Goal: Task Accomplishment & Management: Manage account settings

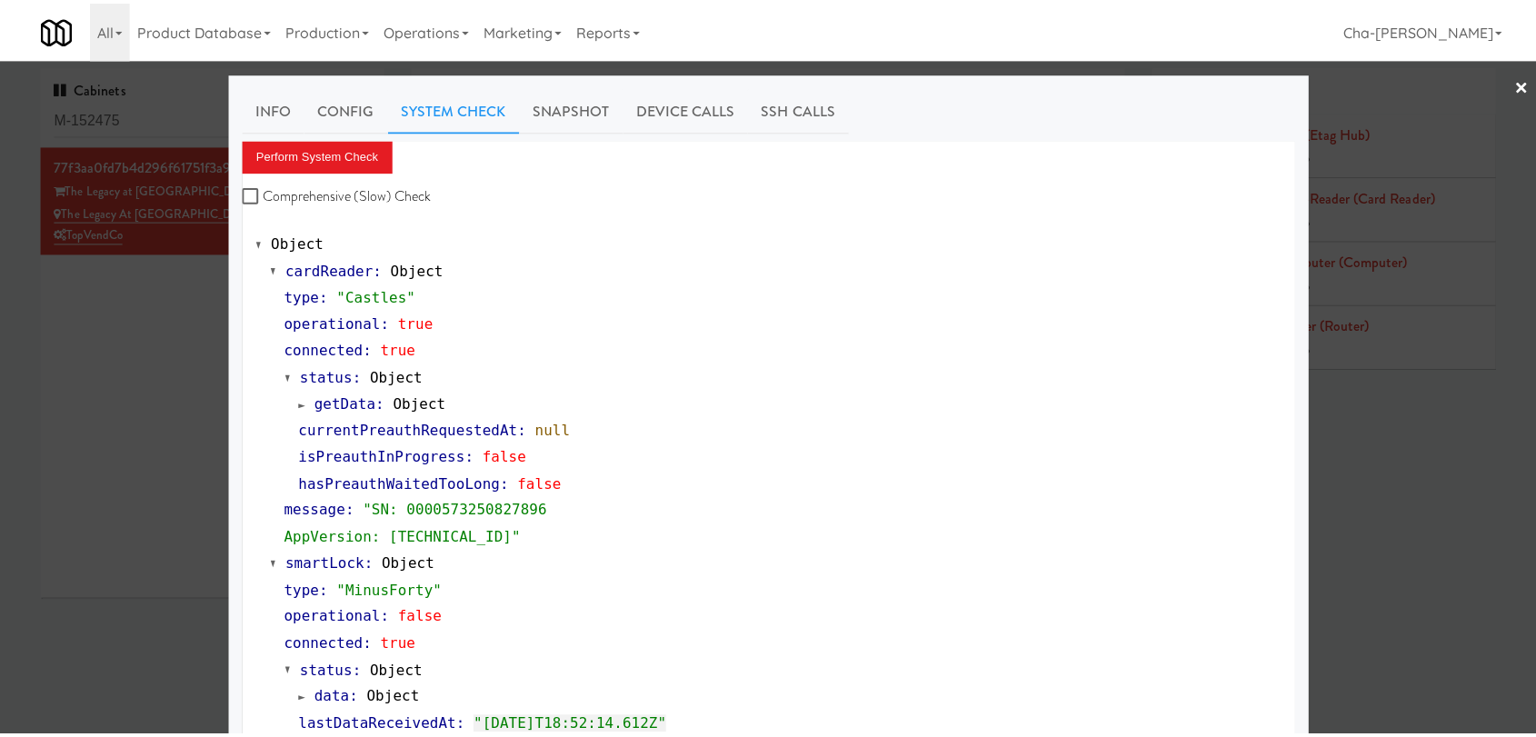
scroll to position [68, 0]
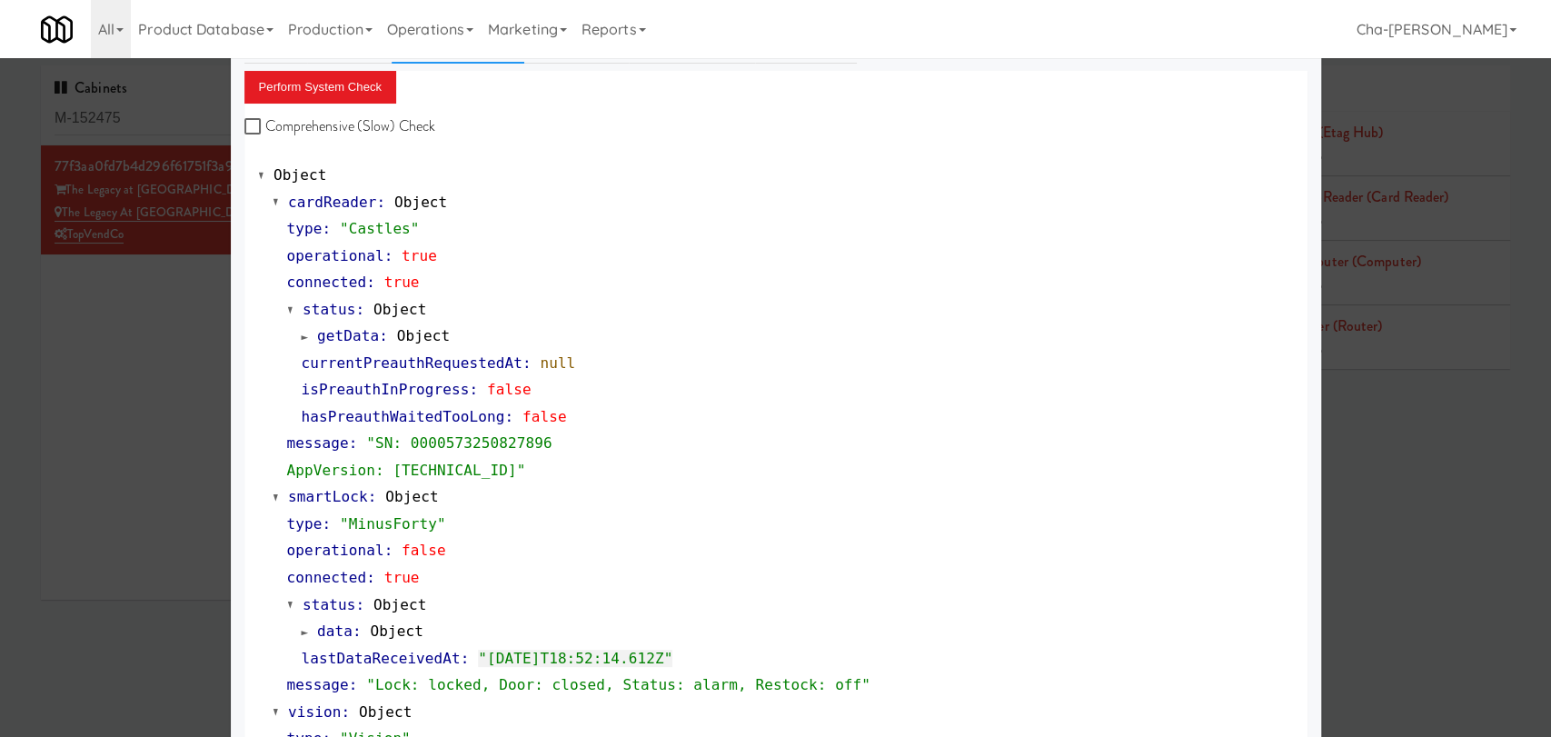
click at [151, 336] on div at bounding box center [775, 368] width 1551 height 737
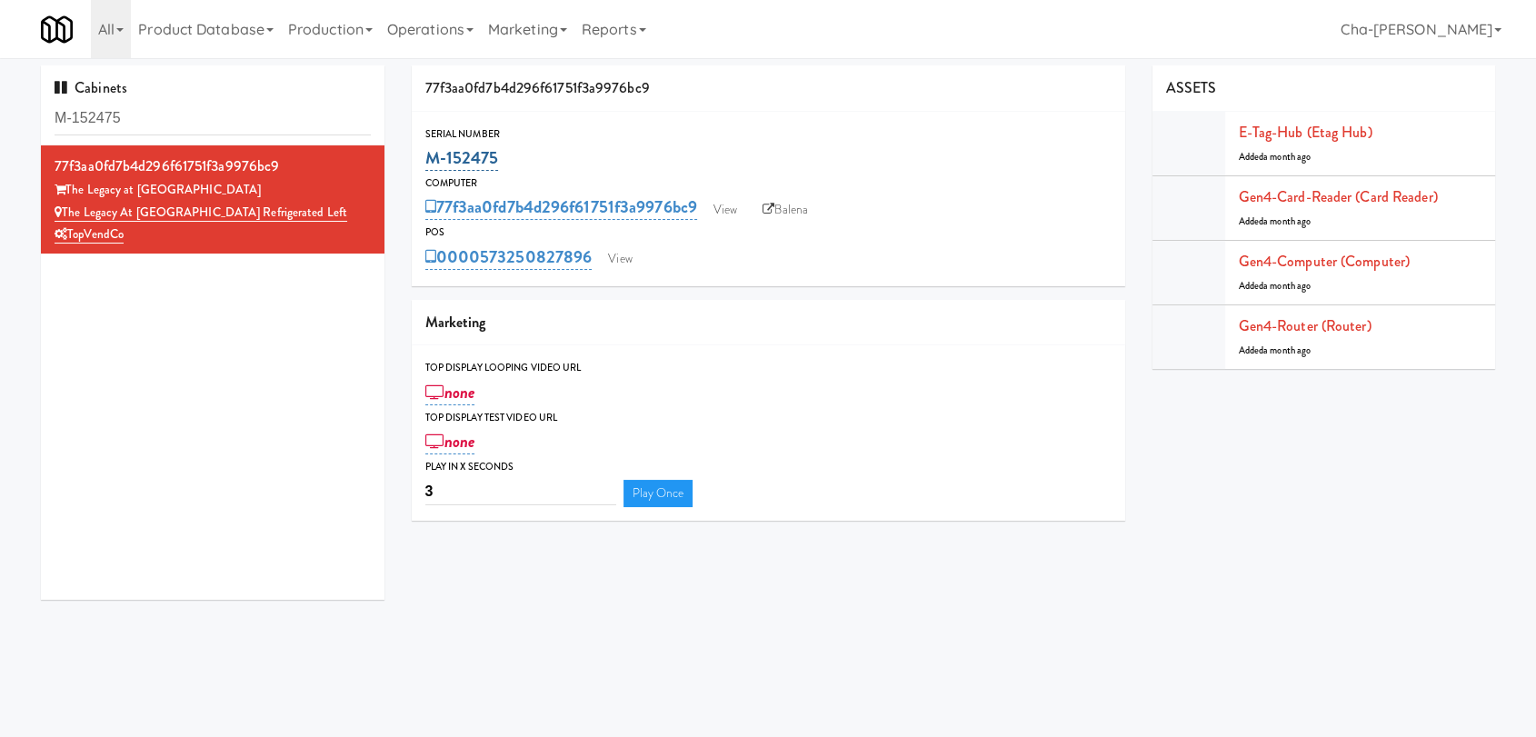
drag, startPoint x: 513, startPoint y: 155, endPoint x: 429, endPoint y: 155, distance: 84.5
click at [429, 155] on div "M-152475" at bounding box center [768, 158] width 686 height 31
copy link "M-152475"
click at [162, 126] on input "M-152475" at bounding box center [213, 119] width 316 height 34
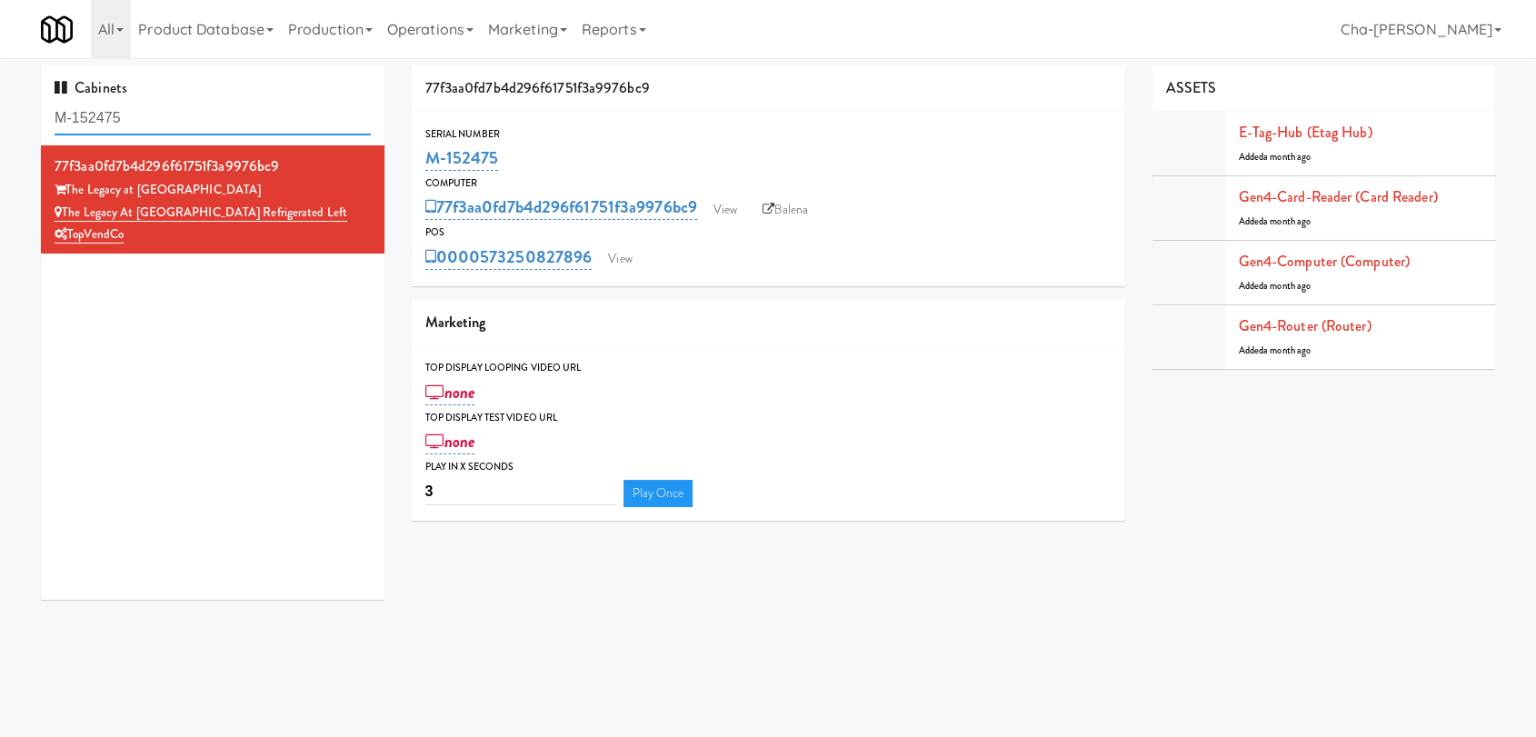
click at [162, 126] on input "M-152475" at bounding box center [213, 119] width 316 height 34
paste input "0412"
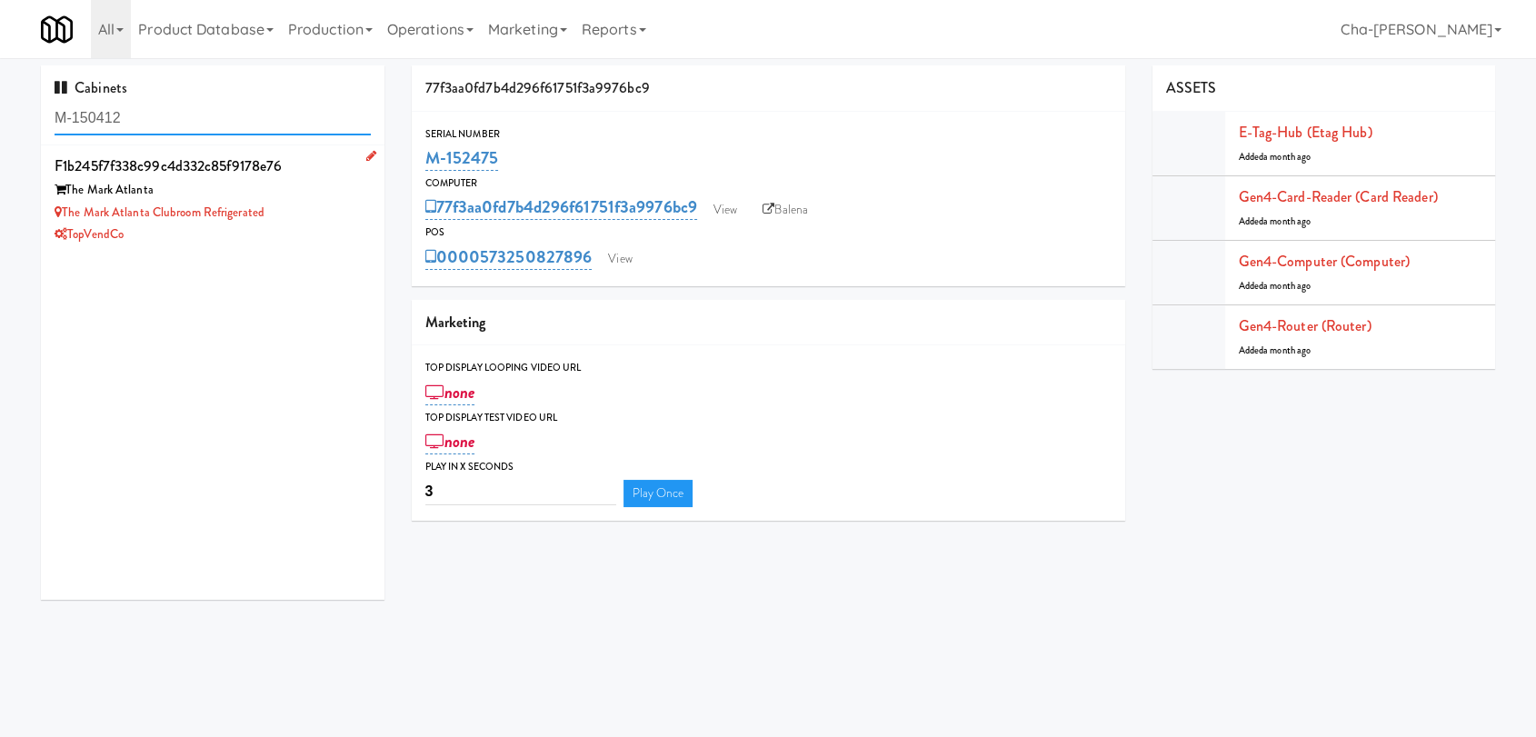
type input "M-150412"
click at [317, 224] on div "TopVendCo" at bounding box center [213, 235] width 316 height 23
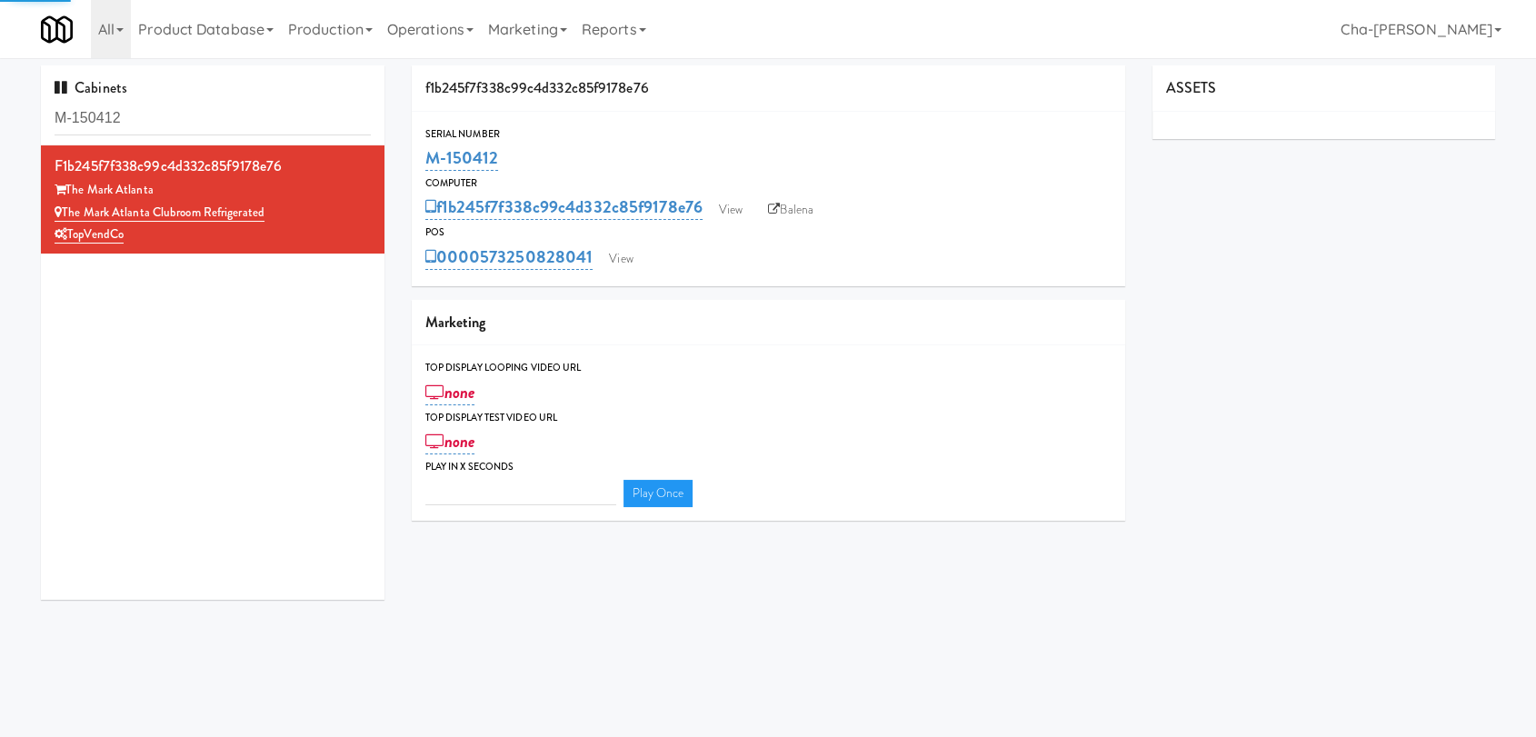
type input "3"
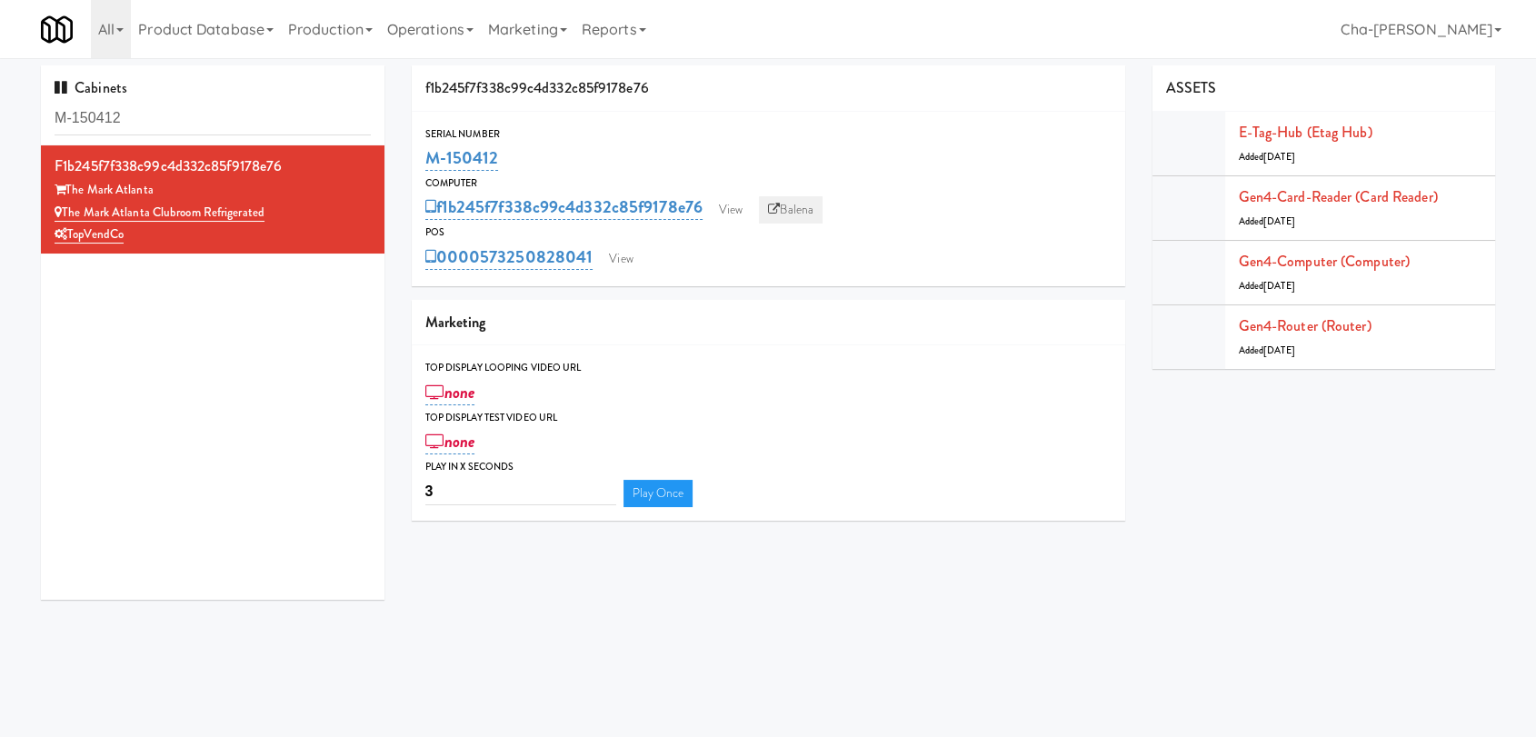
click at [785, 204] on link "Balena" at bounding box center [791, 209] width 64 height 27
drag, startPoint x: 509, startPoint y: 163, endPoint x: 423, endPoint y: 162, distance: 85.4
click at [425, 162] on div "M-150412" at bounding box center [768, 158] width 686 height 31
copy link "M-150412"
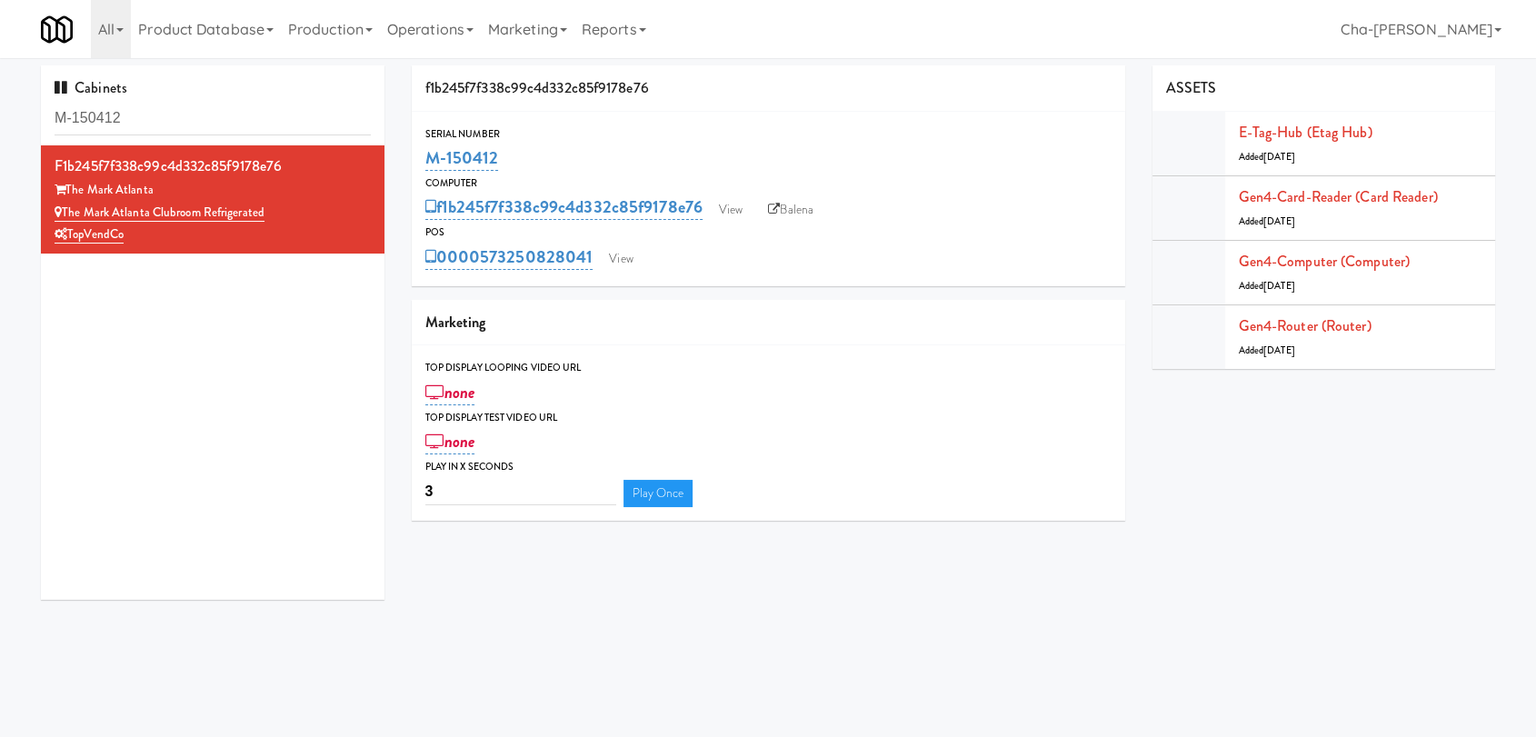
copy link "M-150412"
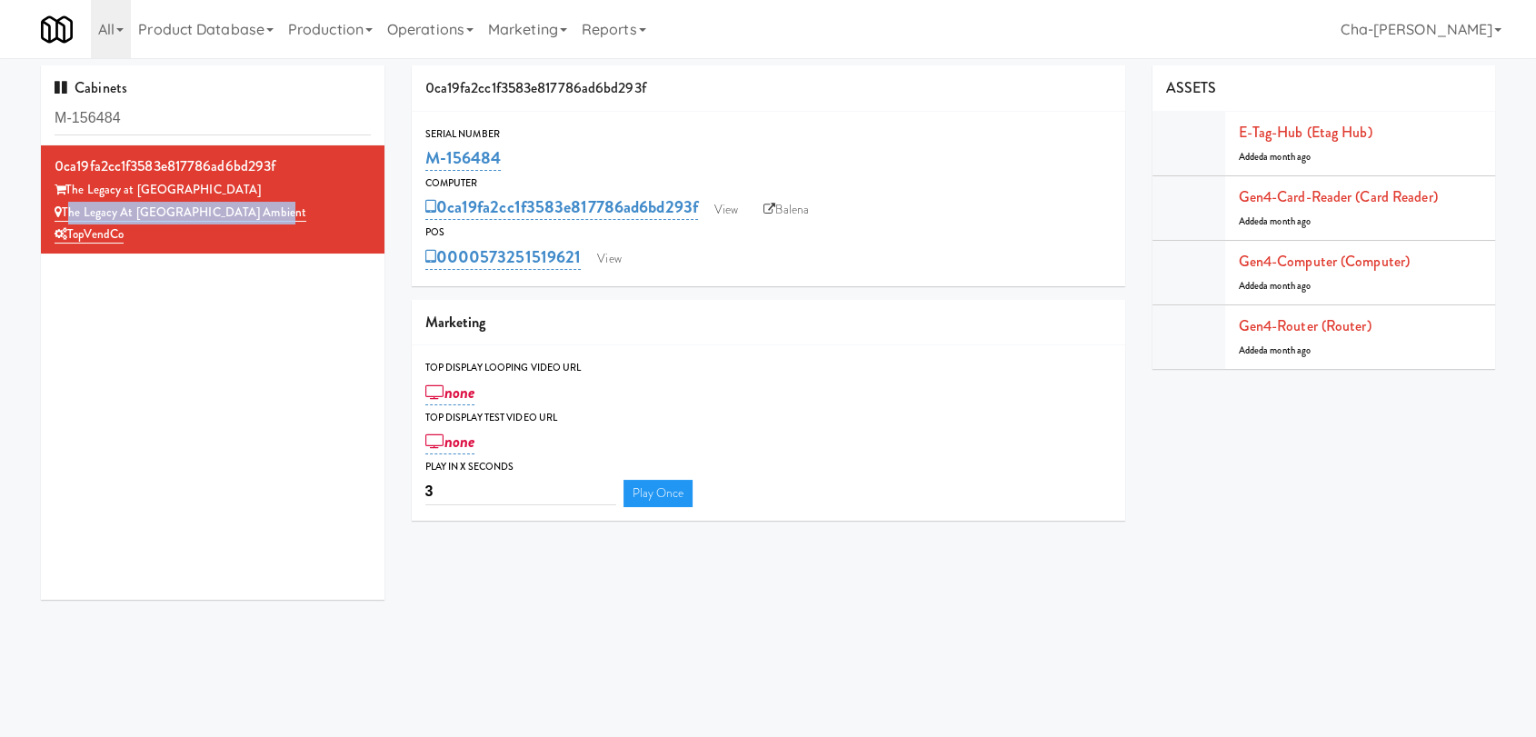
drag, startPoint x: 514, startPoint y: 152, endPoint x: 417, endPoint y: 161, distance: 97.7
click at [417, 161] on div "Serial Number M-156484" at bounding box center [768, 149] width 713 height 49
copy link "M-156484"
click at [148, 119] on input "M-156484" at bounding box center [213, 119] width 316 height 34
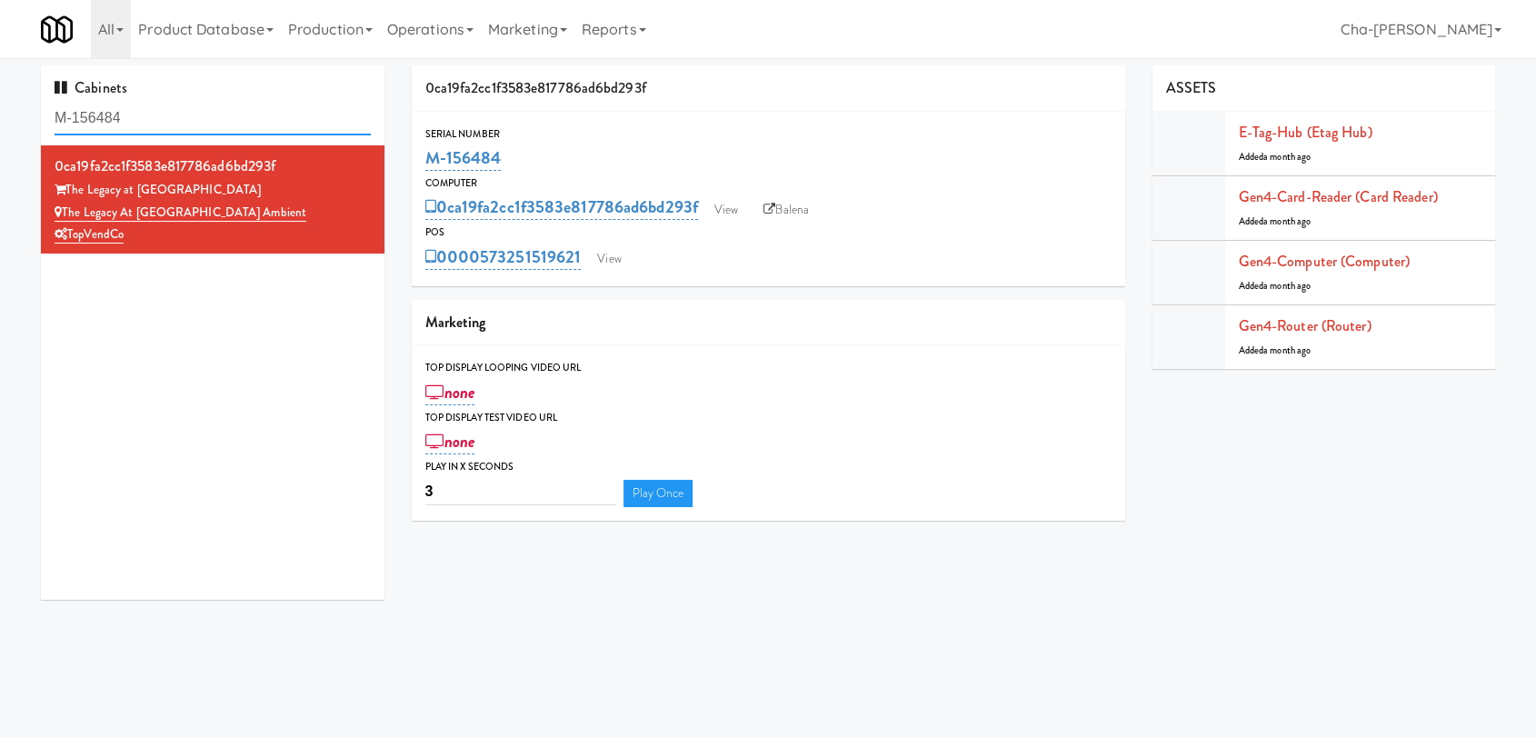
click at [148, 119] on input "M-156484" at bounding box center [213, 119] width 316 height 34
paste input "1, M-150412, M-150429"
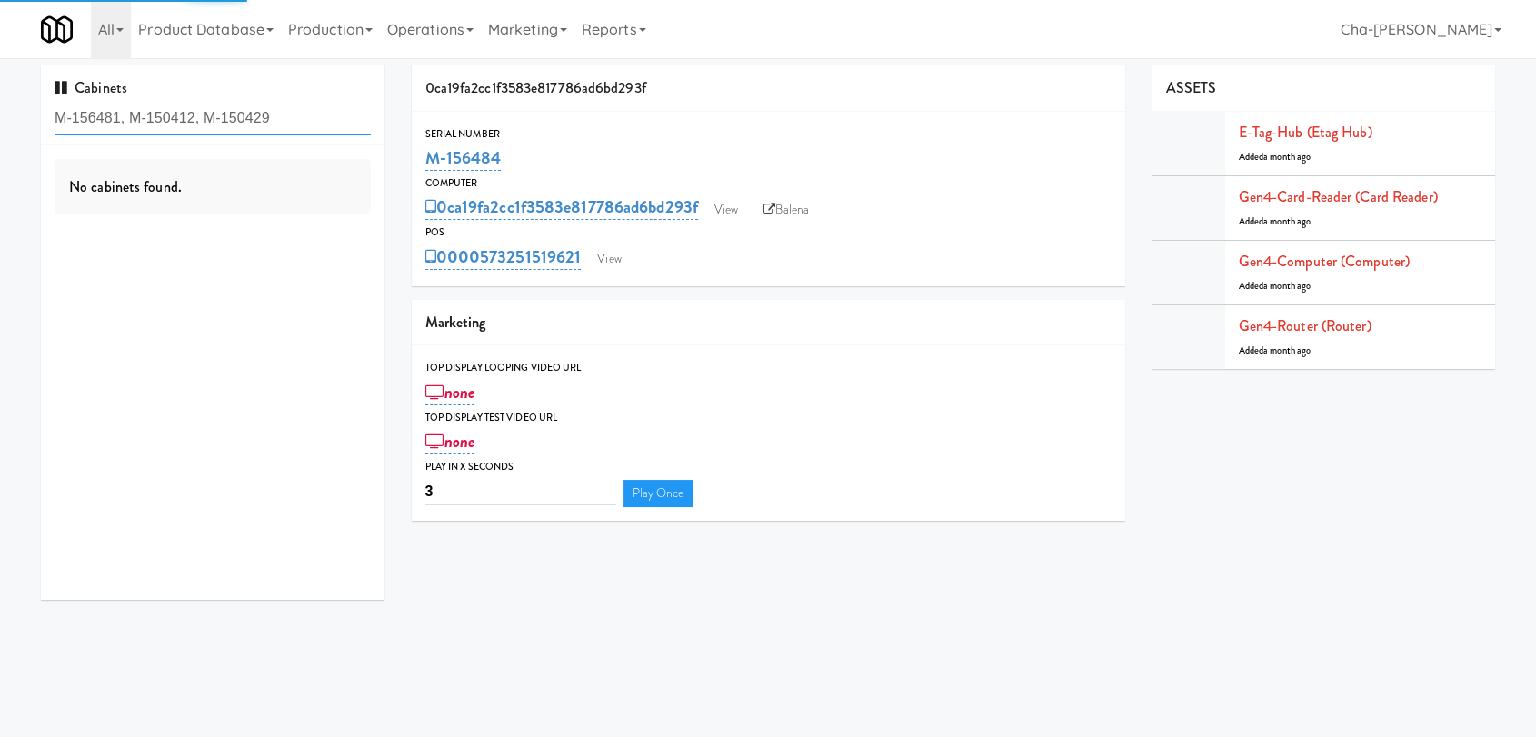
drag, startPoint x: 271, startPoint y: 120, endPoint x: 205, endPoint y: 117, distance: 65.5
click at [205, 117] on input "M-156481, M-150412, M-150429" at bounding box center [213, 119] width 316 height 34
drag, startPoint x: 193, startPoint y: 114, endPoint x: 130, endPoint y: 115, distance: 62.7
click at [130, 115] on input "M-156481, M-150412, M-150429" at bounding box center [213, 119] width 316 height 34
drag, startPoint x: 268, startPoint y: 124, endPoint x: 118, endPoint y: 120, distance: 150.0
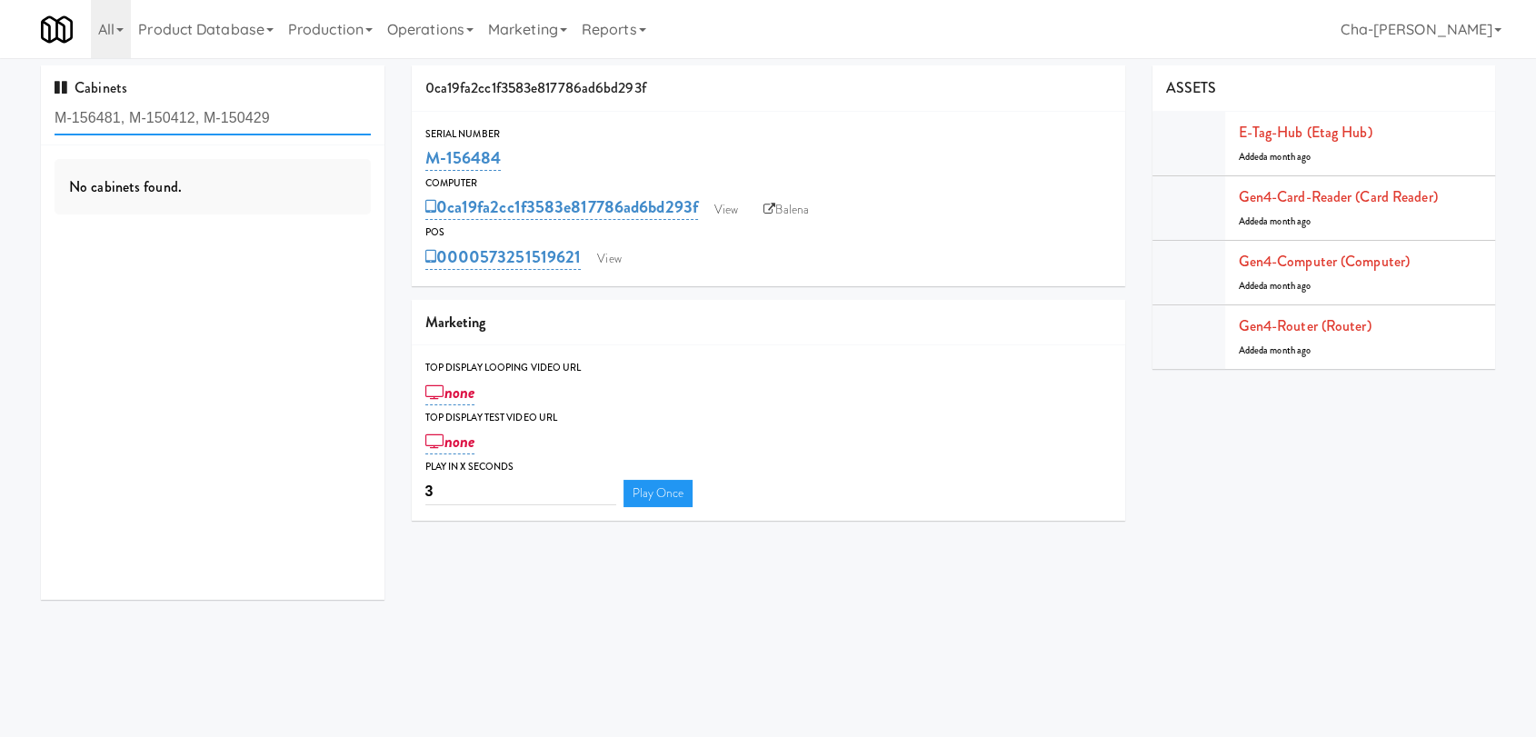
click at [118, 120] on input "M-156481, M-150412, M-150429" at bounding box center [213, 119] width 316 height 34
type input "M-156481"
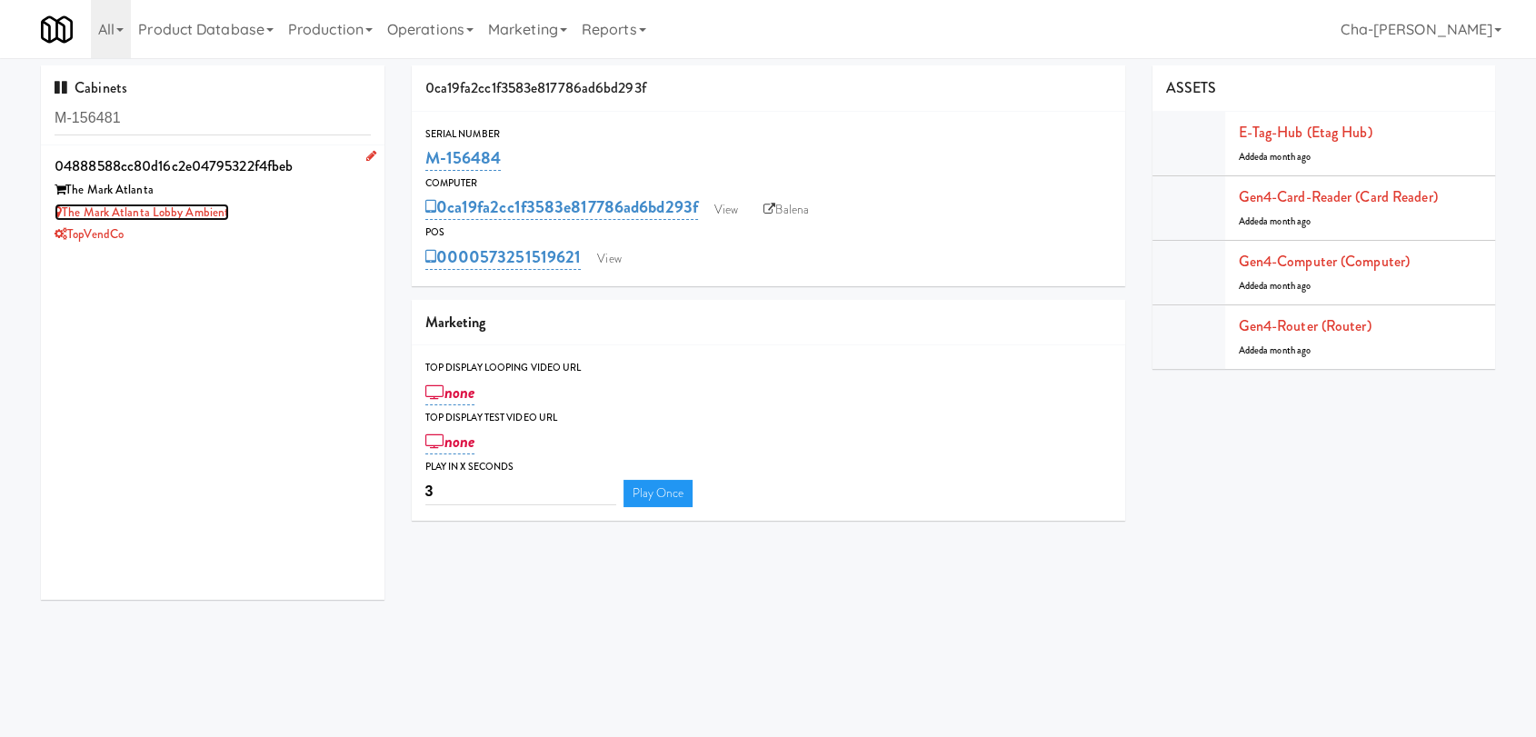
click at [223, 204] on link "The Mark Atlanta Lobby Ambient" at bounding box center [142, 212] width 174 height 17
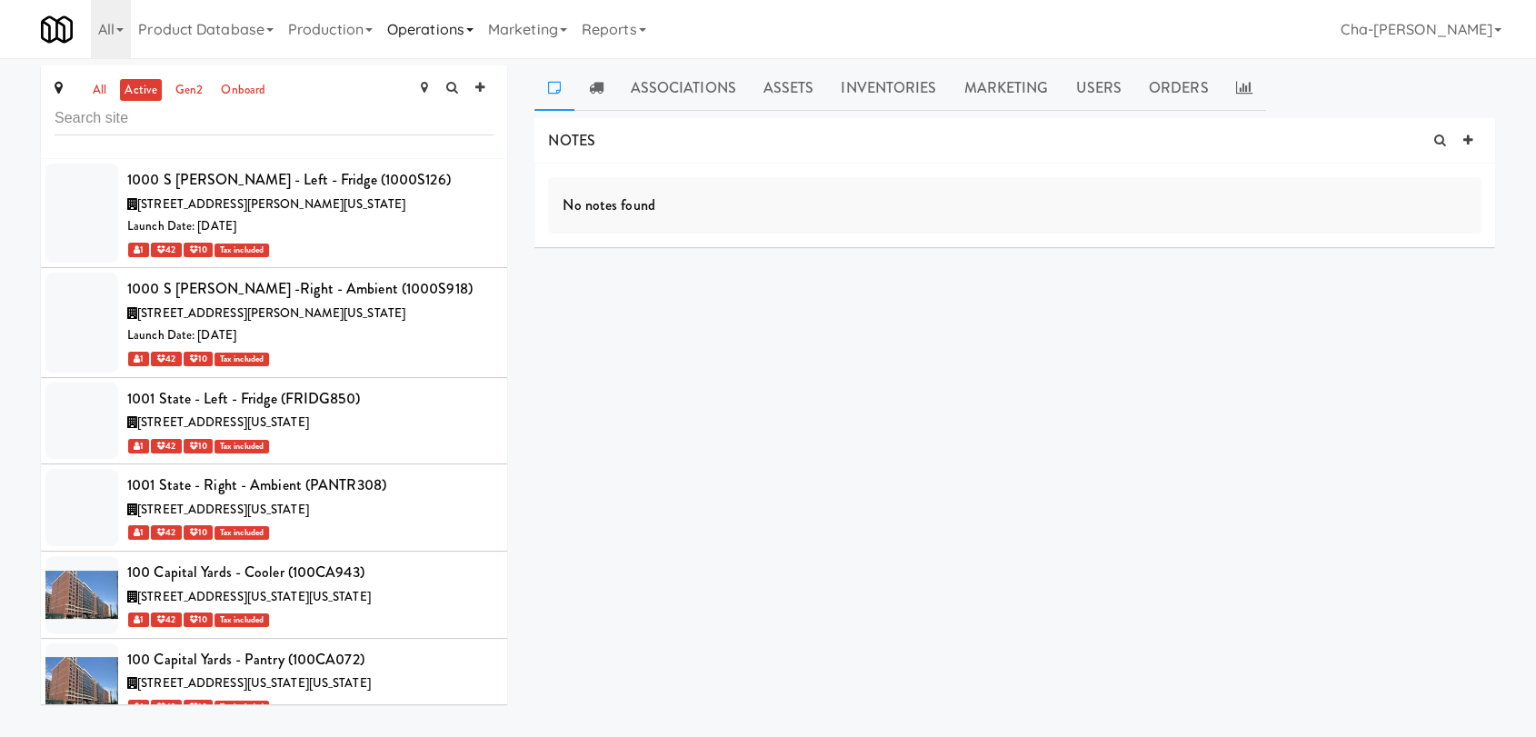
click at [468, 27] on link "Operations" at bounding box center [430, 29] width 101 height 58
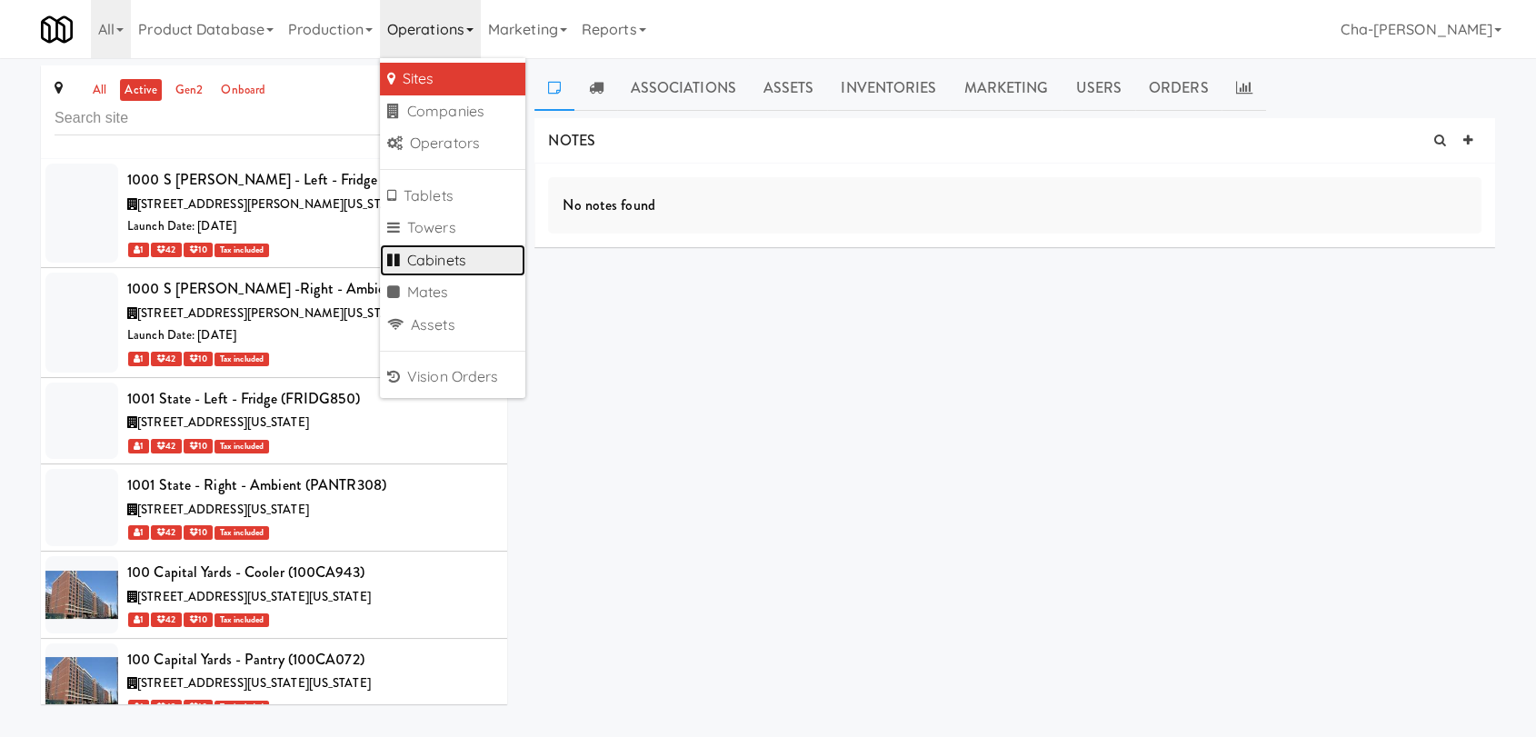
click at [455, 253] on link "Cabinets" at bounding box center [452, 260] width 145 height 33
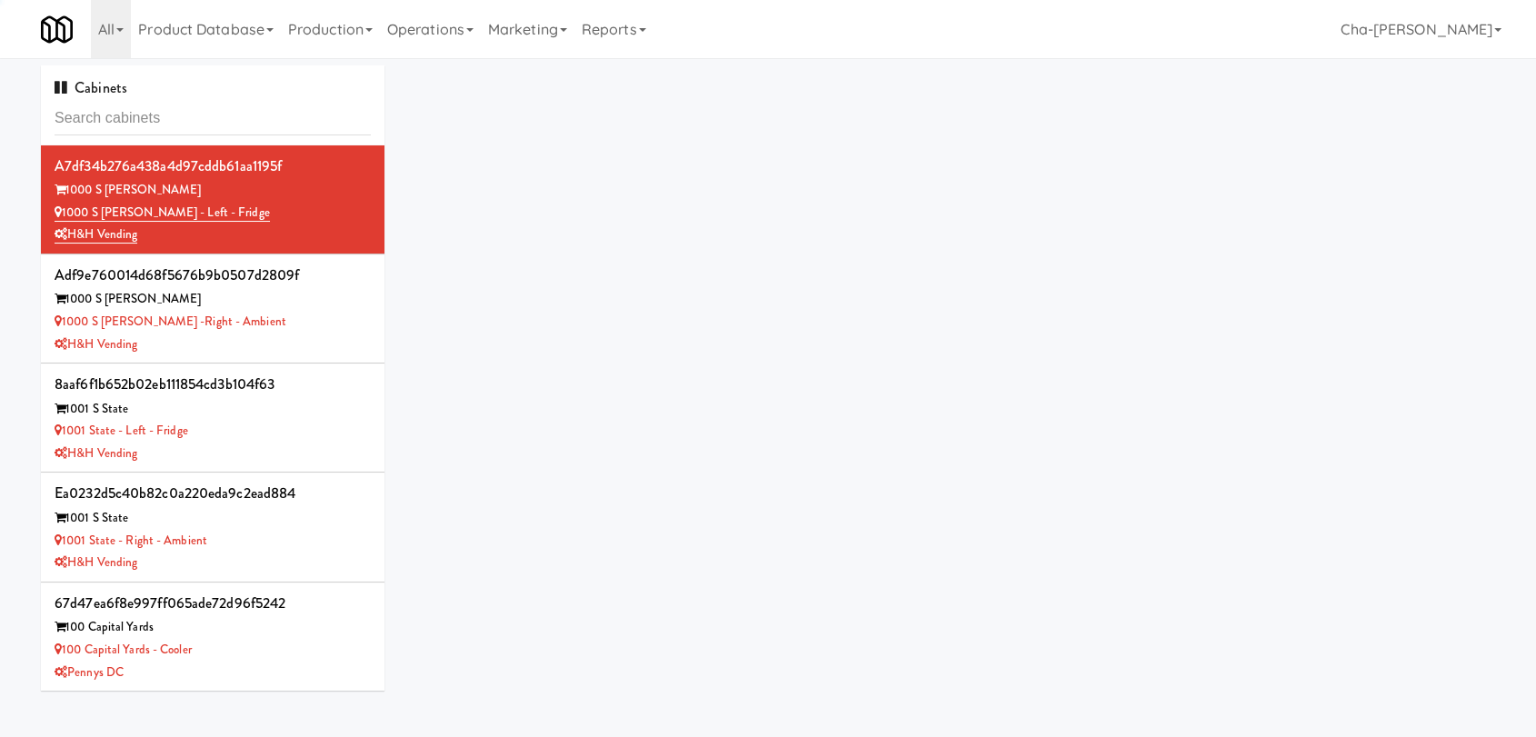
click at [97, 122] on input "text" at bounding box center [213, 119] width 316 height 34
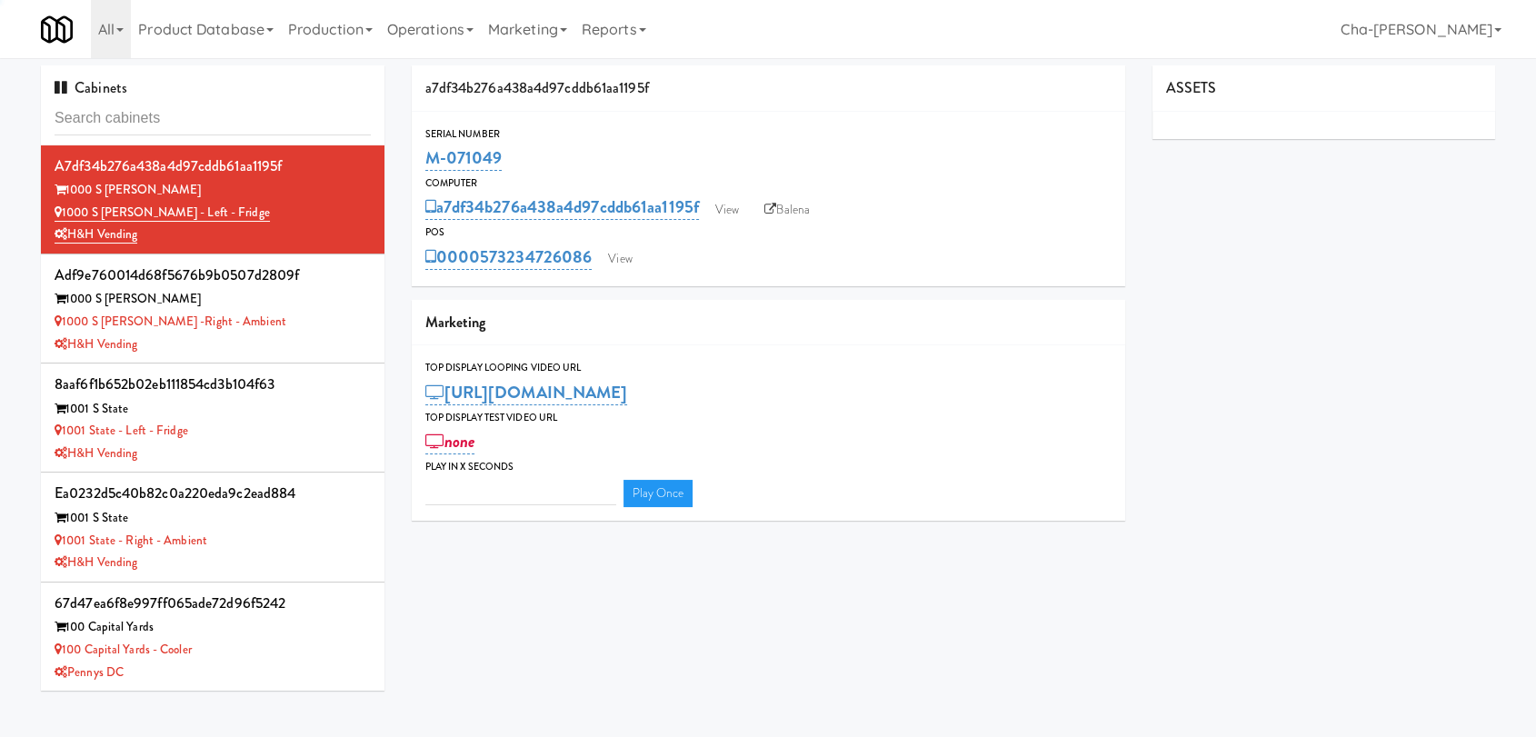
click at [97, 122] on input "text" at bounding box center [213, 119] width 316 height 34
type input "3"
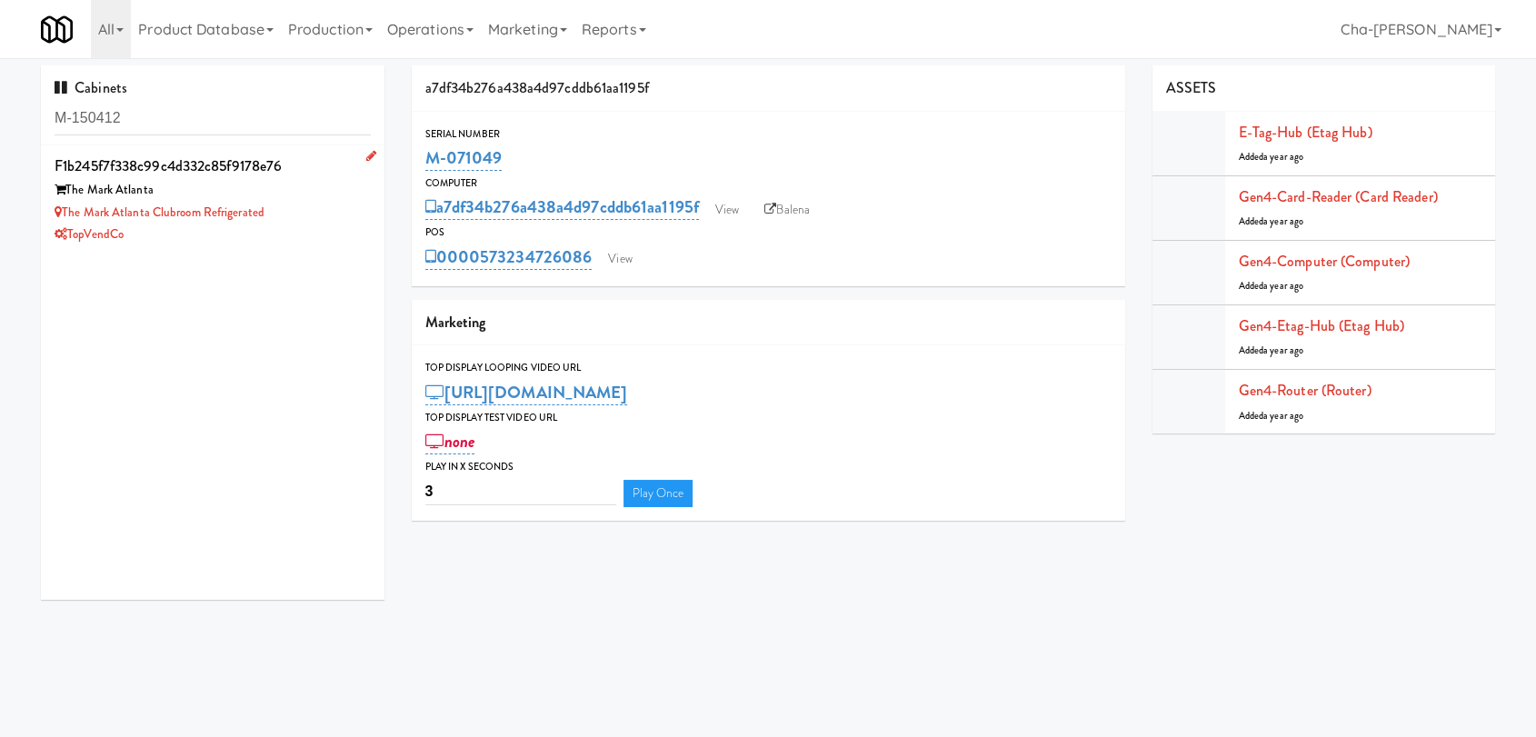
type input "M-150412"
click at [278, 198] on div "The Mark Atlanta" at bounding box center [213, 190] width 316 height 23
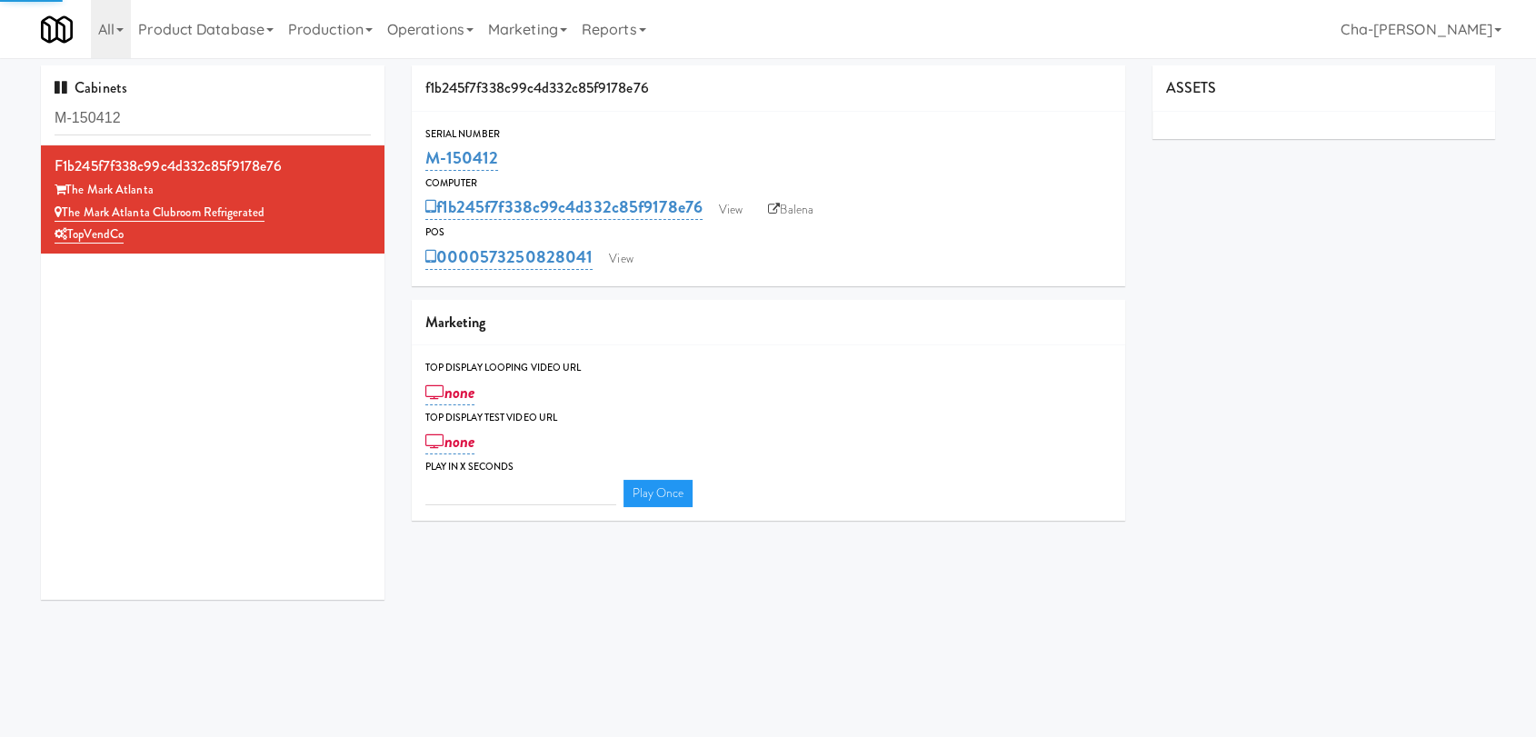
type input "3"
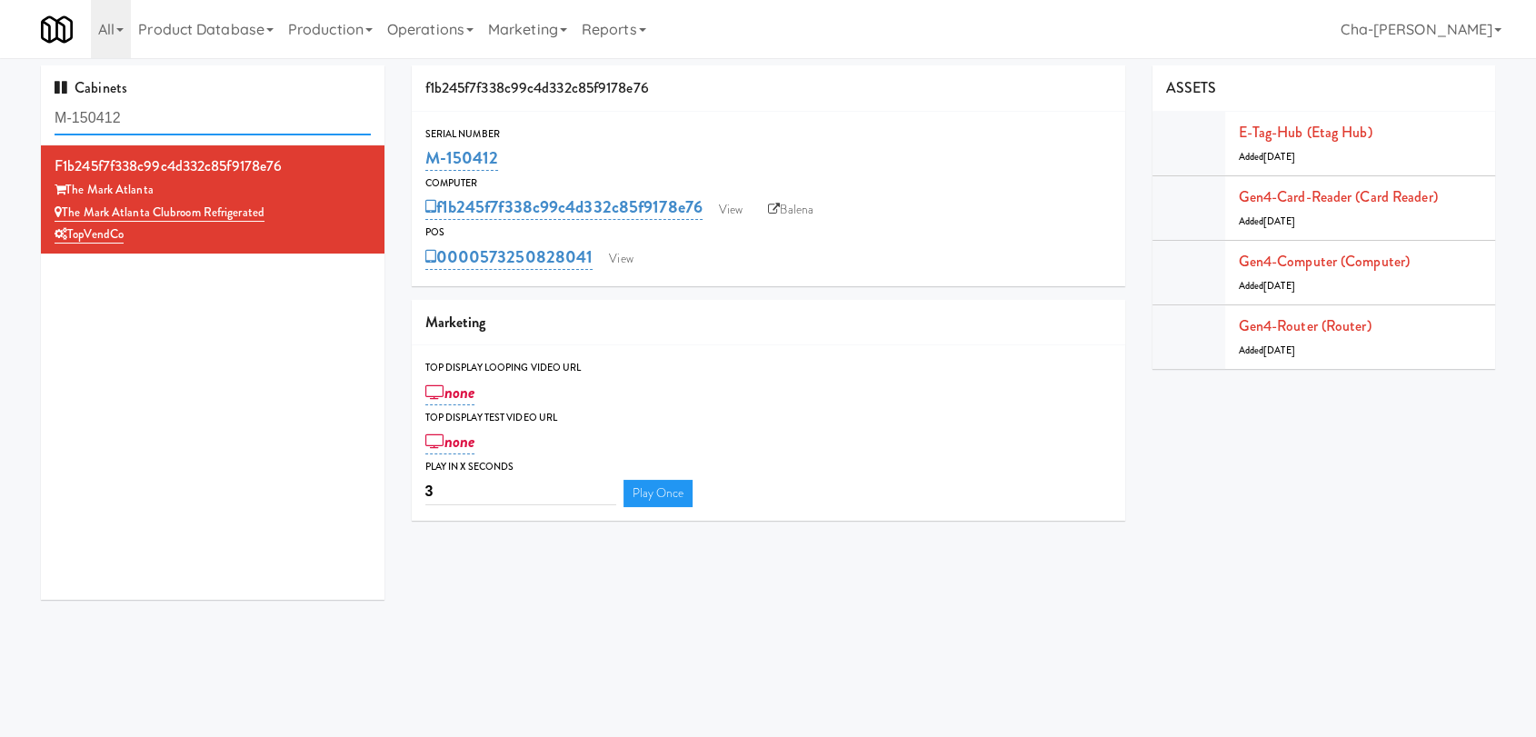
click at [168, 115] on input "M-150412" at bounding box center [213, 119] width 316 height 34
click at [173, 116] on input "M-150412" at bounding box center [213, 119] width 316 height 34
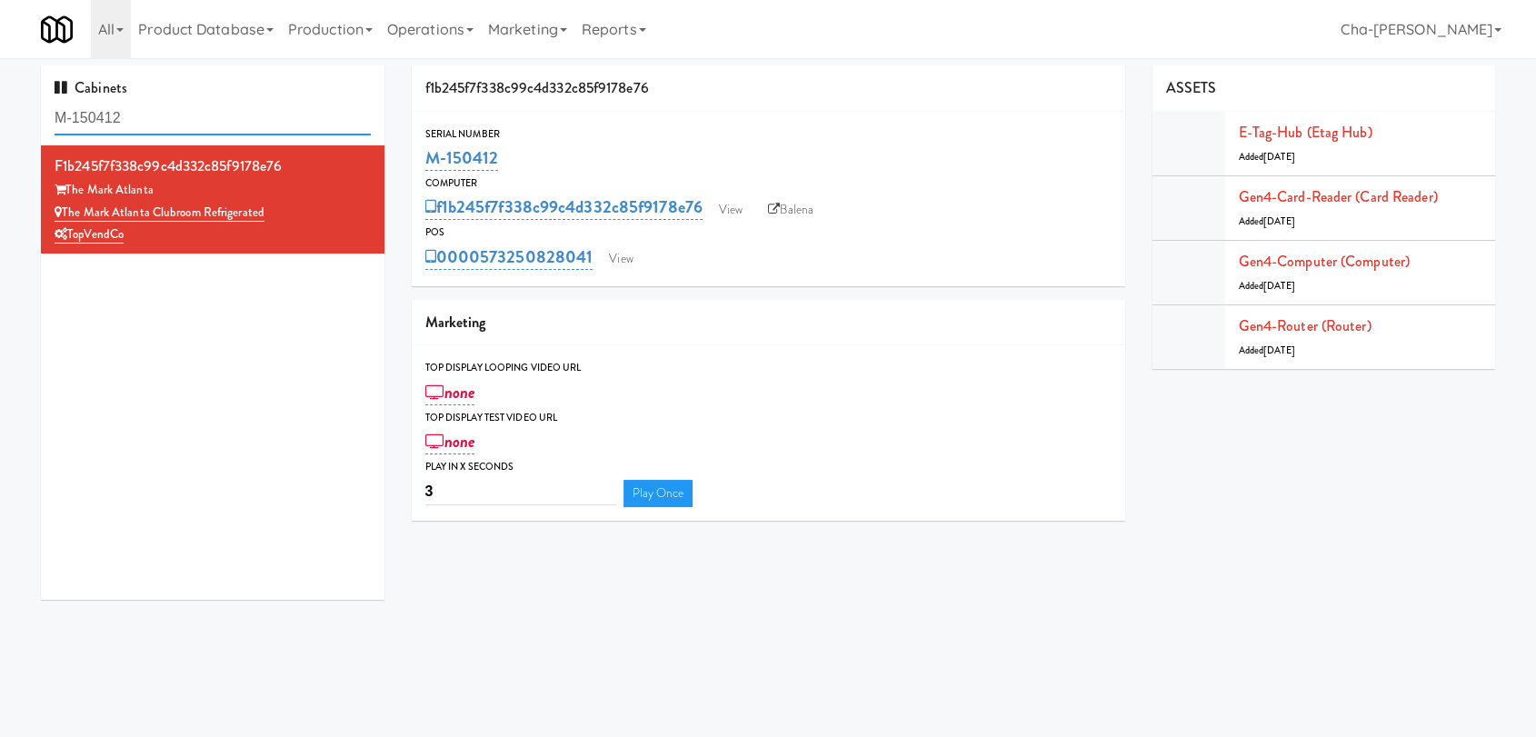
click at [173, 116] on input "M-150412" at bounding box center [213, 119] width 316 height 34
click at [227, 121] on input "M-150412" at bounding box center [213, 119] width 316 height 34
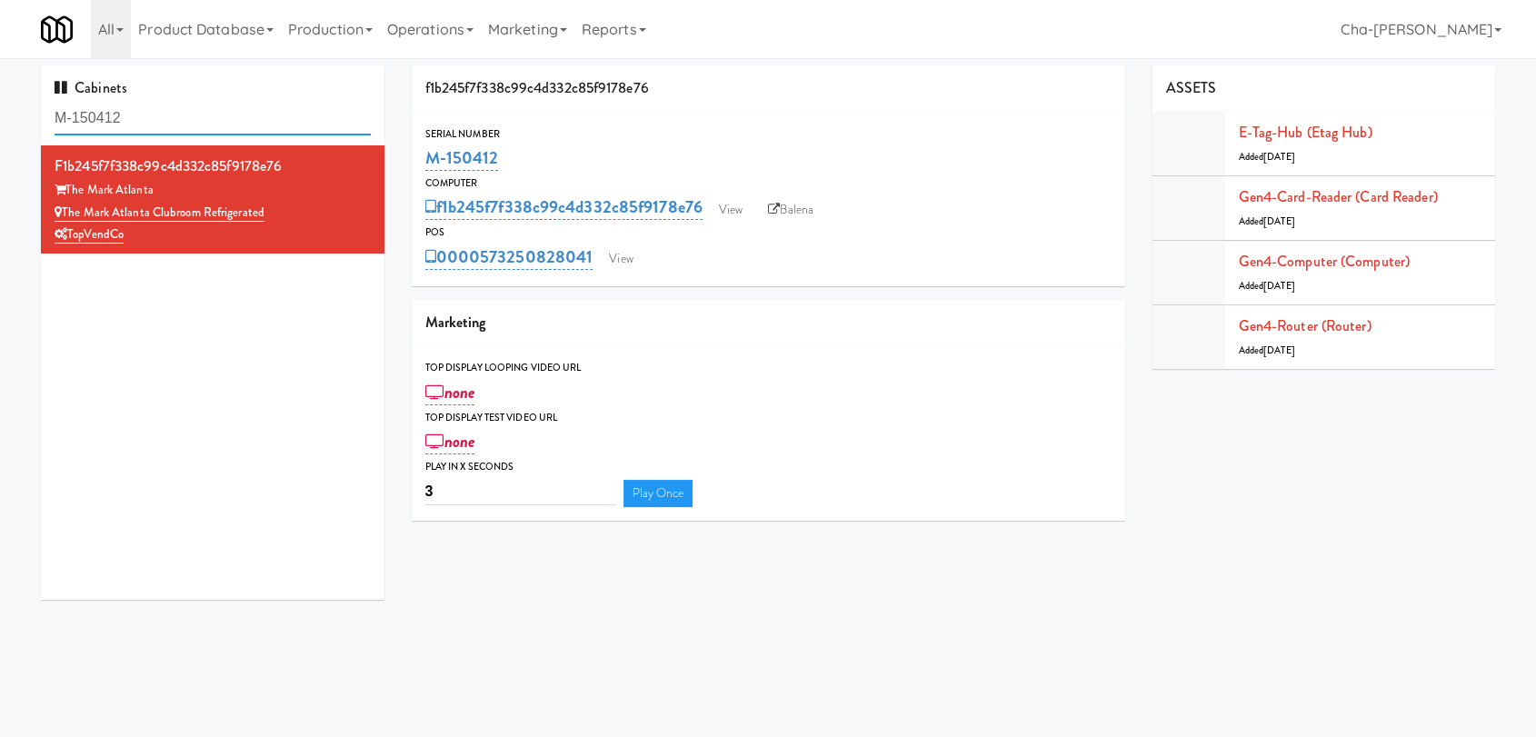
click at [227, 121] on input "M-150412" at bounding box center [213, 119] width 316 height 34
paste input "6481"
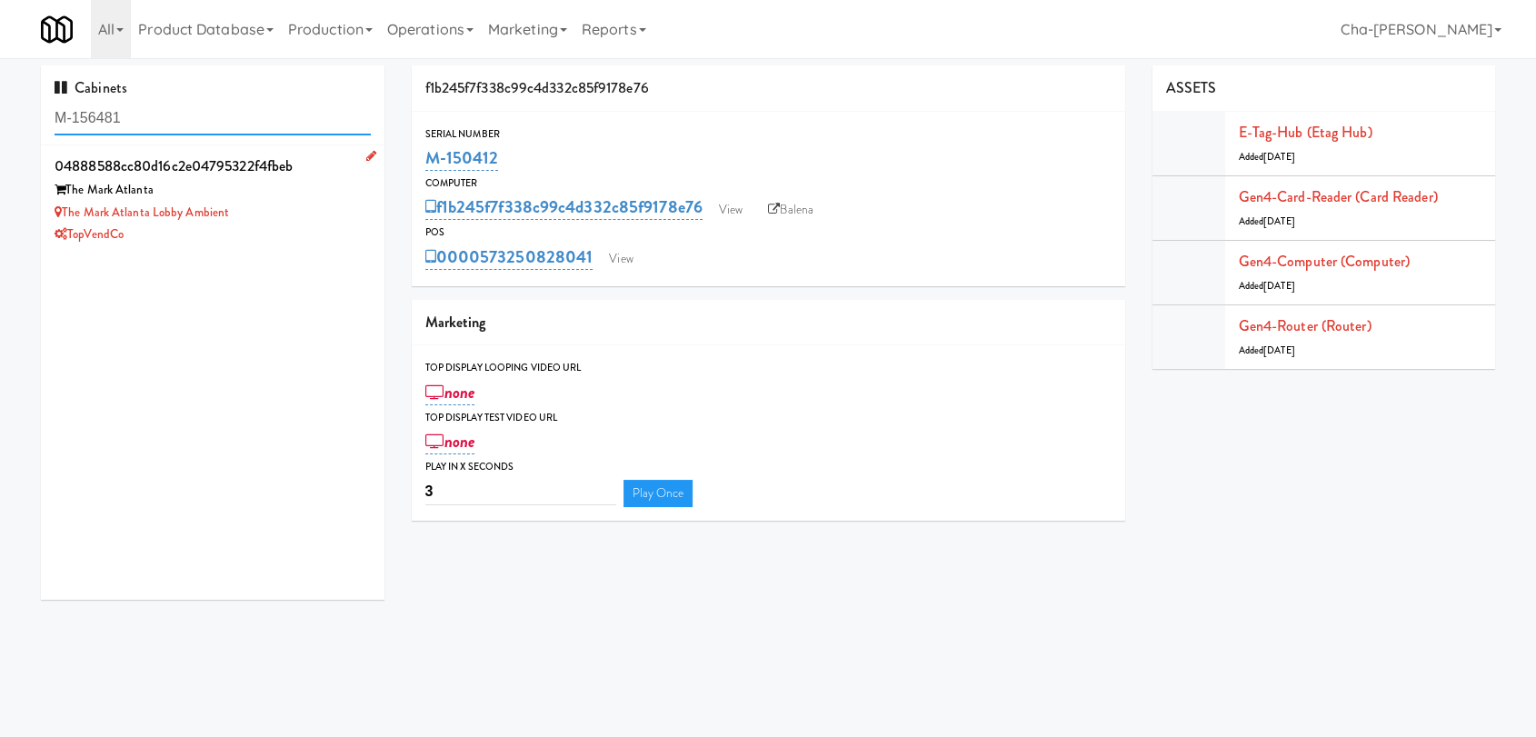
type input "M-156481"
click at [313, 209] on div "The Mark Atlanta Lobby Ambient" at bounding box center [213, 213] width 316 height 23
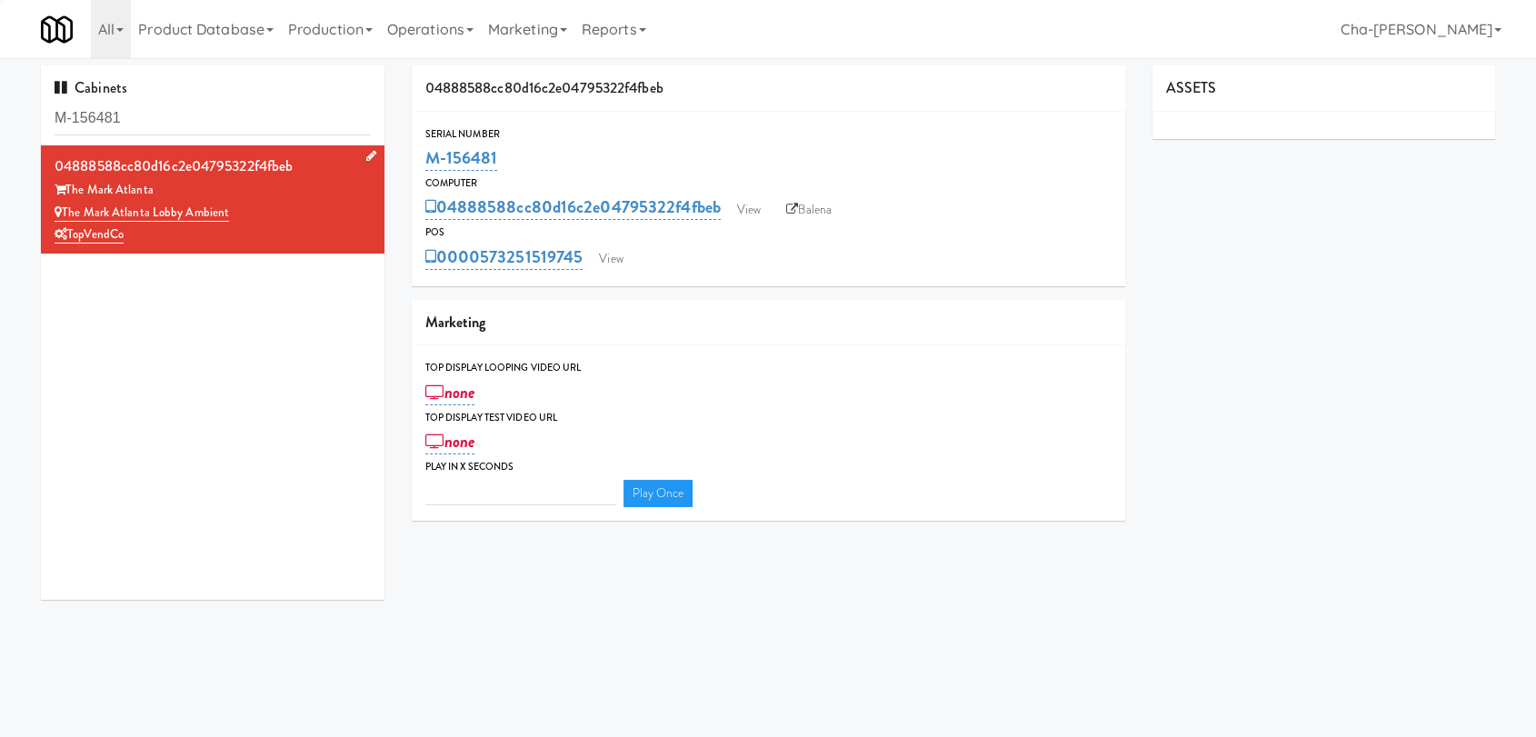
type input "3"
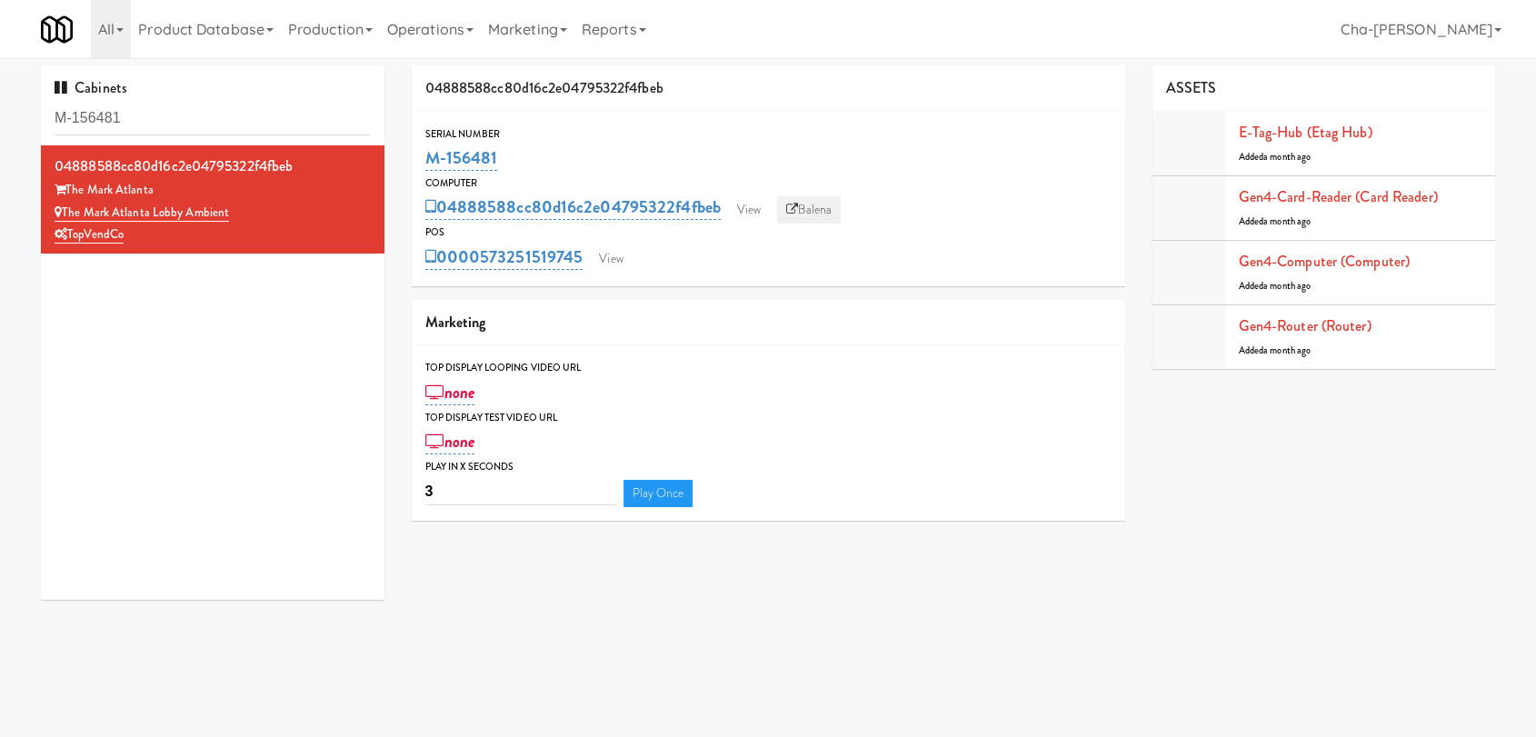
click at [802, 211] on link "Balena" at bounding box center [809, 209] width 64 height 27
drag, startPoint x: 509, startPoint y: 149, endPoint x: 423, endPoint y: 166, distance: 88.0
click at [423, 166] on div "Serial Number M-156481" at bounding box center [768, 149] width 713 height 49
copy link "M-156481"
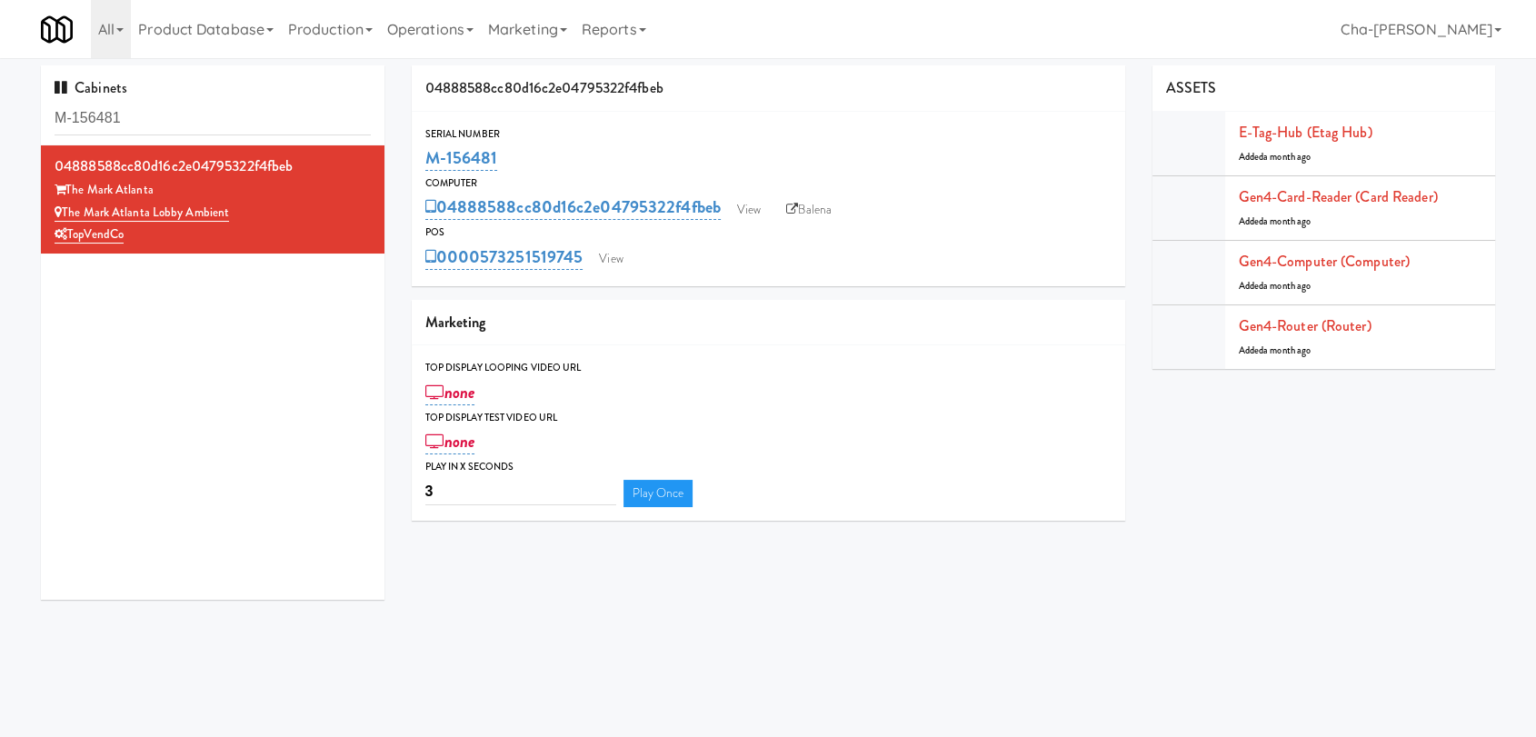
copy link "M-156481"
drag, startPoint x: 522, startPoint y: 149, endPoint x: 422, endPoint y: 165, distance: 101.3
click at [422, 165] on div "Serial Number M-152481" at bounding box center [768, 149] width 713 height 49
copy link "M-152481"
click at [149, 113] on input "M-152481" at bounding box center [213, 119] width 316 height 34
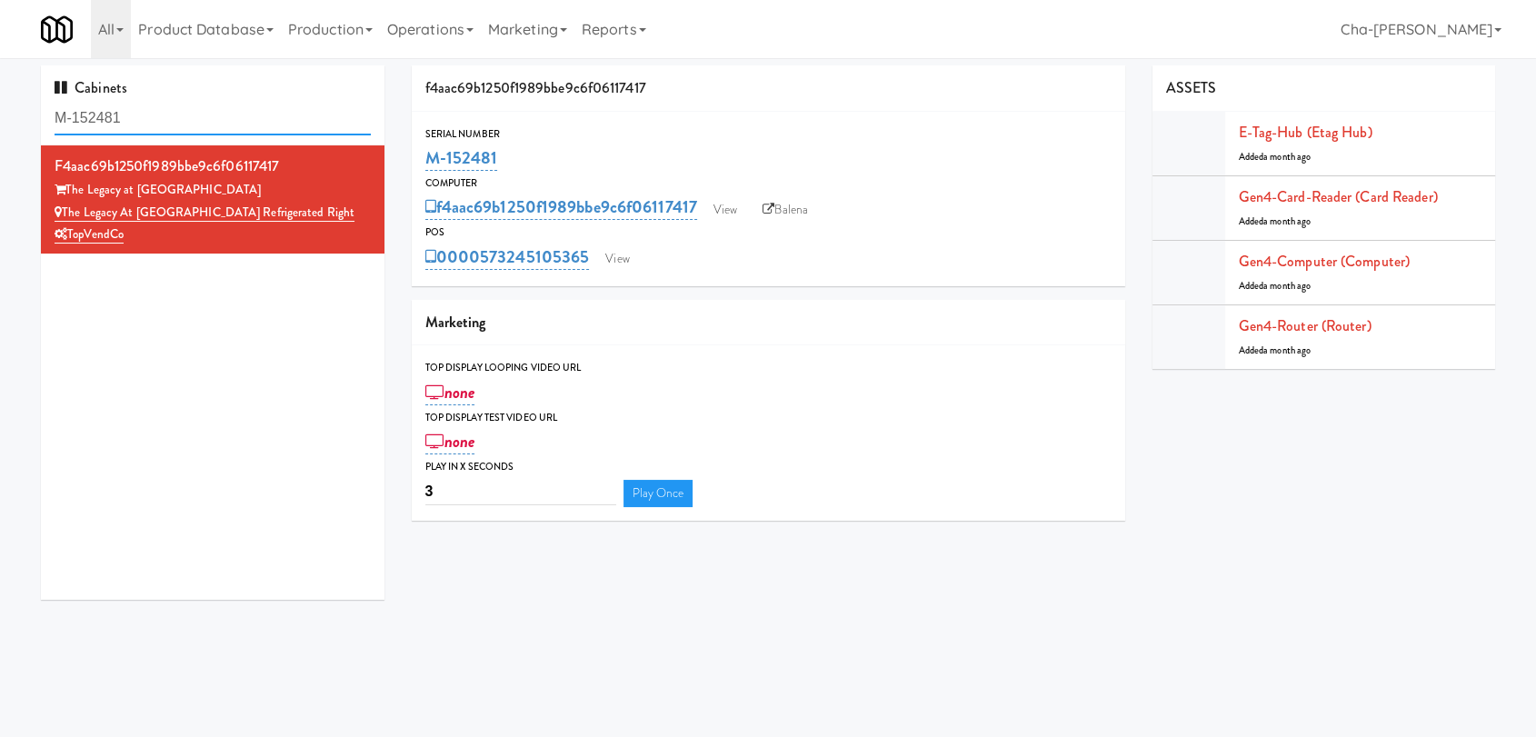
click at [149, 113] on input "M-152481" at bounding box center [213, 119] width 316 height 34
paste input "0429"
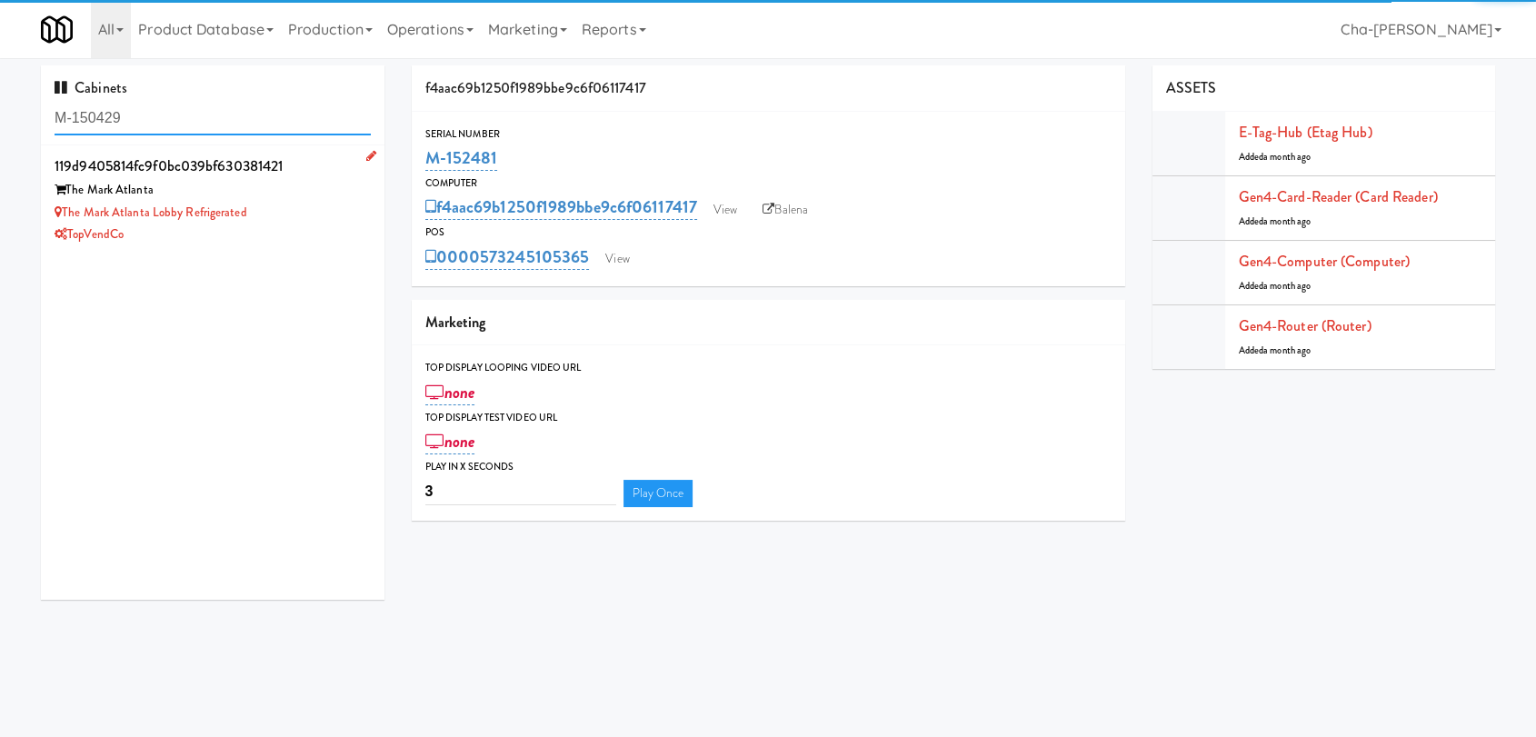
type input "M-150429"
click at [283, 205] on div "The Mark Atlanta Lobby Refrigerated" at bounding box center [213, 213] width 316 height 23
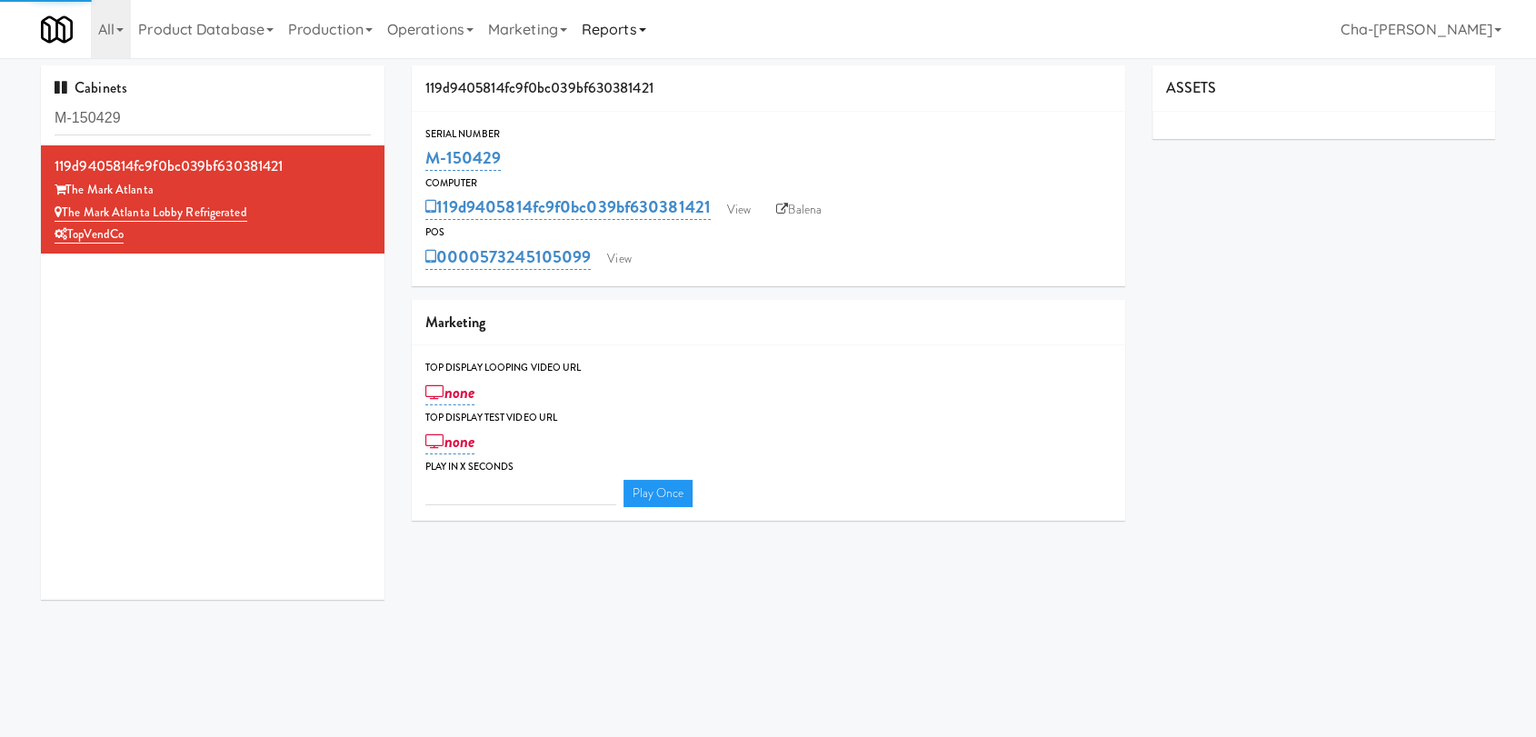
type input "3"
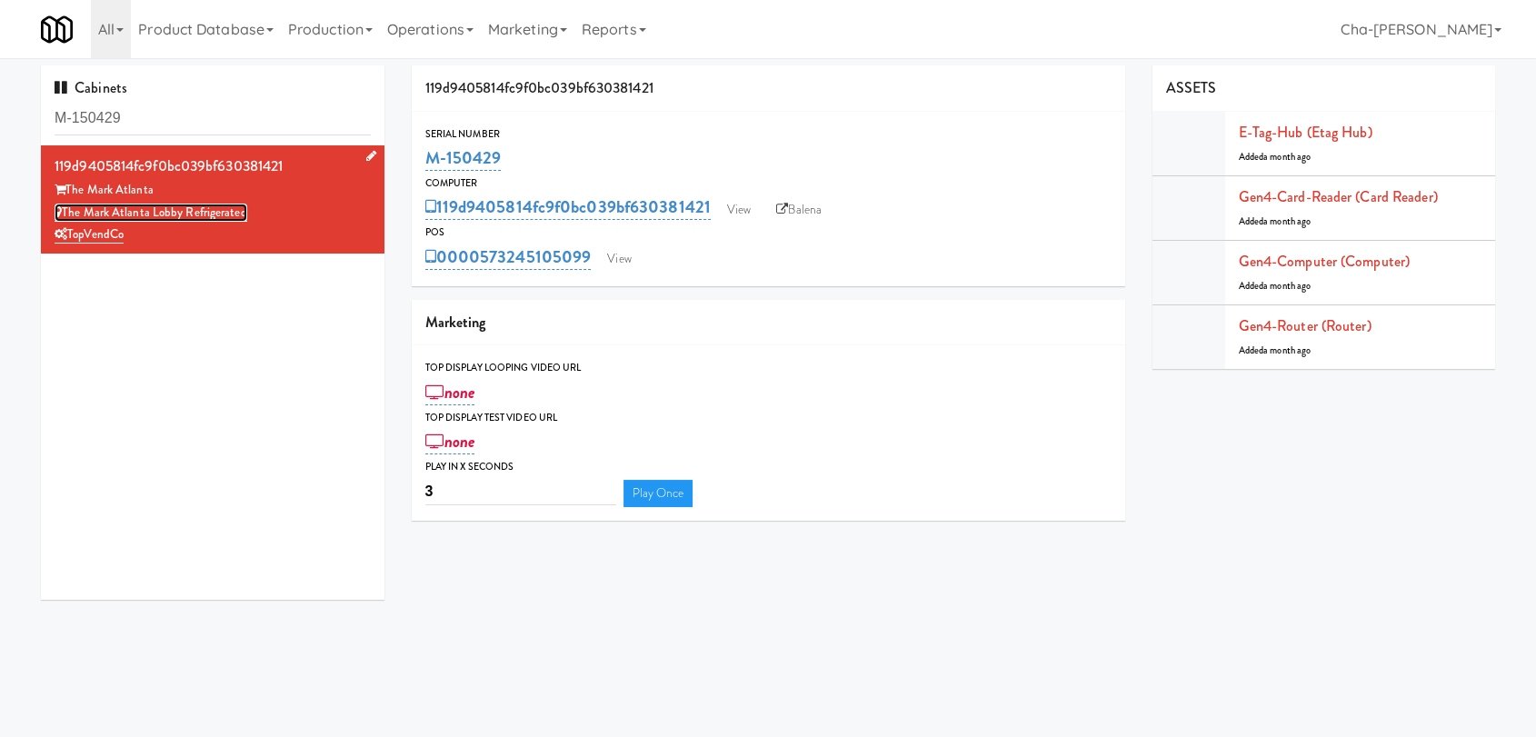
click at [242, 217] on link "The Mark Atlanta Lobby Refrigerated" at bounding box center [151, 213] width 193 height 18
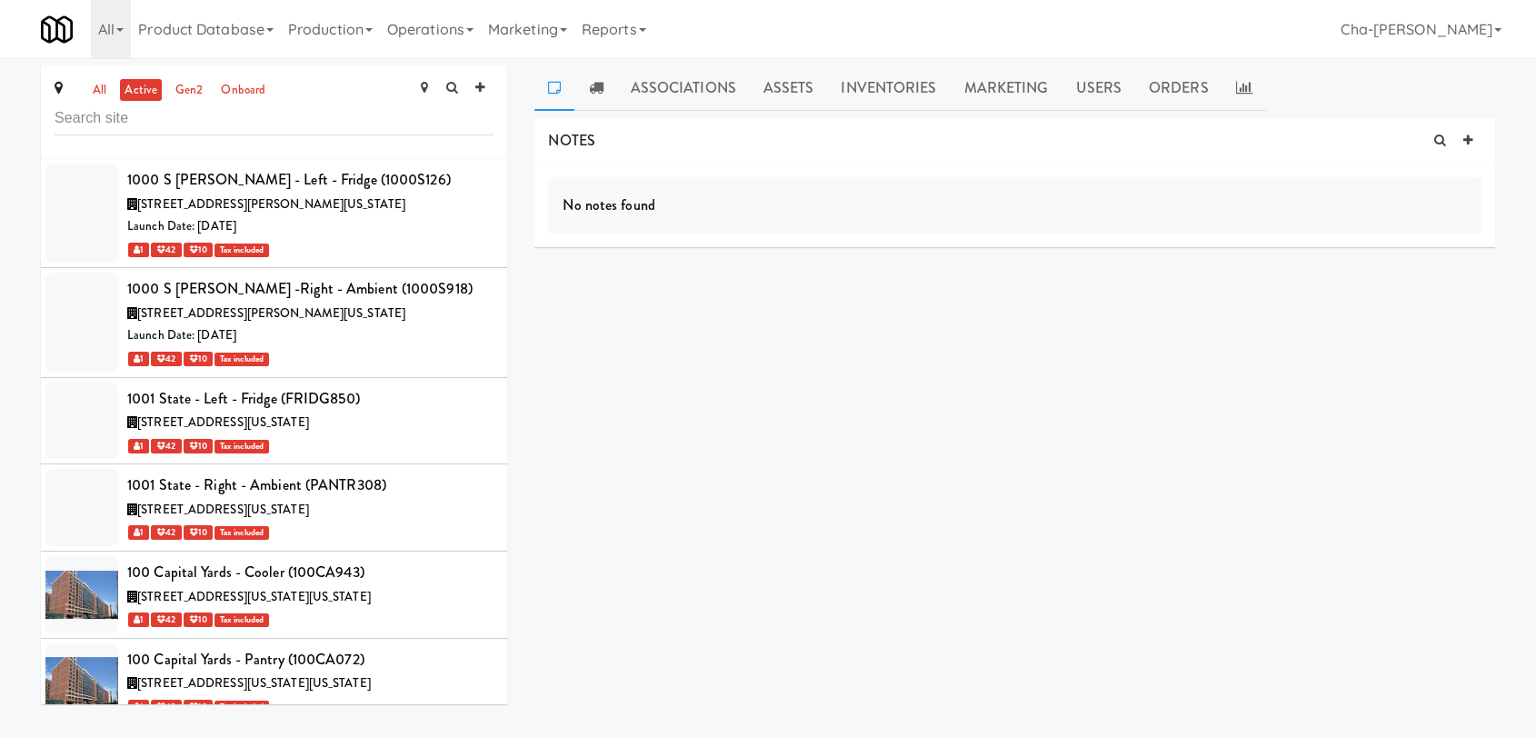
drag, startPoint x: 21, startPoint y: 0, endPoint x: 831, endPoint y: 423, distance: 914.5
click at [831, 423] on div "NOTES No notes found DELIVERIES No notes found MEALS No Orders at This Site COO…" at bounding box center [1014, 345] width 961 height 454
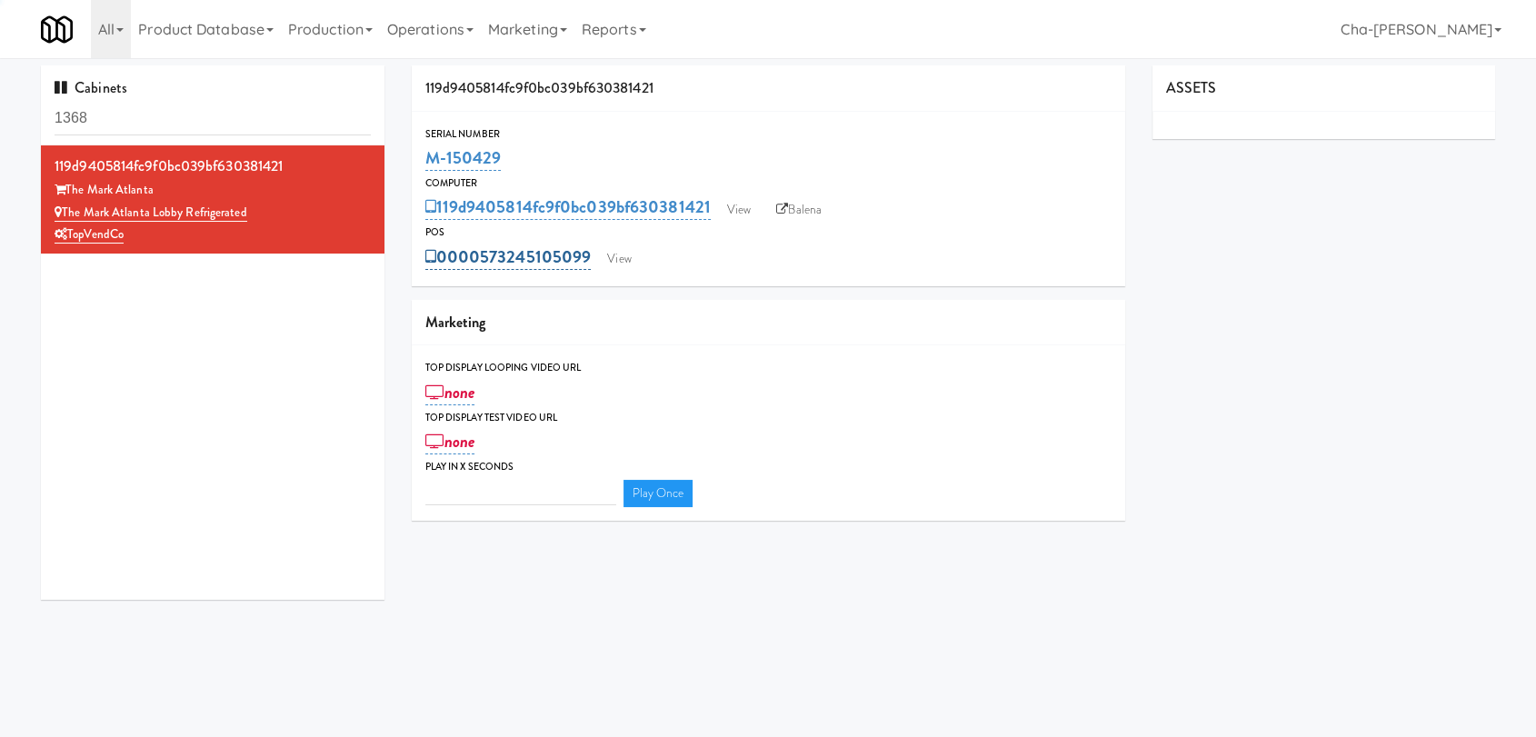
type input "3"
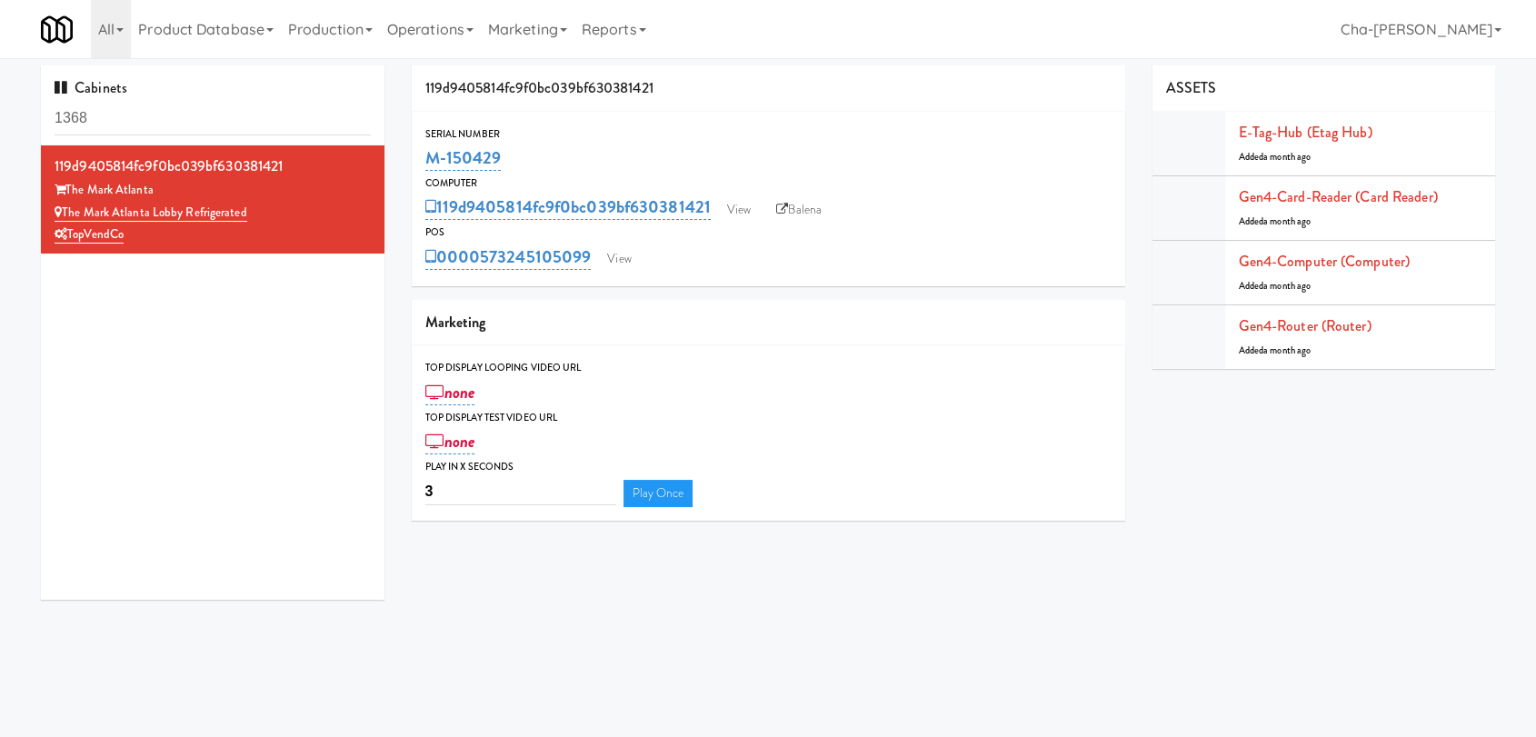
drag, startPoint x: 511, startPoint y: 154, endPoint x: 414, endPoint y: 167, distance: 97.2
click at [414, 167] on div "Serial Number M-150429" at bounding box center [768, 149] width 713 height 49
copy link "M-150429"
click at [225, 115] on input "1368" at bounding box center [213, 119] width 316 height 34
click at [224, 114] on input "1368" at bounding box center [213, 119] width 316 height 34
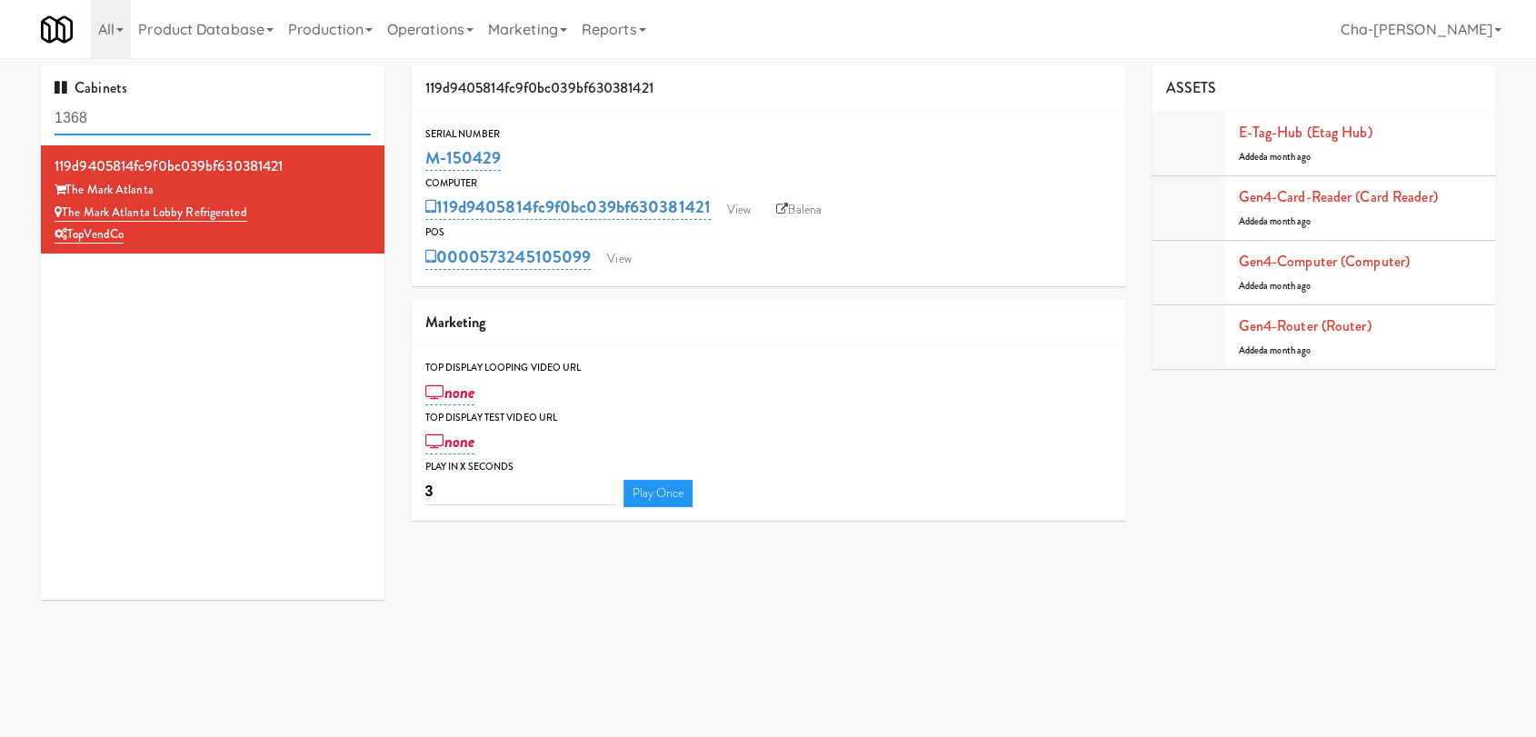
click at [224, 114] on input "1368" at bounding box center [213, 119] width 316 height 34
paste input "M-150429"
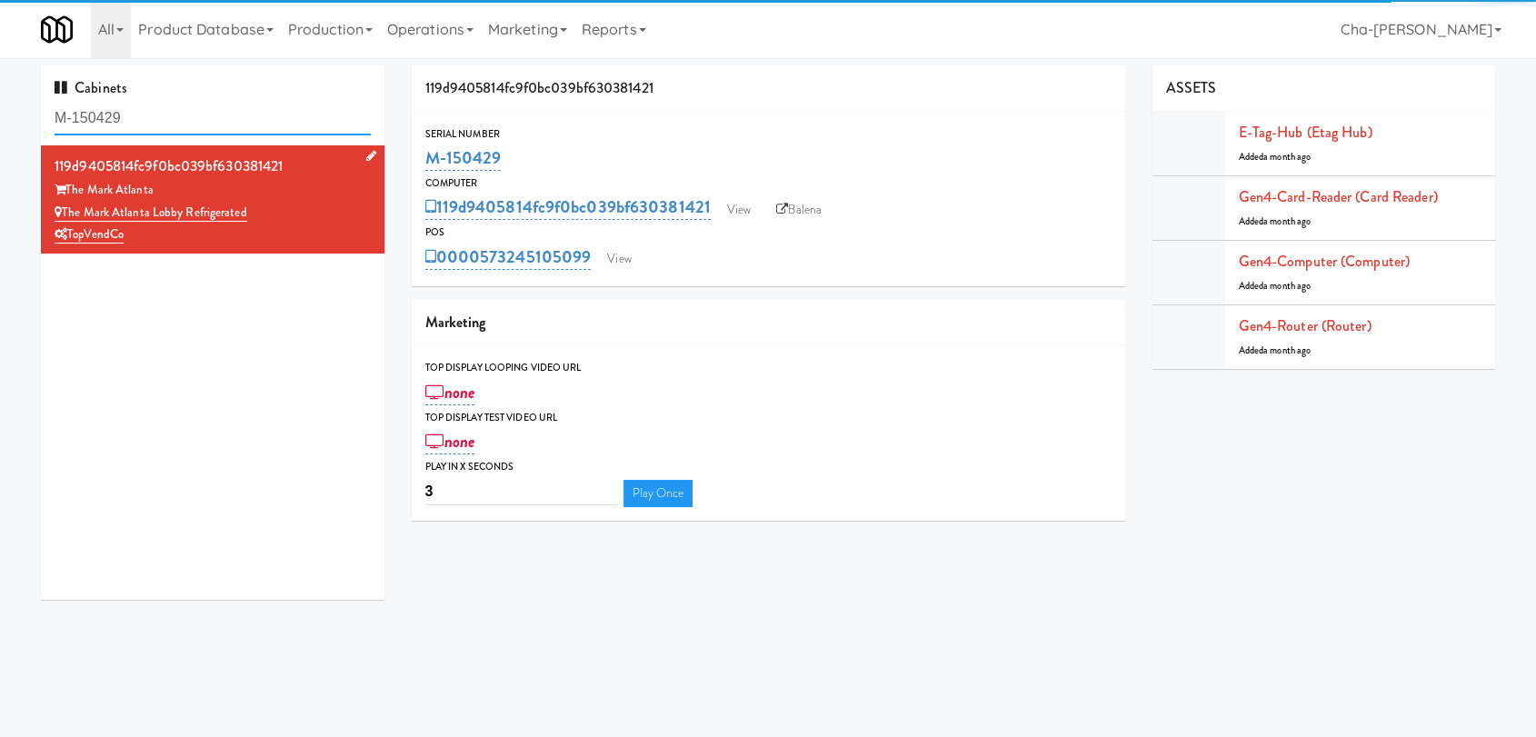
type input "M-150429"
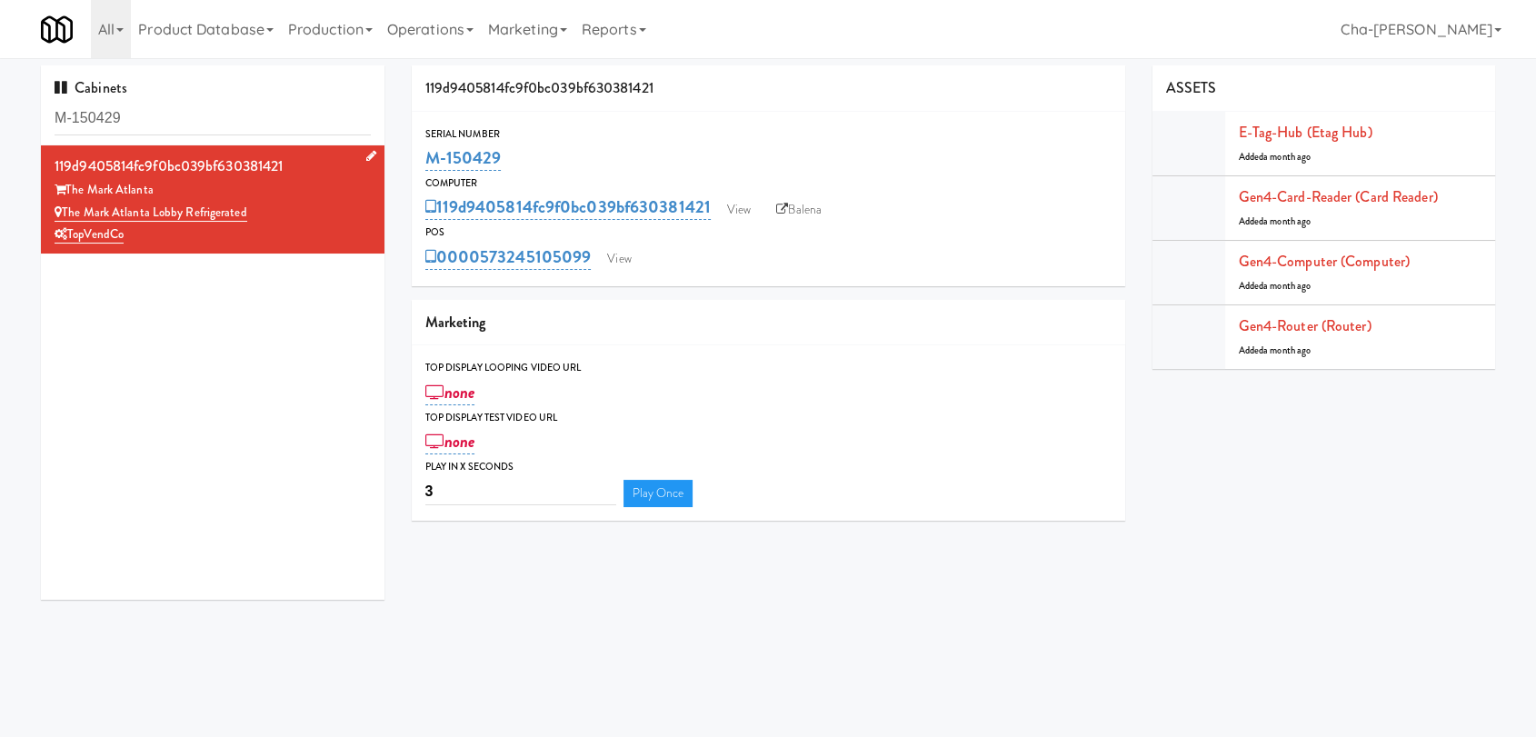
click at [313, 214] on div "The Mark Atlanta Lobby Refrigerated" at bounding box center [213, 213] width 316 height 23
click at [804, 203] on link "Balena" at bounding box center [799, 209] width 64 height 27
copy link "M-150429"
drag, startPoint x: 511, startPoint y: 159, endPoint x: 427, endPoint y: 169, distance: 84.2
click at [427, 169] on div "M-150429" at bounding box center [768, 158] width 686 height 31
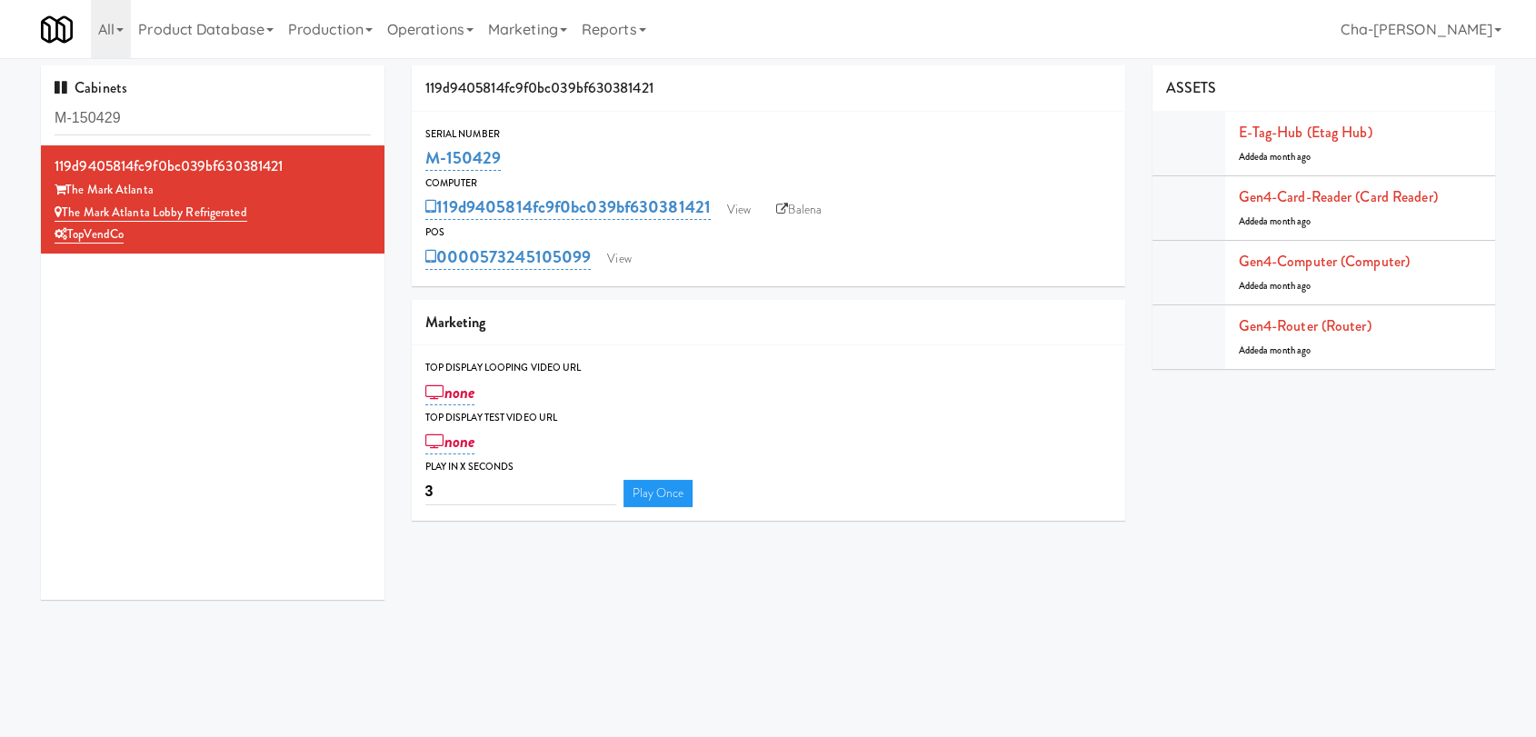
copy link "M-150429"
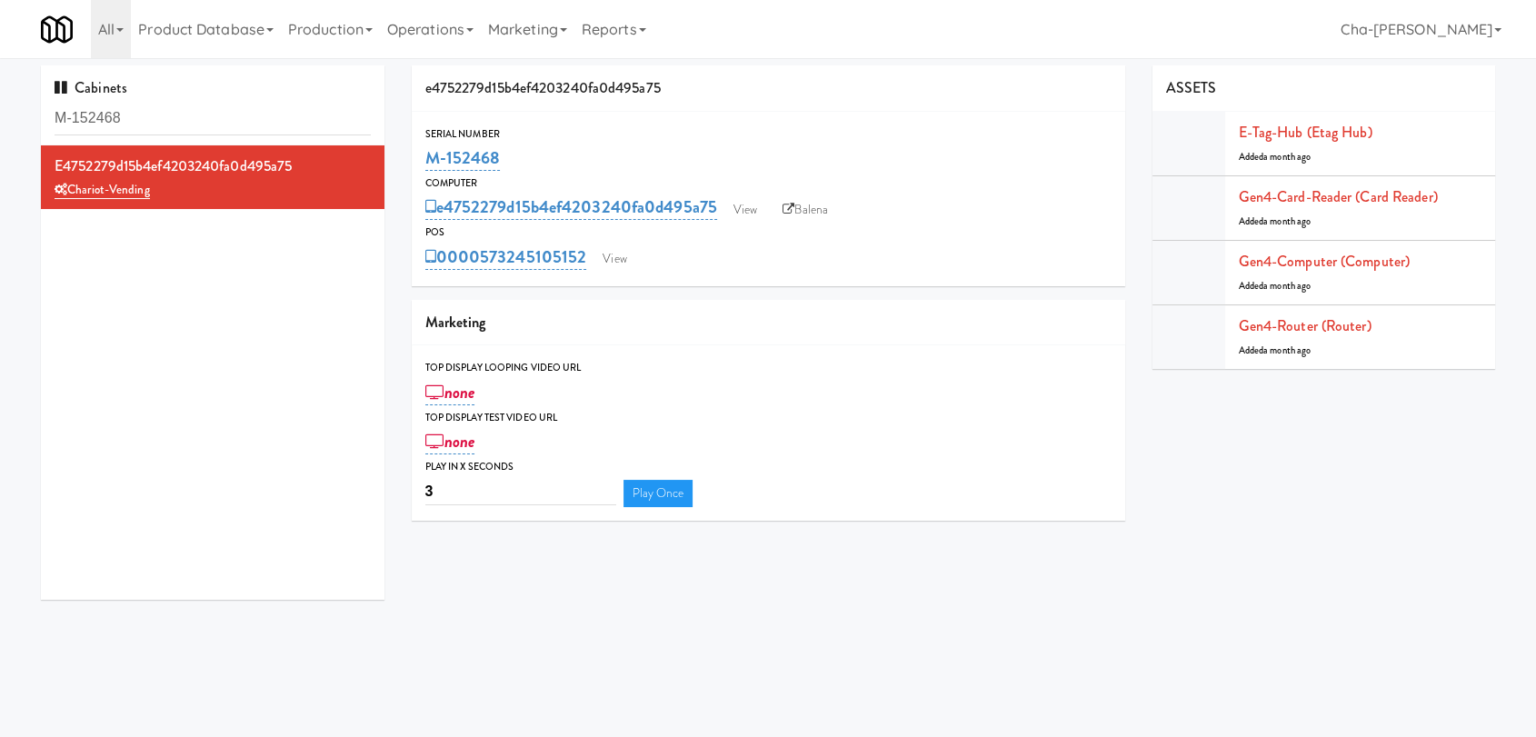
click at [152, 125] on input "M-152468" at bounding box center [213, 119] width 316 height 34
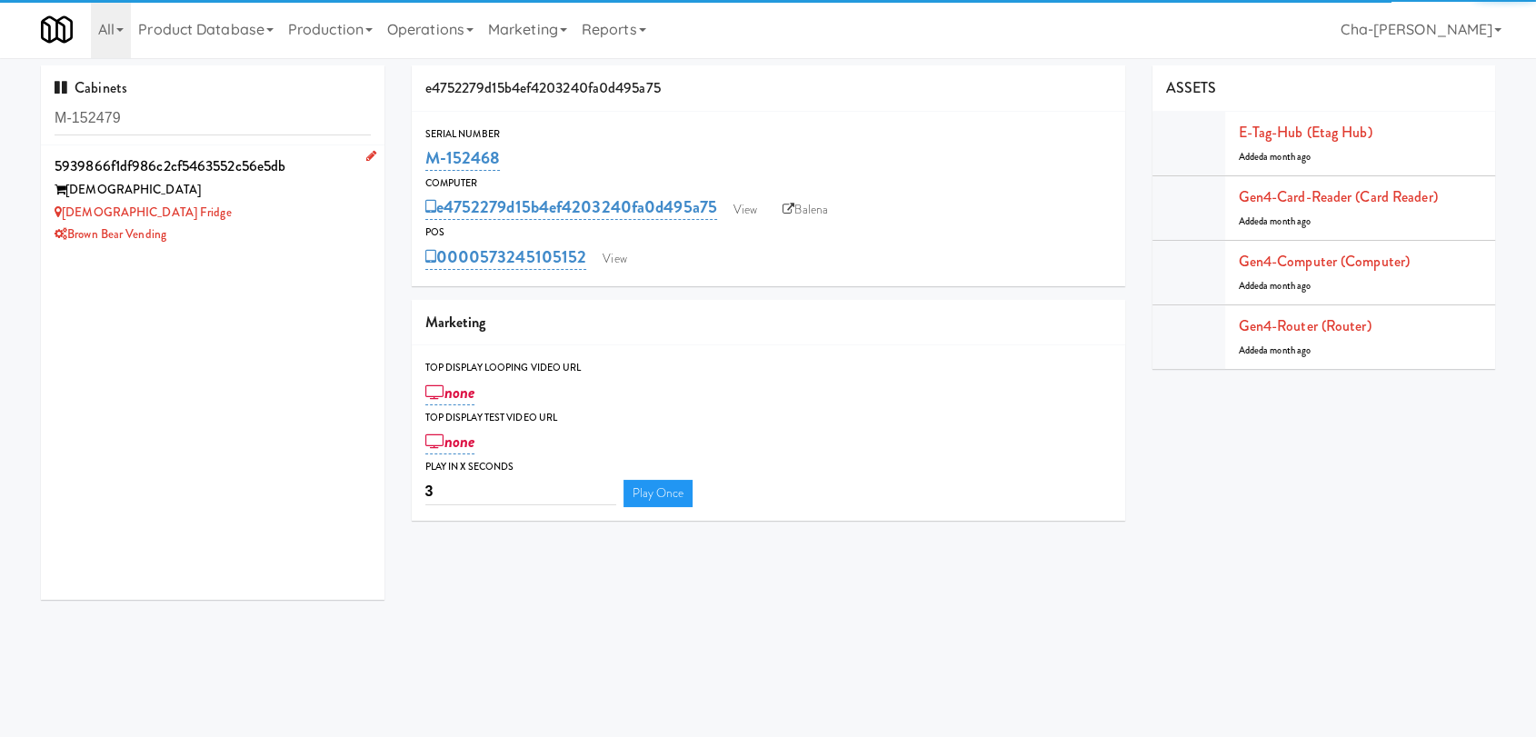
type input "M-152479"
click at [265, 196] on div "Teamsters" at bounding box center [213, 190] width 316 height 23
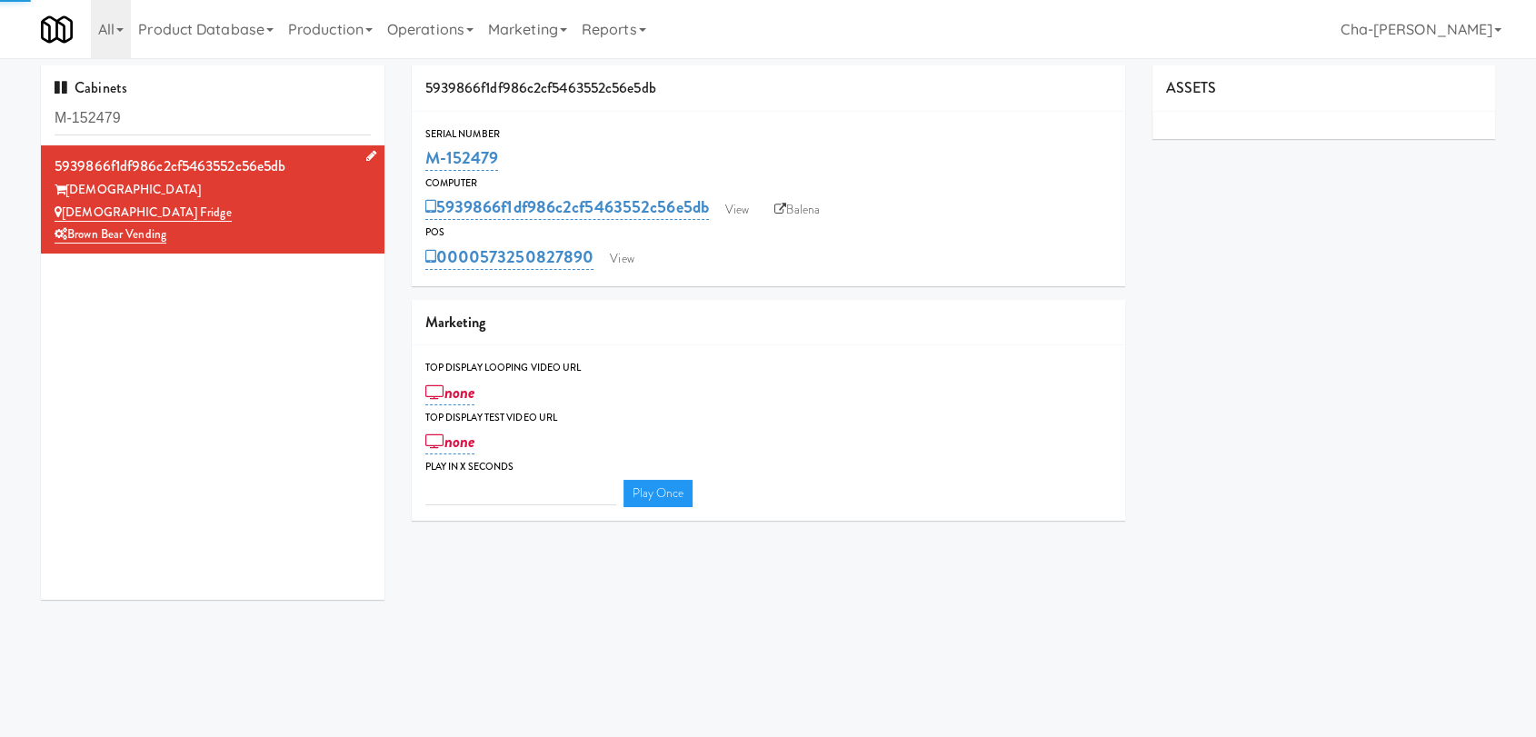
type input "3"
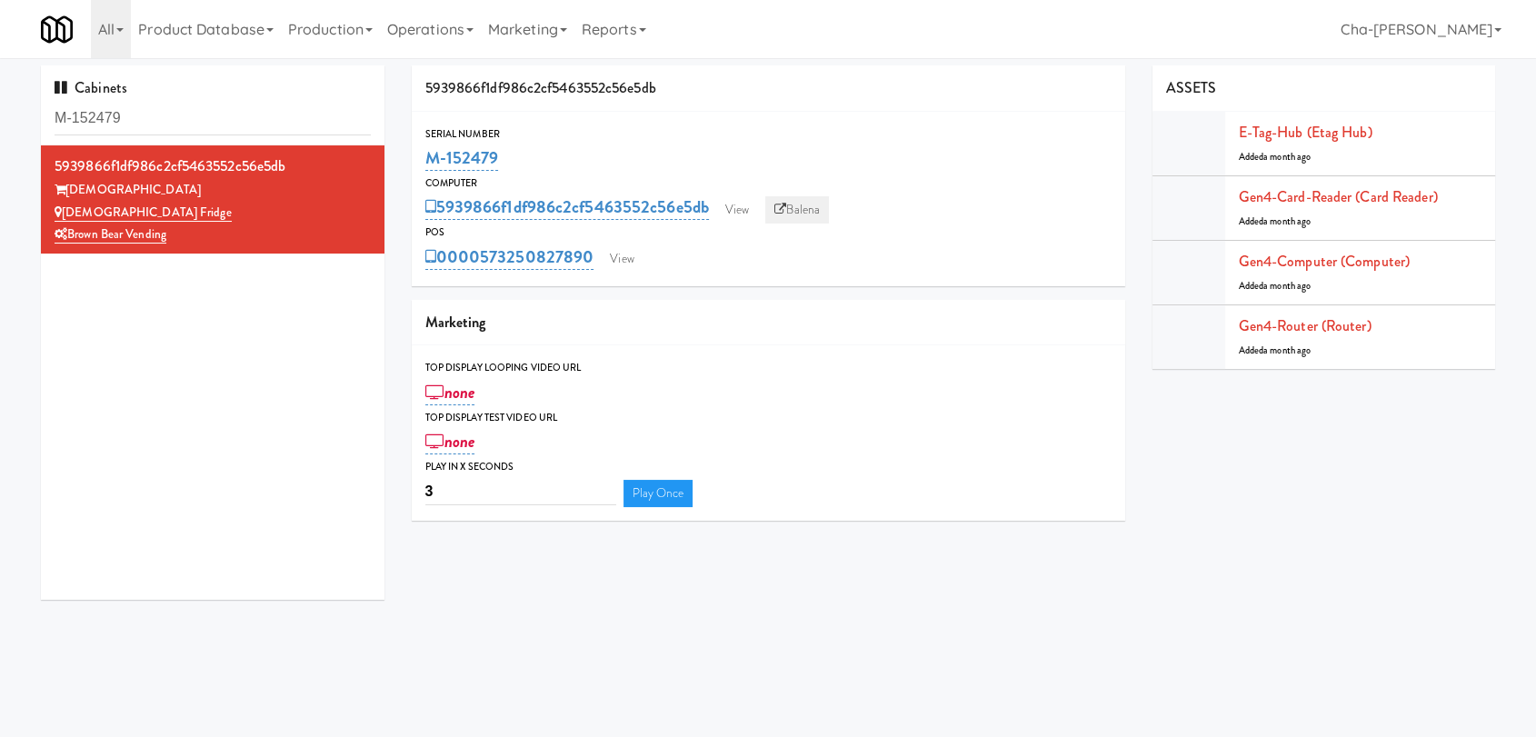
click at [810, 214] on link "Balena" at bounding box center [797, 209] width 64 height 27
drag, startPoint x: 511, startPoint y: 162, endPoint x: 423, endPoint y: 167, distance: 87.4
click at [425, 167] on div "M-152479" at bounding box center [768, 158] width 686 height 31
copy link "M-152479"
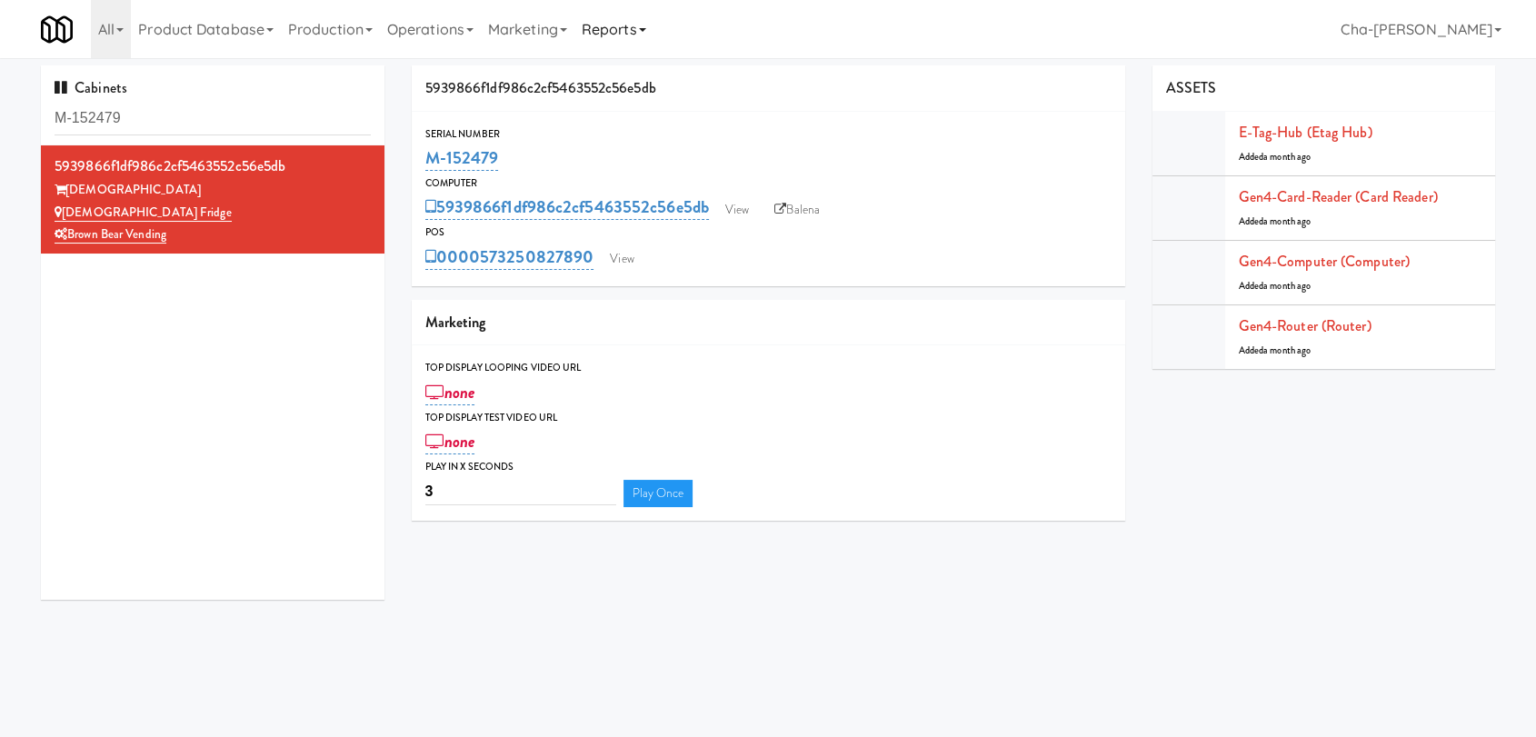
copy link "M-152479"
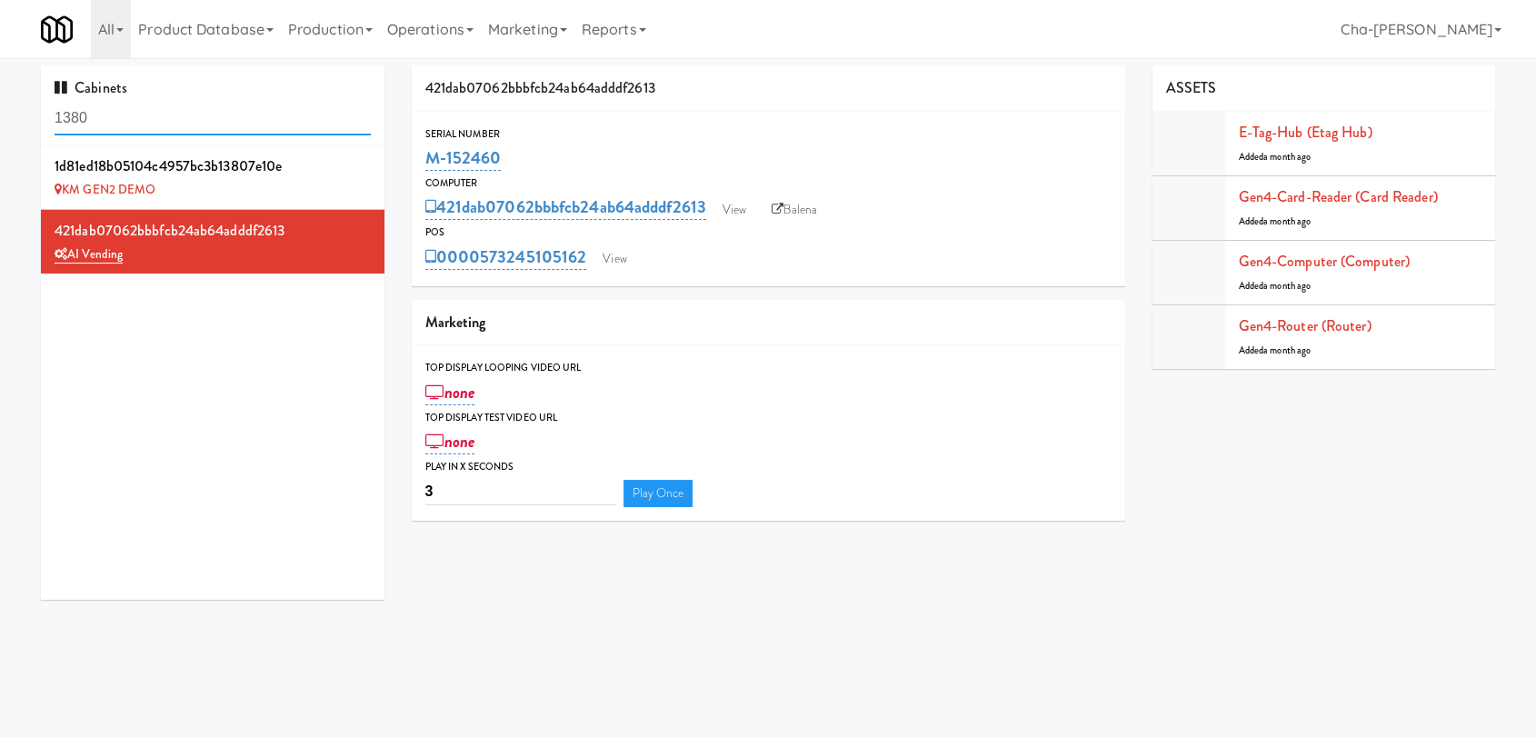
click at [164, 124] on input "1380" at bounding box center [213, 119] width 316 height 34
paste input "M-150433"
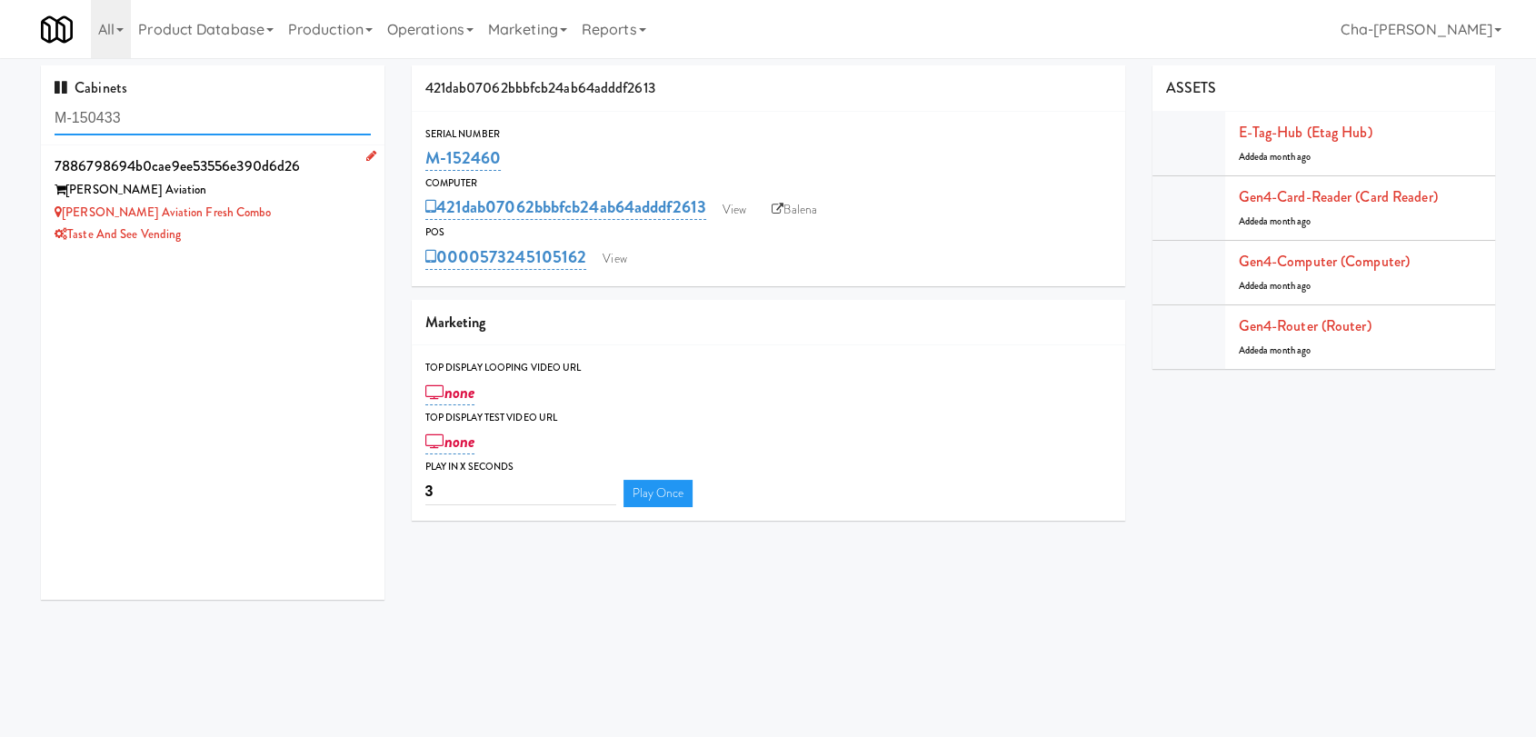
type input "M-150433"
click at [307, 212] on div "[PERSON_NAME] Aviation Fresh Combo" at bounding box center [213, 213] width 316 height 23
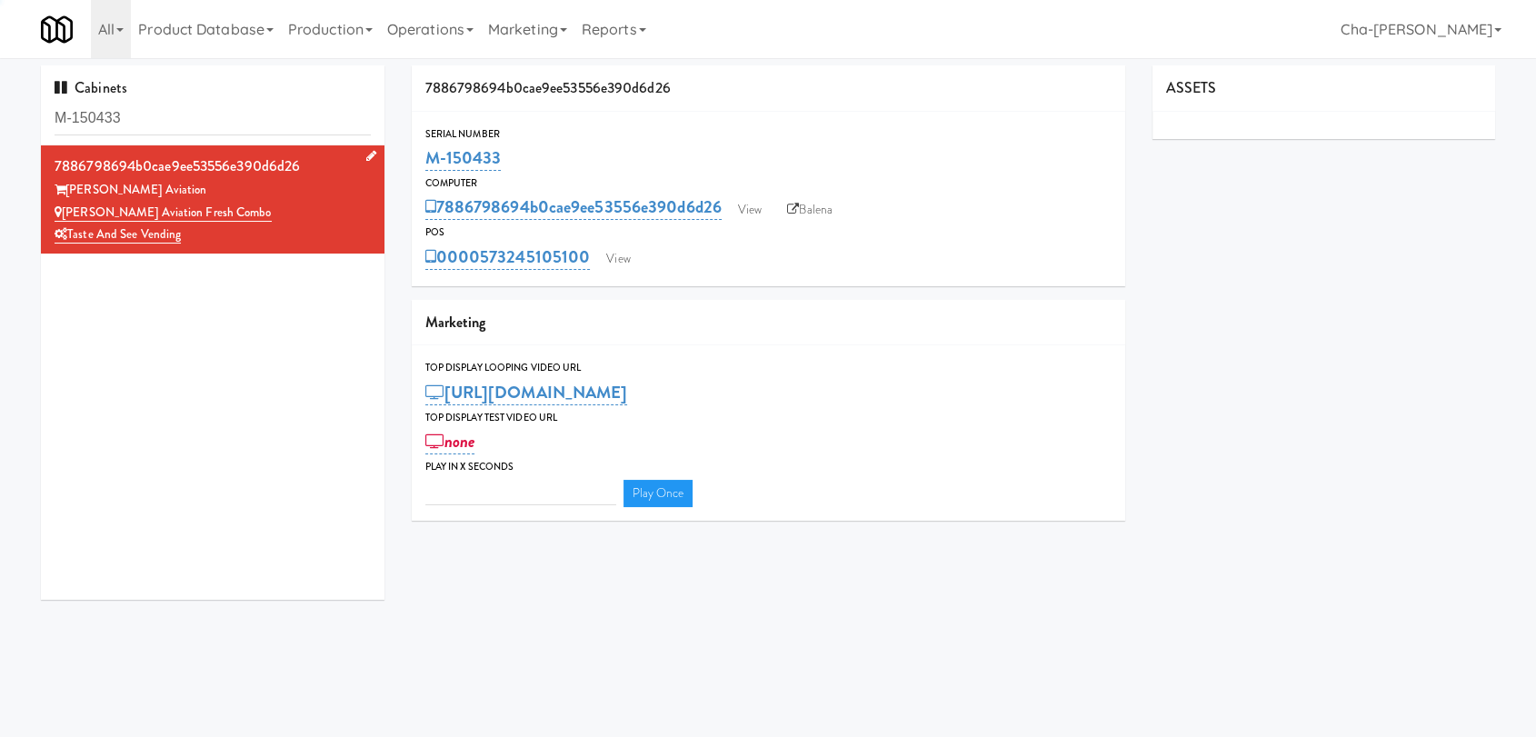
type input "3"
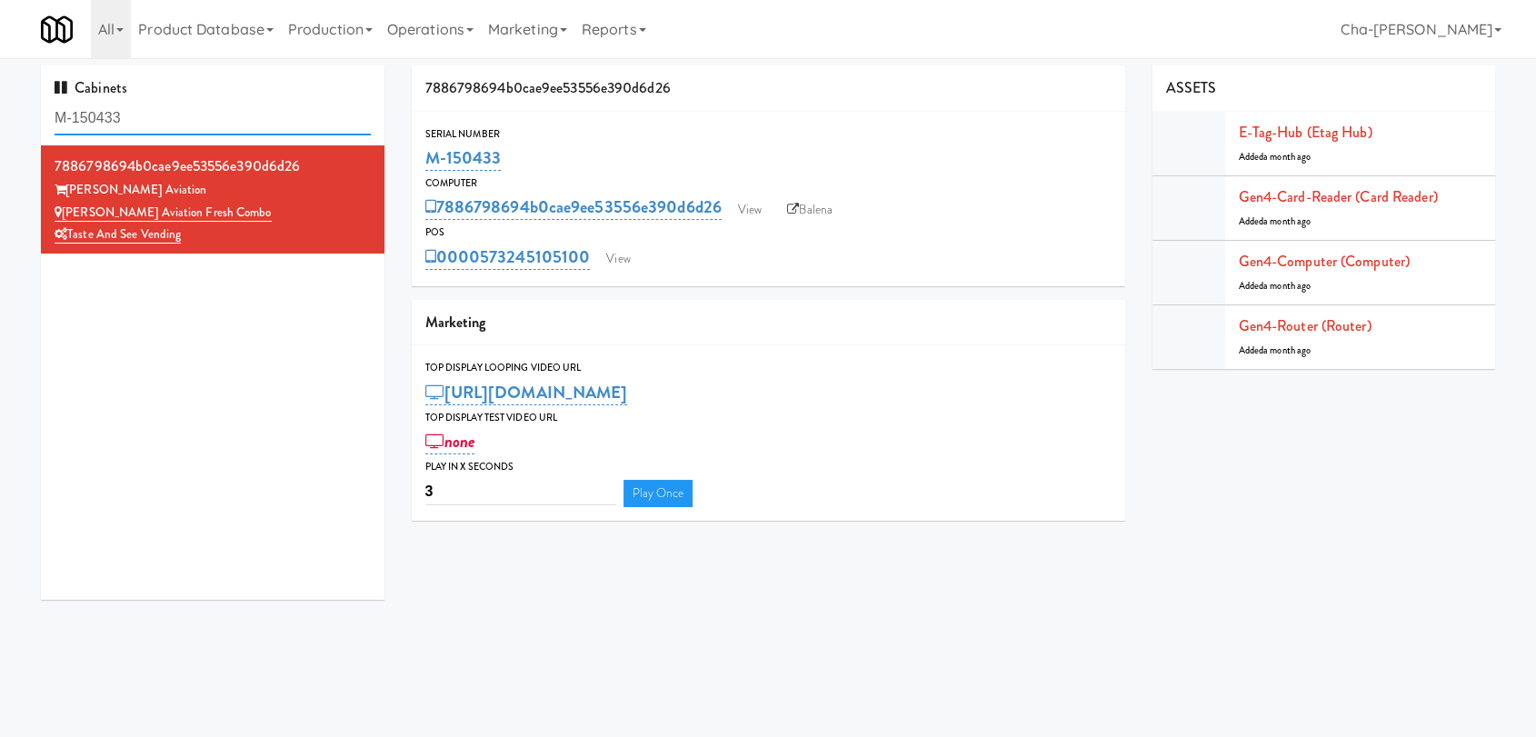
click at [138, 123] on input "M-150433" at bounding box center [213, 119] width 316 height 34
click at [139, 123] on input "M-150433" at bounding box center [213, 119] width 316 height 34
paste input "2470, M-153685"
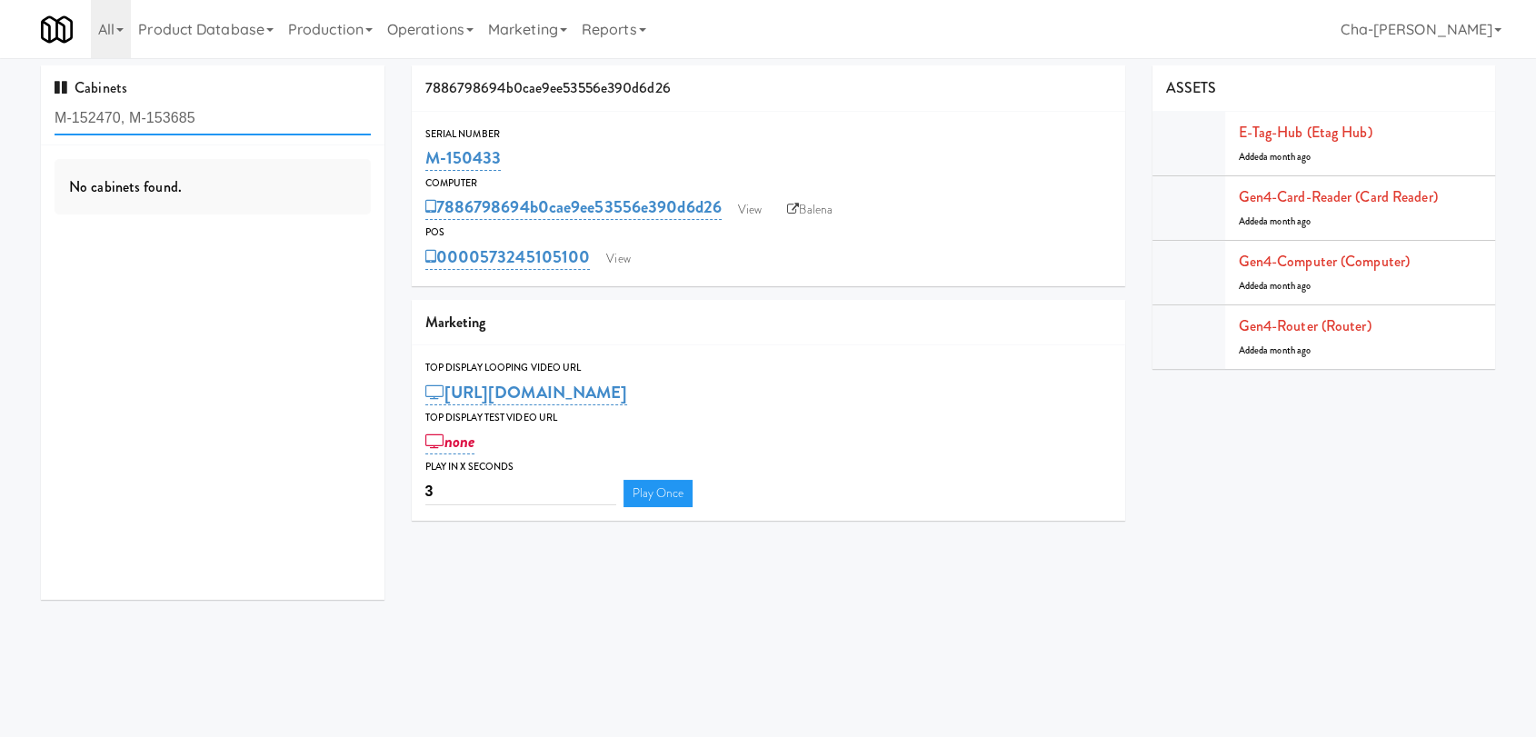
drag, startPoint x: 200, startPoint y: 118, endPoint x: 129, endPoint y: 124, distance: 71.1
click at [129, 124] on input "M-152470, M-153685" at bounding box center [213, 119] width 316 height 34
click at [219, 117] on input "M-152470,M-153685" at bounding box center [213, 119] width 316 height 34
drag, startPoint x: 215, startPoint y: 120, endPoint x: 123, endPoint y: 126, distance: 92.9
click at [123, 126] on input "M-152470,M-153685" at bounding box center [213, 119] width 316 height 34
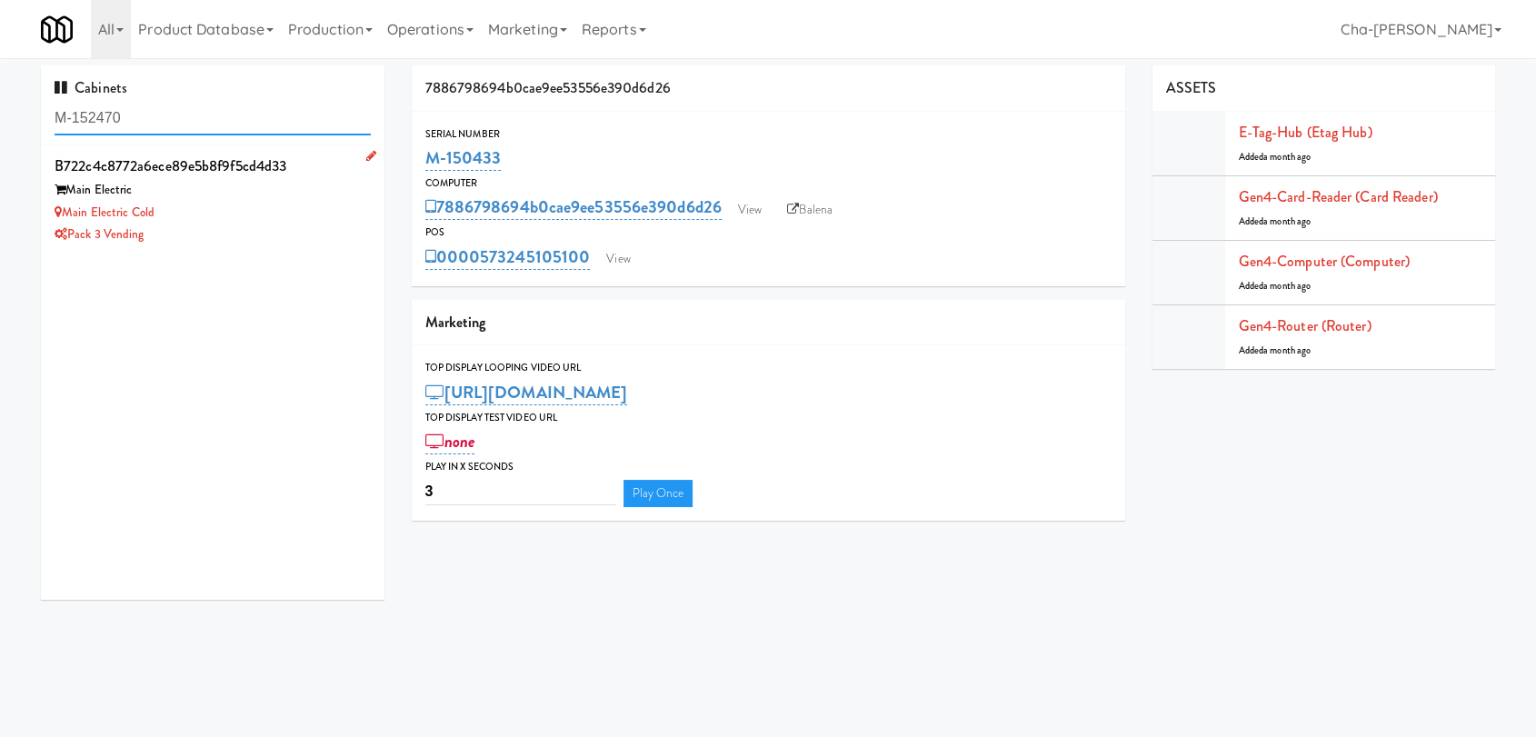
type input "M-152470"
click at [233, 214] on div "Main Electric Cold" at bounding box center [213, 213] width 316 height 23
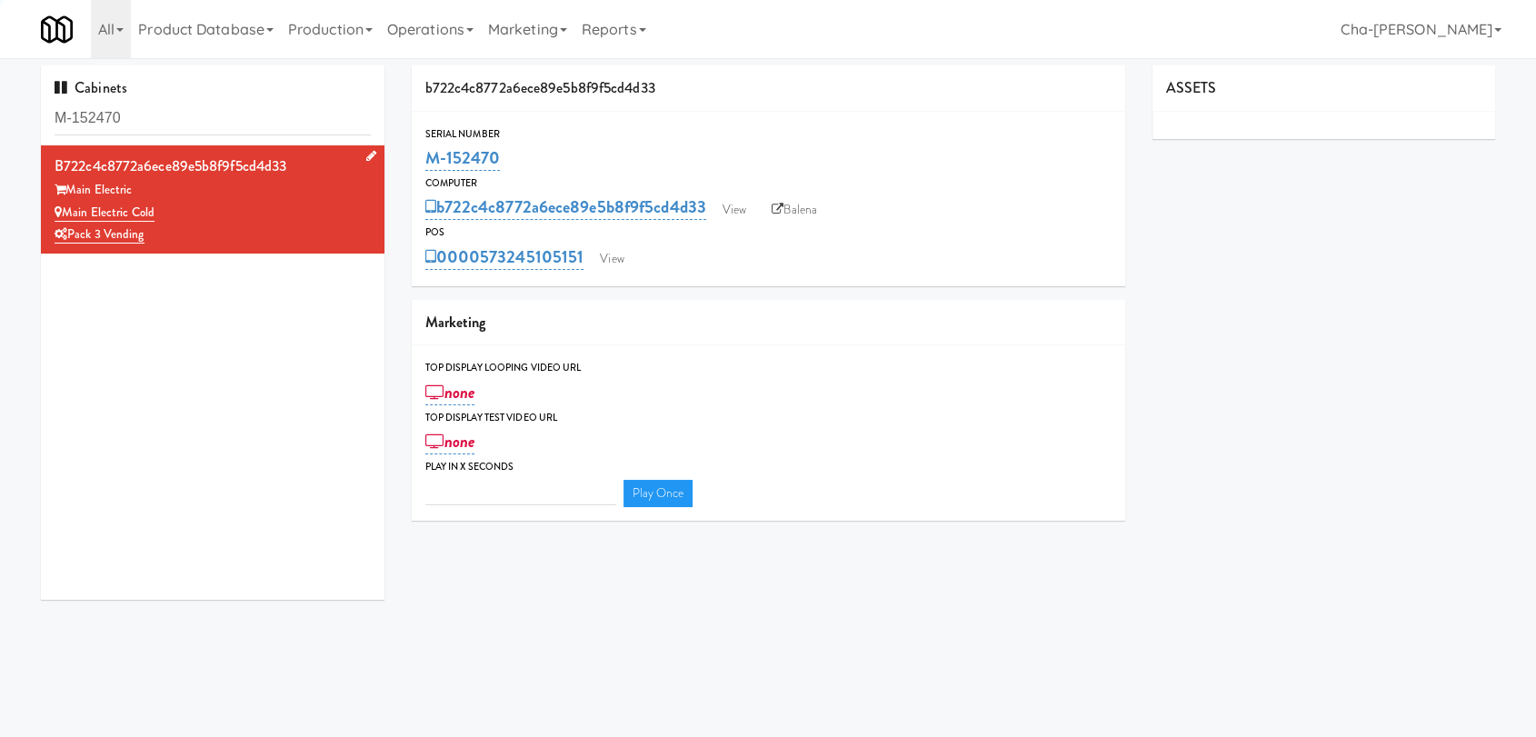
type input "3"
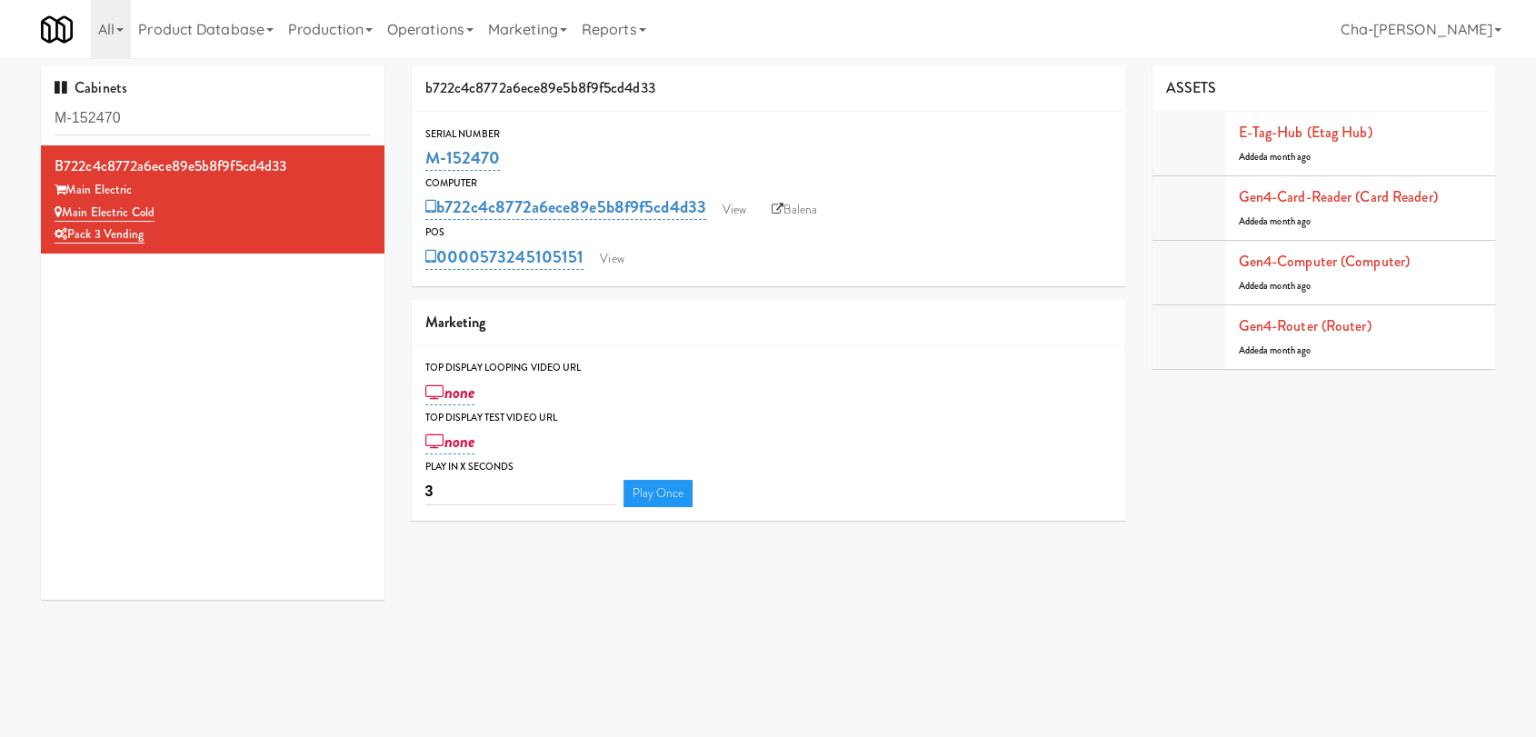
drag, startPoint x: 793, startPoint y: 201, endPoint x: 805, endPoint y: 161, distance: 41.7
click at [793, 200] on link "Balena" at bounding box center [794, 209] width 64 height 27
copy link "M-152470"
drag, startPoint x: 513, startPoint y: 158, endPoint x: 507, endPoint y: 139, distance: 20.1
click at [425, 163] on div "M-152470" at bounding box center [768, 158] width 686 height 31
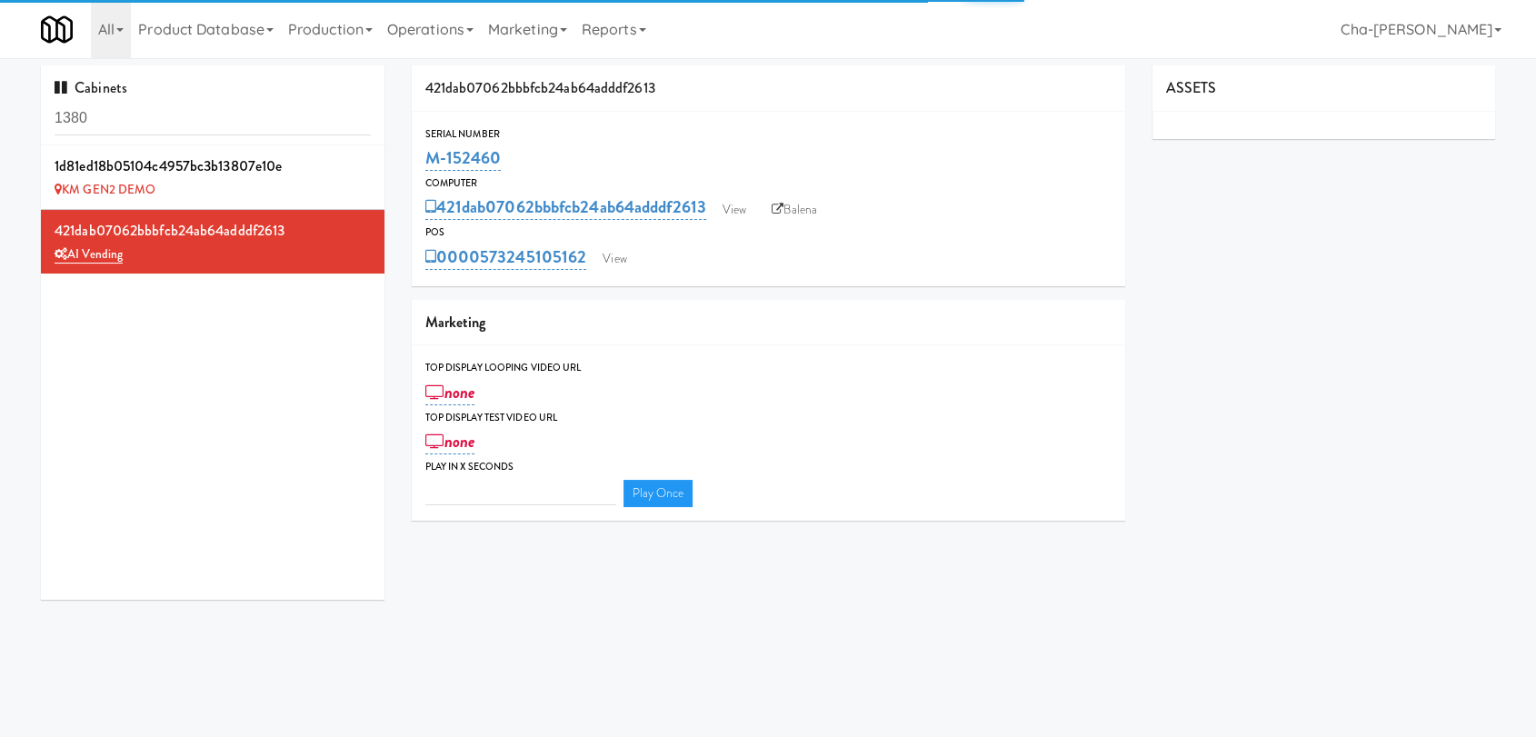
type input "3"
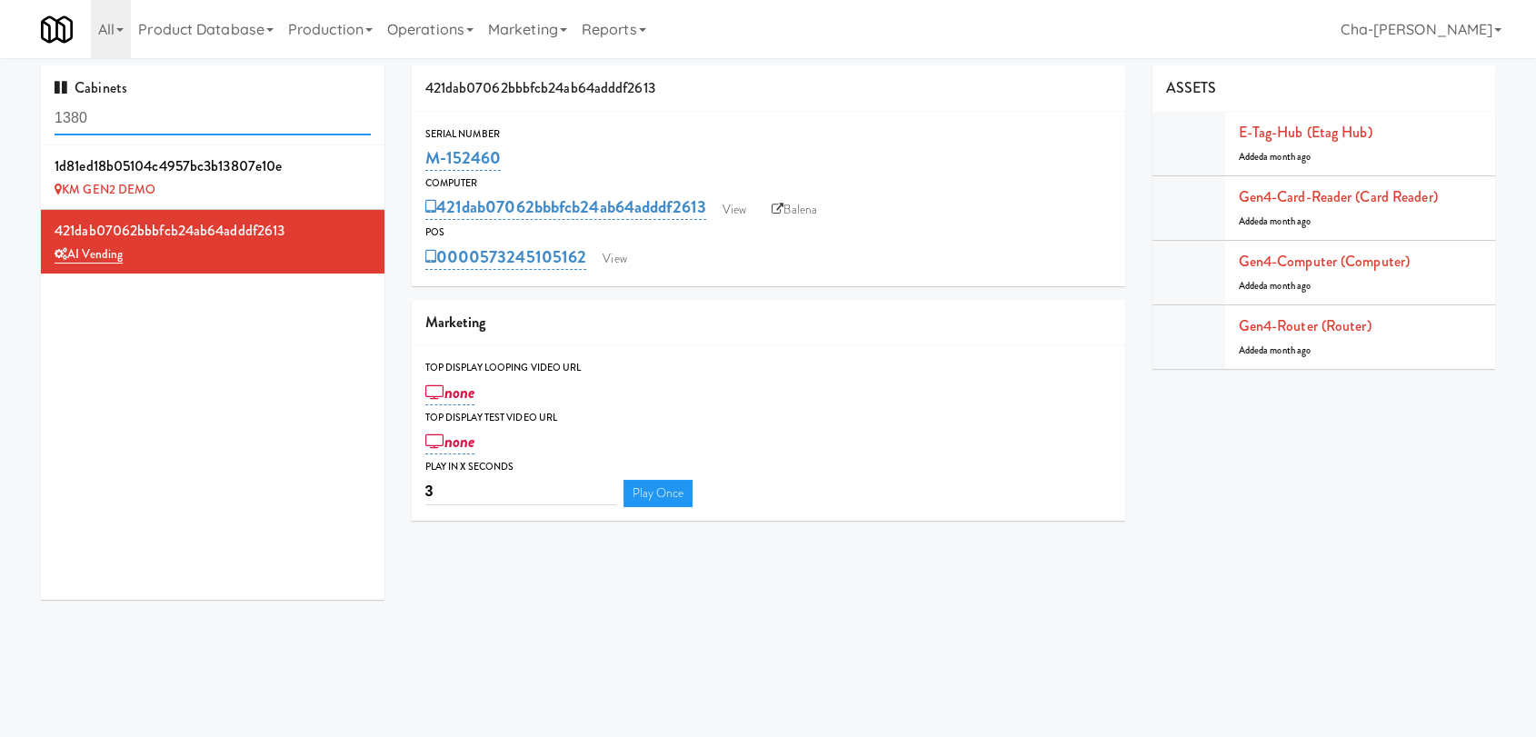
click at [159, 125] on input "1380" at bounding box center [213, 119] width 316 height 34
paste input "M-153685"
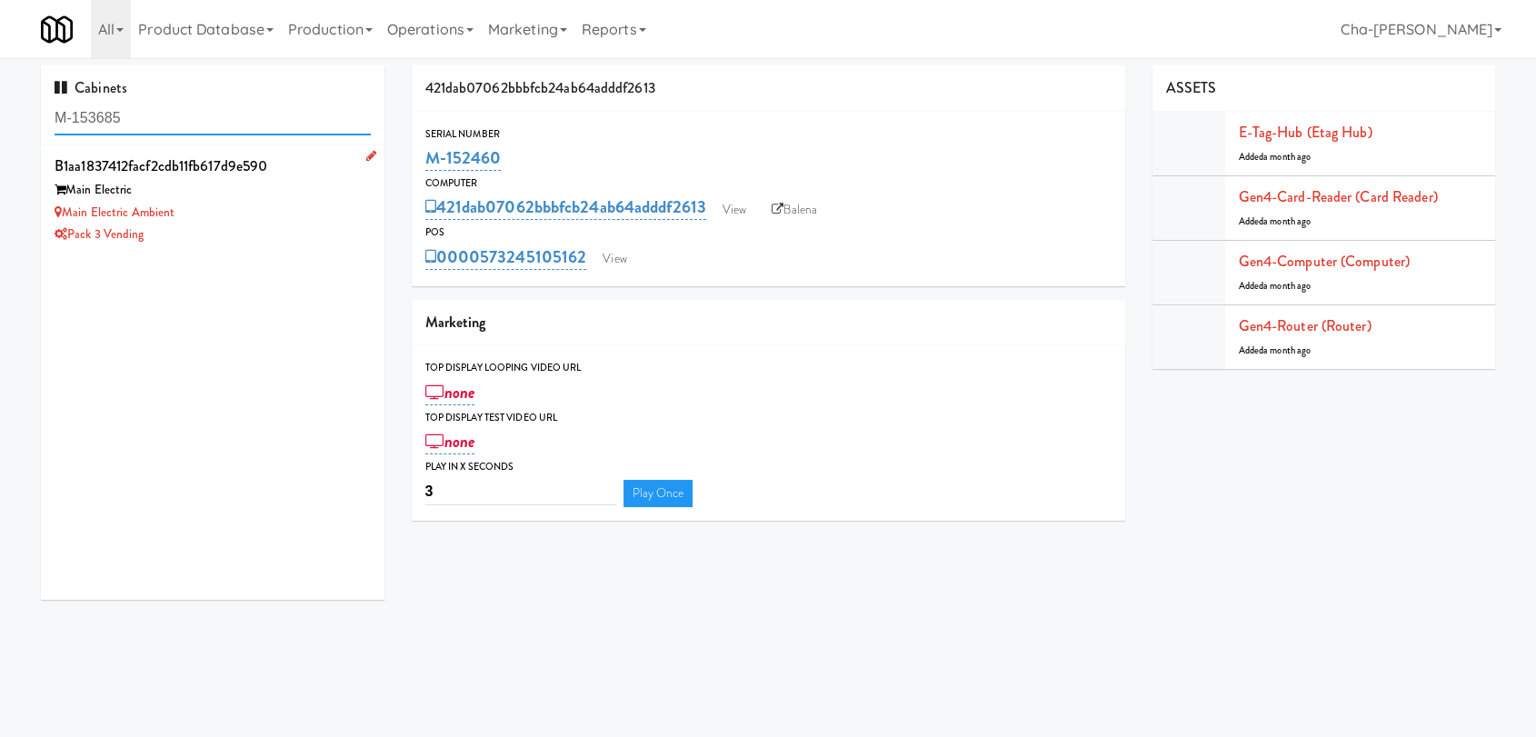
type input "M-153685"
click at [299, 213] on div "Main Electric Ambient" at bounding box center [213, 213] width 316 height 23
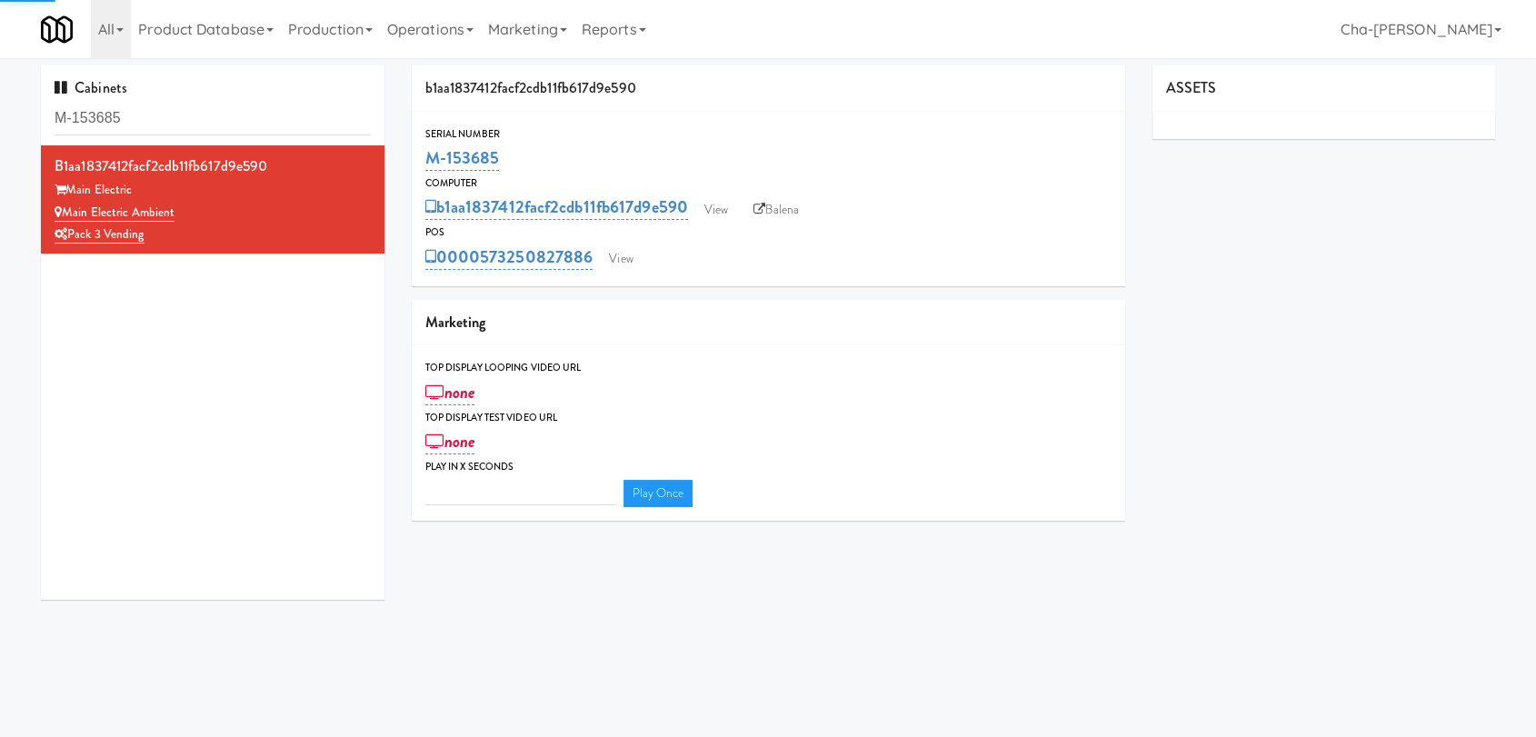
type input "3"
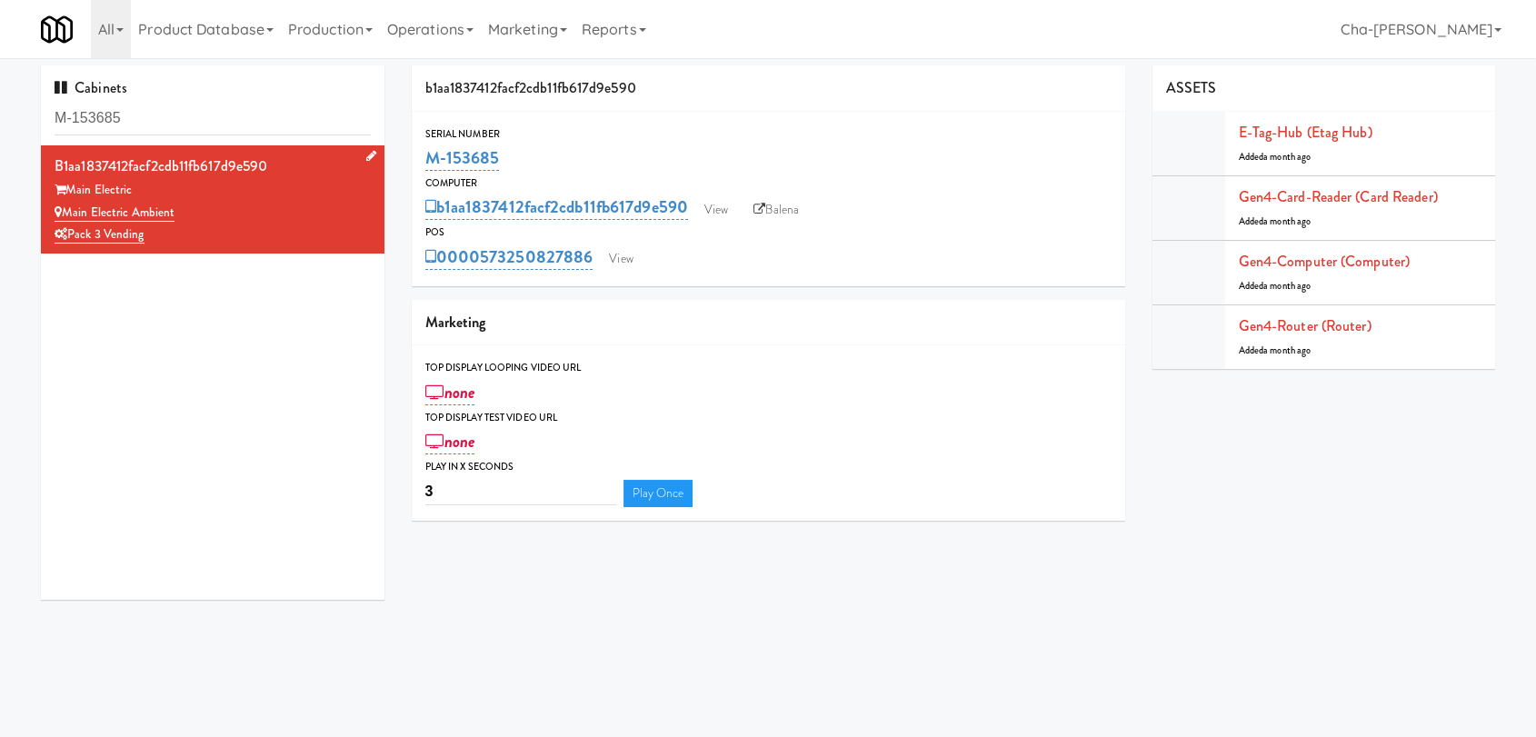
click at [304, 220] on div "Main Electric Ambient" at bounding box center [213, 213] width 316 height 23
click at [791, 205] on link "Balena" at bounding box center [776, 209] width 64 height 27
drag, startPoint x: 521, startPoint y: 164, endPoint x: 423, endPoint y: 165, distance: 97.2
click at [425, 165] on div "M-153685" at bounding box center [768, 158] width 686 height 31
copy link "M-153685"
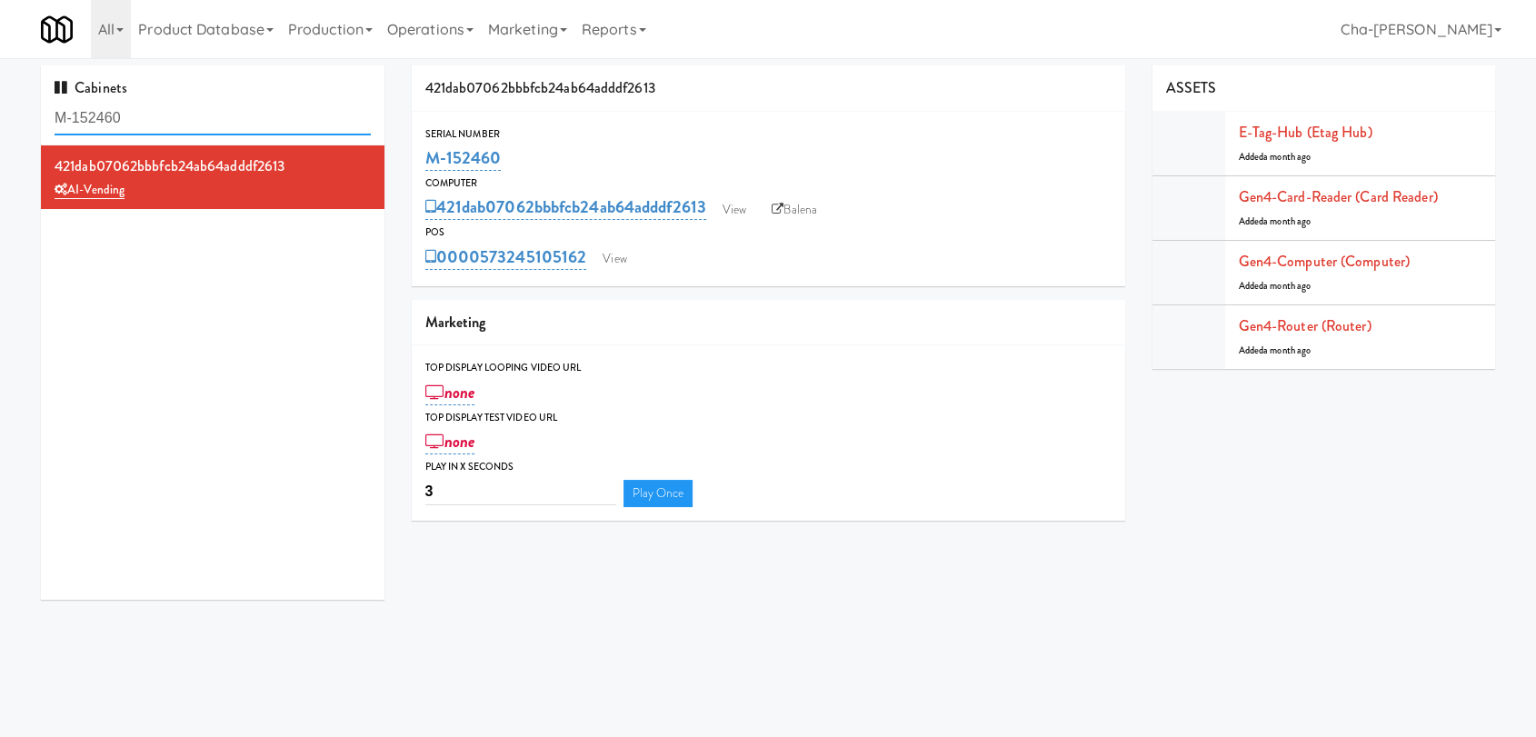
click at [177, 118] on input "M-152460" at bounding box center [213, 119] width 316 height 34
paste input "0405"
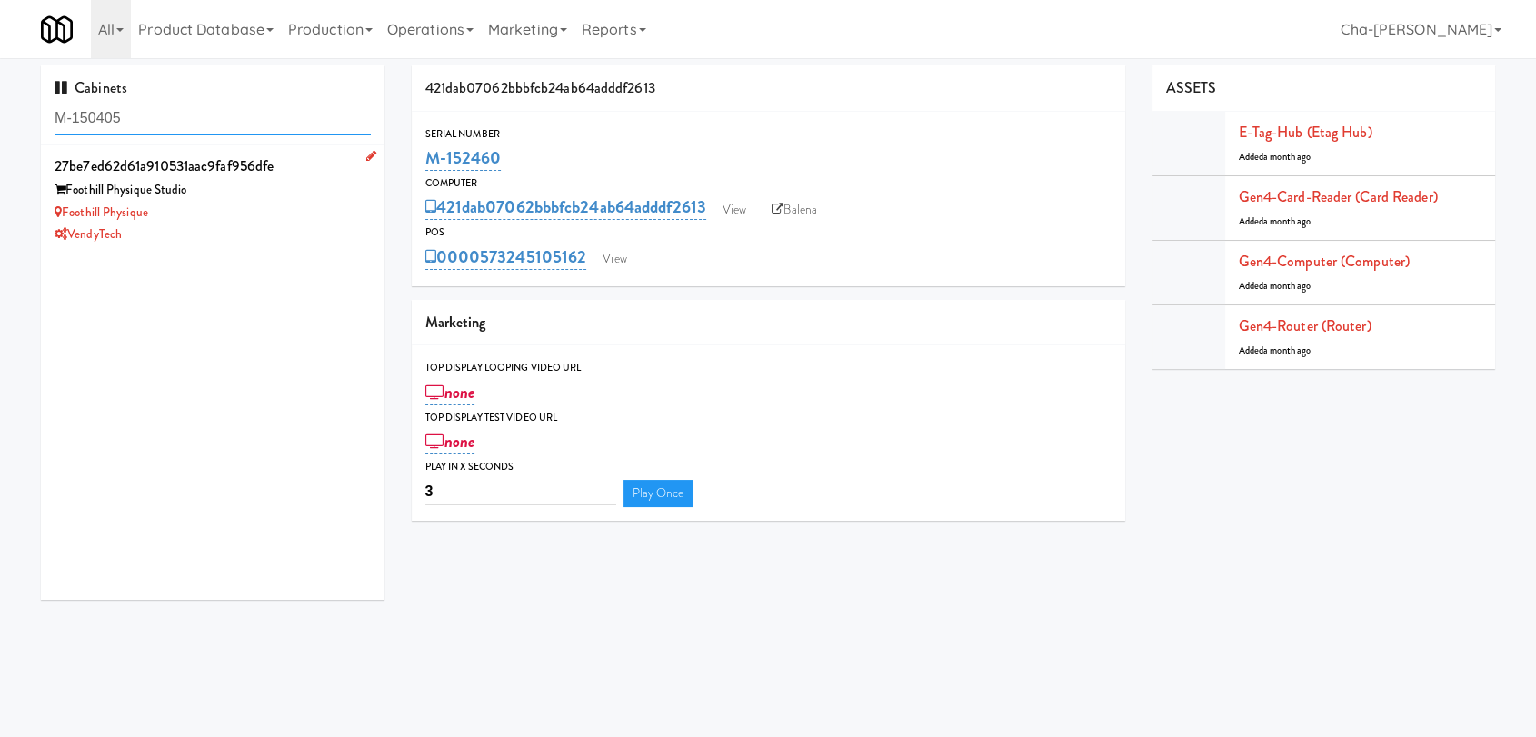
type input "M-150405"
click at [293, 209] on div "Foothill Physique" at bounding box center [213, 213] width 316 height 23
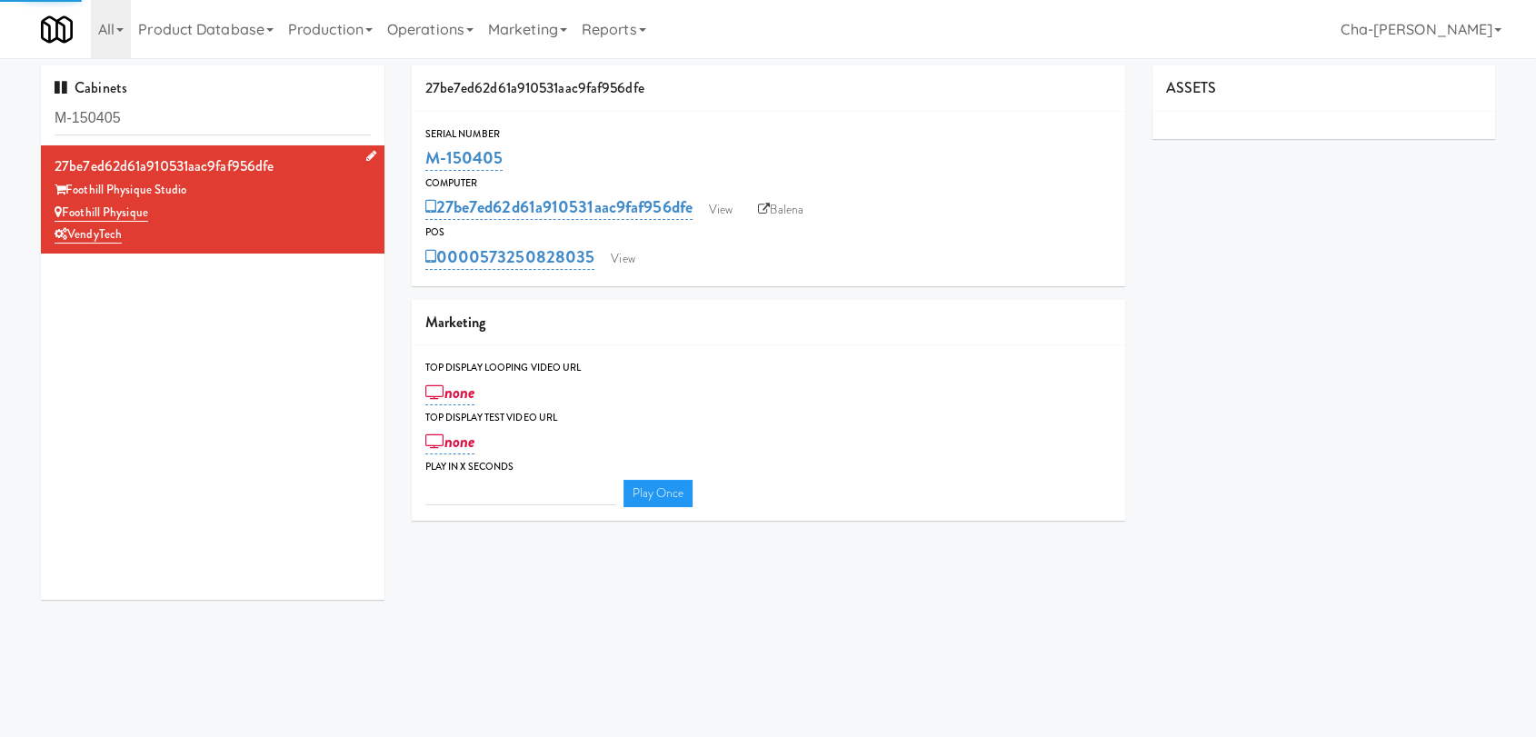
type input "3"
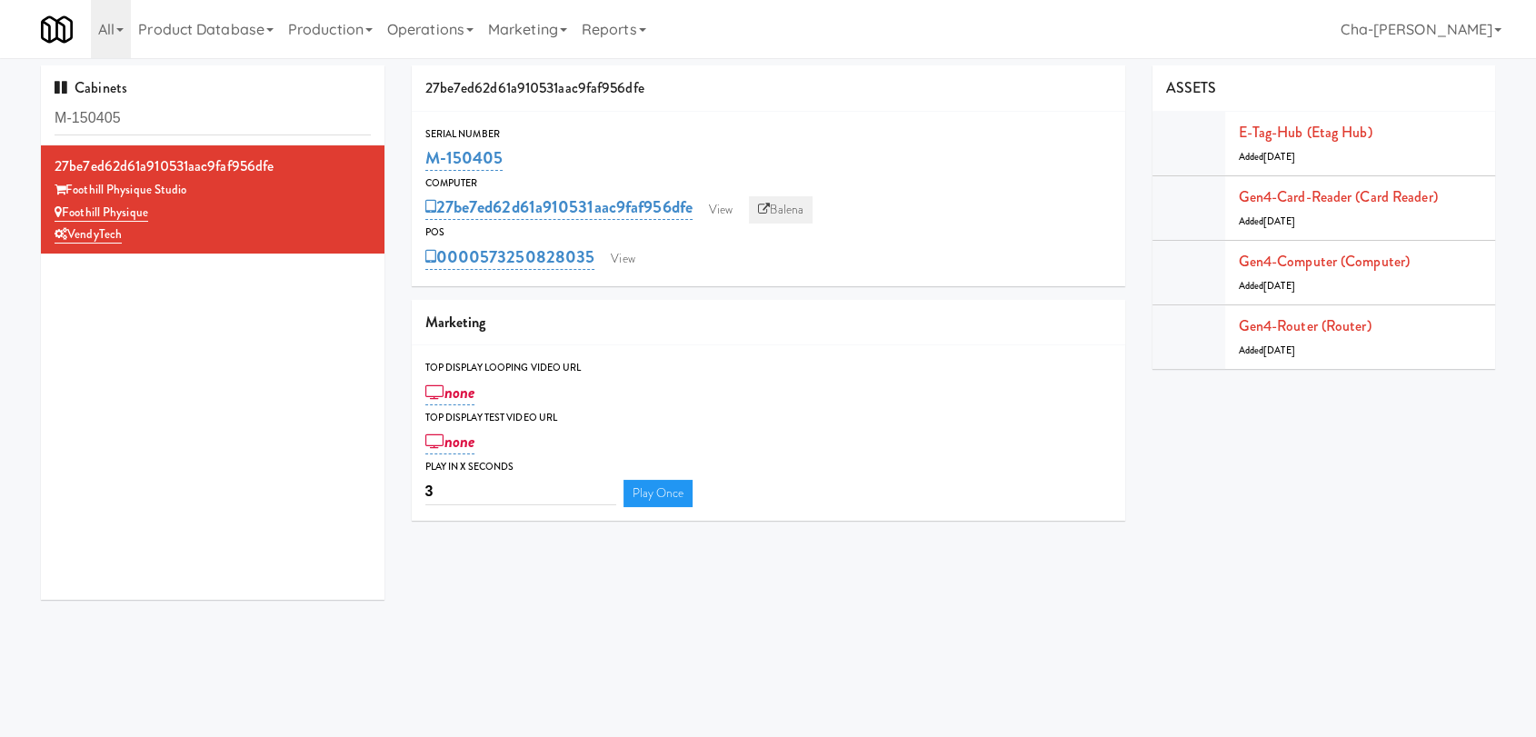
click at [790, 218] on link "Balena" at bounding box center [781, 209] width 64 height 27
drag, startPoint x: 163, startPoint y: 205, endPoint x: 65, endPoint y: 207, distance: 98.2
click at [65, 207] on div "Foothill Physique" at bounding box center [213, 213] width 316 height 23
click at [937, 227] on div "POS" at bounding box center [768, 233] width 686 height 18
click at [225, 109] on input "M-150405" at bounding box center [213, 119] width 316 height 34
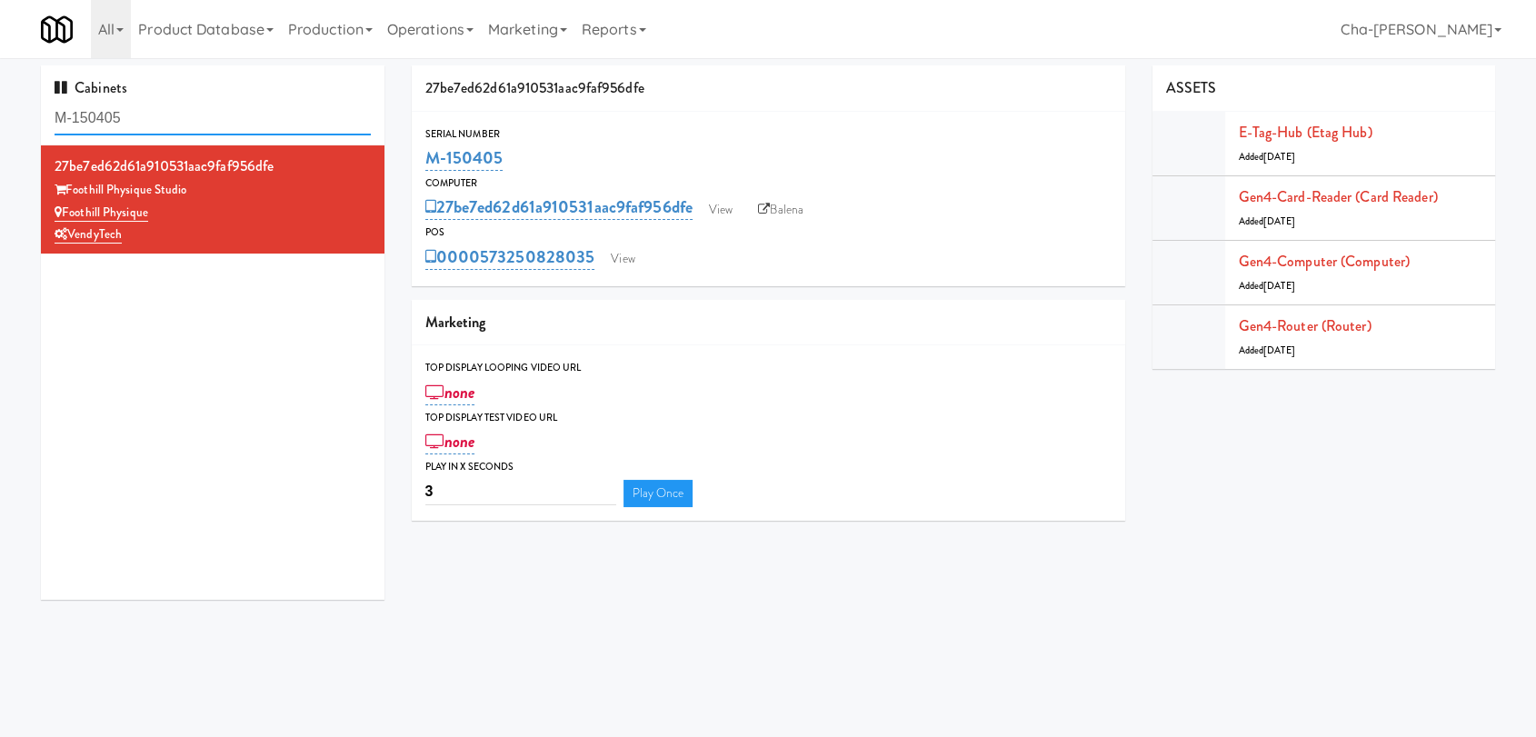
click at [225, 109] on input "M-150405" at bounding box center [213, 119] width 316 height 34
paste input "17"
click at [225, 109] on input "M-150417" at bounding box center [213, 119] width 316 height 34
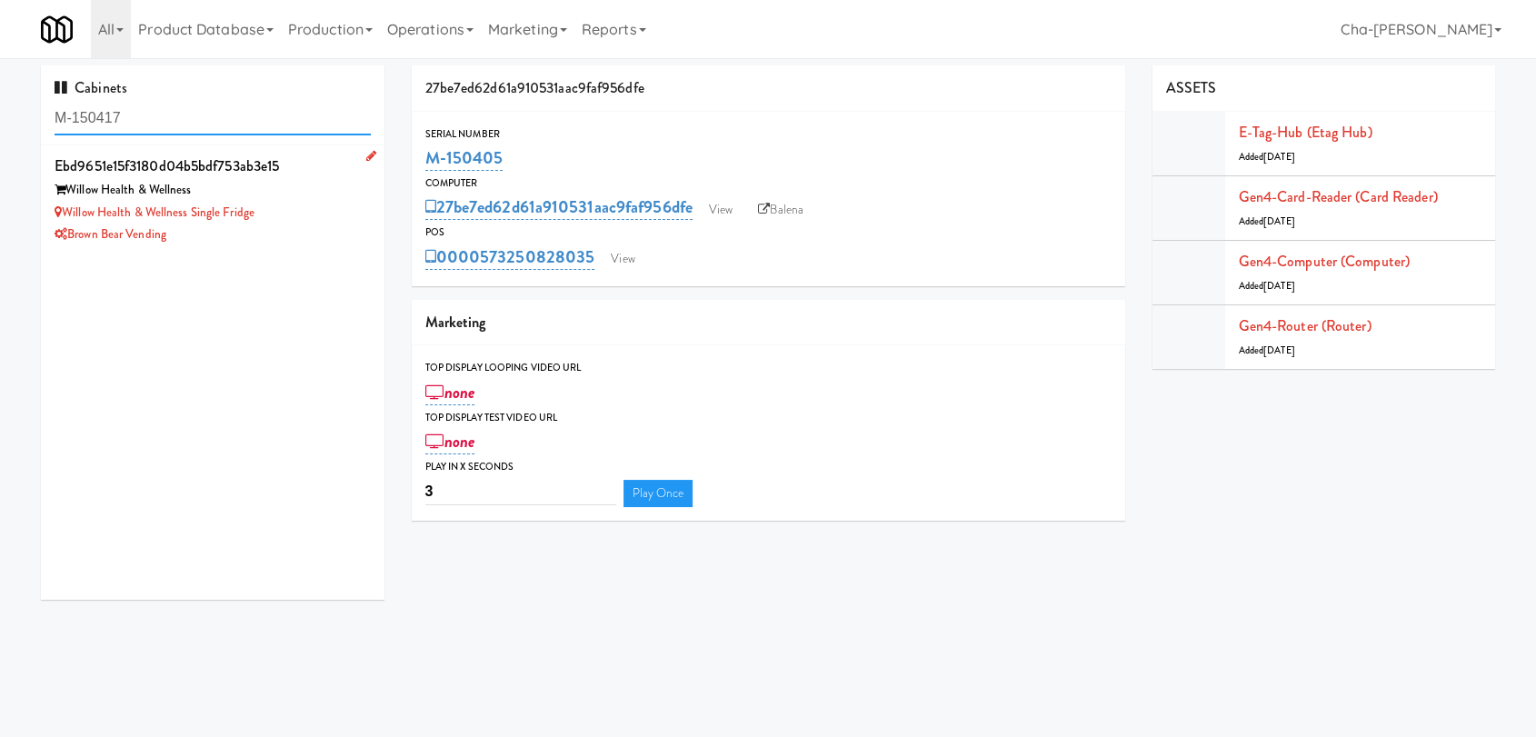
type input "M-150417"
click at [291, 204] on div "Willow Health & Wellness Single Fridge" at bounding box center [213, 213] width 316 height 23
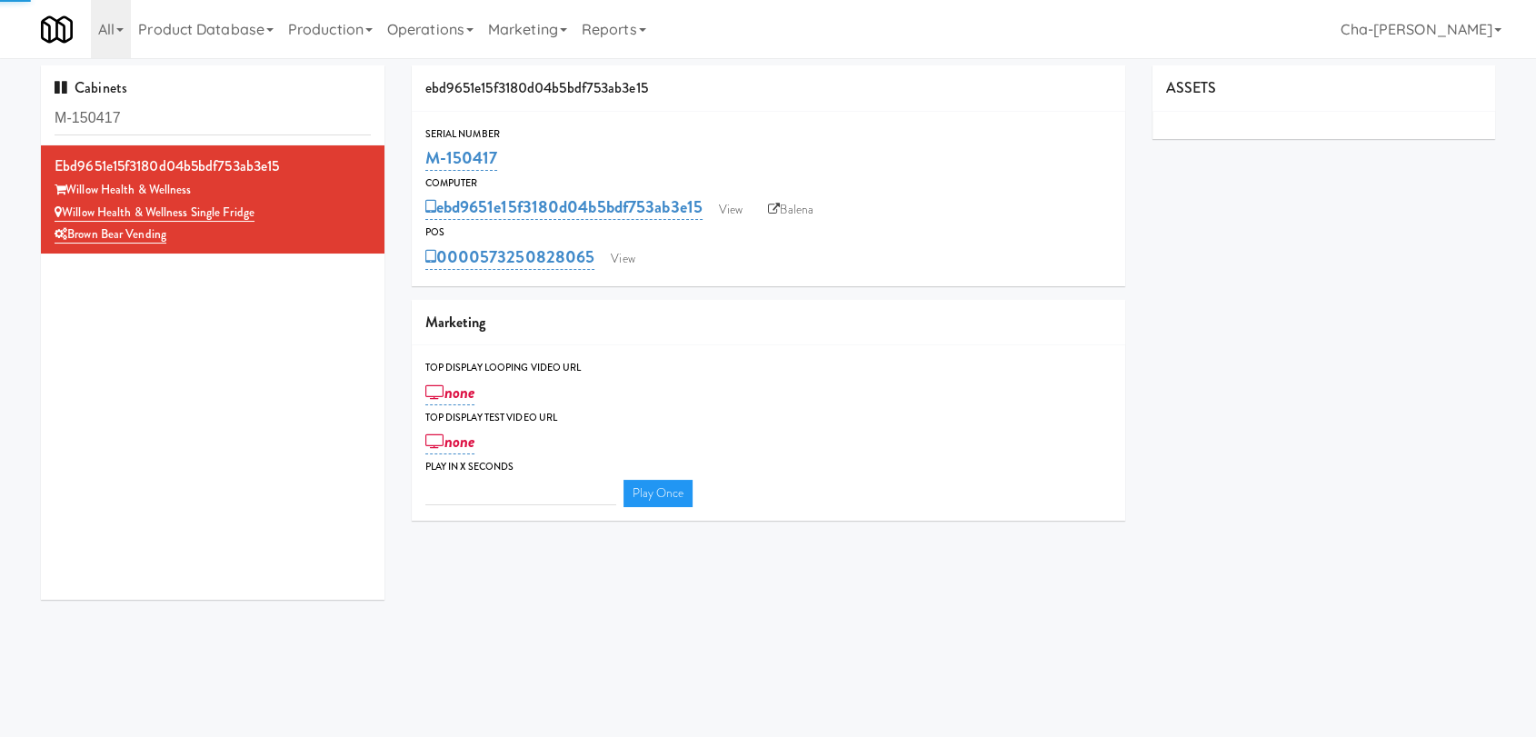
type input "3"
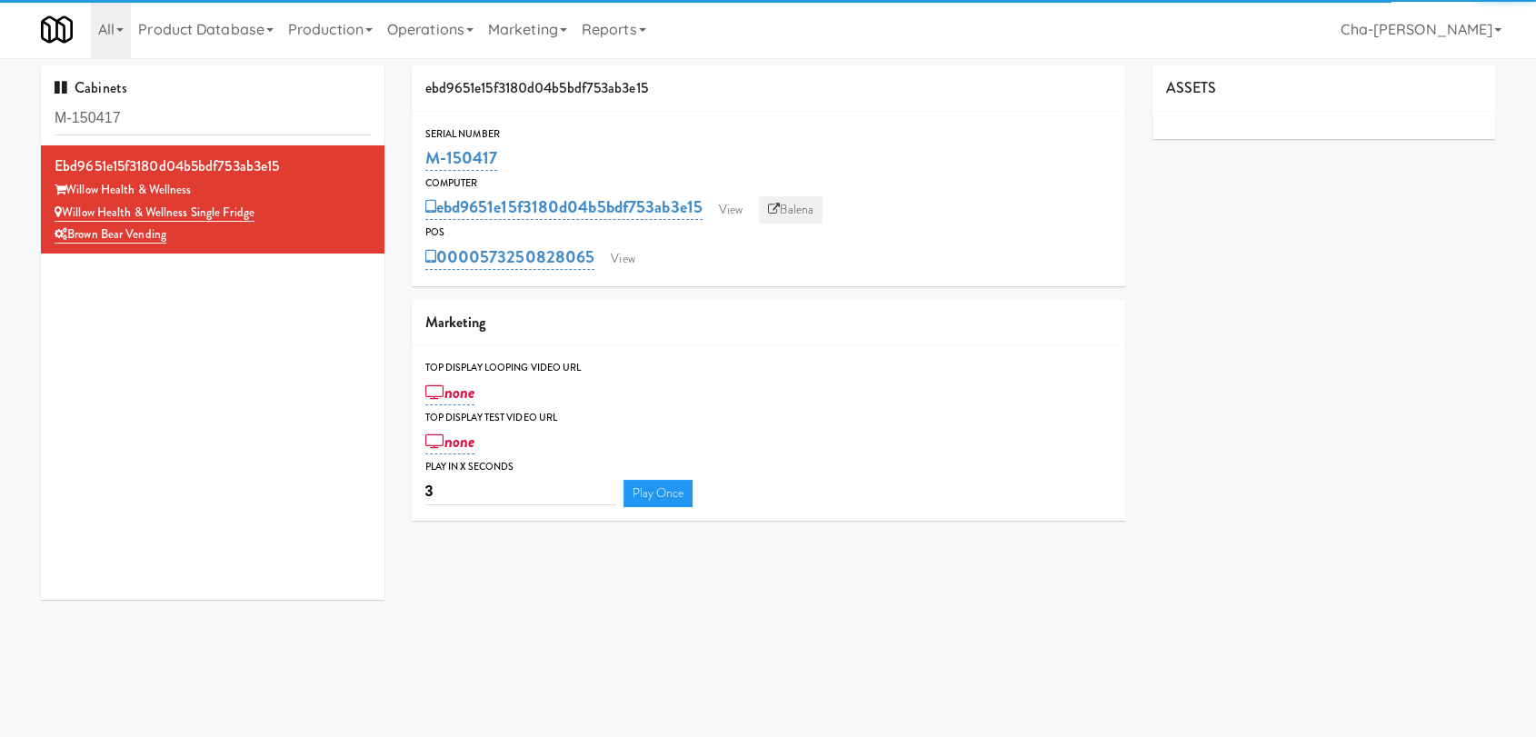
click at [789, 220] on link "Balena" at bounding box center [791, 209] width 64 height 27
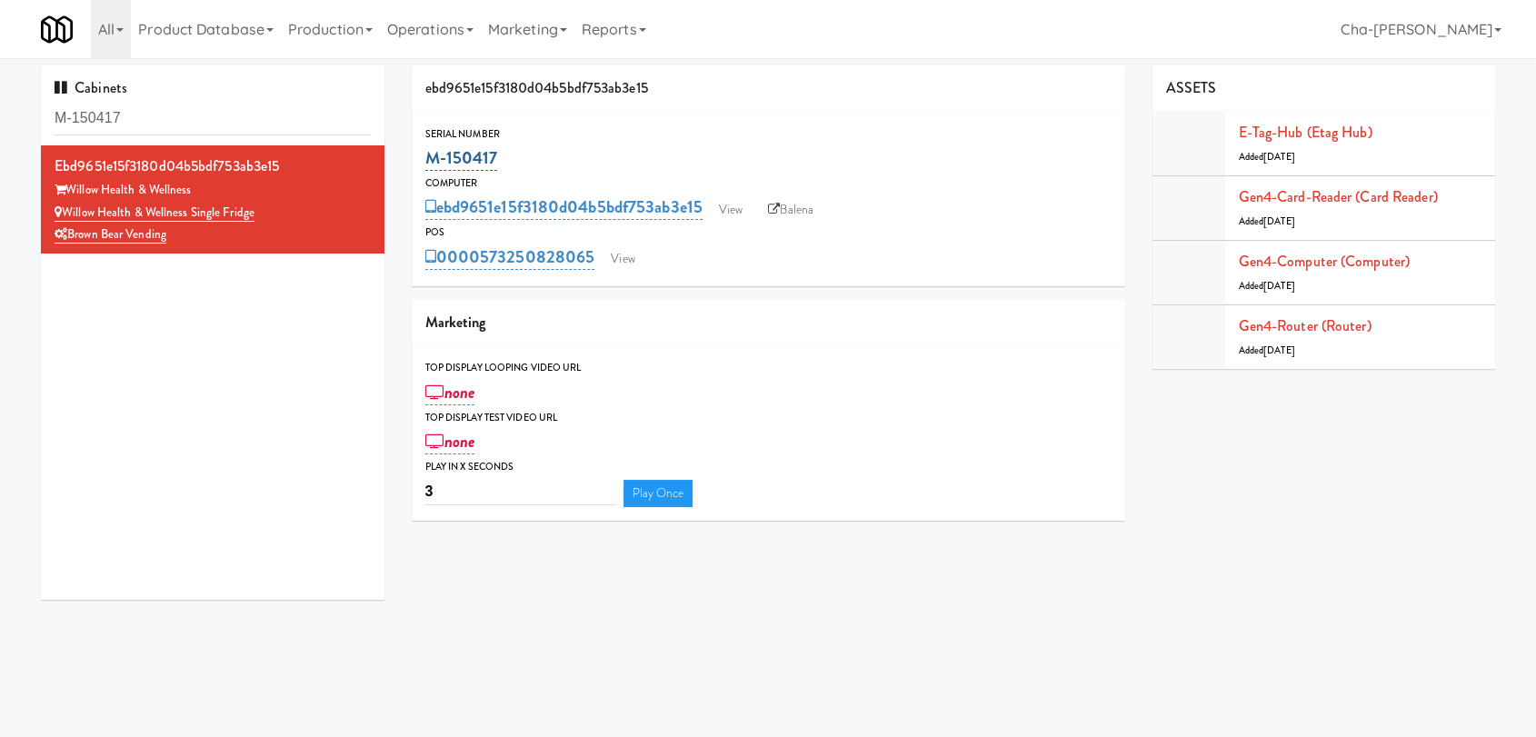
drag, startPoint x: 502, startPoint y: 164, endPoint x: 429, endPoint y: 167, distance: 72.7
click at [429, 167] on div "M-150417" at bounding box center [768, 158] width 686 height 31
copy link "M-150417"
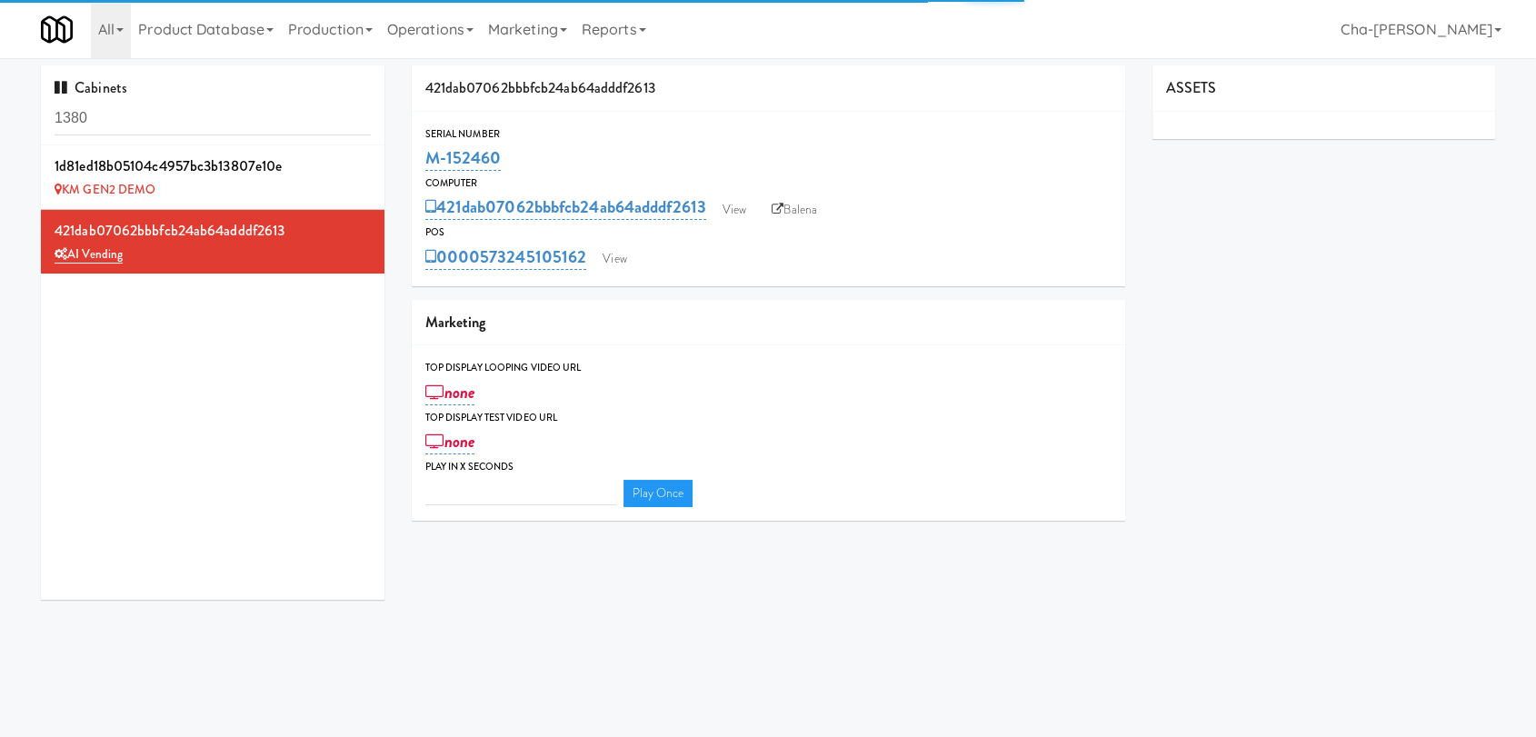
type input "3"
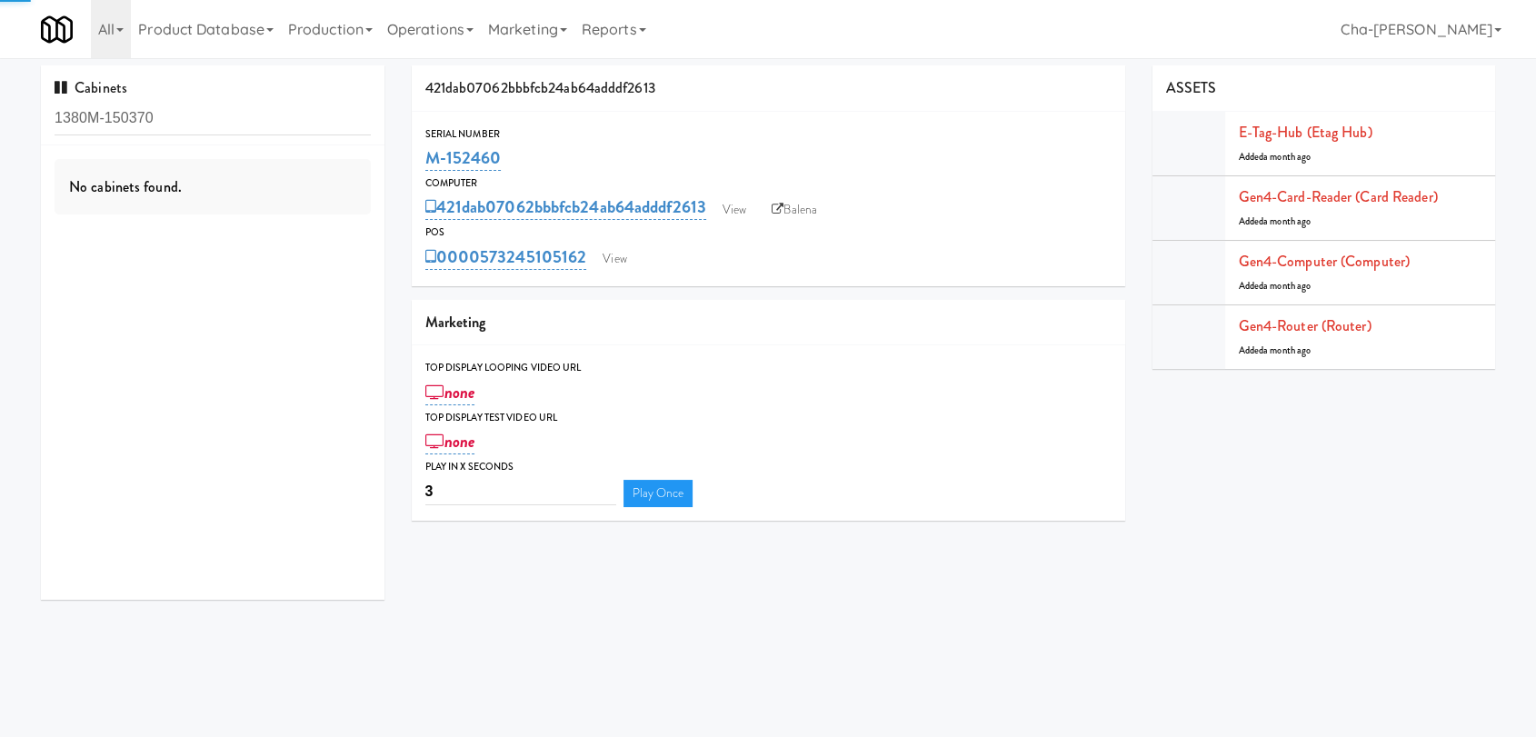
click at [182, 123] on input "1380M-150370" at bounding box center [213, 119] width 316 height 34
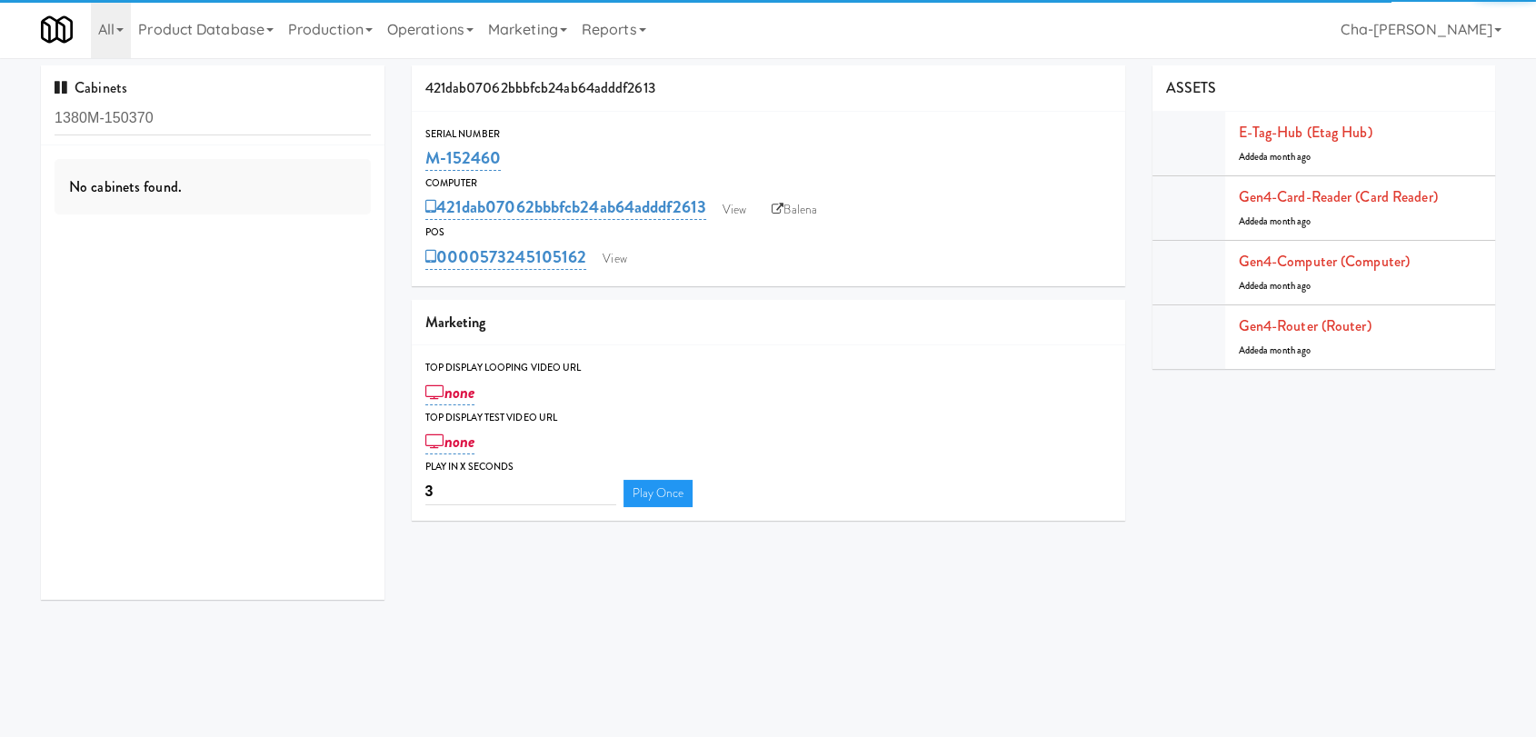
click at [182, 123] on input "1380M-150370" at bounding box center [213, 119] width 316 height 34
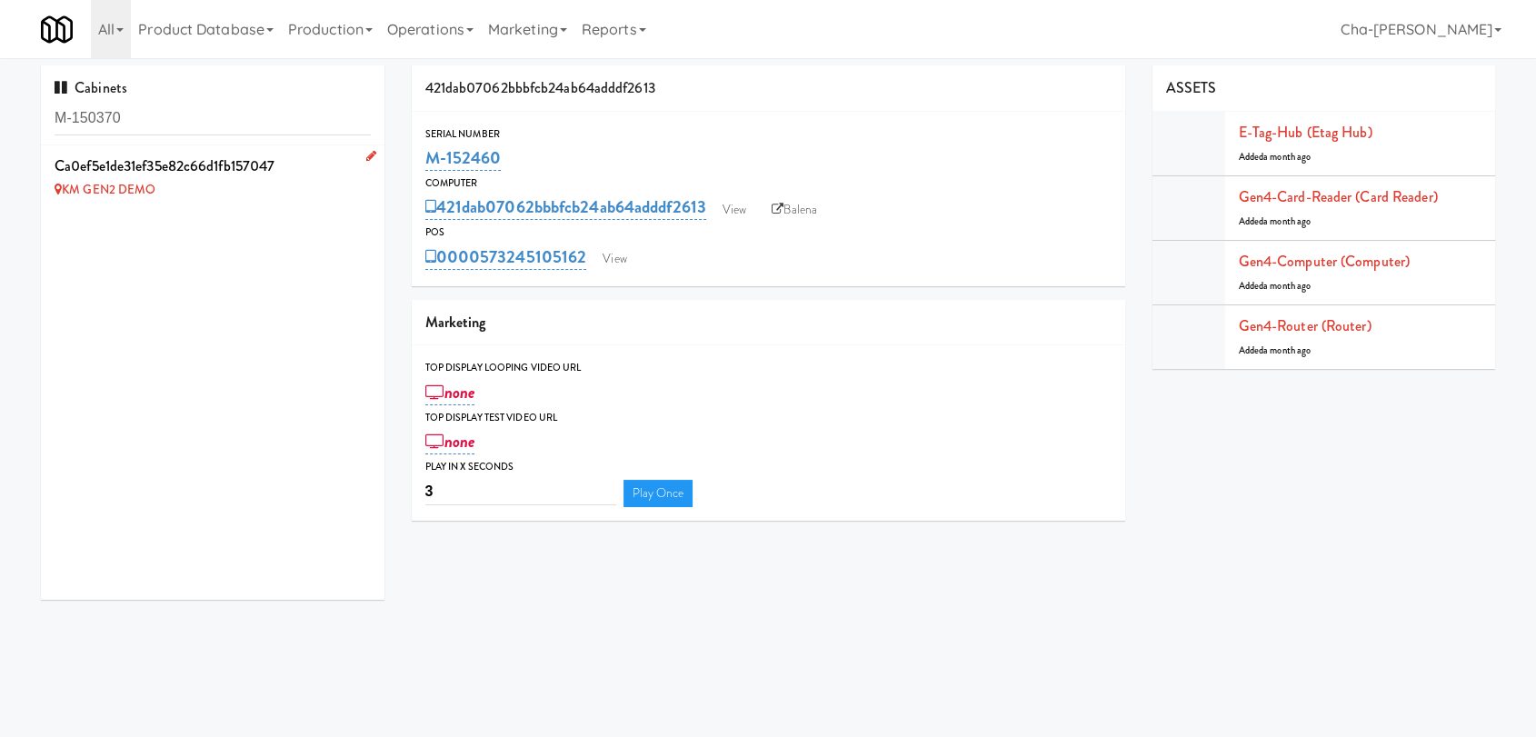
type input "M-150370"
click at [366, 151] on icon at bounding box center [371, 156] width 10 height 12
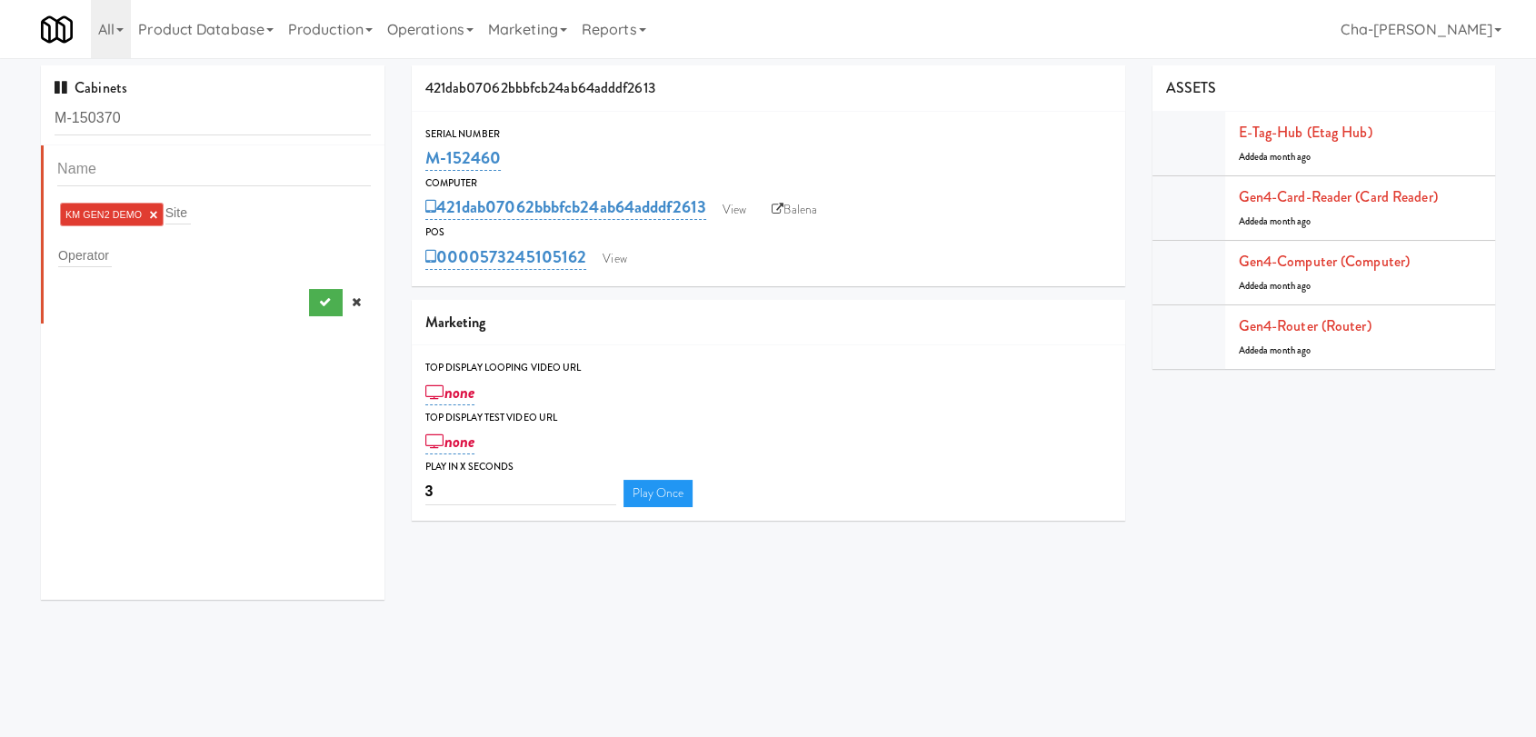
click at [153, 219] on link "×" at bounding box center [153, 214] width 8 height 15
click at [90, 254] on input "text" at bounding box center [85, 252] width 54 height 24
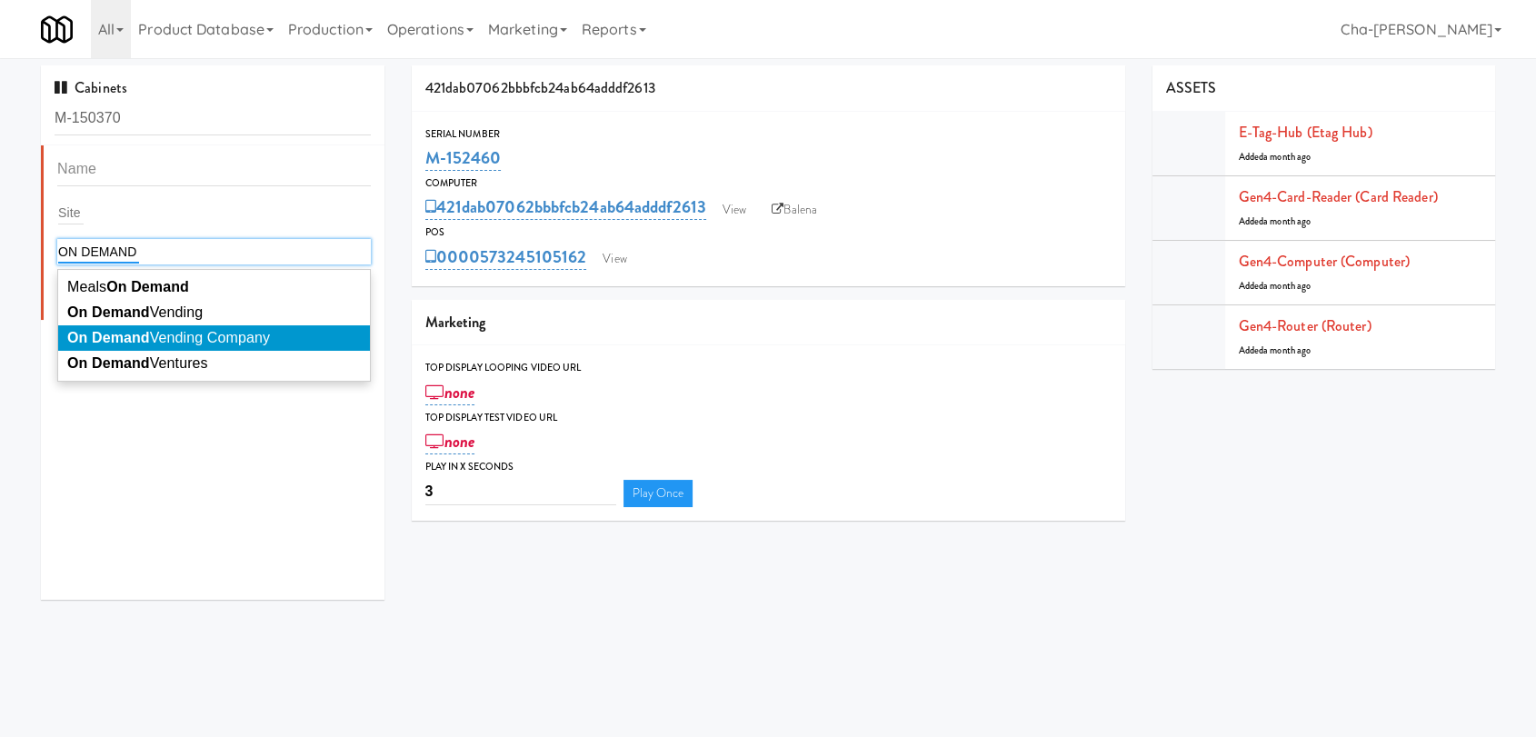
type input "ON DEMAND"
click at [187, 331] on span "On Demand Vending Company" at bounding box center [168, 337] width 203 height 15
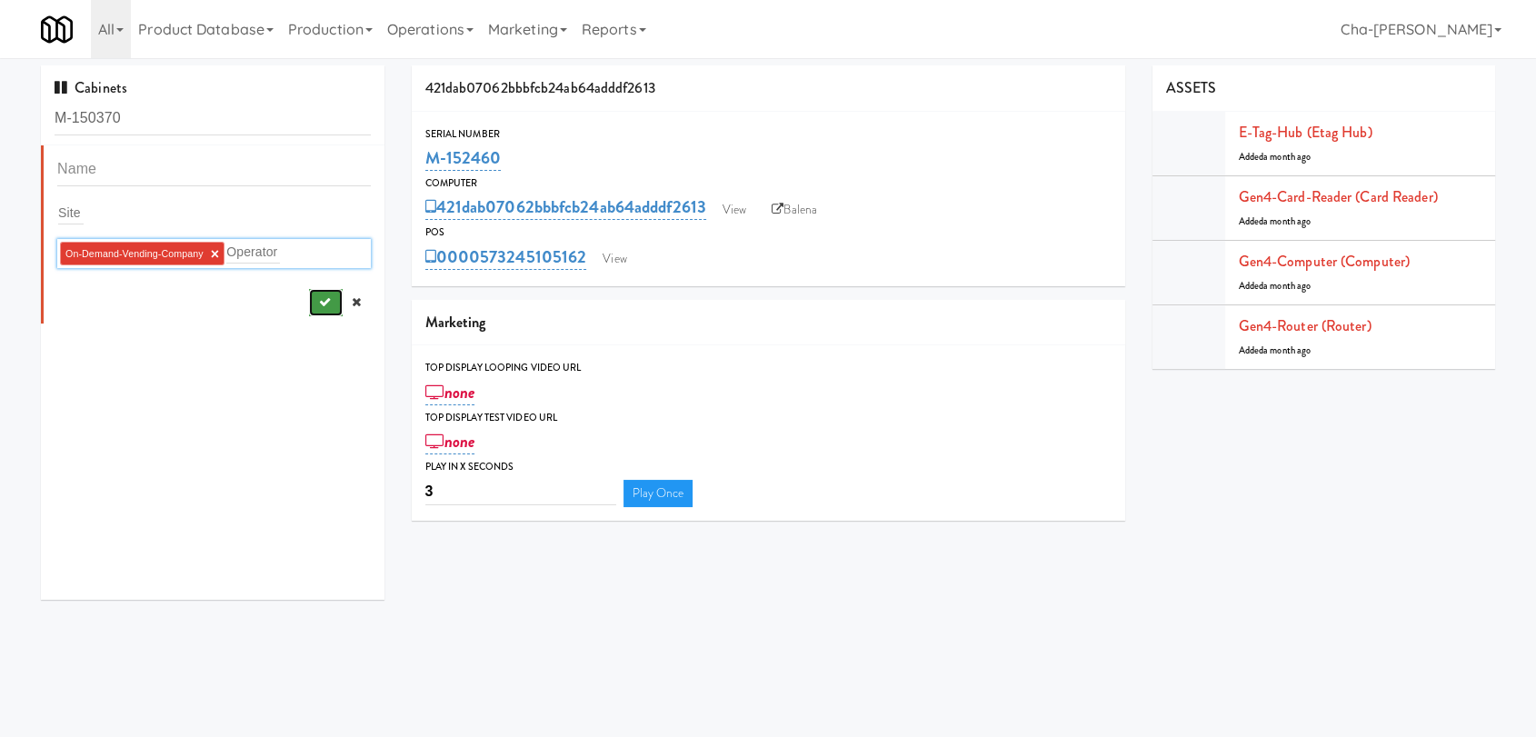
click at [318, 307] on icon "submit" at bounding box center [324, 302] width 12 height 12
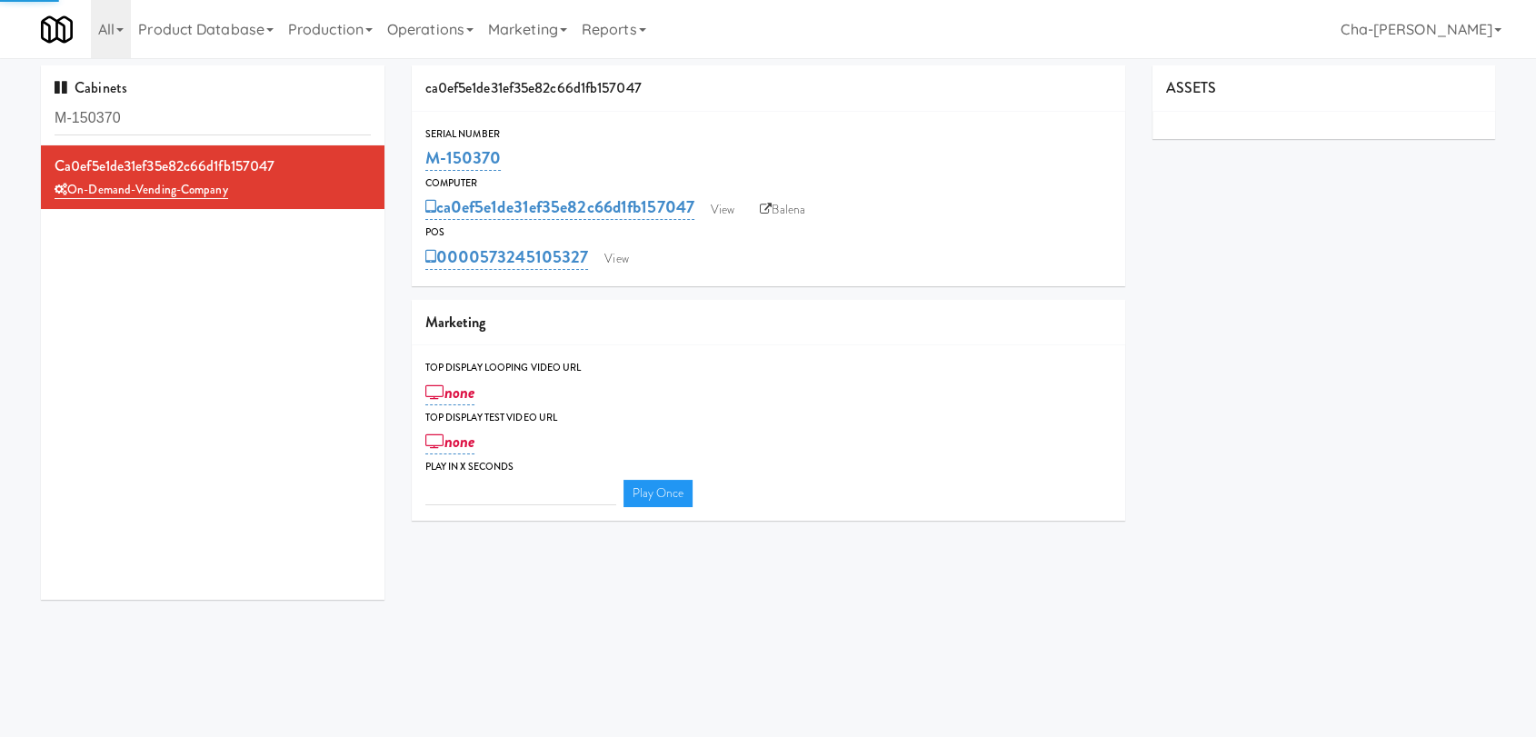
type input "3"
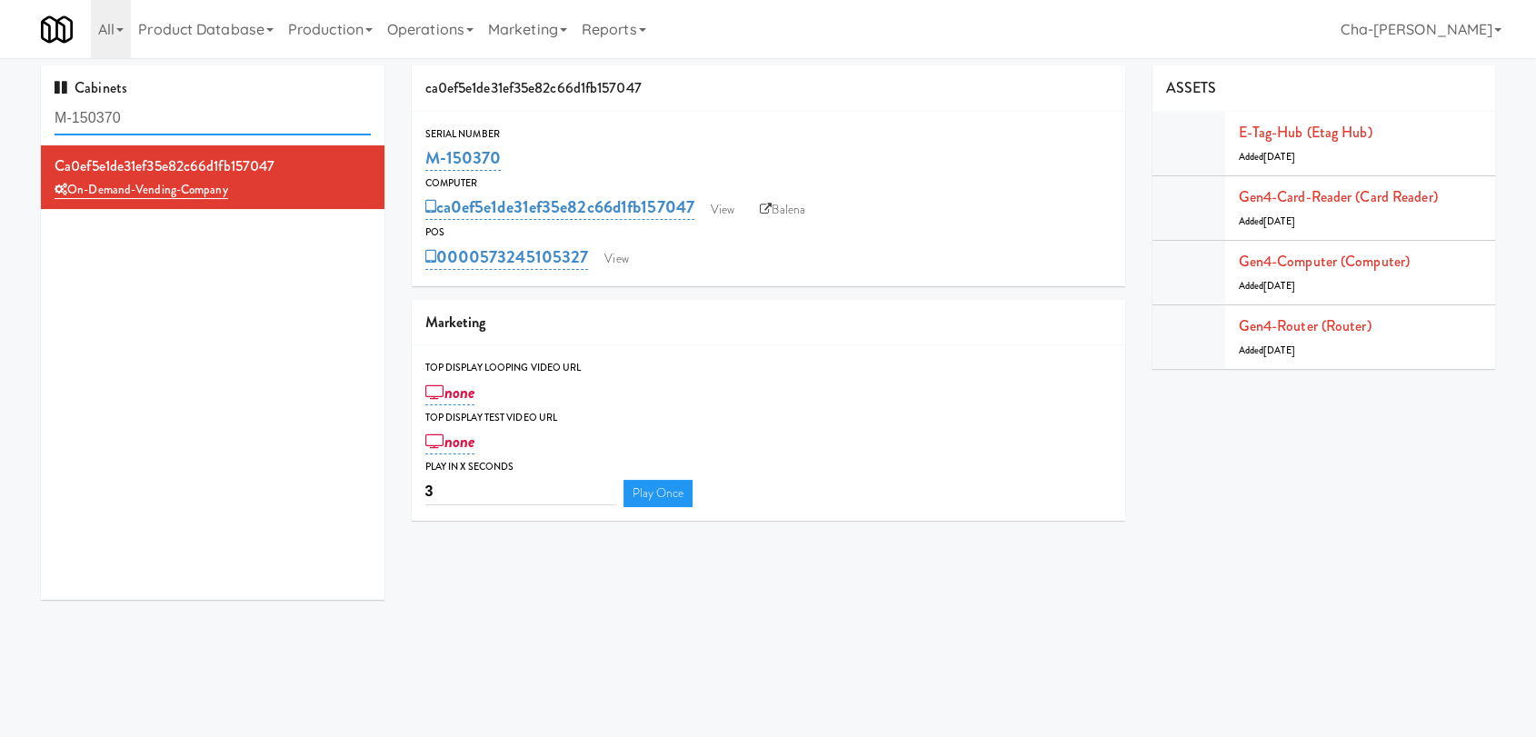
click at [153, 126] on input "M-150370" at bounding box center [213, 119] width 316 height 34
paste input "1"
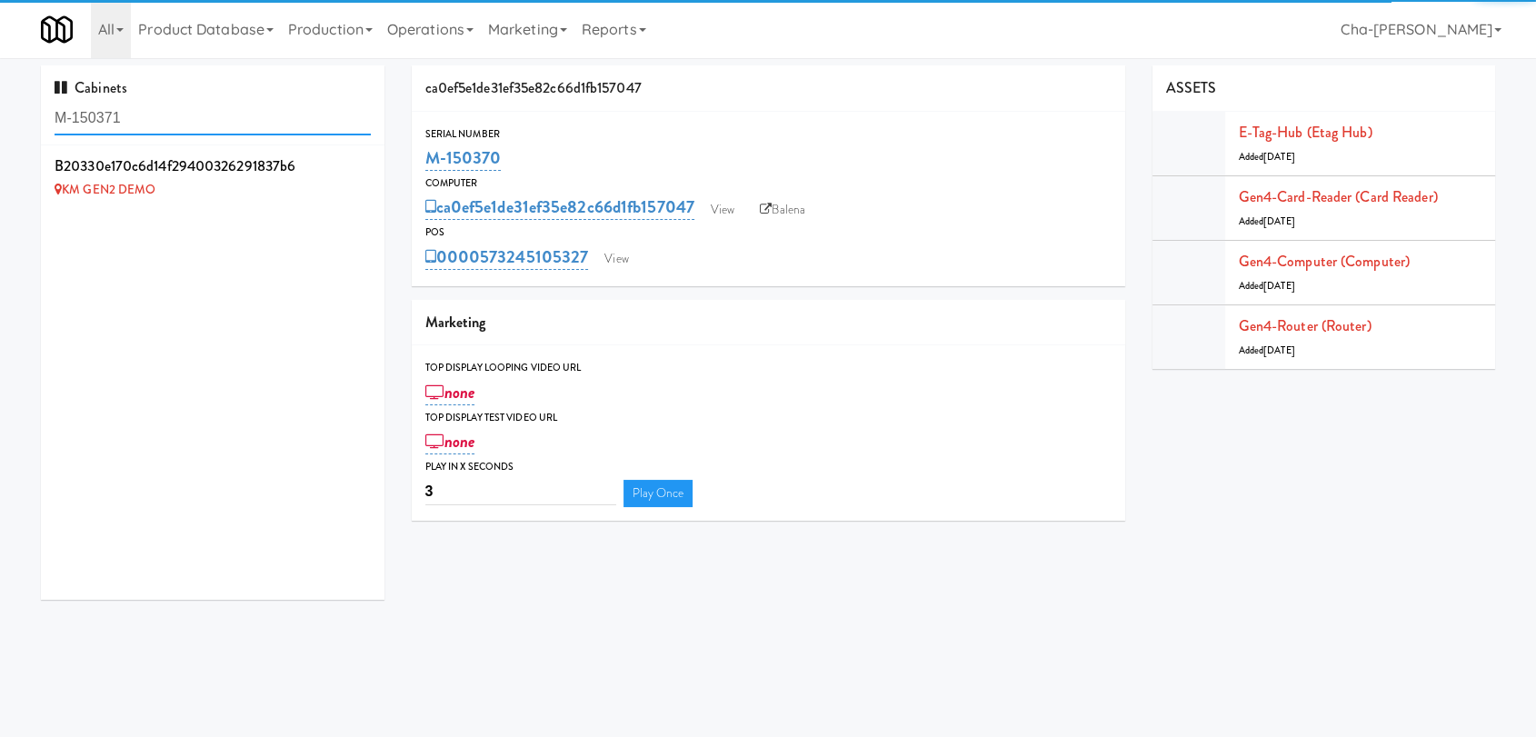
type input "M-150371"
click at [366, 154] on icon at bounding box center [371, 156] width 10 height 12
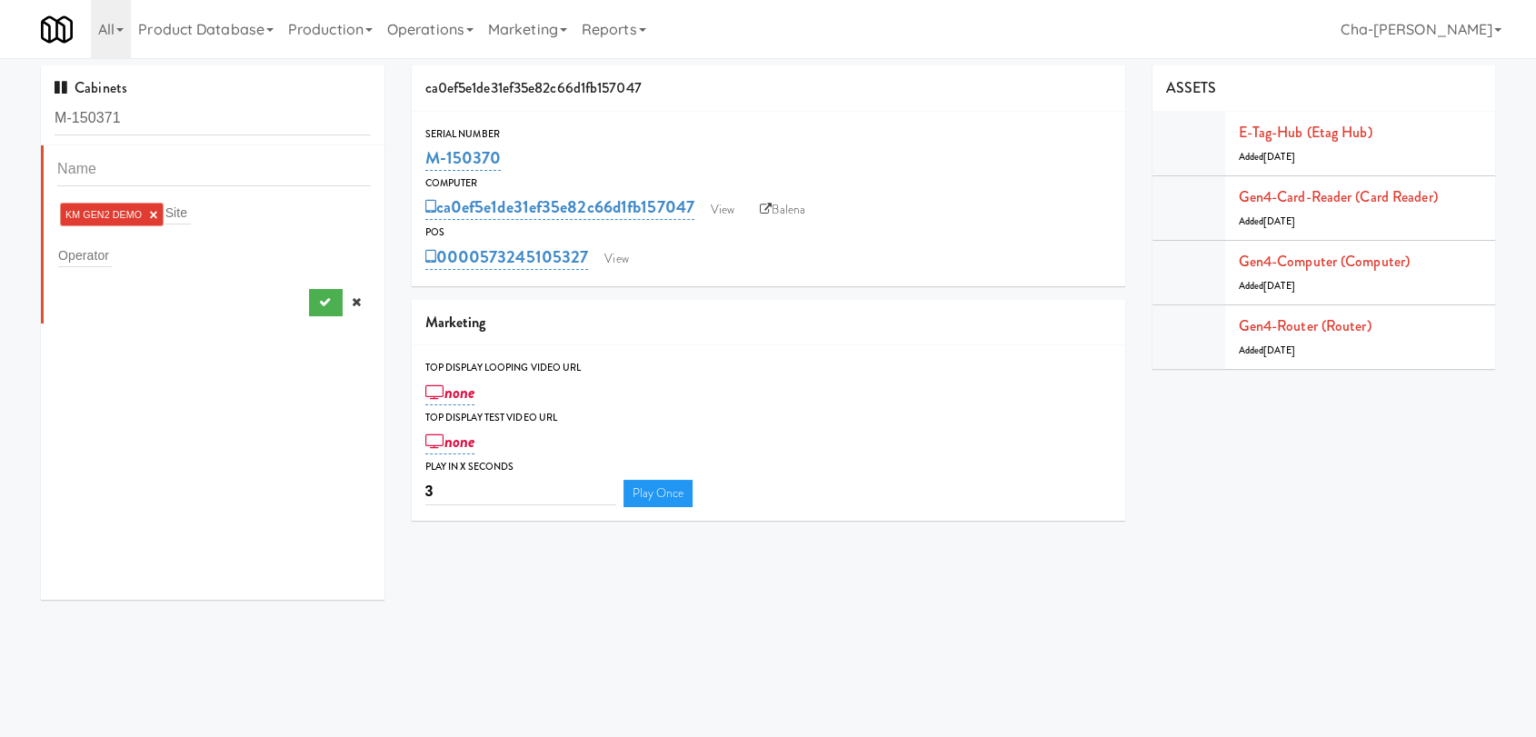
click at [145, 212] on ng-include "KM GEN2 DEMO ×" at bounding box center [111, 214] width 93 height 11
click at [153, 213] on link "×" at bounding box center [153, 214] width 8 height 15
click at [99, 244] on input "text" at bounding box center [85, 252] width 54 height 24
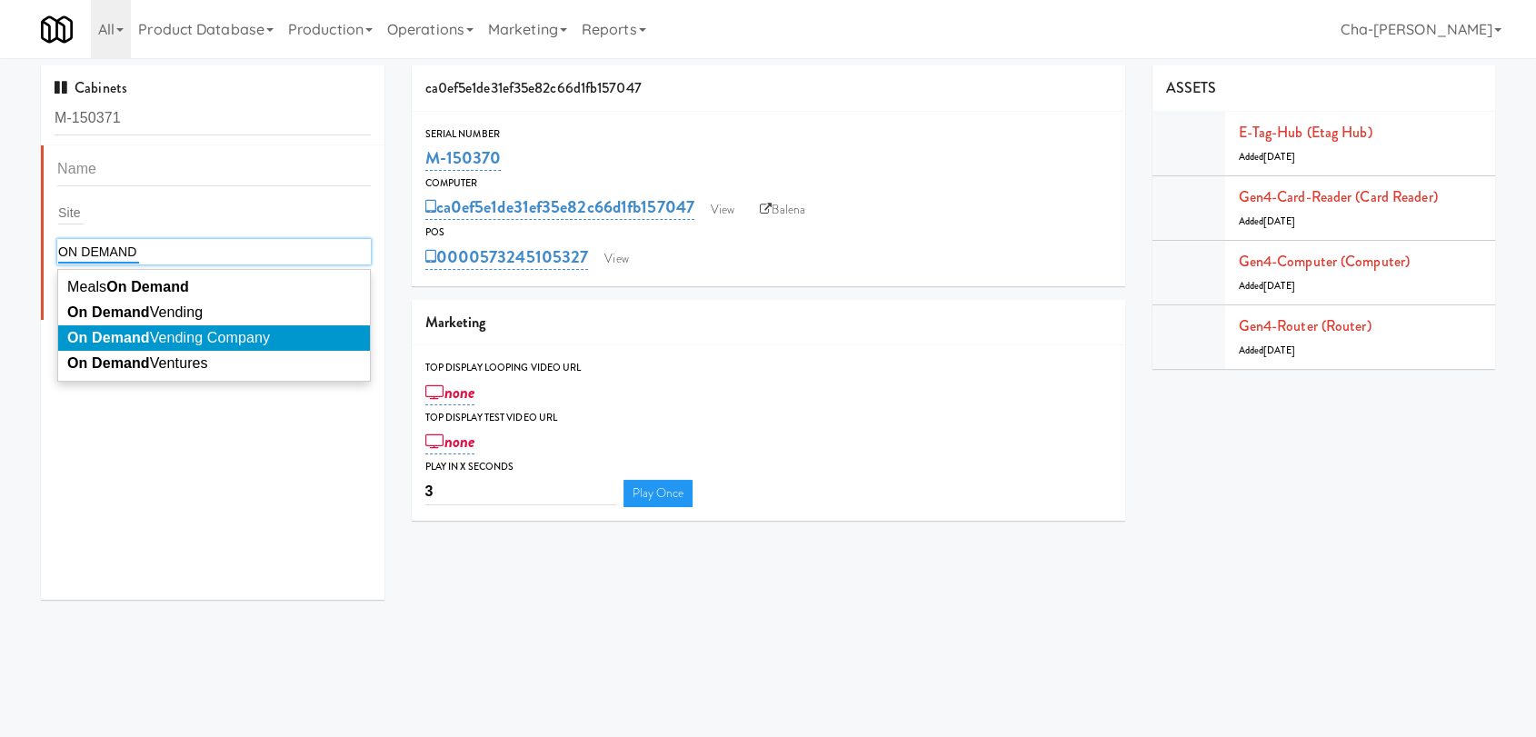
type input "ON DEMAND"
click at [182, 338] on span "On Demand Vending Company" at bounding box center [168, 337] width 203 height 15
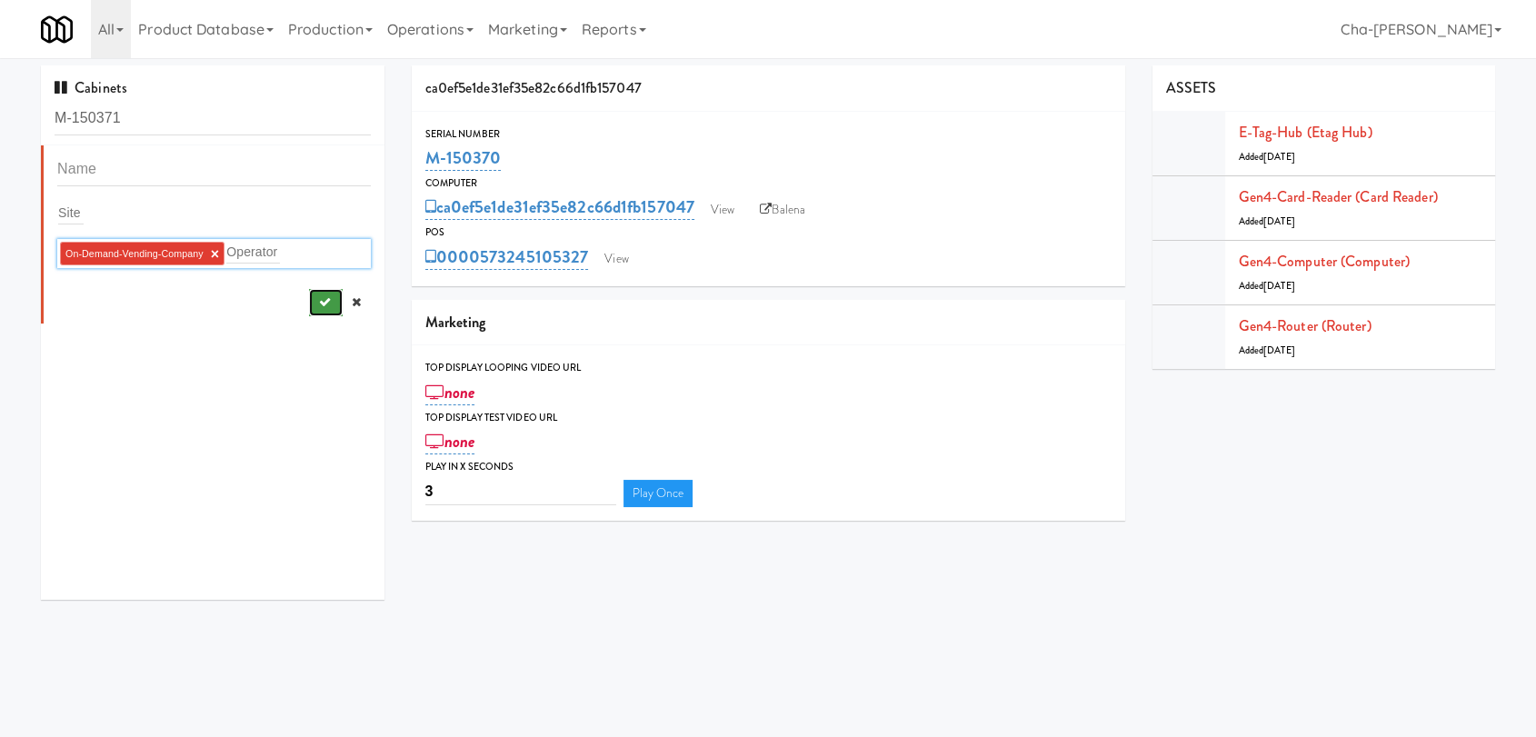
click at [309, 307] on button "submit" at bounding box center [326, 302] width 34 height 27
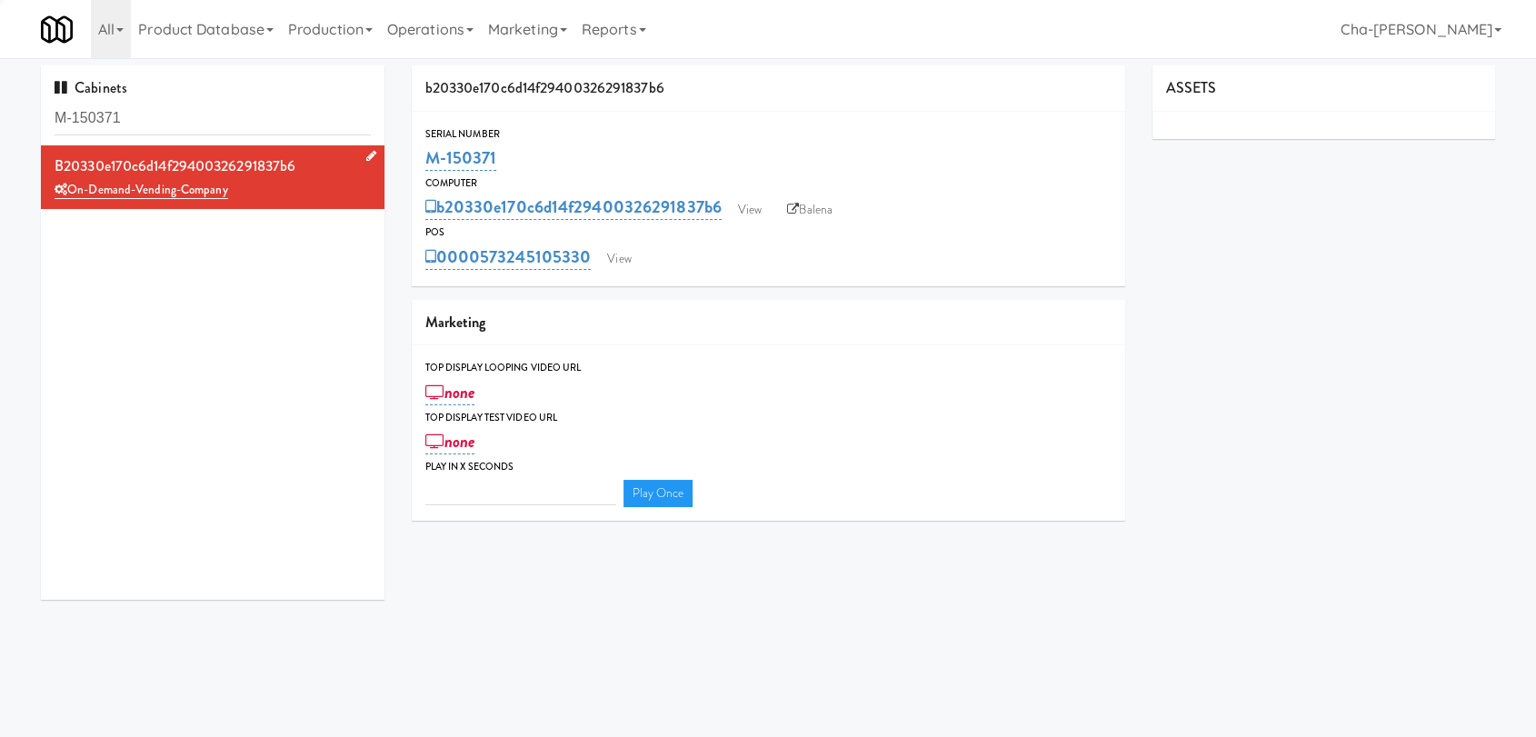
type input "3"
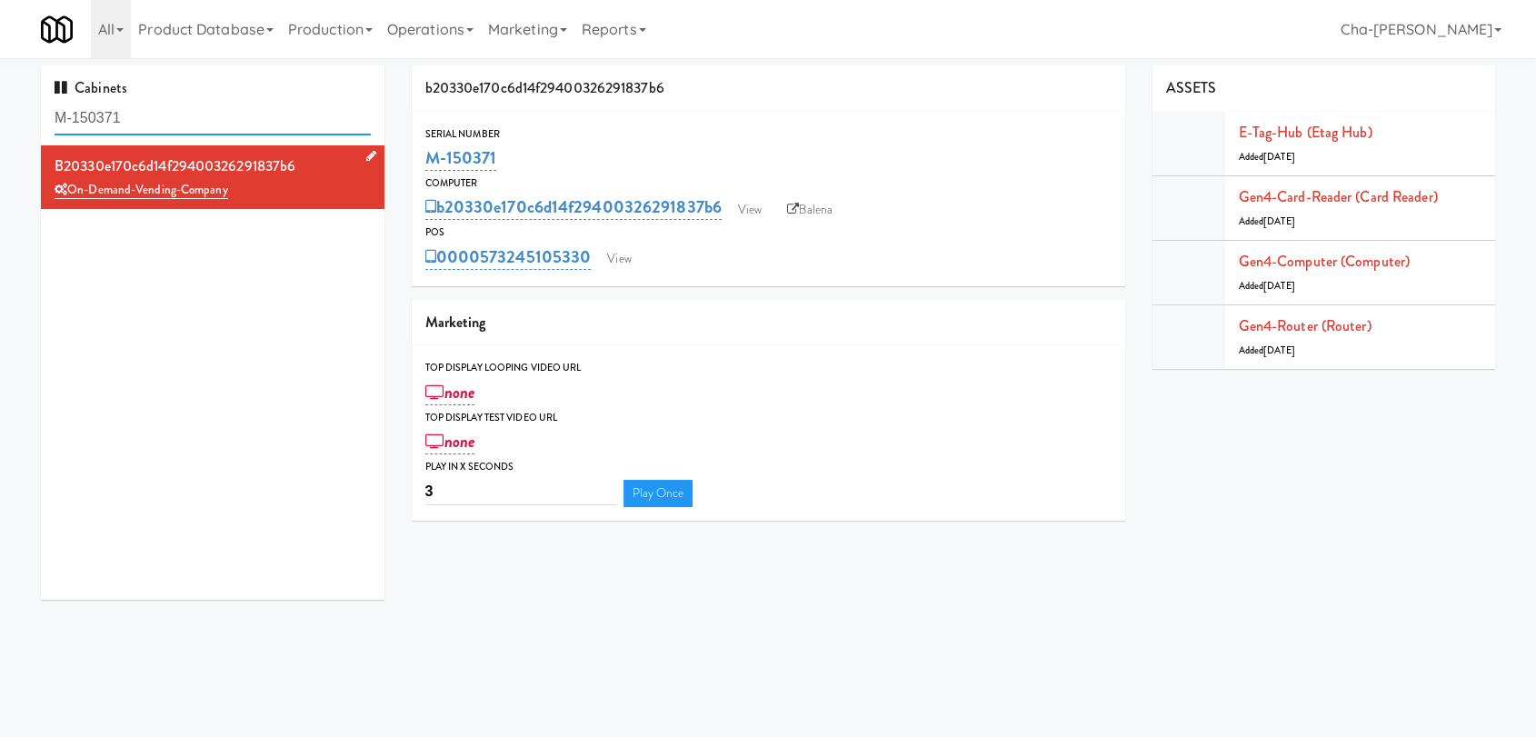
click at [234, 125] on input "M-150371" at bounding box center [213, 119] width 316 height 34
click at [233, 125] on input "M-150371" at bounding box center [213, 119] width 316 height 34
paste input "445"
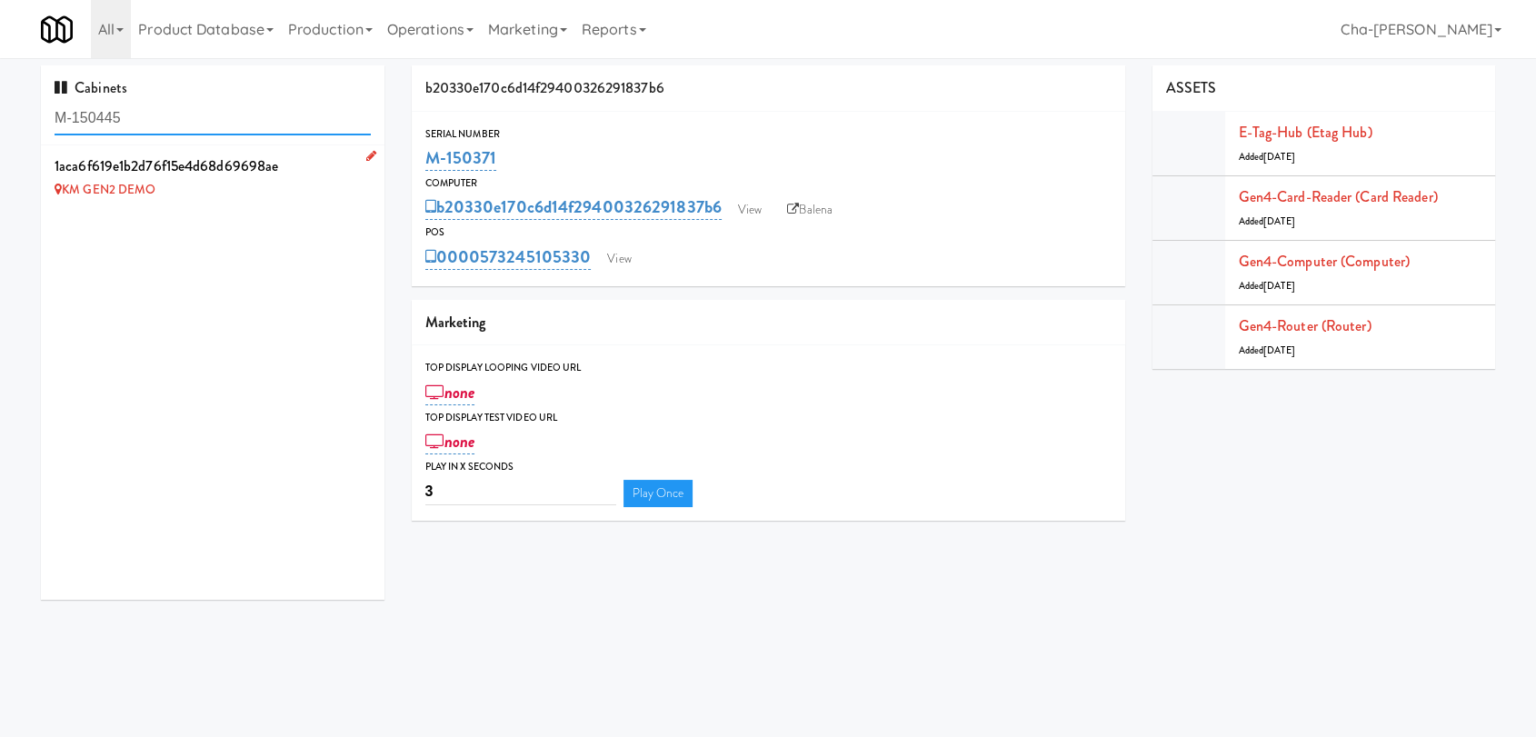
type input "M-150445"
click at [366, 158] on icon at bounding box center [371, 156] width 10 height 12
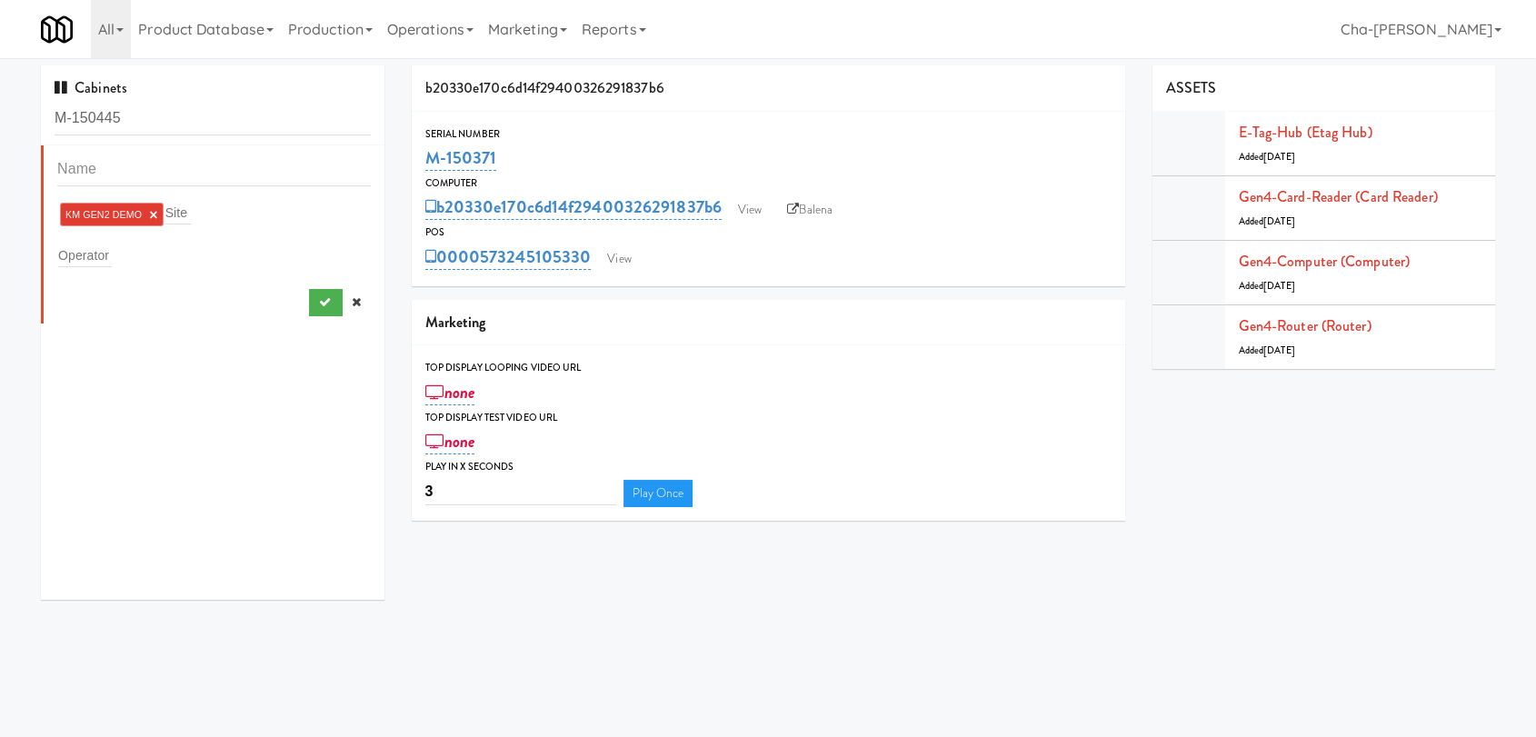
click at [153, 212] on link "×" at bounding box center [153, 214] width 8 height 15
click at [111, 250] on div "Operator" at bounding box center [214, 251] width 314 height 25
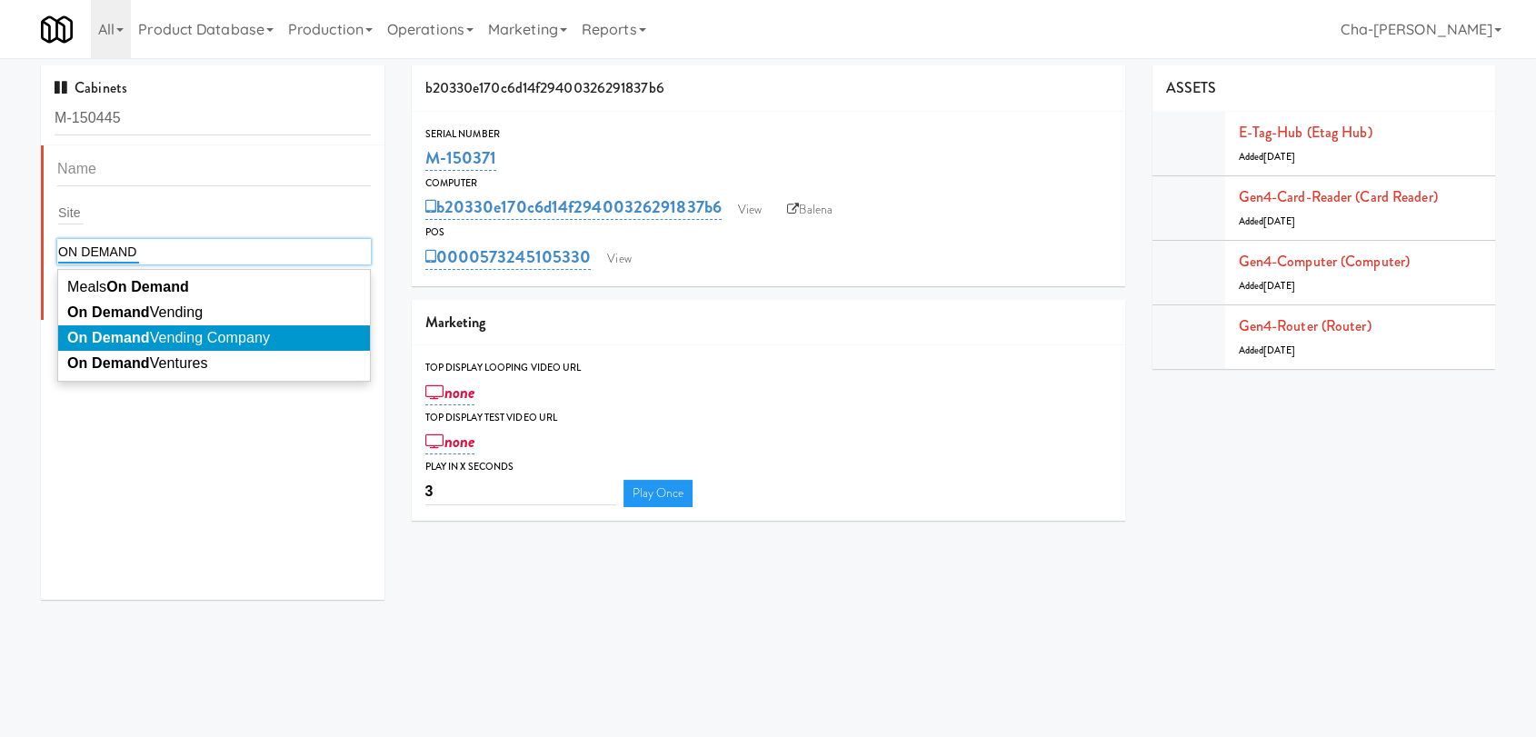
type input "ON DEMAND"
click at [156, 328] on li "On Demand Vending Company" at bounding box center [214, 337] width 312 height 25
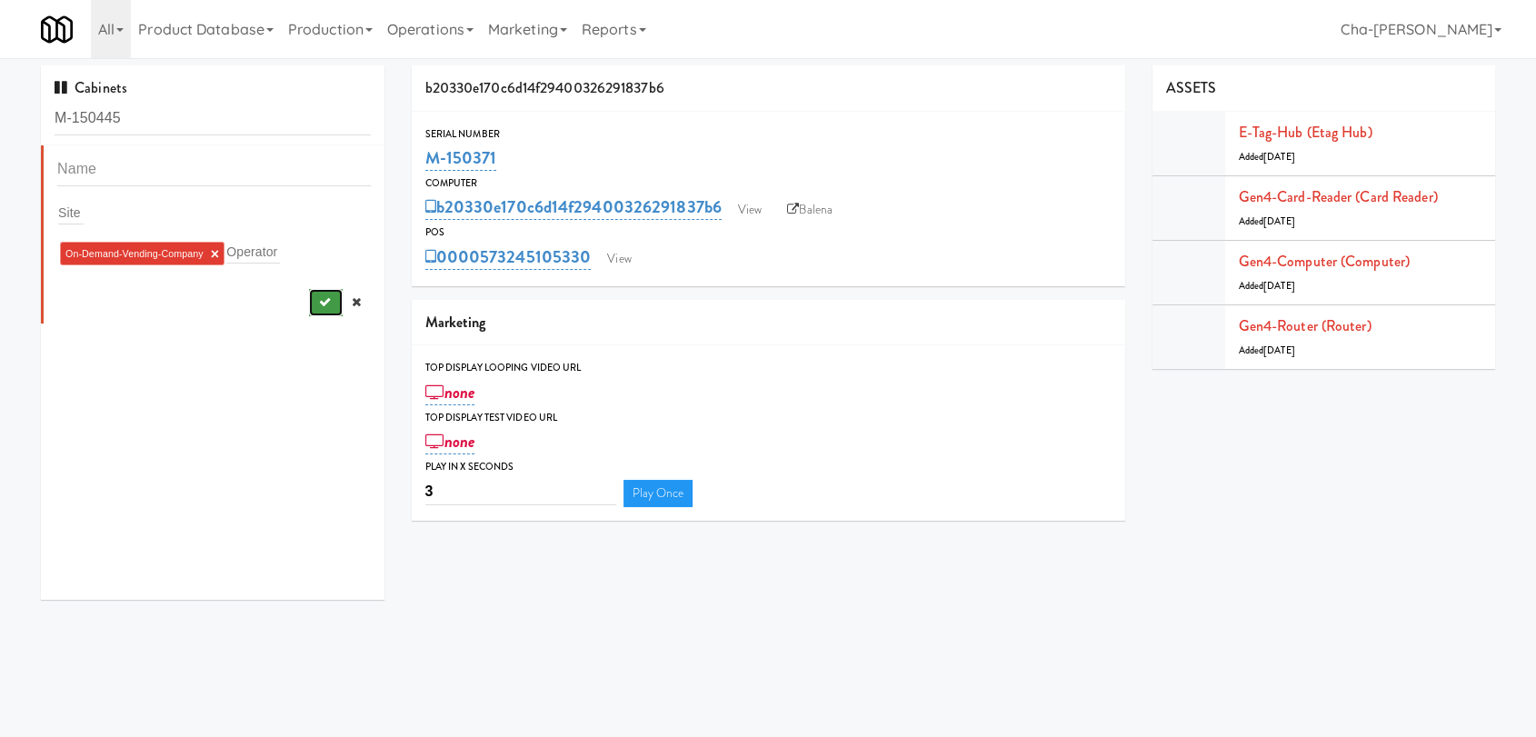
click at [309, 308] on button "submit" at bounding box center [326, 302] width 34 height 27
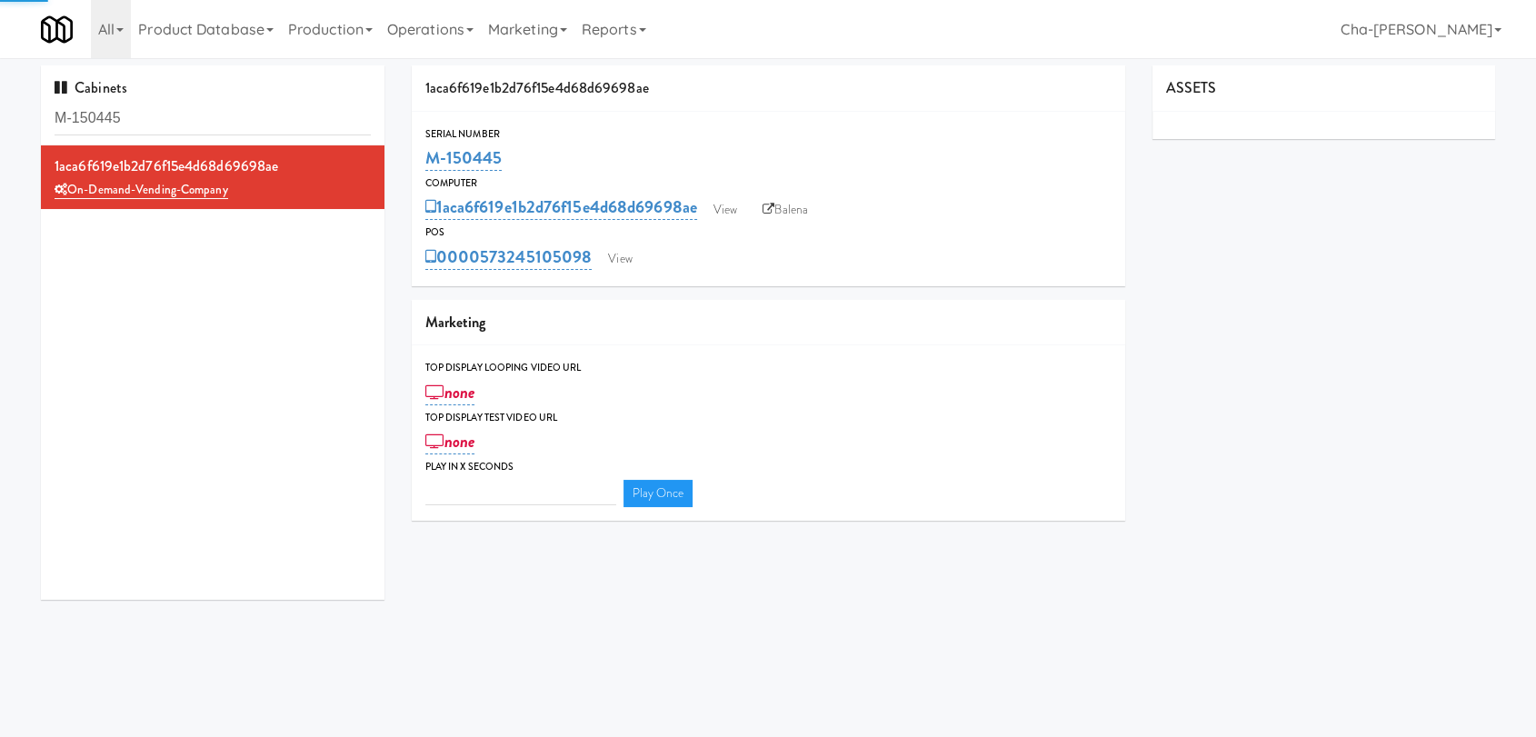
type input "3"
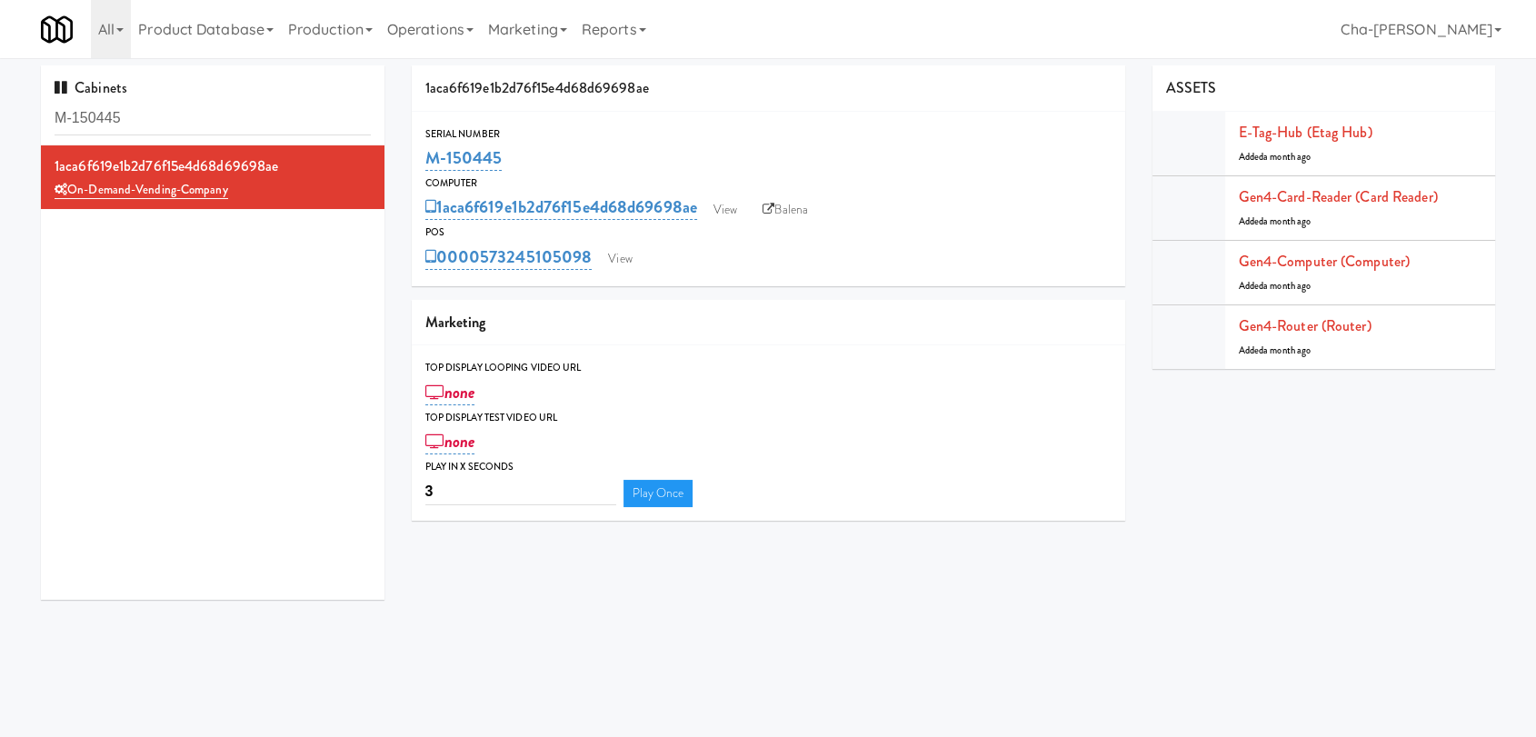
click at [304, 458] on div "1aca6f619e1b2d76f15e4d68d69698ae On-Demand-Vending-Company" at bounding box center [212, 372] width 343 height 454
click at [160, 125] on input "M-150445" at bounding box center [213, 119] width 316 height 34
paste input "245"
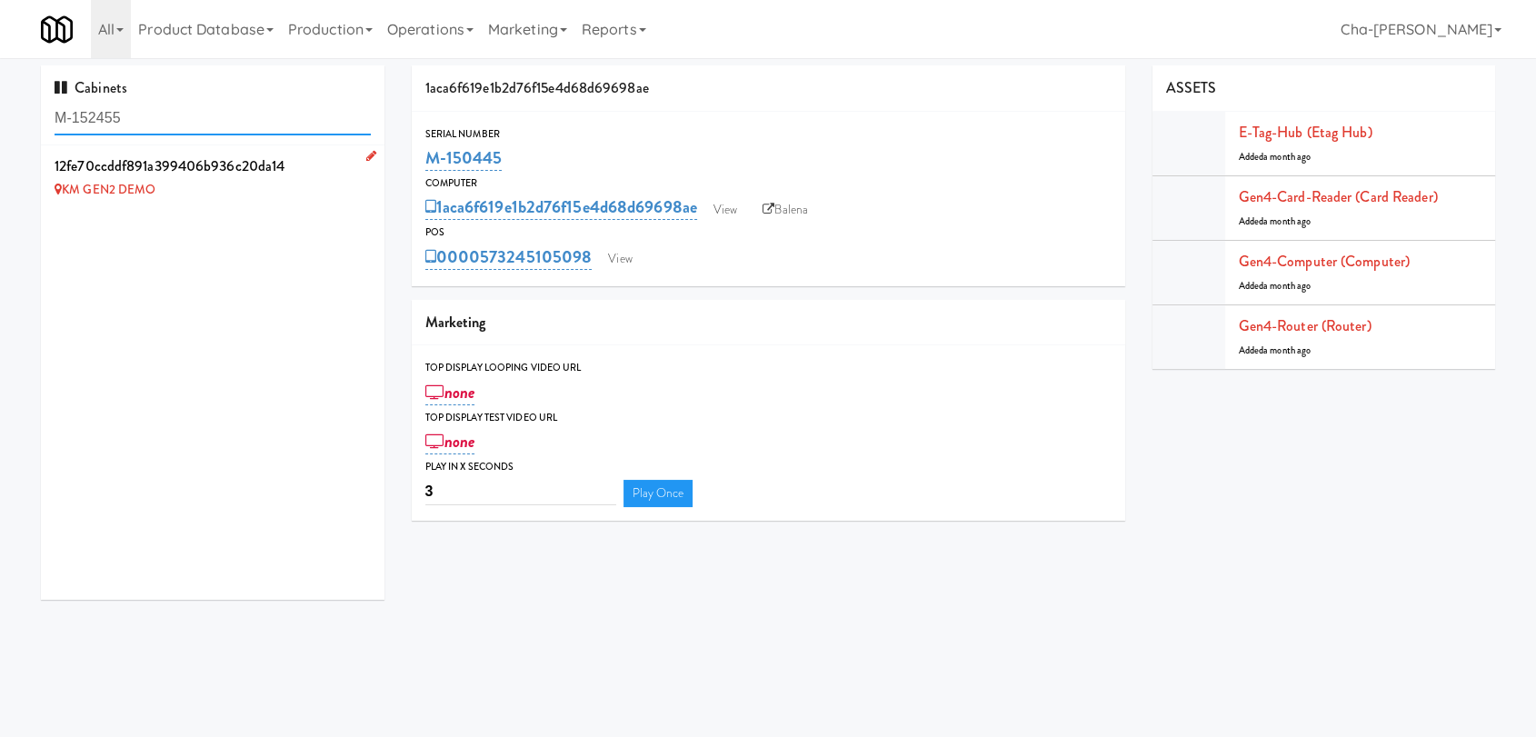
type input "M-152455"
click at [366, 154] on icon at bounding box center [371, 156] width 10 height 12
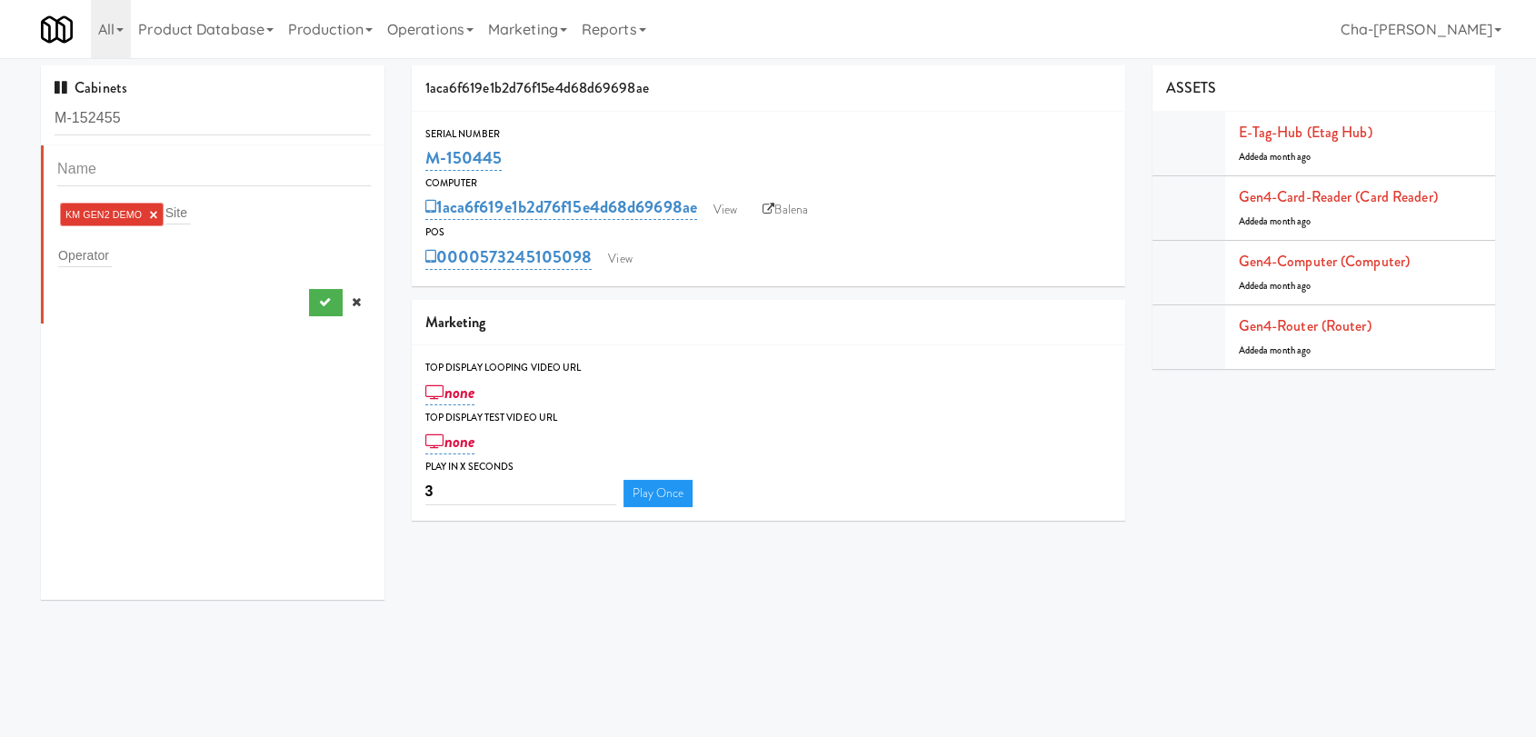
click at [154, 211] on link "×" at bounding box center [153, 214] width 8 height 15
click at [114, 244] on div "Operator" at bounding box center [214, 251] width 314 height 25
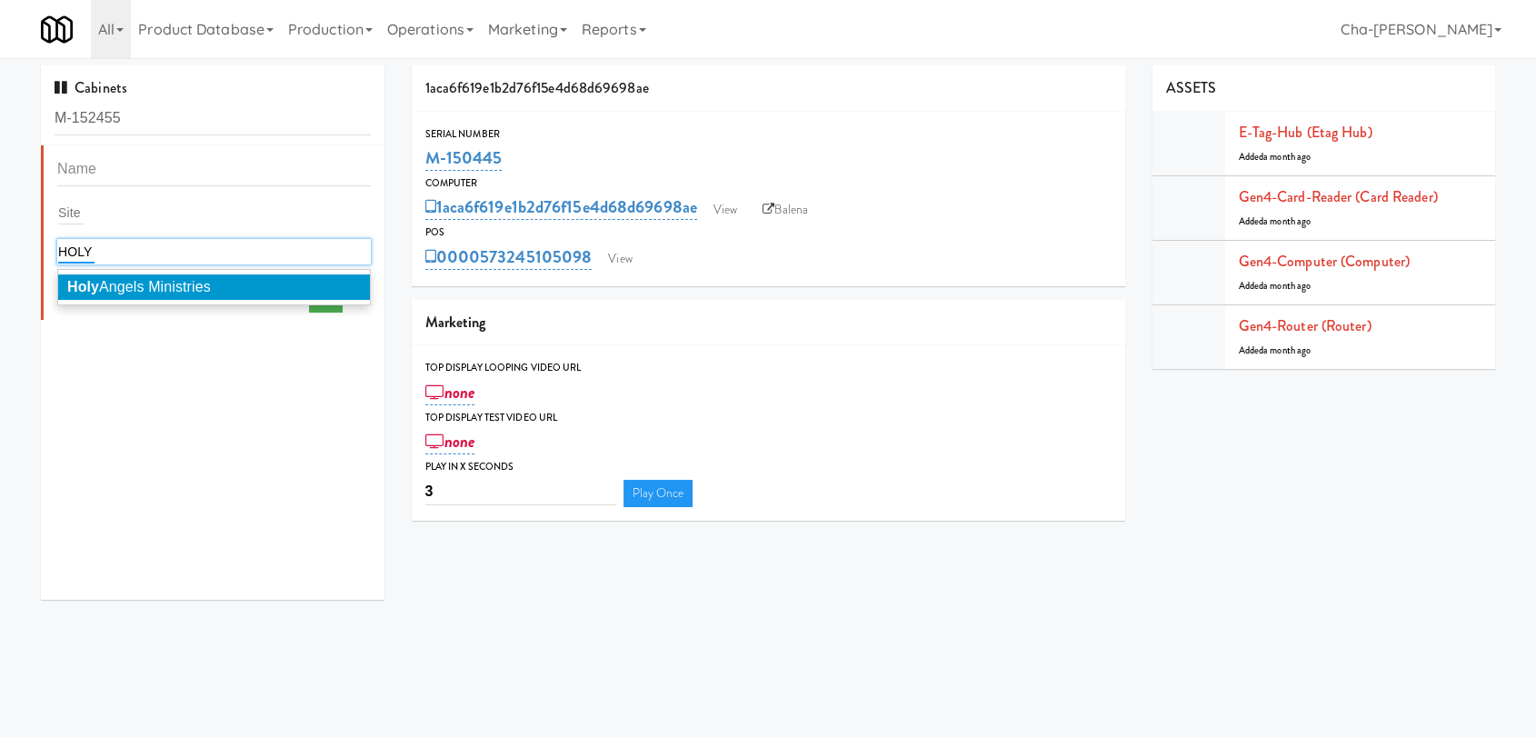
type input "HOLY"
click at [143, 279] on span "Holy Angels Ministries" at bounding box center [139, 286] width 144 height 15
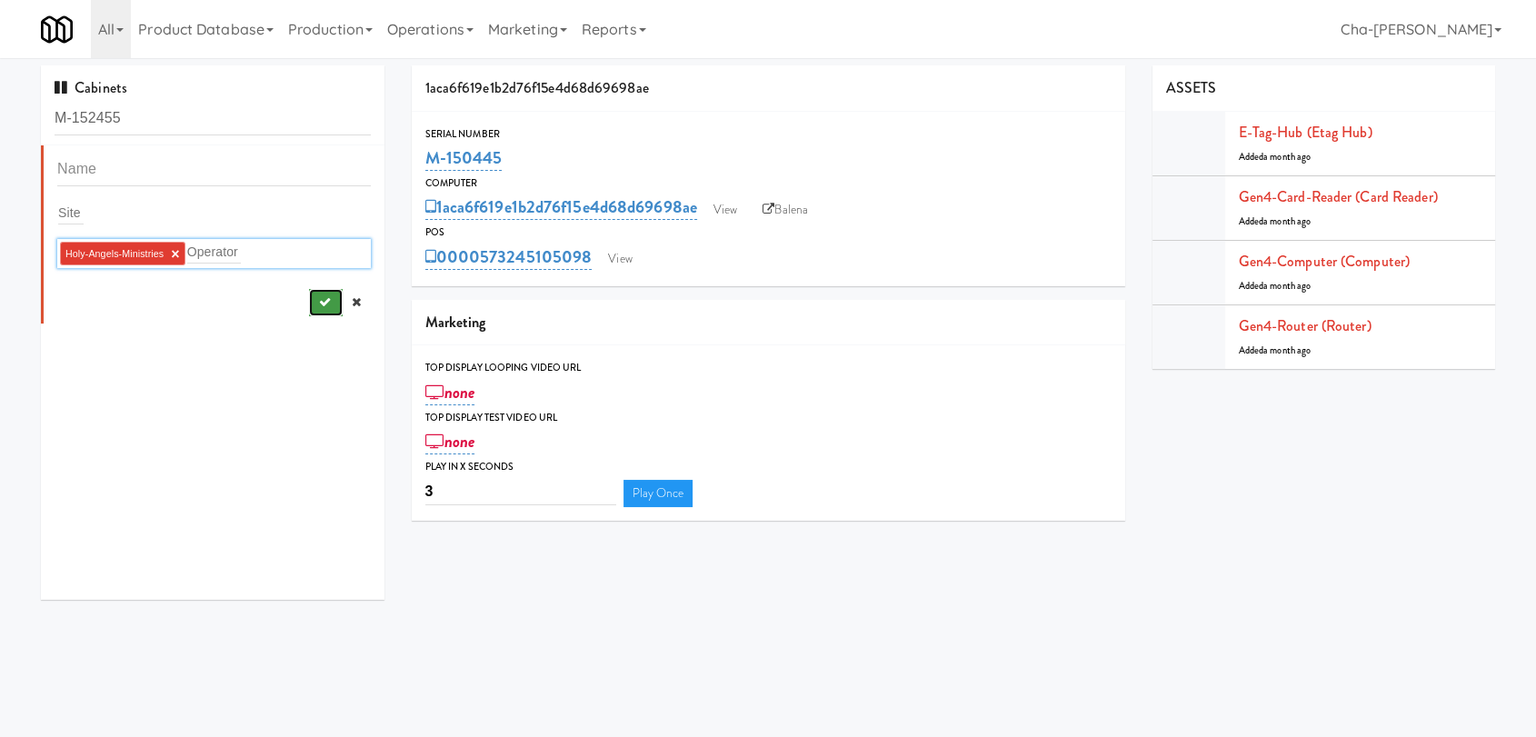
click at [309, 296] on button "submit" at bounding box center [326, 302] width 34 height 27
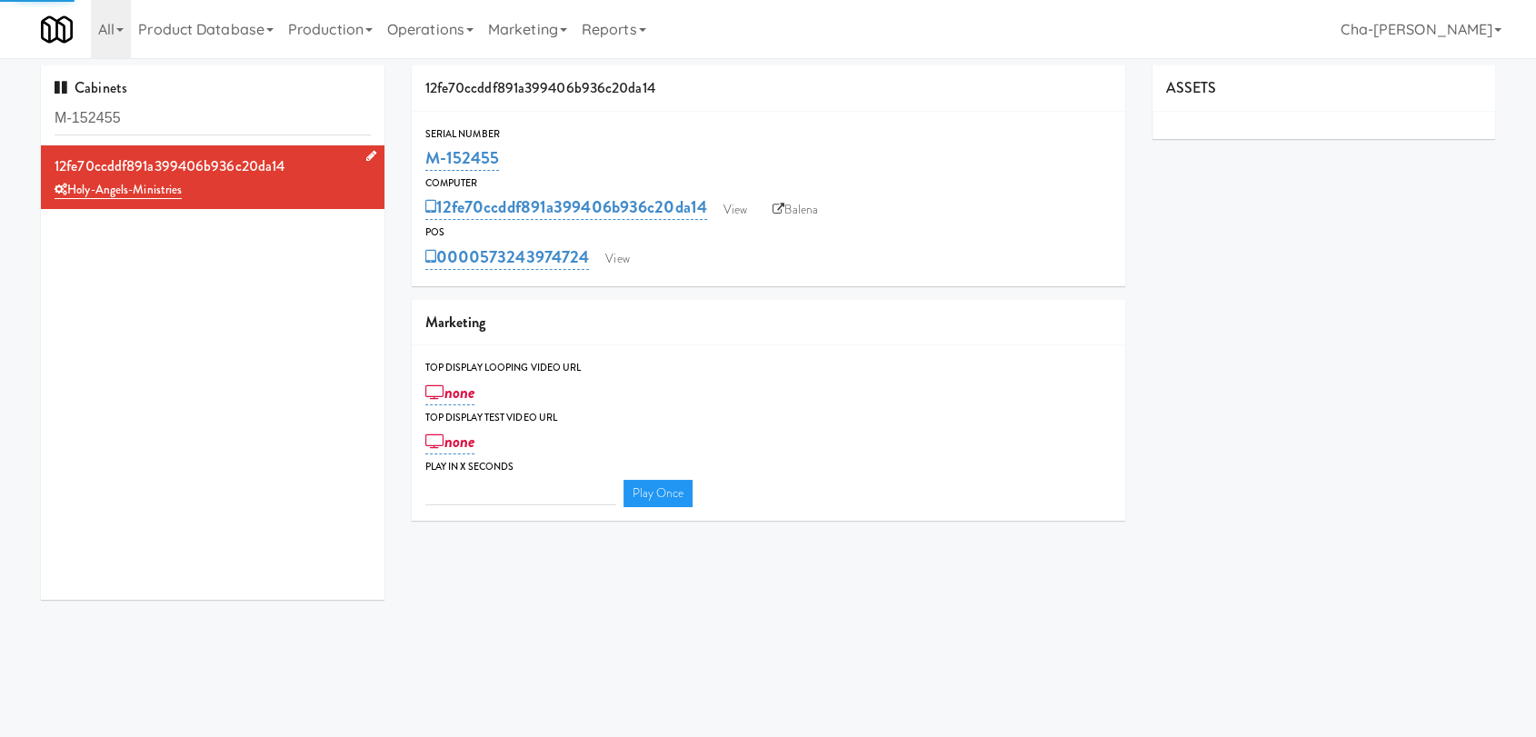
type input "3"
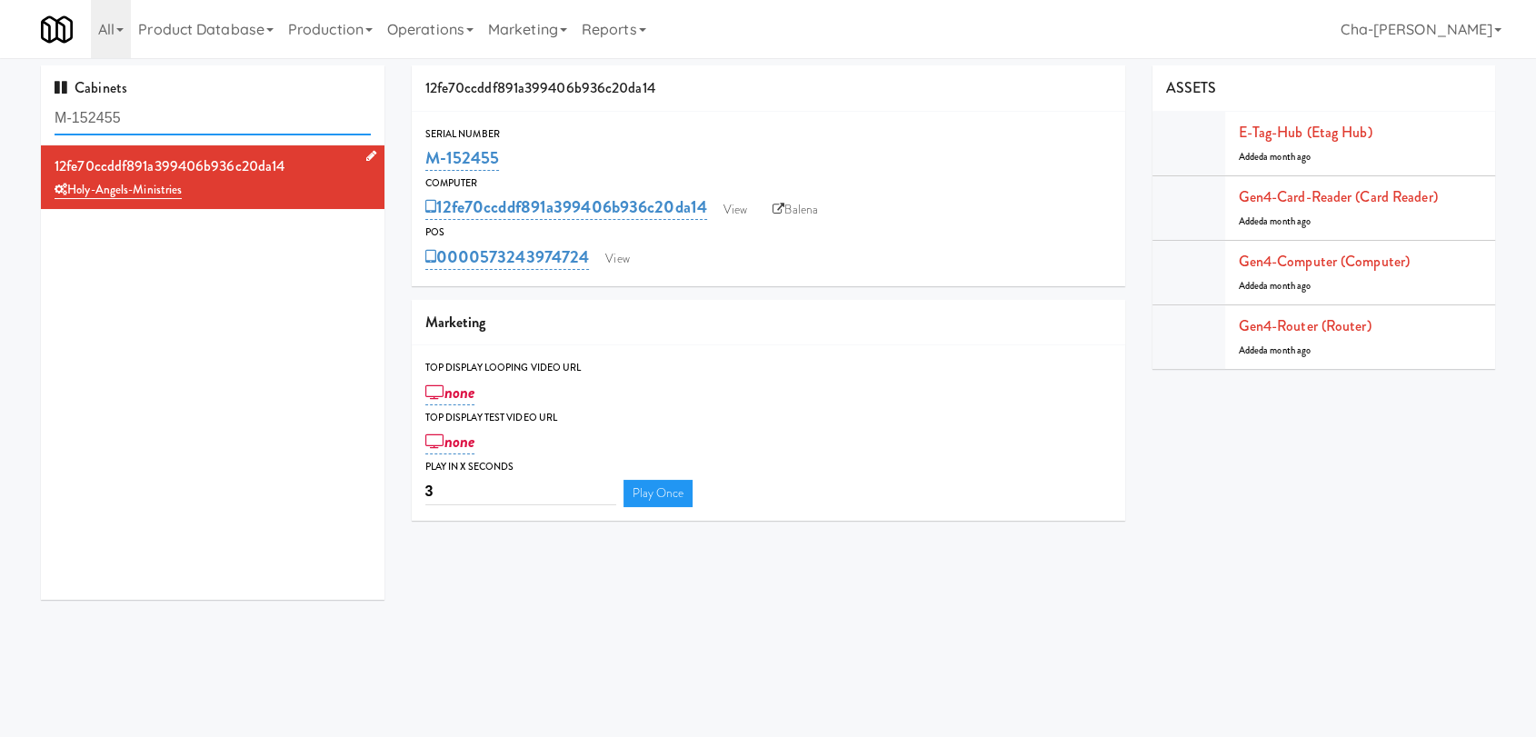
click at [224, 123] on input "M-152455" at bounding box center [213, 119] width 316 height 34
paste input "3699"
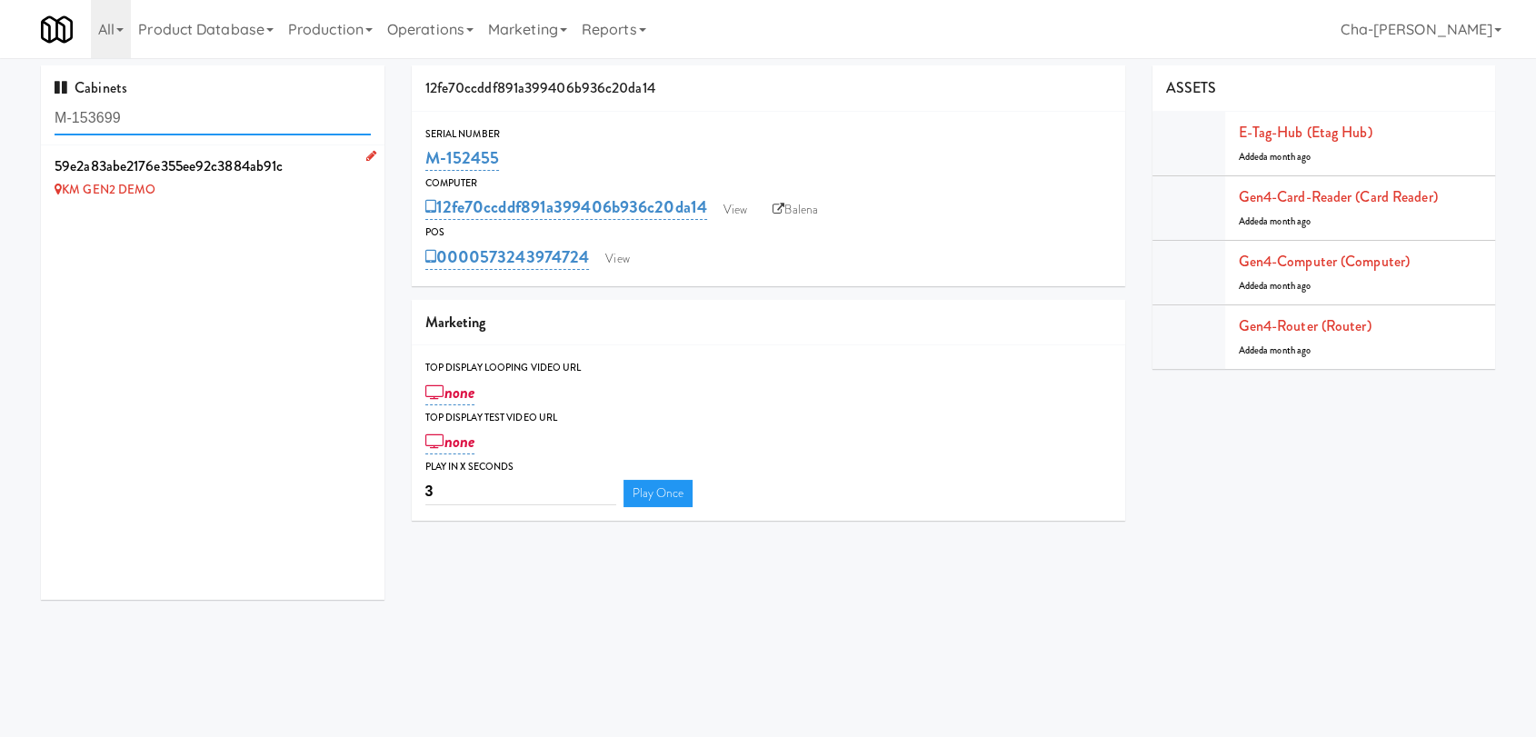
type input "M-153699"
click at [366, 152] on icon at bounding box center [371, 156] width 10 height 12
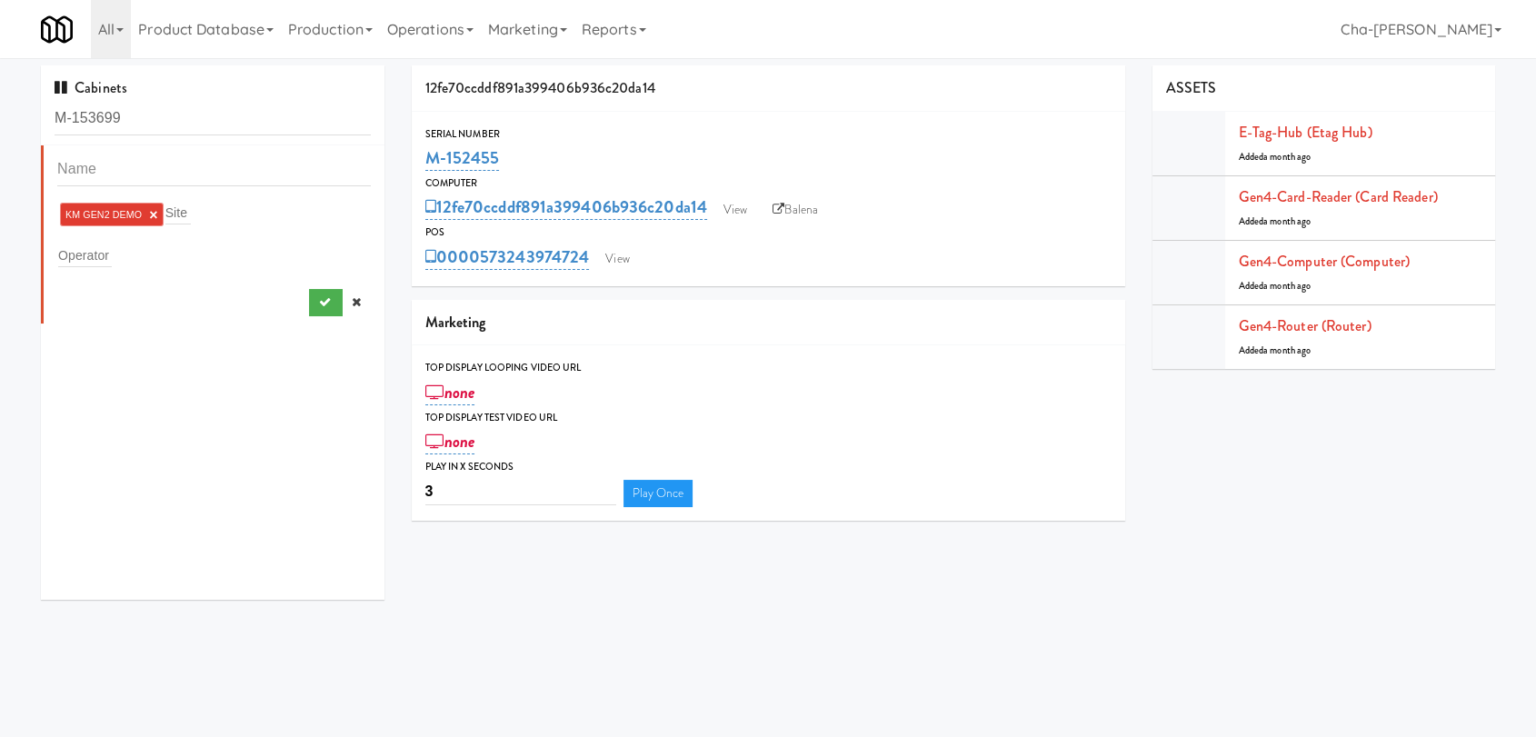
click at [156, 214] on link "×" at bounding box center [153, 214] width 8 height 15
click at [102, 252] on input "text" at bounding box center [85, 252] width 54 height 24
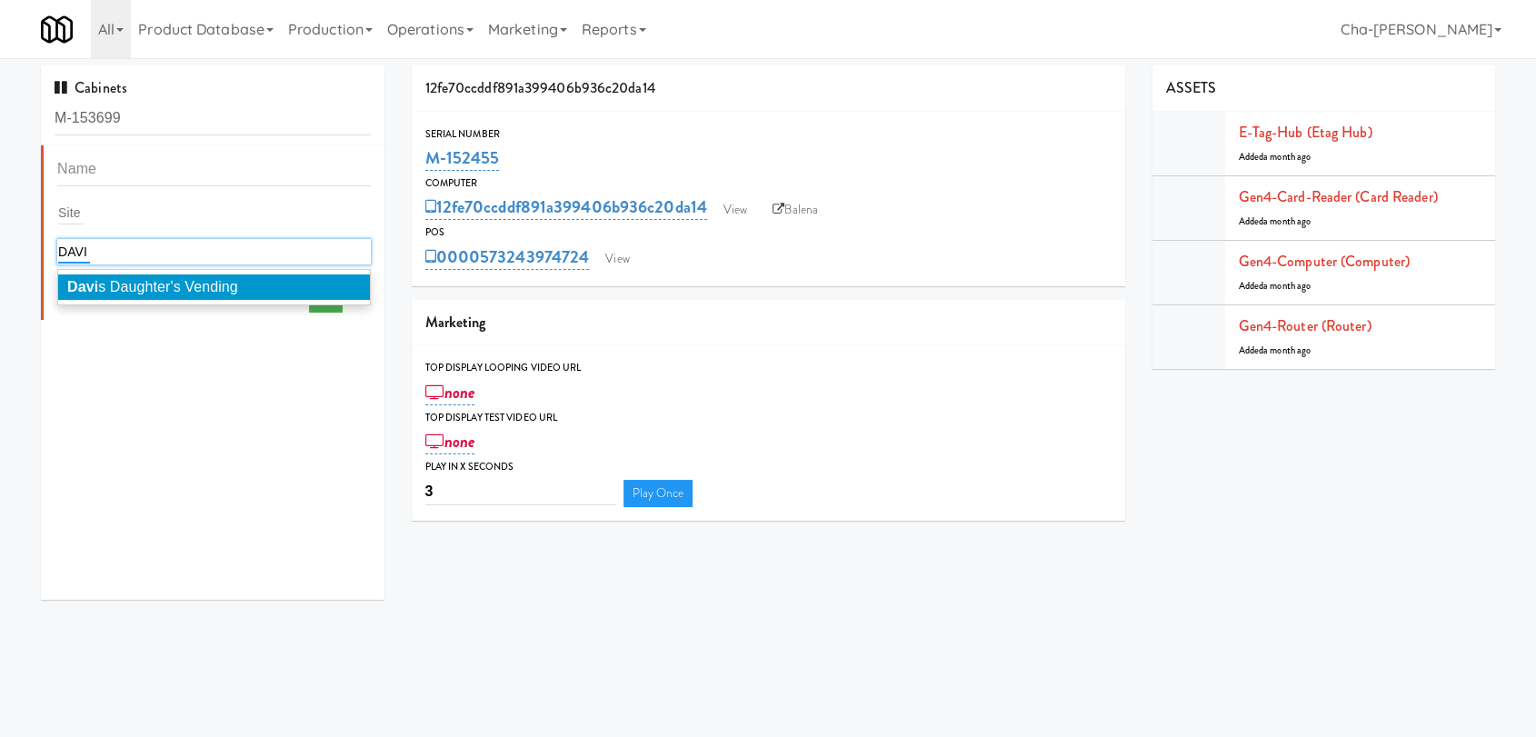
type input "DAVI"
click at [167, 283] on span "Davi s Daughter's Vending" at bounding box center [152, 286] width 171 height 15
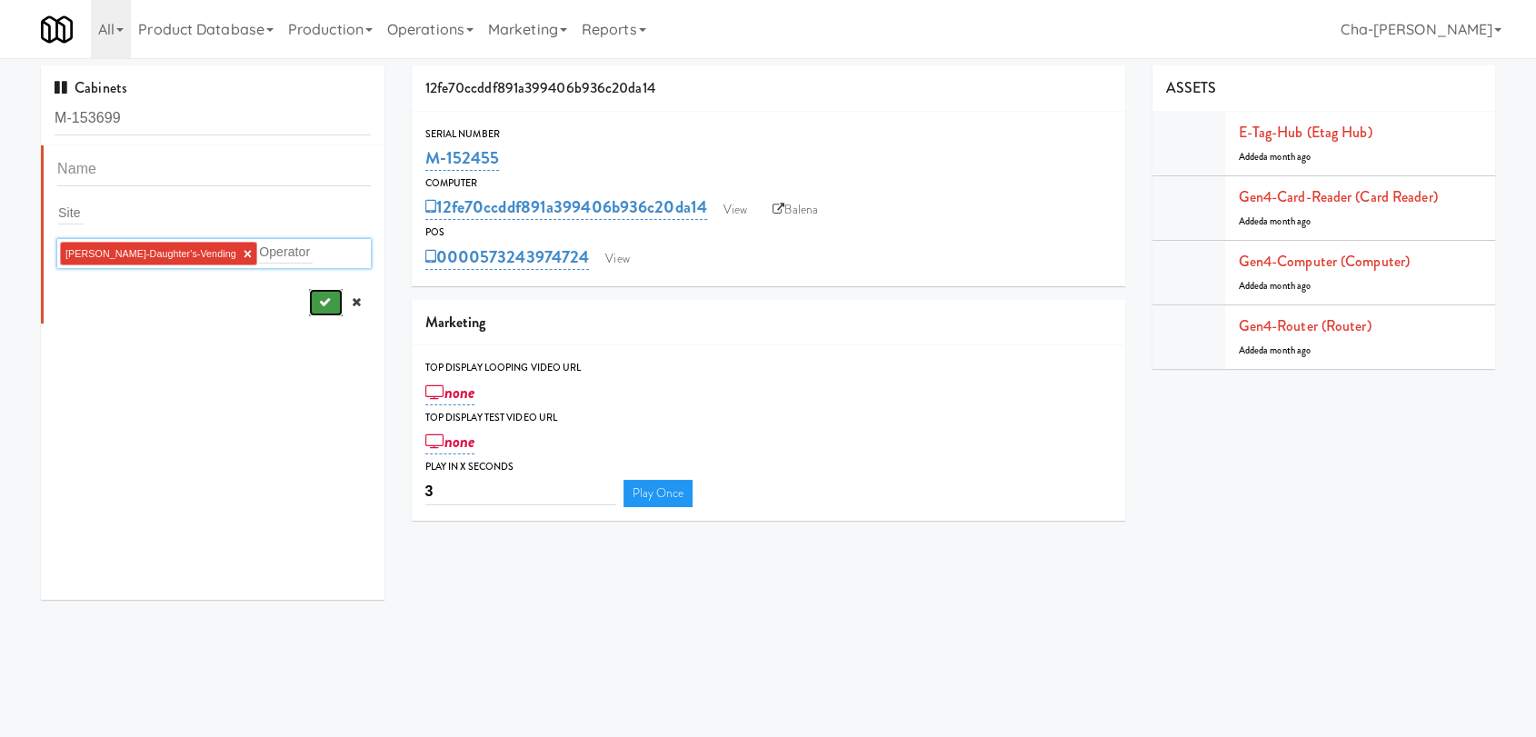
click at [318, 298] on button "submit" at bounding box center [326, 302] width 34 height 27
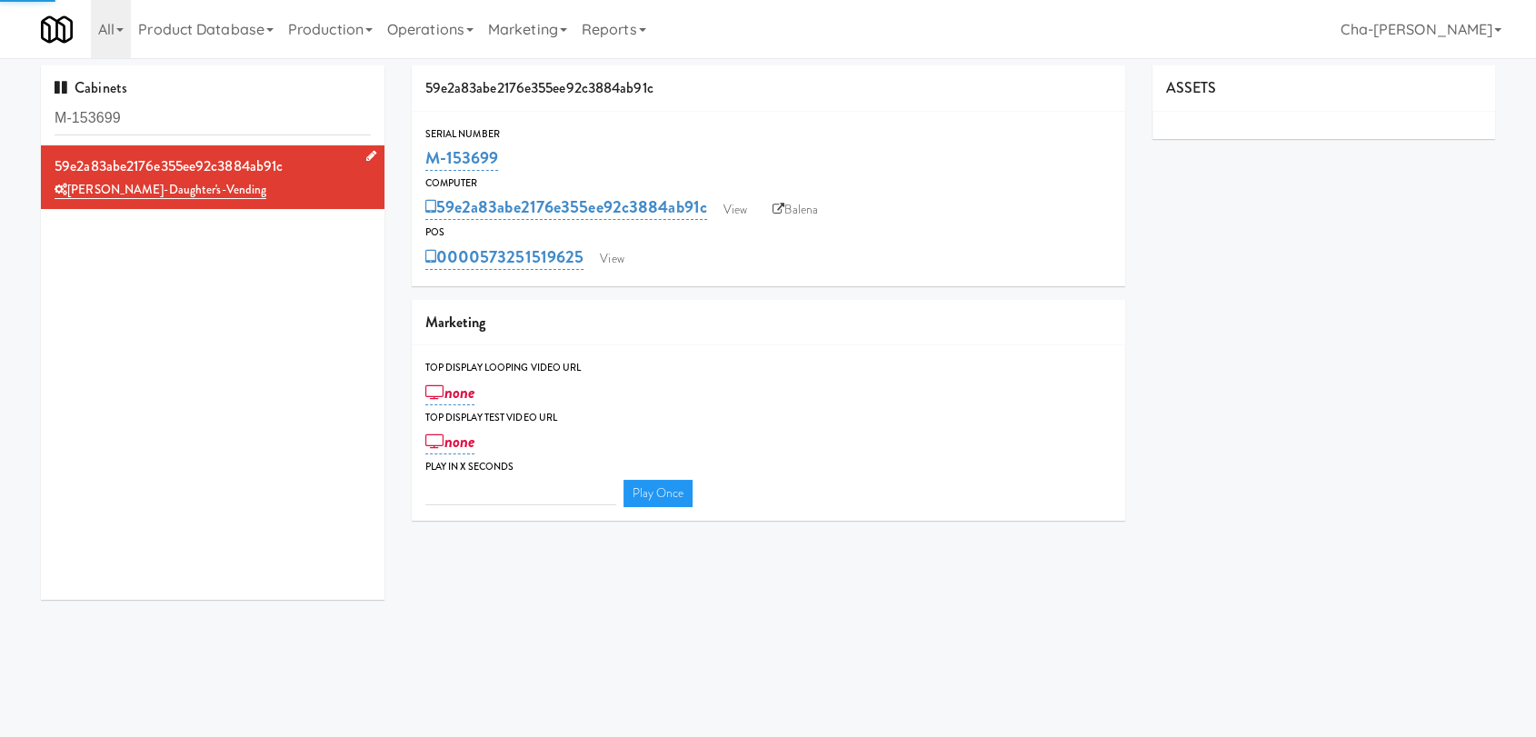
type input "3"
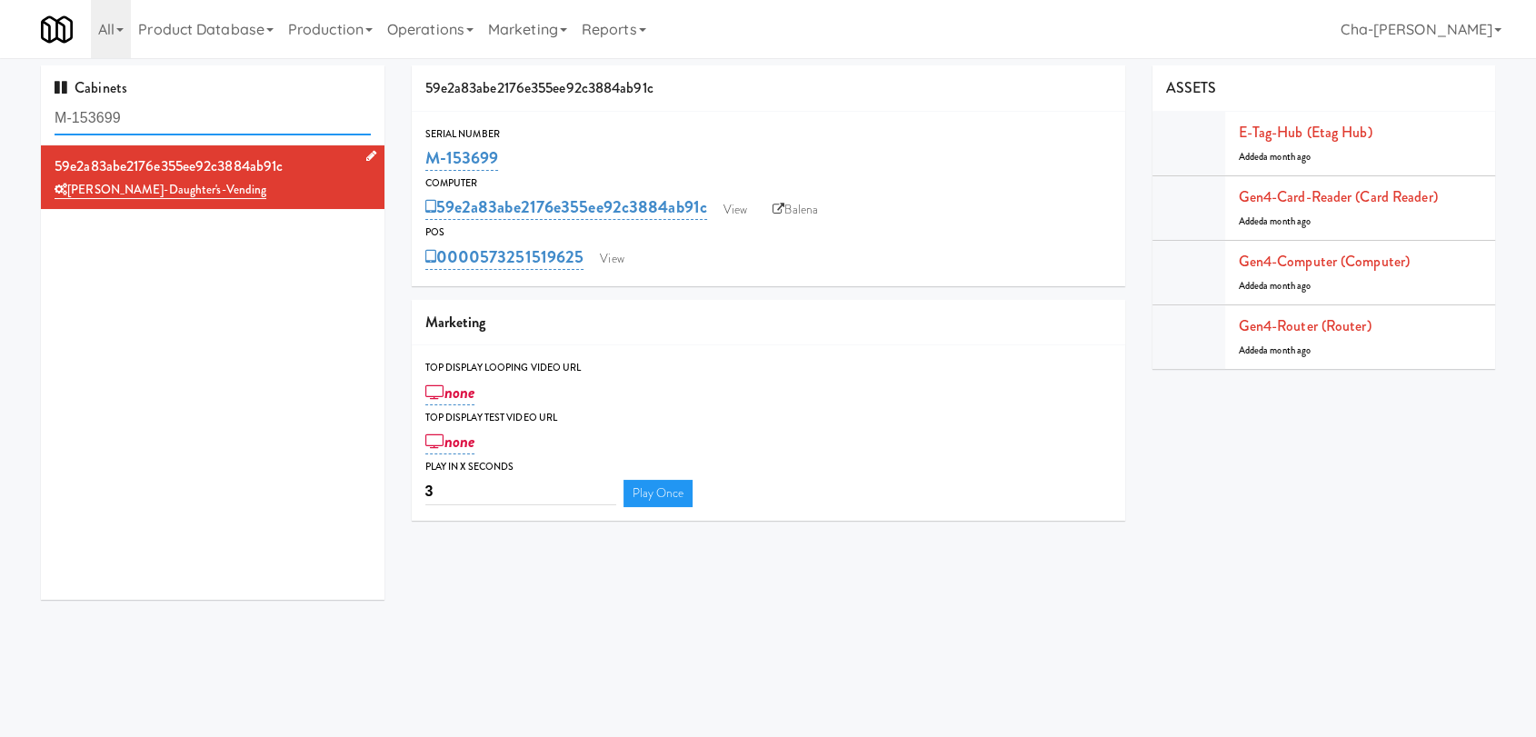
click at [181, 115] on input "M-153699" at bounding box center [213, 119] width 316 height 34
click at [181, 114] on input "M-153699" at bounding box center [213, 119] width 316 height 34
paste input "0415"
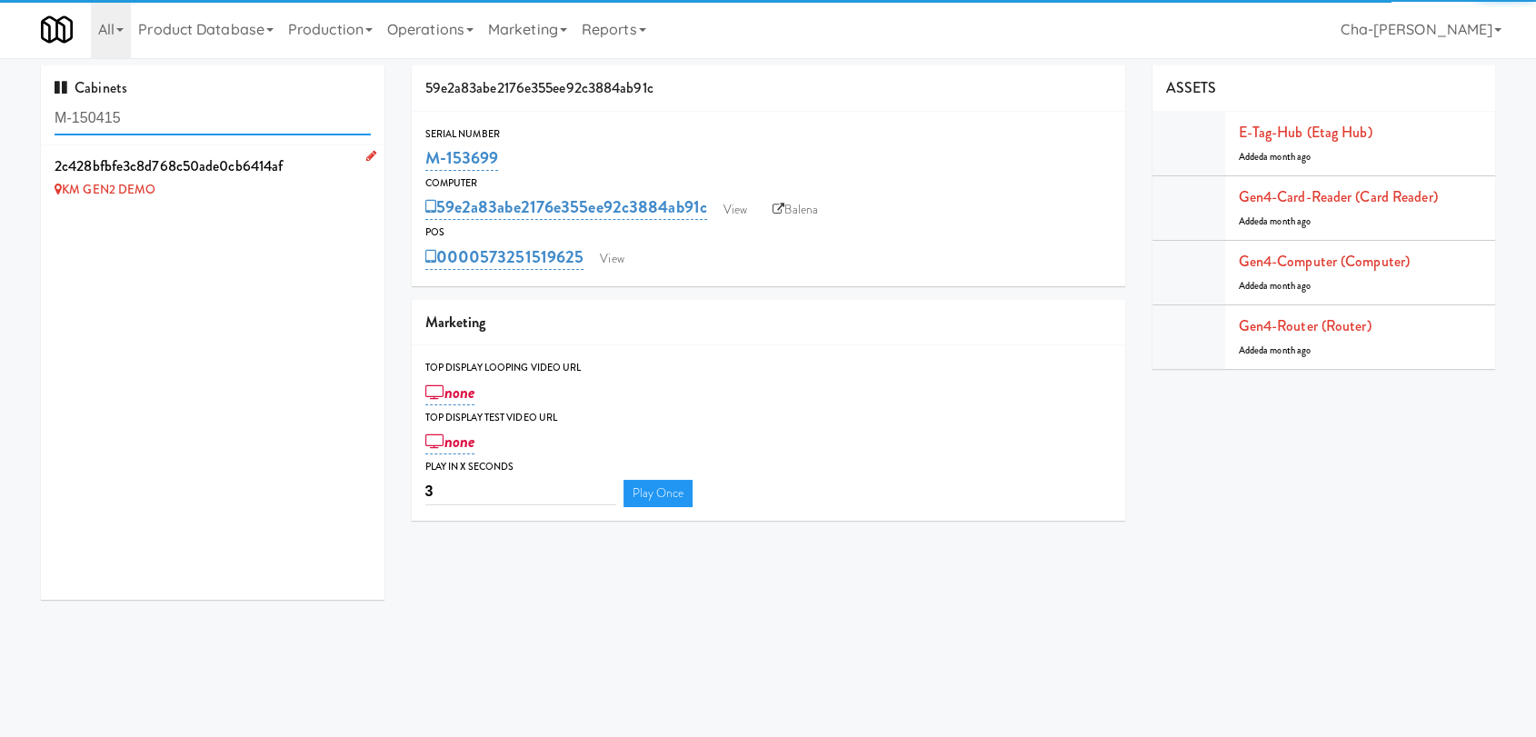
type input "M-150415"
click at [366, 155] on icon at bounding box center [371, 156] width 10 height 12
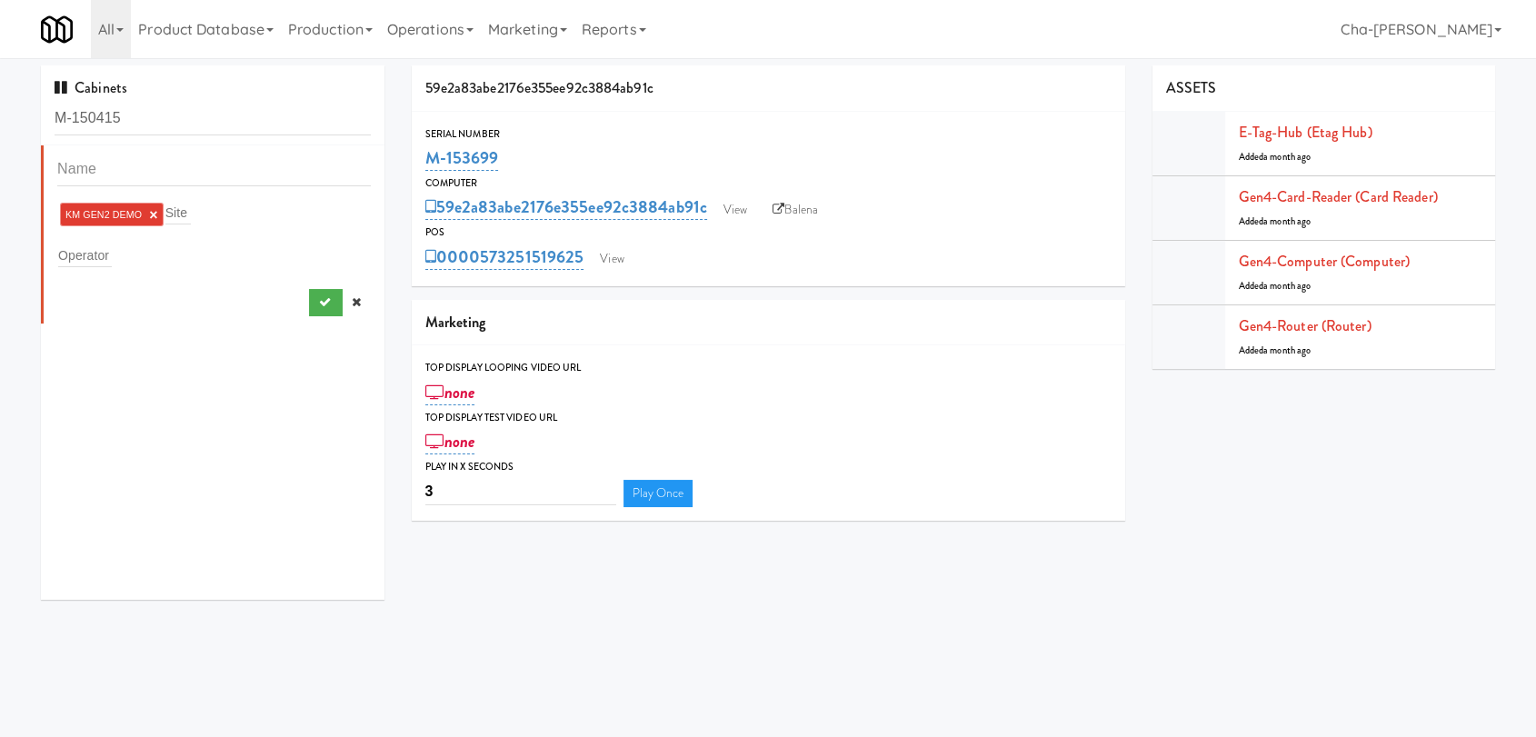
click at [149, 210] on link "×" at bounding box center [153, 214] width 8 height 15
click at [97, 249] on input "text" at bounding box center [85, 252] width 54 height 24
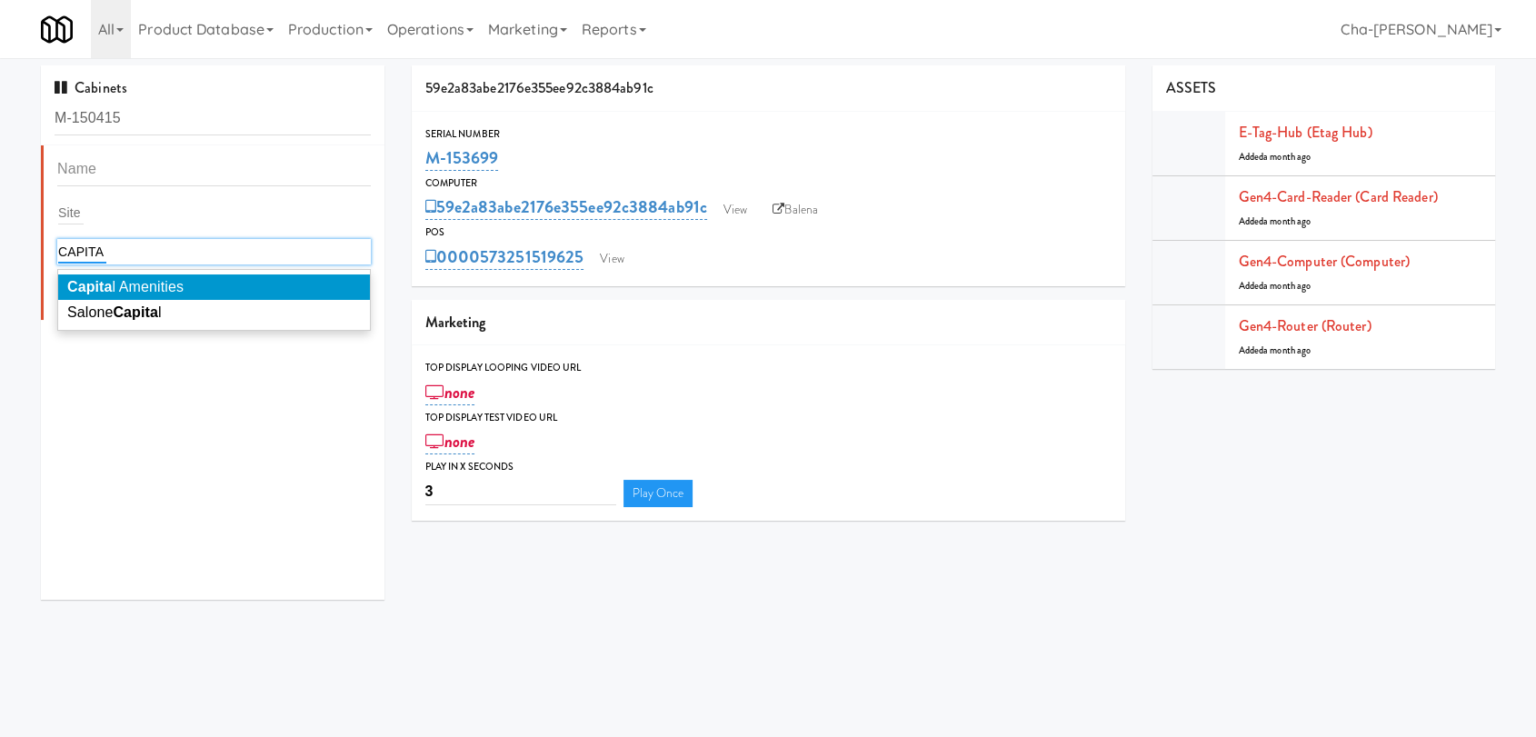
type input "CAPITA"
click at [117, 289] on span "Capita l Amenities" at bounding box center [125, 286] width 116 height 15
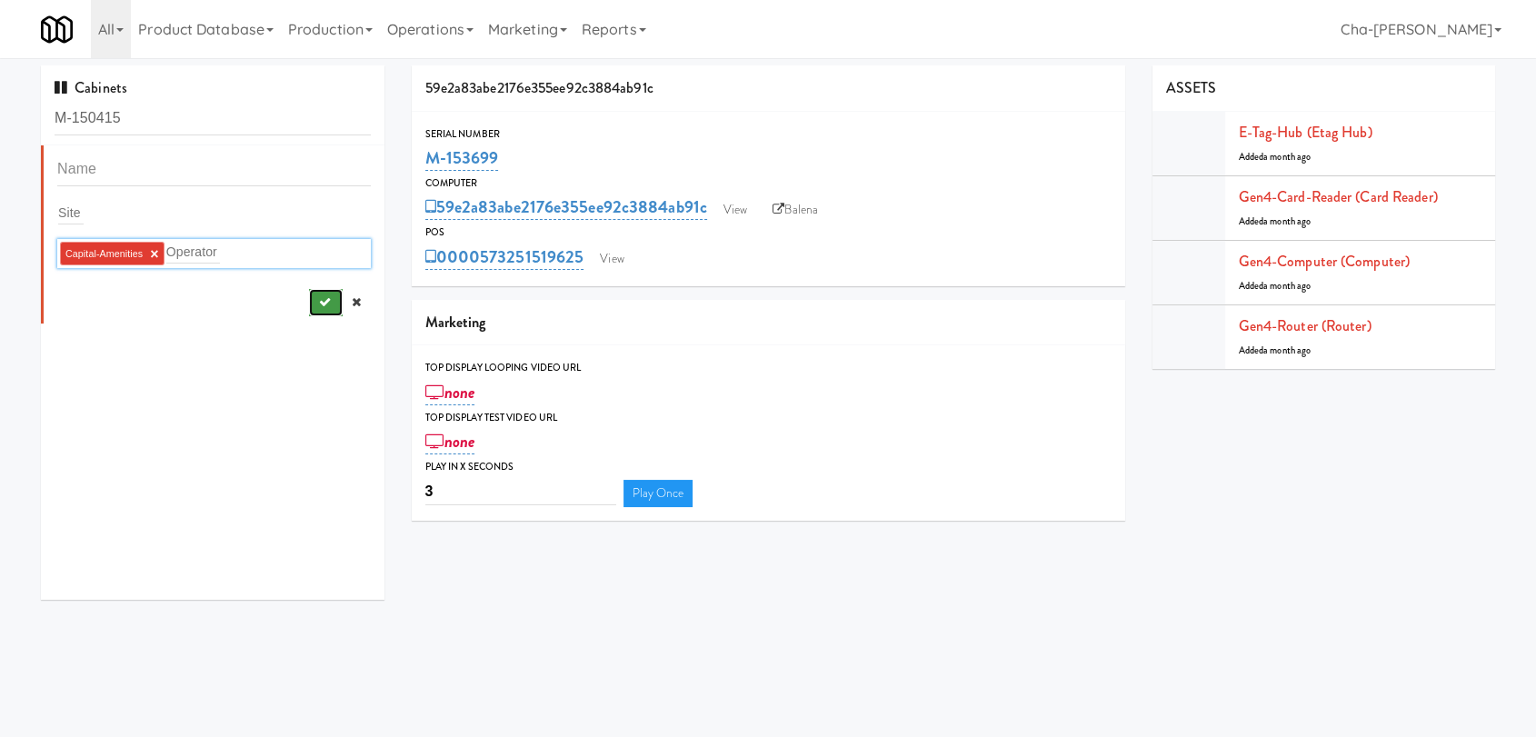
click at [309, 297] on button "submit" at bounding box center [326, 302] width 34 height 27
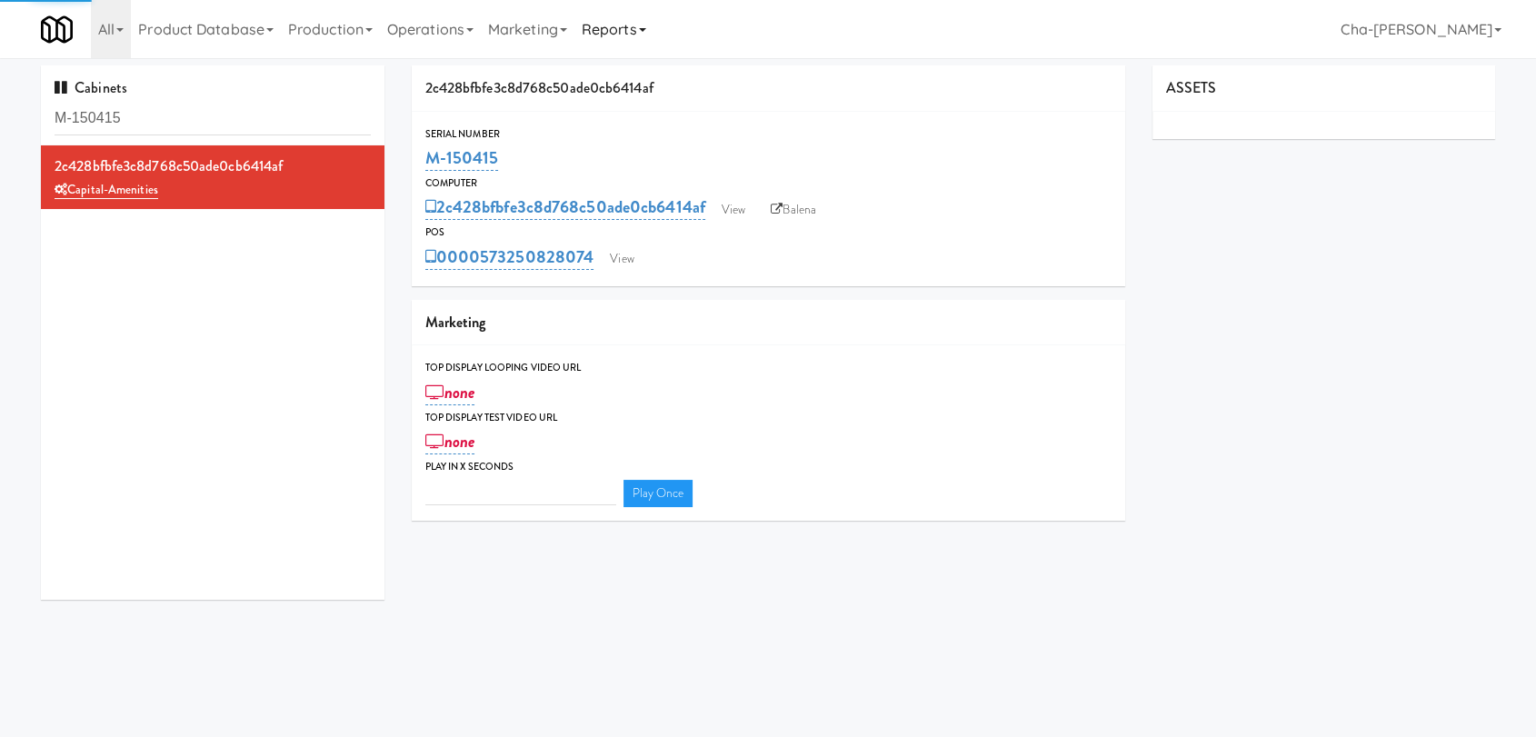
type input "3"
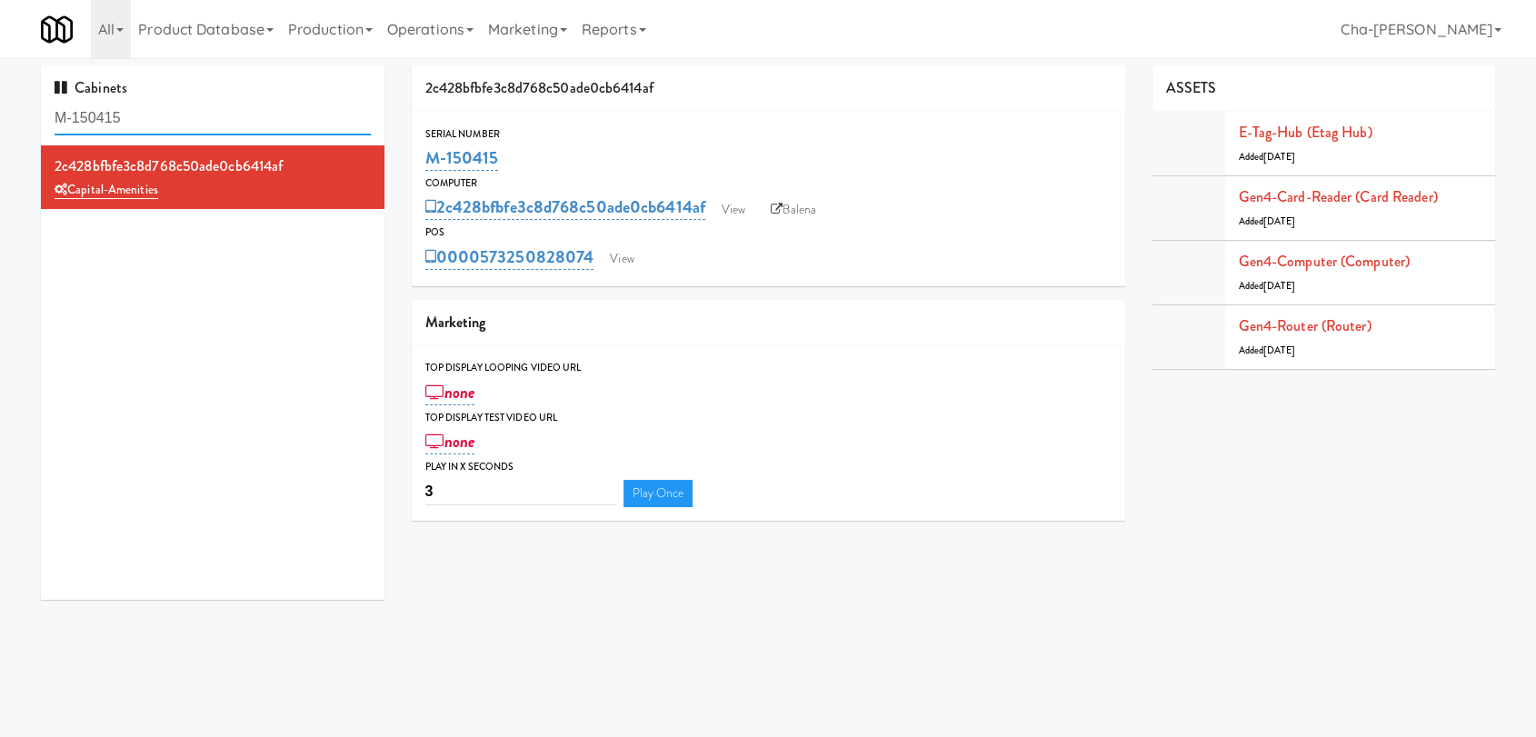
click at [210, 125] on input "M-150415" at bounding box center [213, 119] width 316 height 34
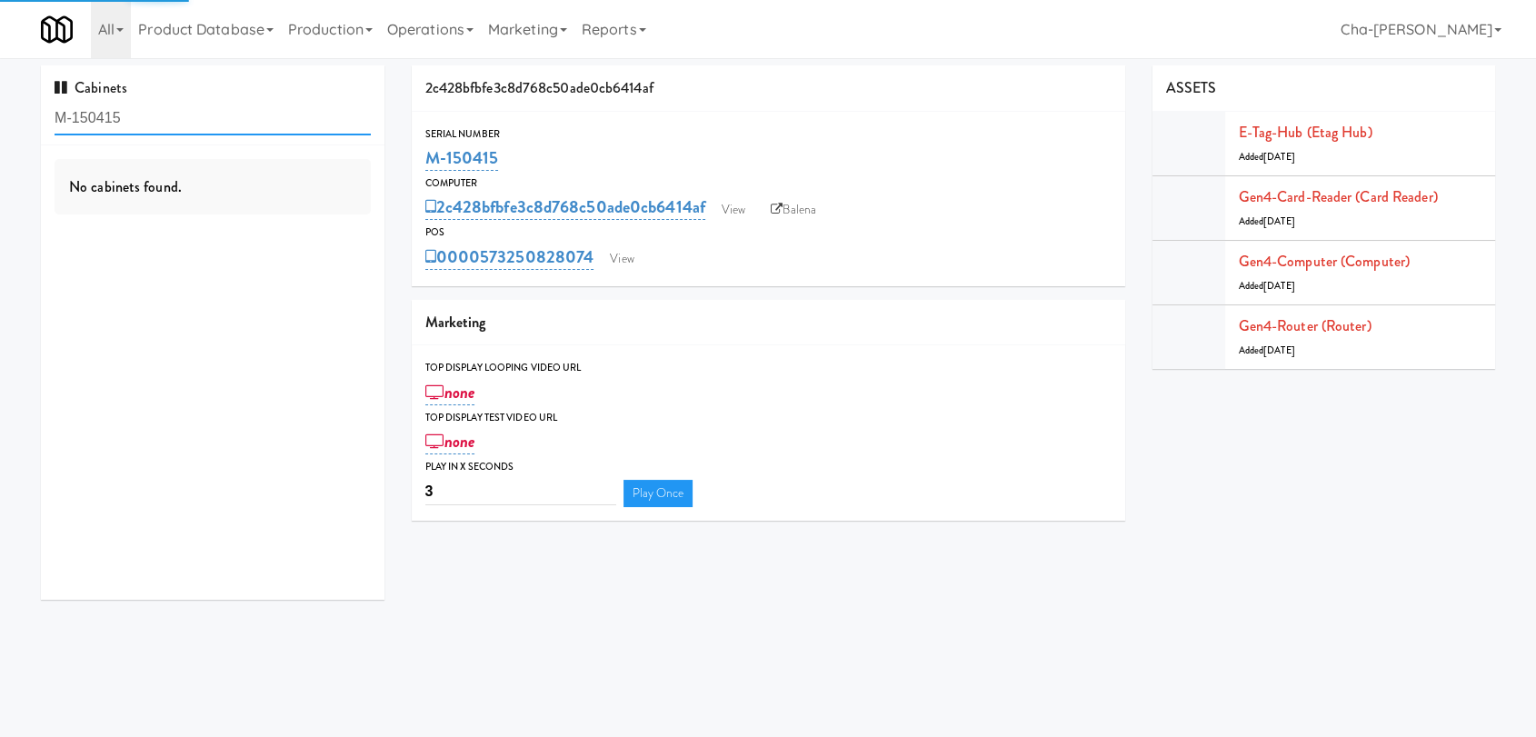
paste input "3698"
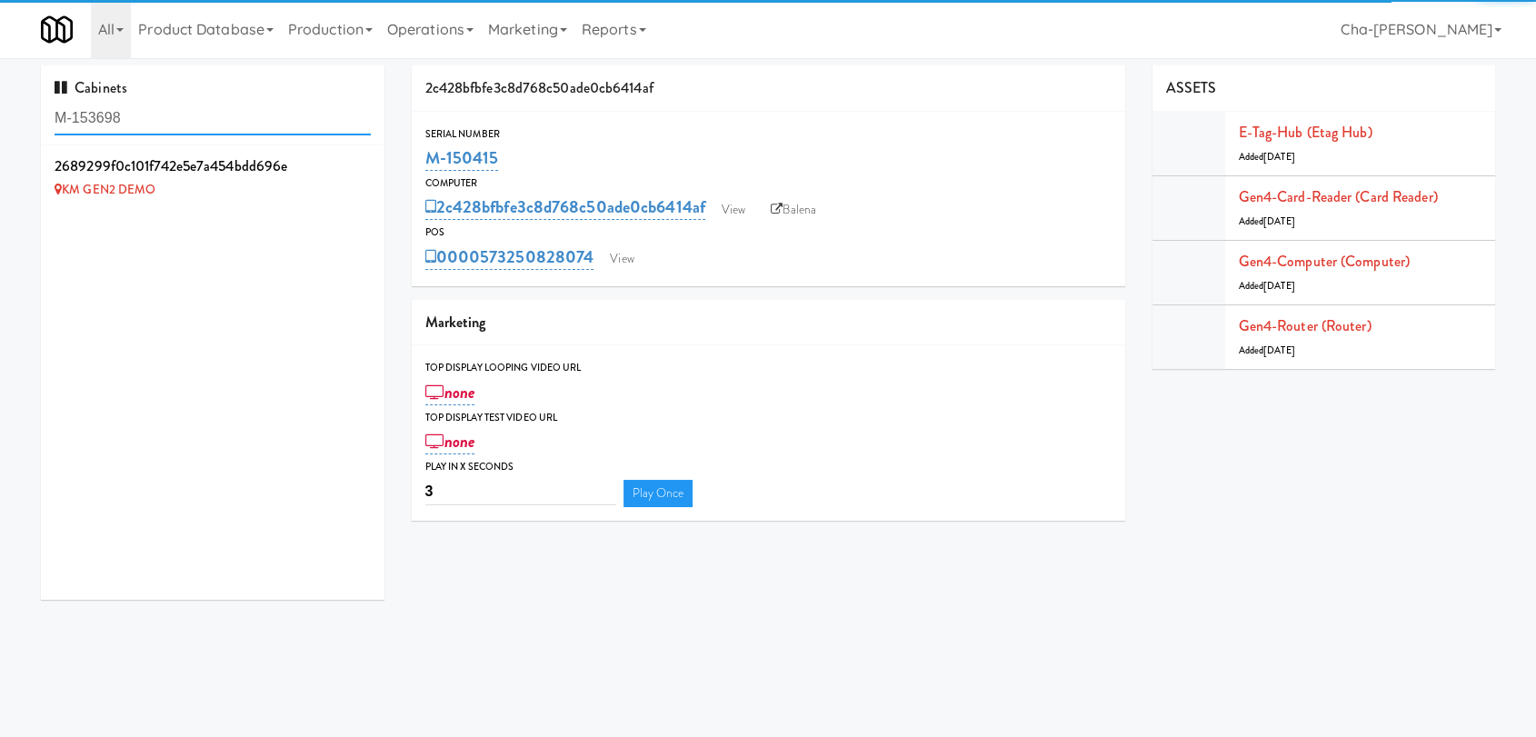
type input "M-153698"
click at [366, 152] on icon at bounding box center [371, 156] width 10 height 12
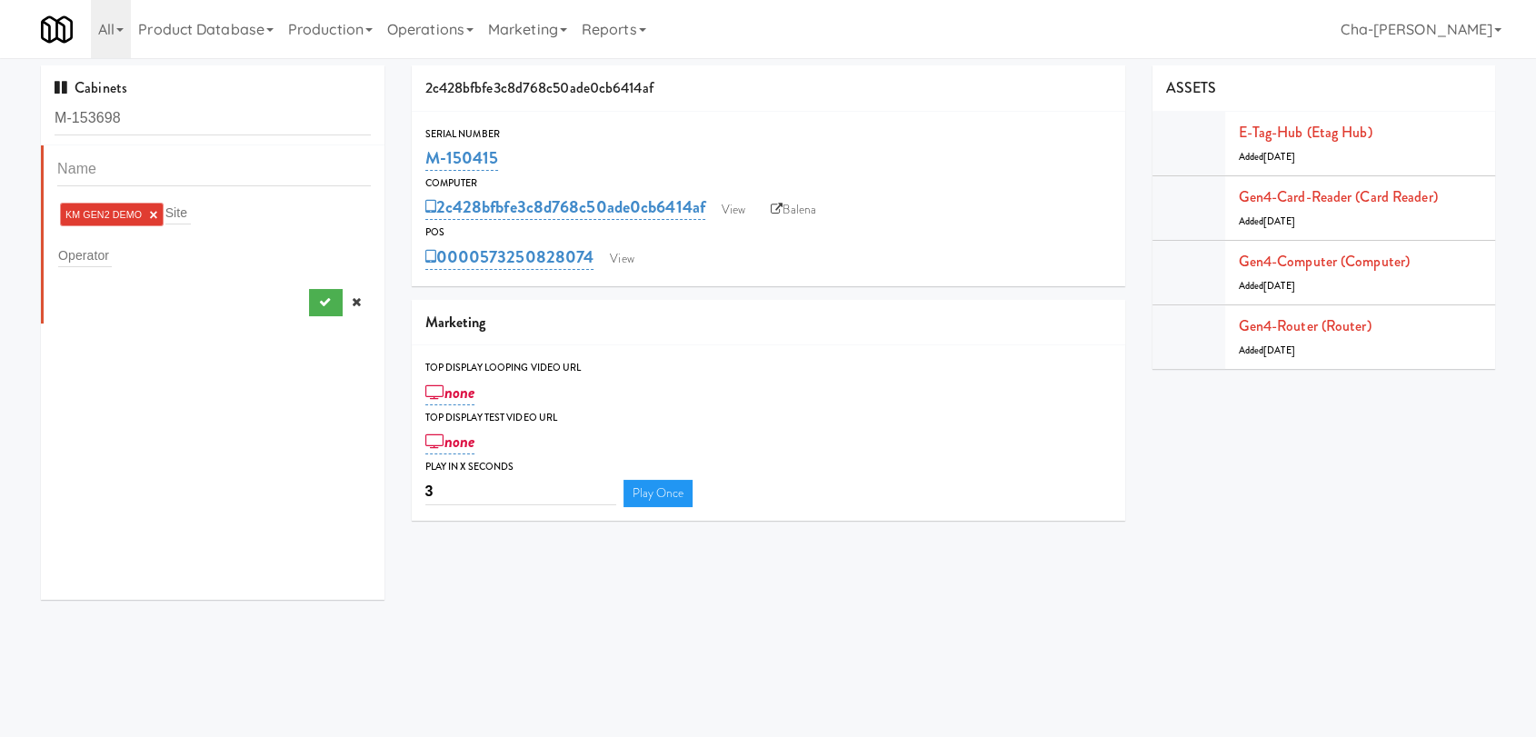
click at [155, 211] on link "×" at bounding box center [153, 214] width 8 height 15
click at [101, 255] on input "text" at bounding box center [85, 252] width 54 height 24
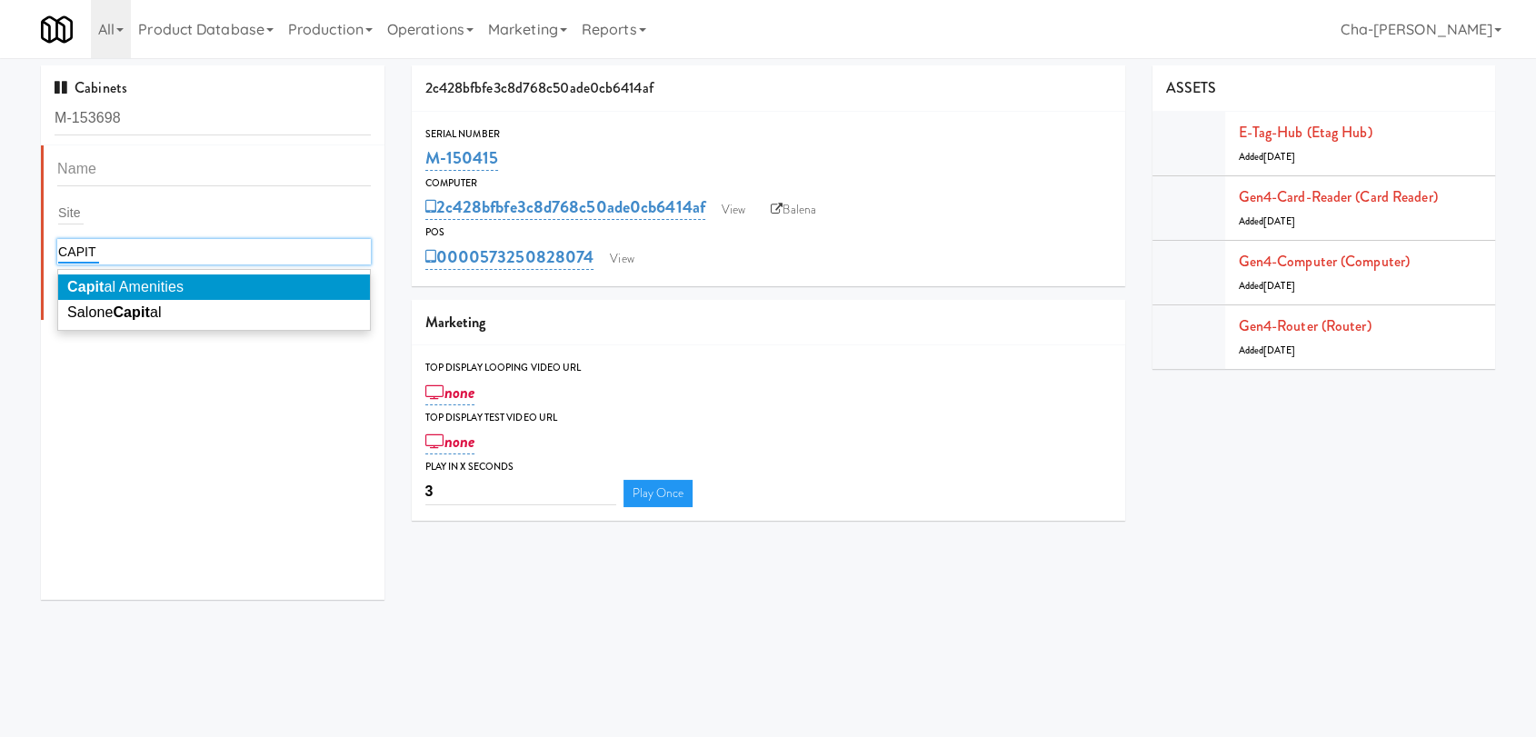
type input "CAPIT"
click at [141, 284] on span "Capit al Amenities" at bounding box center [125, 286] width 116 height 15
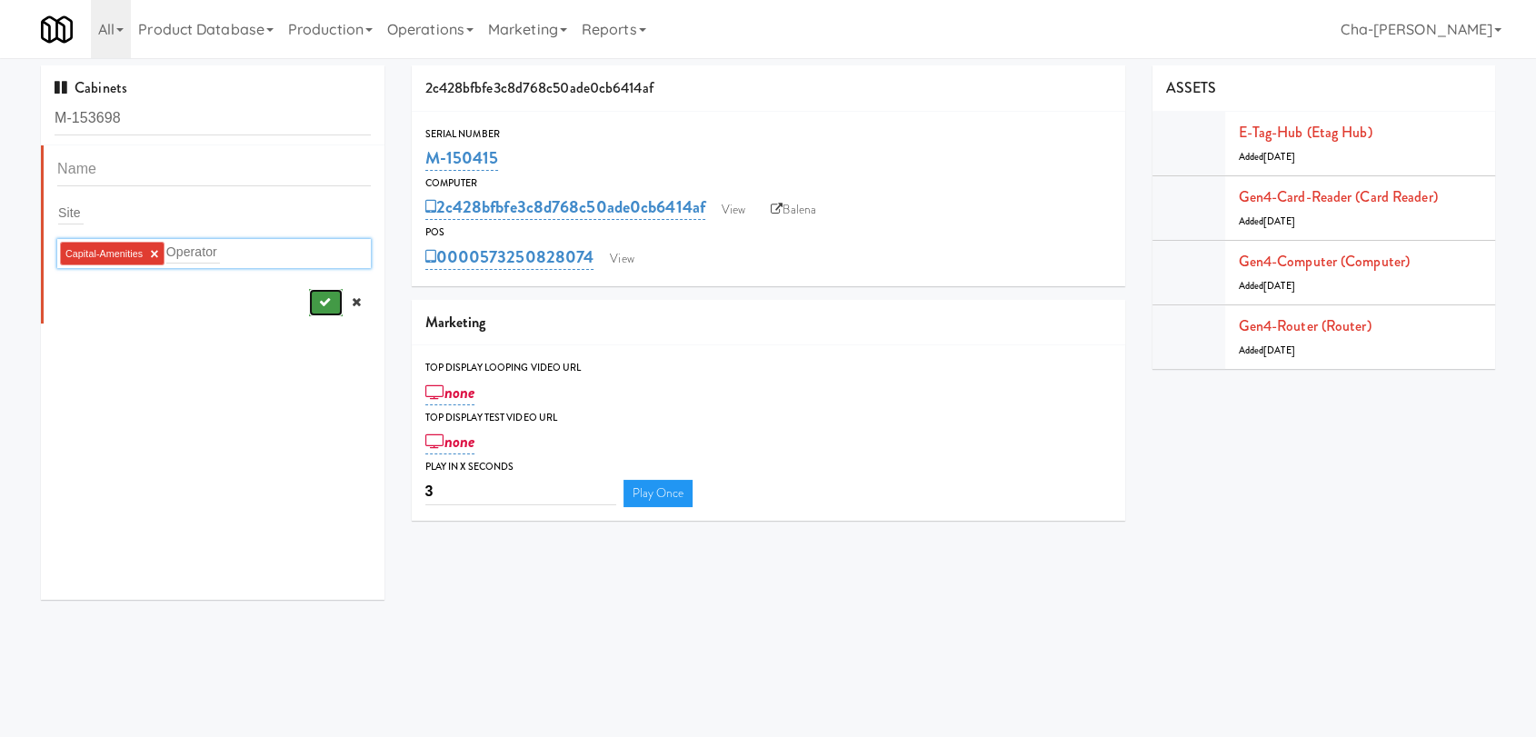
click at [318, 296] on icon "submit" at bounding box center [324, 302] width 12 height 12
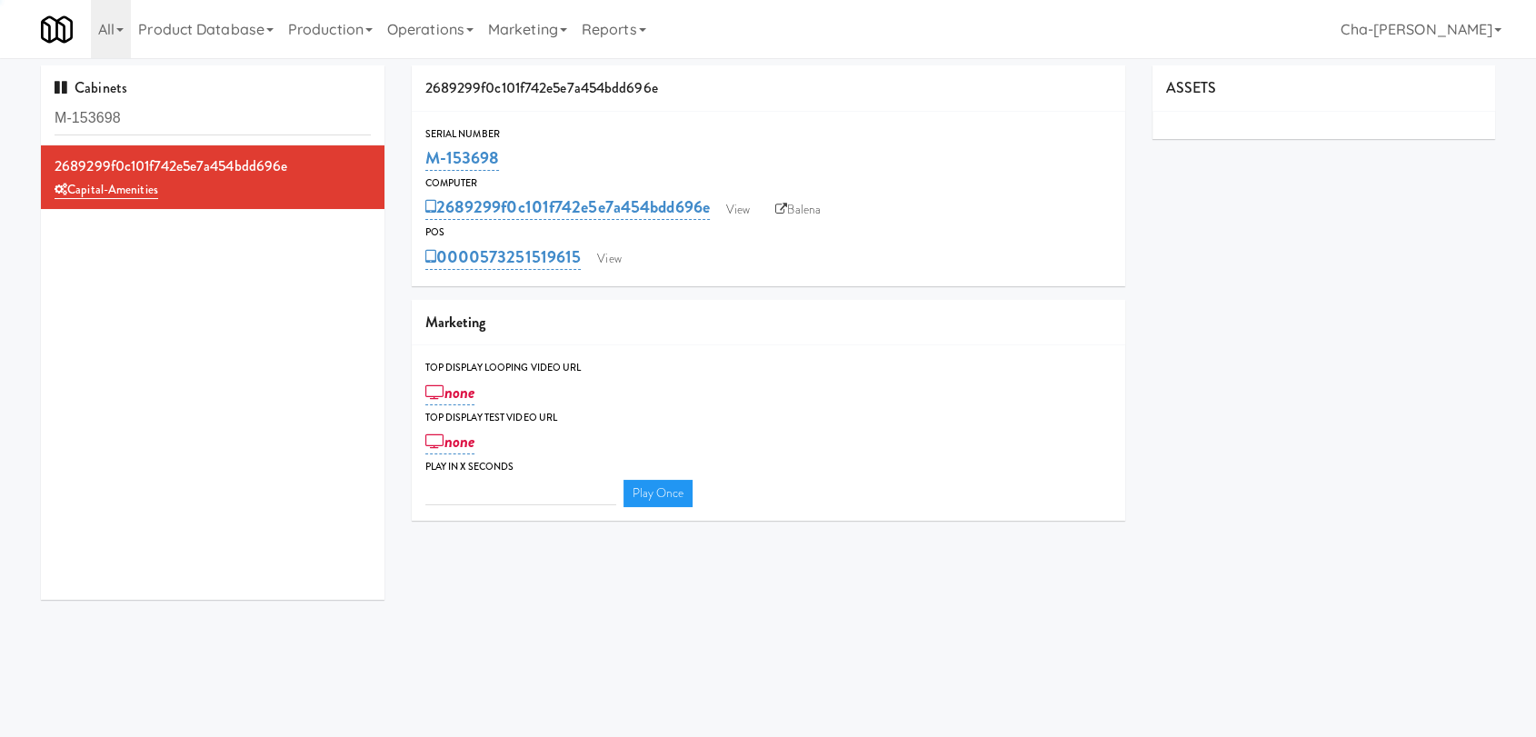
type input "3"
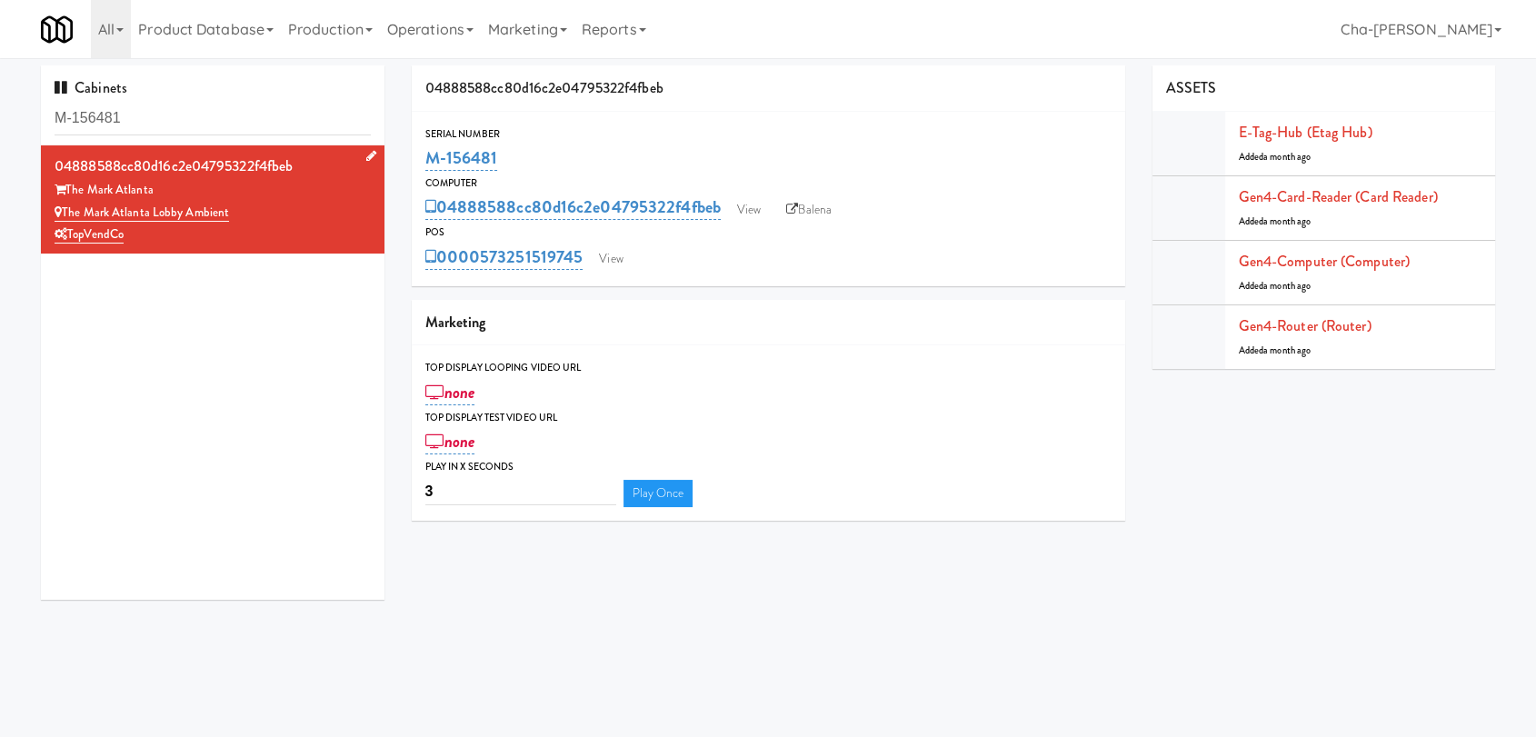
drag, startPoint x: 188, startPoint y: 225, endPoint x: 198, endPoint y: 227, distance: 10.2
click at [198, 227] on div "TopVendCo" at bounding box center [213, 235] width 316 height 23
drag, startPoint x: 238, startPoint y: 217, endPoint x: 64, endPoint y: 218, distance: 174.5
click at [64, 218] on div "The Mark Atlanta Lobby Ambient" at bounding box center [213, 213] width 316 height 23
copy link "The Mark Atlanta Lobby Ambient"
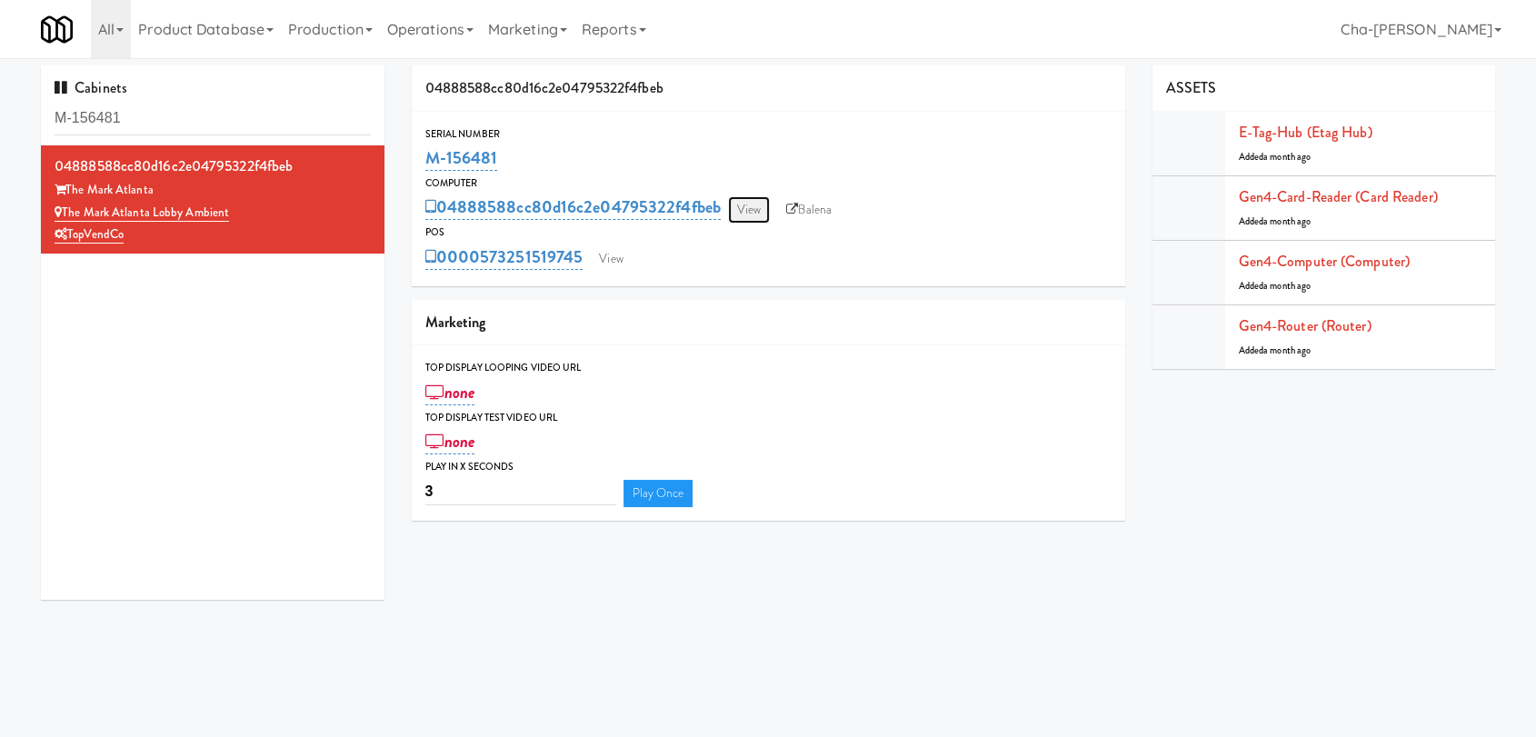
click at [752, 214] on link "View" at bounding box center [749, 209] width 42 height 27
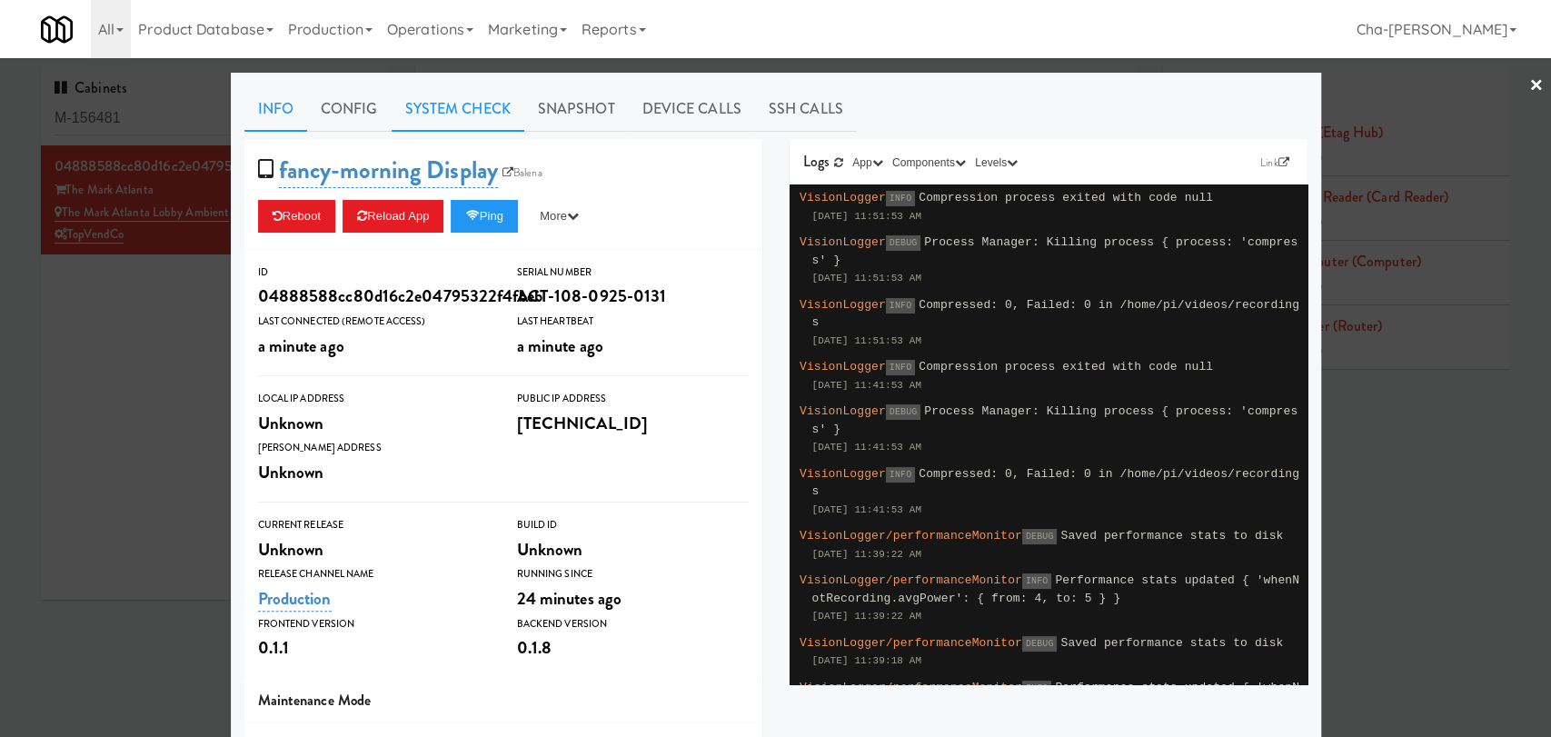
click at [457, 102] on link "System Check" at bounding box center [458, 108] width 133 height 45
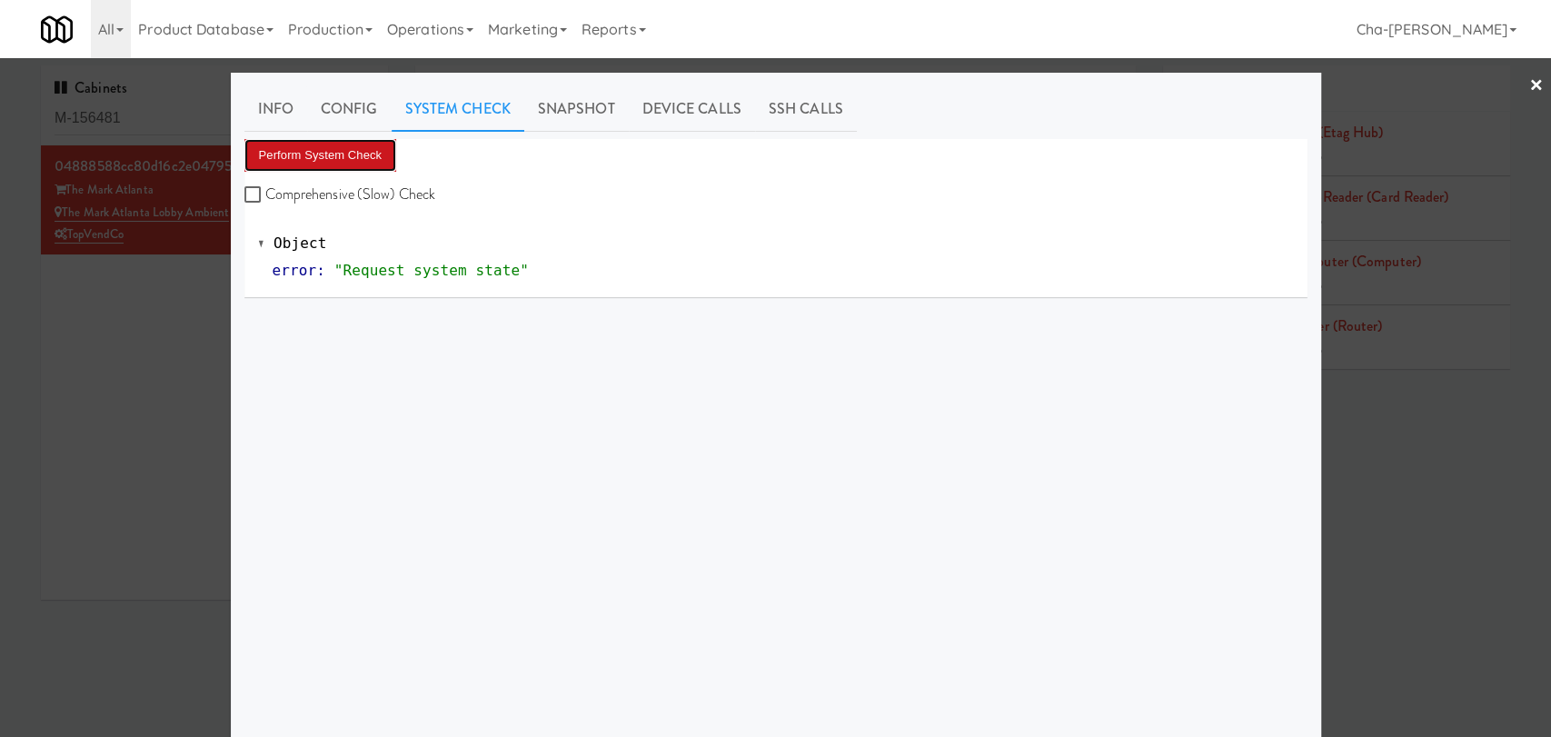
click at [322, 152] on button "Perform System Check" at bounding box center [320, 155] width 153 height 33
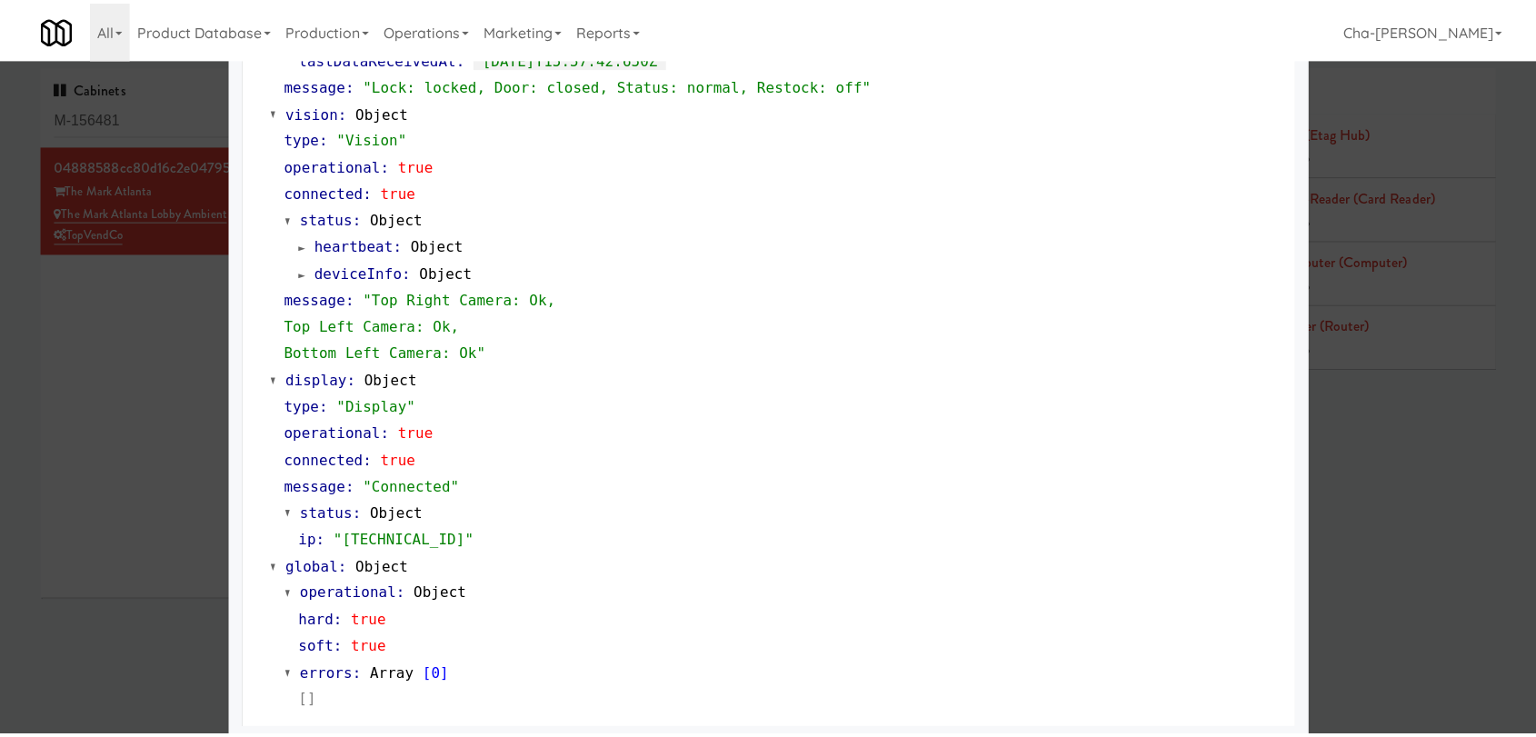
scroll to position [674, 0]
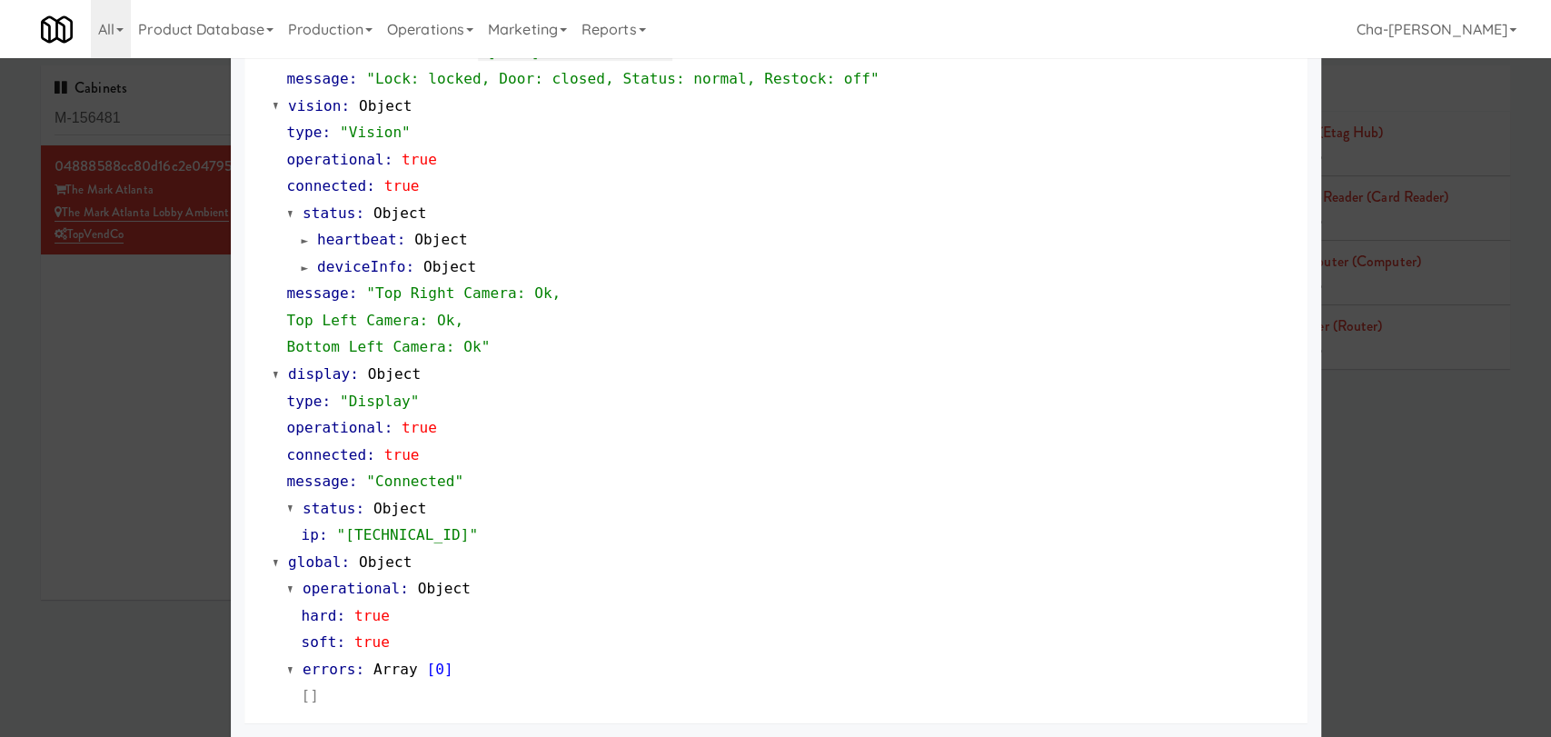
click at [154, 404] on div at bounding box center [775, 368] width 1551 height 737
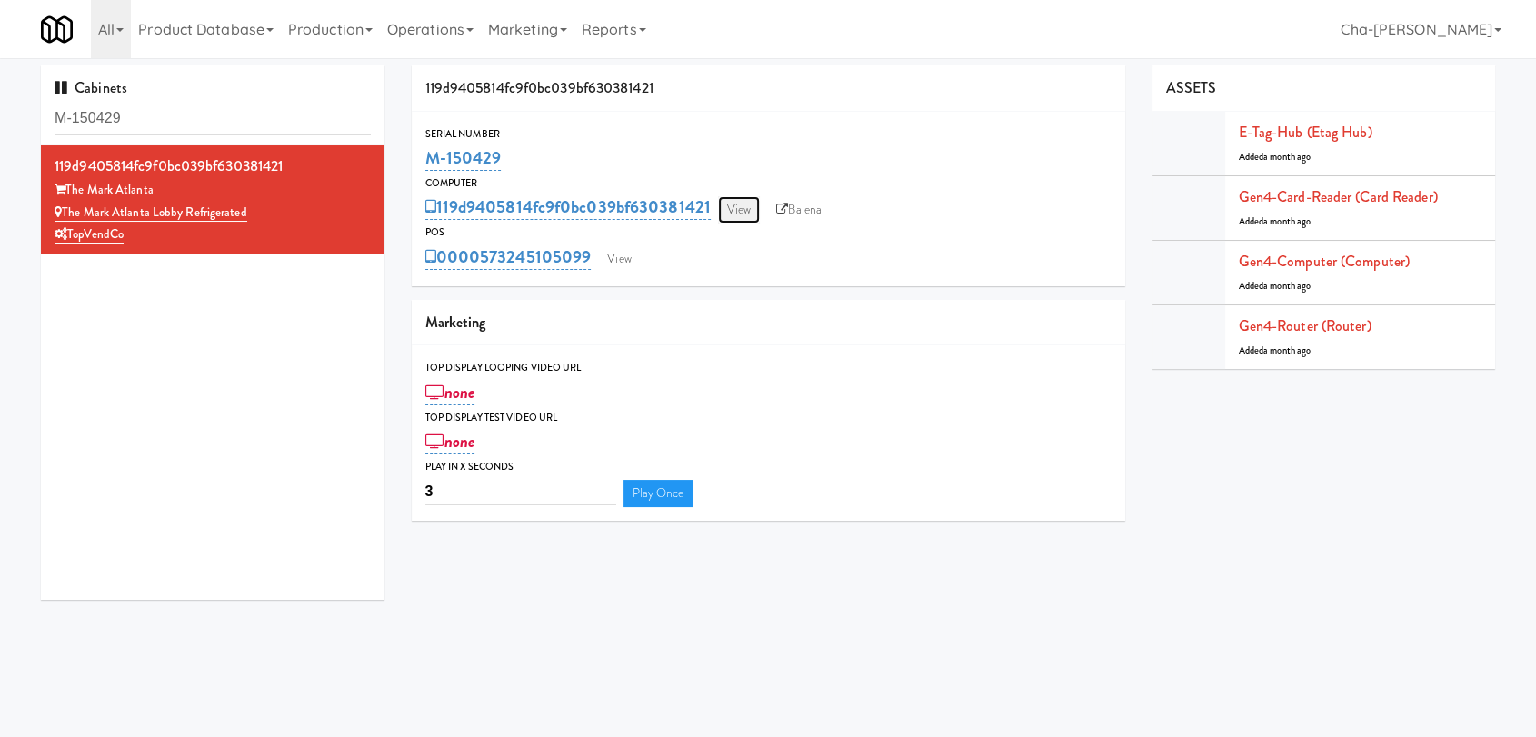
click at [741, 198] on link "View" at bounding box center [739, 209] width 42 height 27
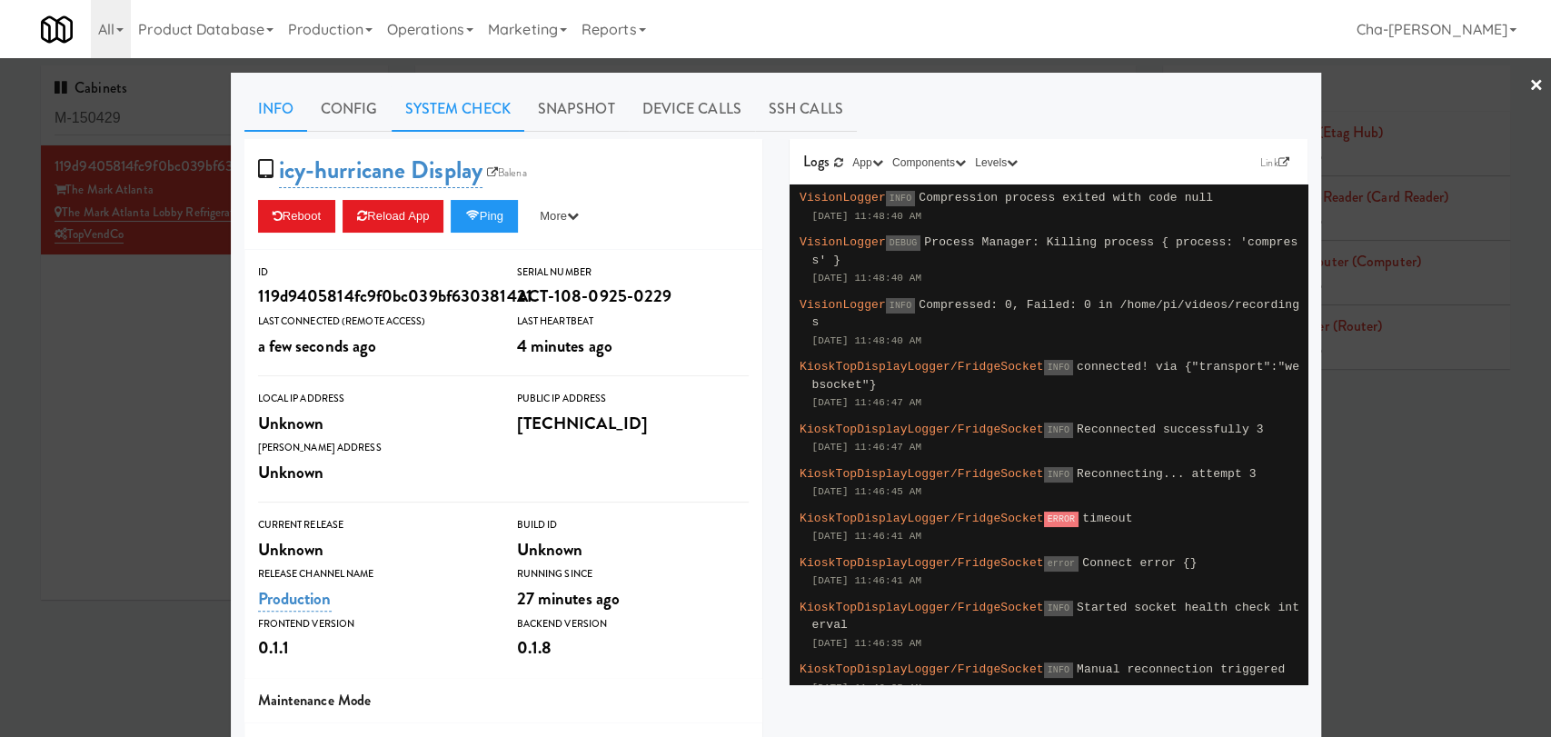
click at [443, 108] on link "System Check" at bounding box center [458, 108] width 133 height 45
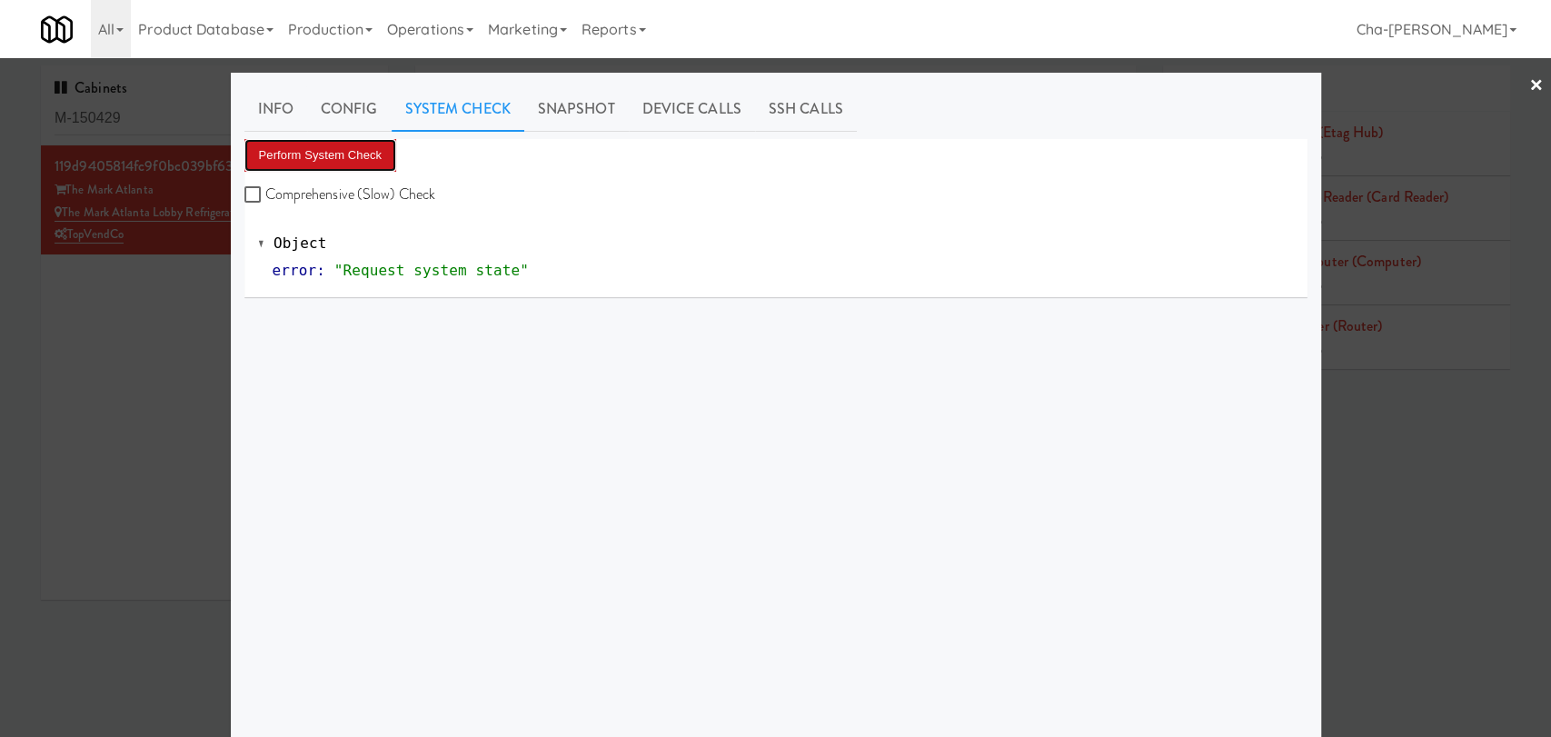
click at [343, 161] on button "Perform System Check" at bounding box center [320, 155] width 153 height 33
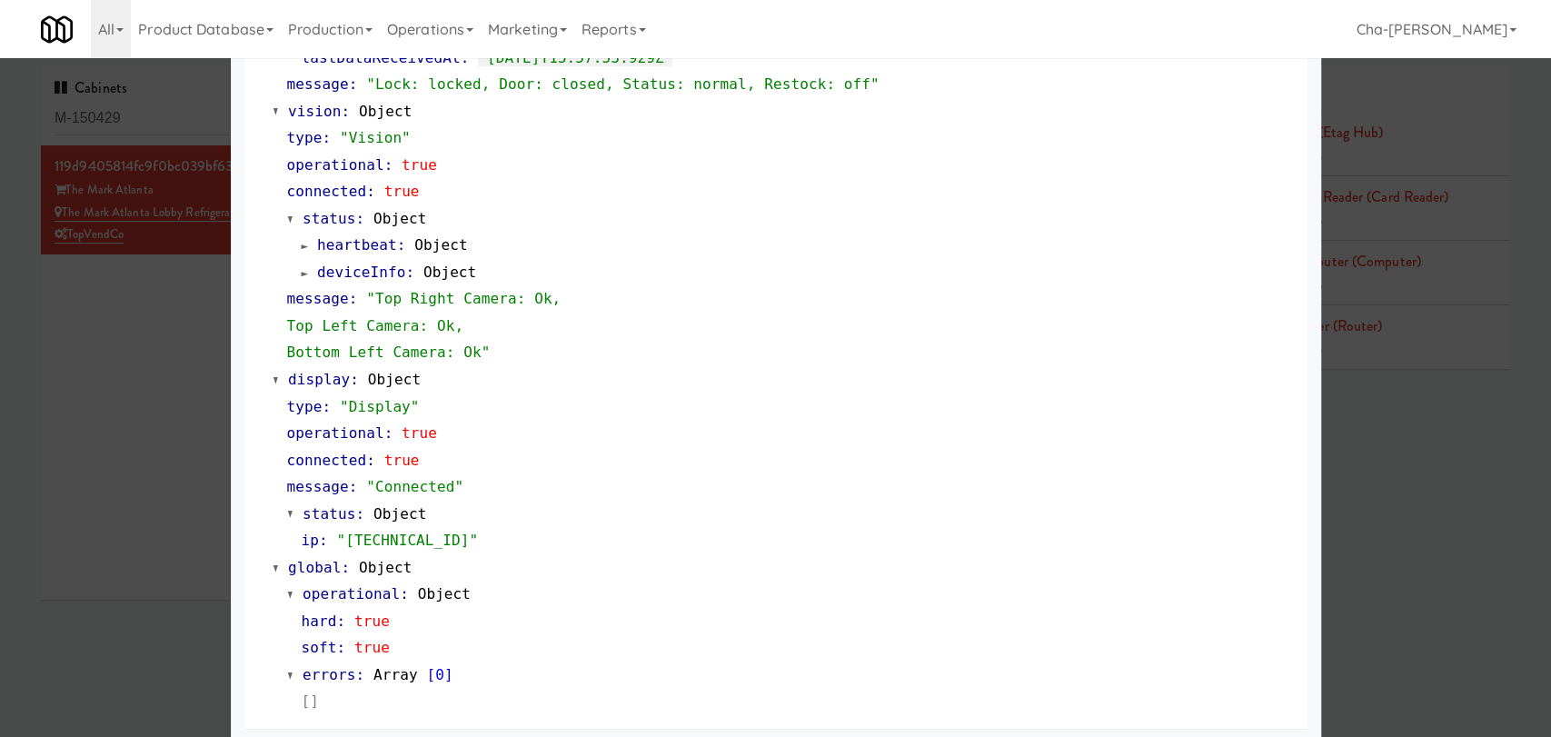
scroll to position [674, 0]
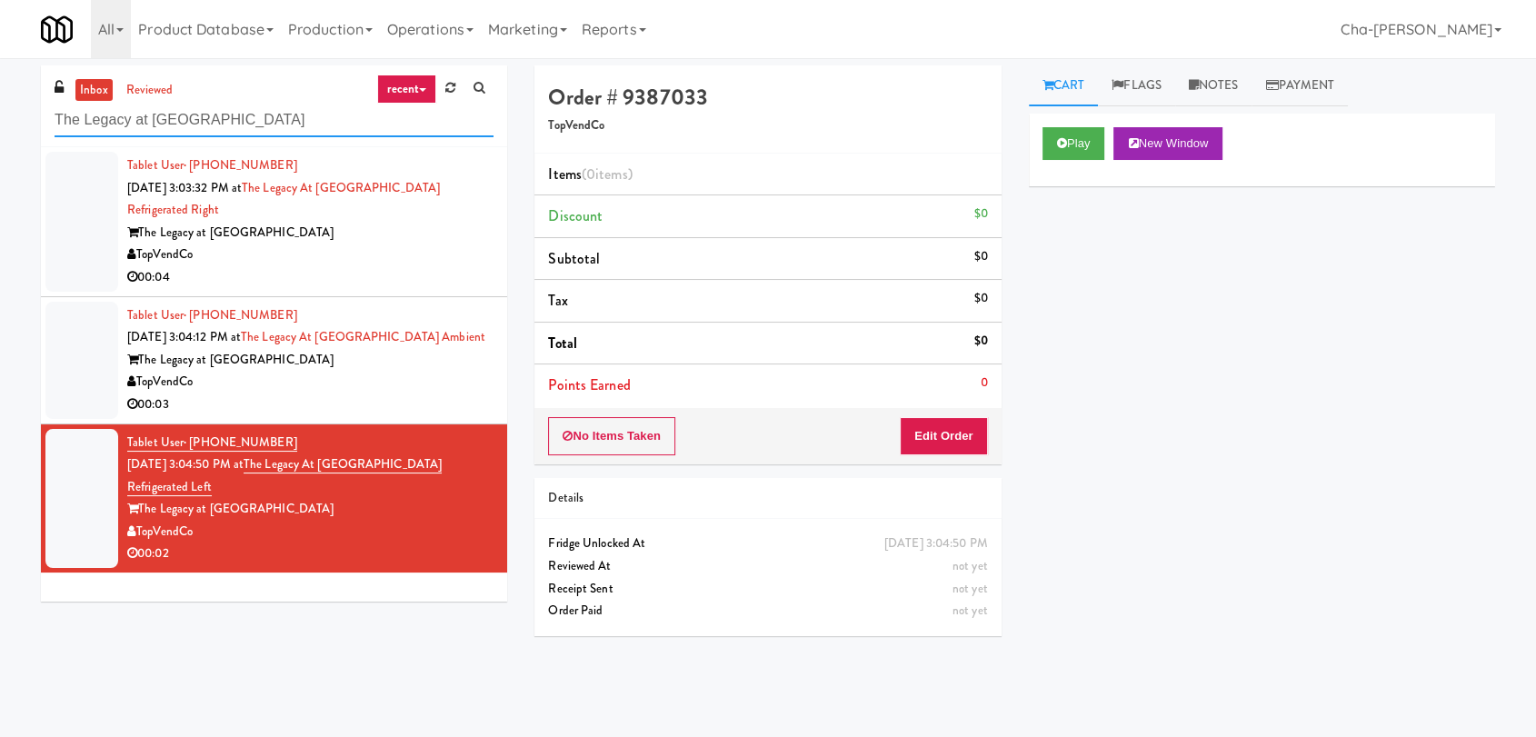
click at [265, 125] on input "The Legacy at Centennial" at bounding box center [274, 121] width 439 height 34
click at [266, 125] on input "The Legacy at Centennial" at bounding box center [274, 121] width 439 height 34
click at [266, 124] on input "The Legacy at Centennial" at bounding box center [274, 121] width 439 height 34
paste input "Mark Atlanta Lobby Ambient"
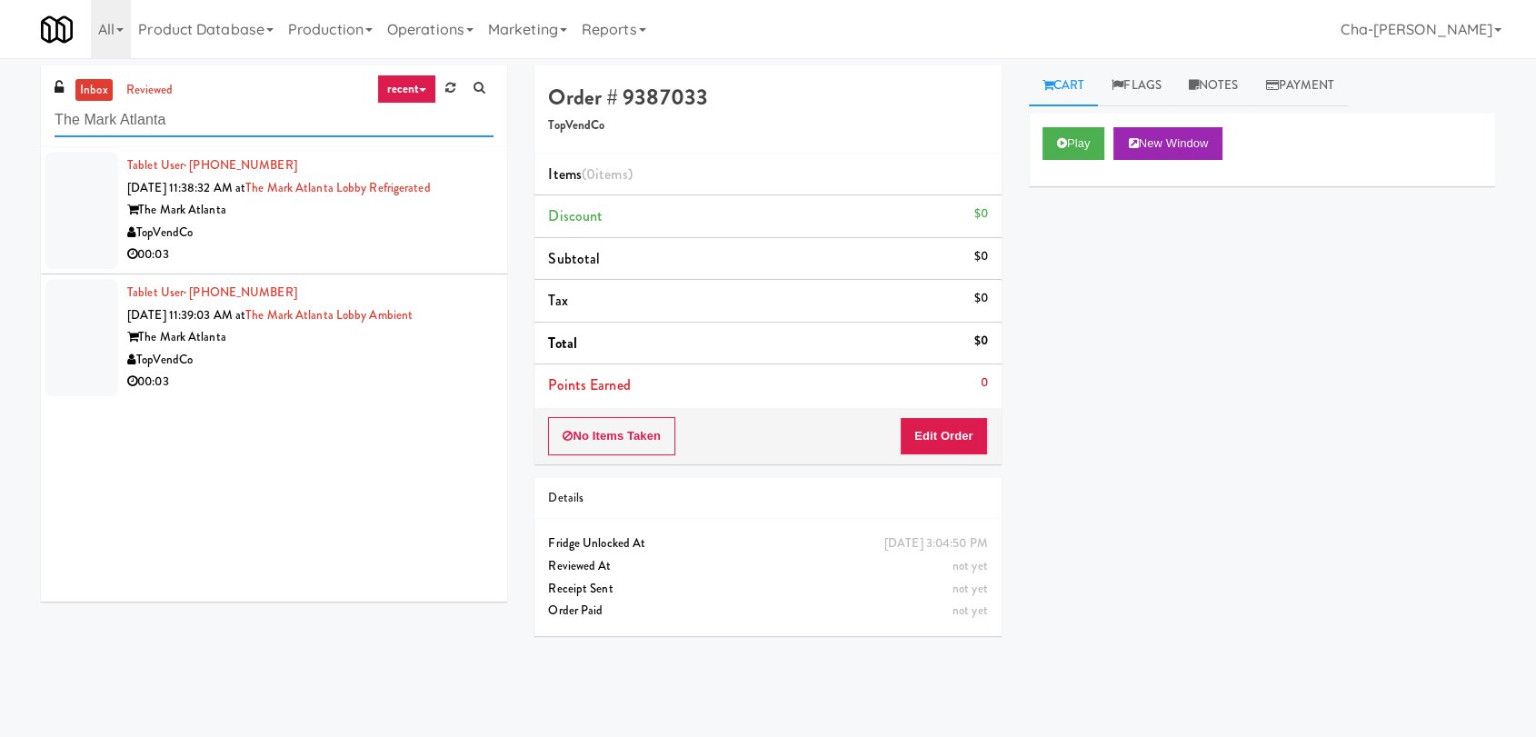
type input "The Mark Atlanta"
click at [431, 189] on link "The Mark Atlanta Lobby Refrigerated" at bounding box center [337, 187] width 185 height 17
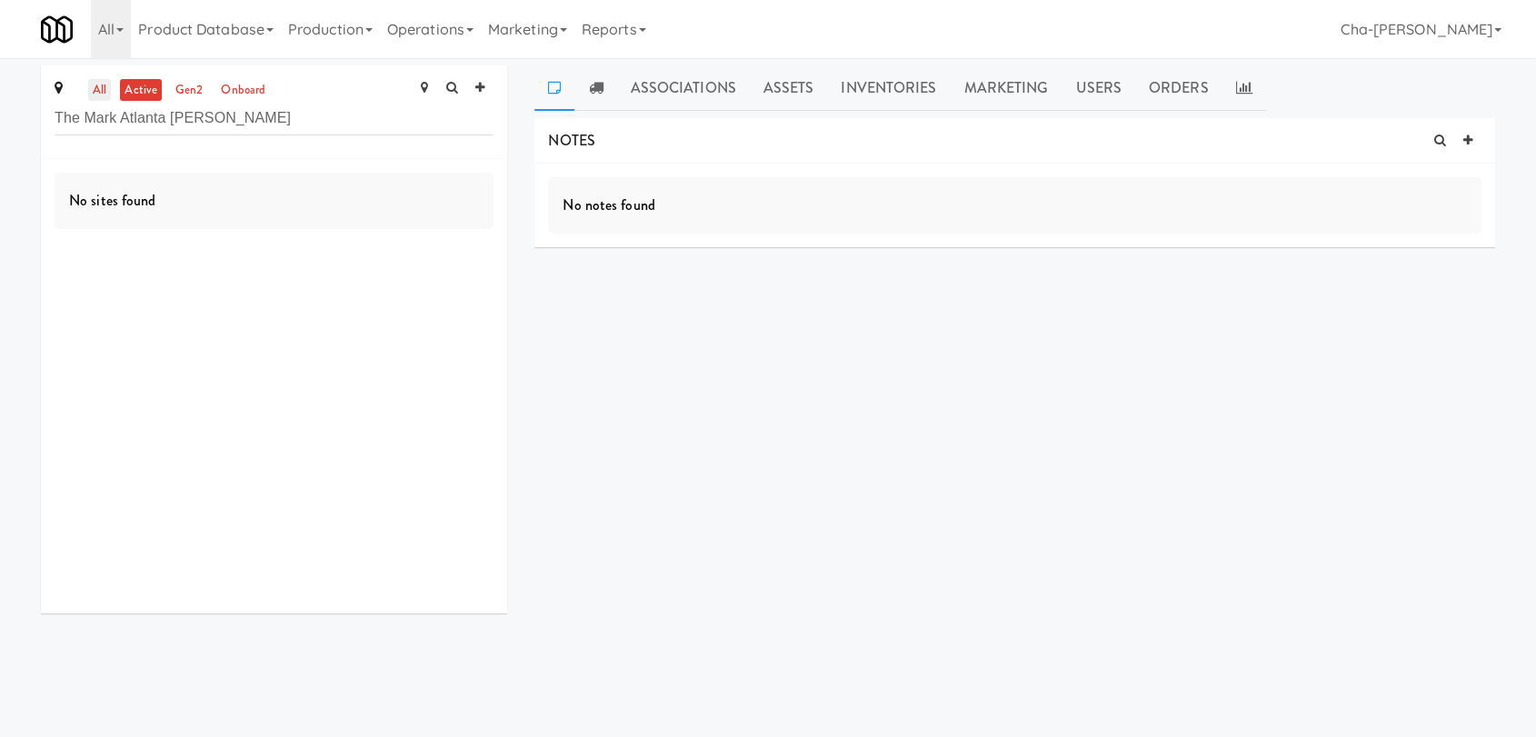
click at [106, 82] on link "all" at bounding box center [99, 90] width 23 height 23
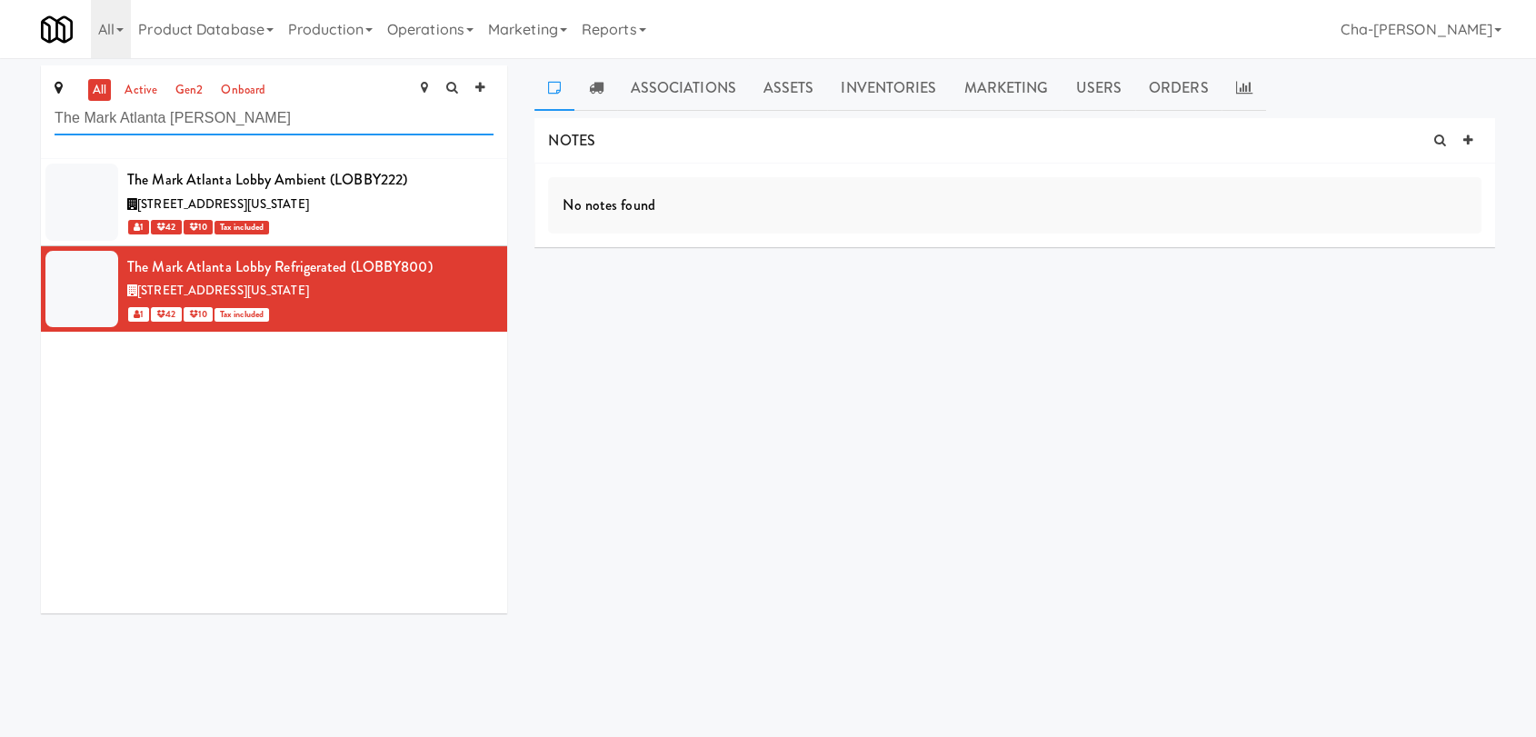
click at [225, 134] on input "The Mark Atlanta Lobb" at bounding box center [274, 119] width 439 height 34
click at [225, 134] on div "all active gen2 onboard The Mark Atlanta Lobb" at bounding box center [274, 112] width 466 height 94
click at [231, 122] on input "The Mark Atlanta Lobb" at bounding box center [274, 119] width 439 height 34
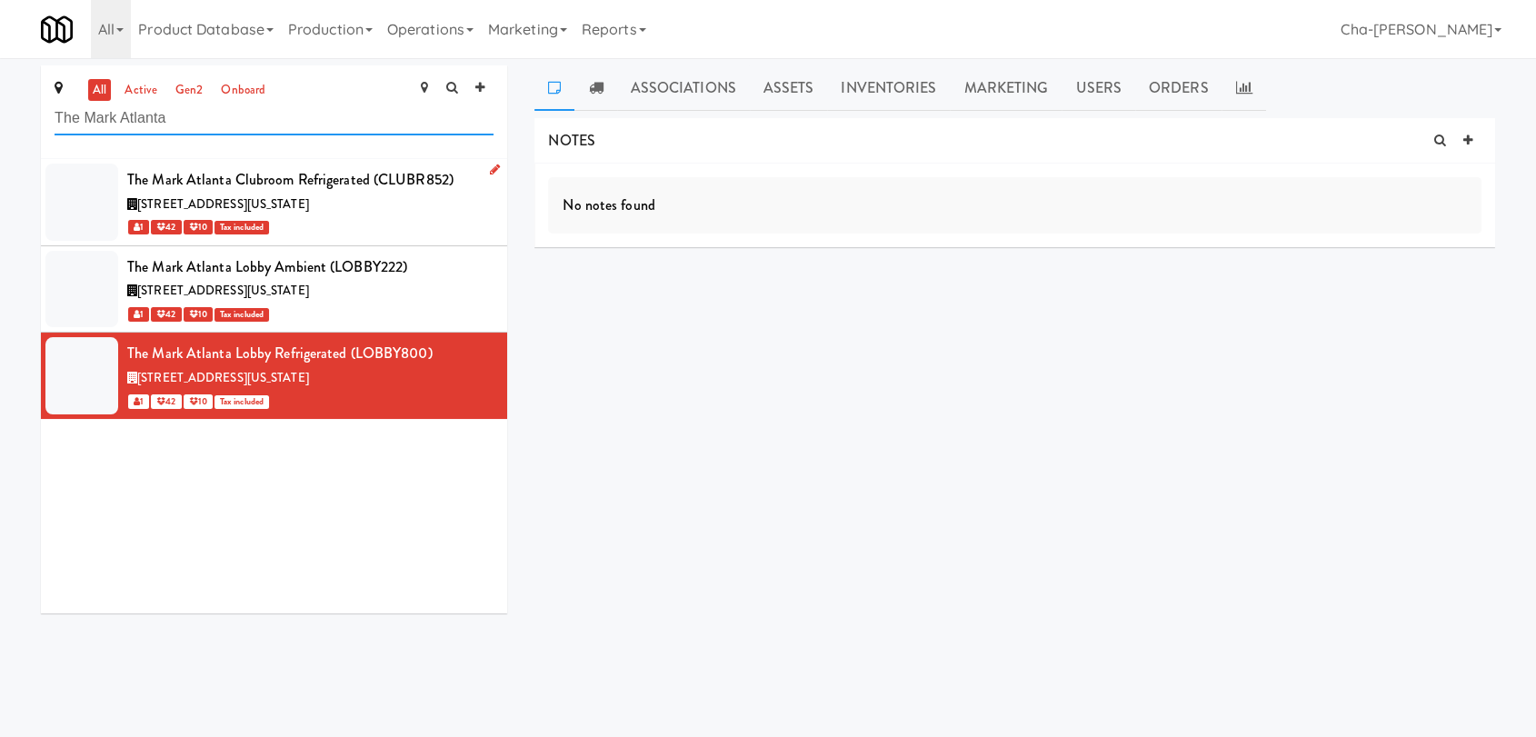
type input "The Mark Atlanta"
click at [483, 169] on link at bounding box center [491, 170] width 17 height 23
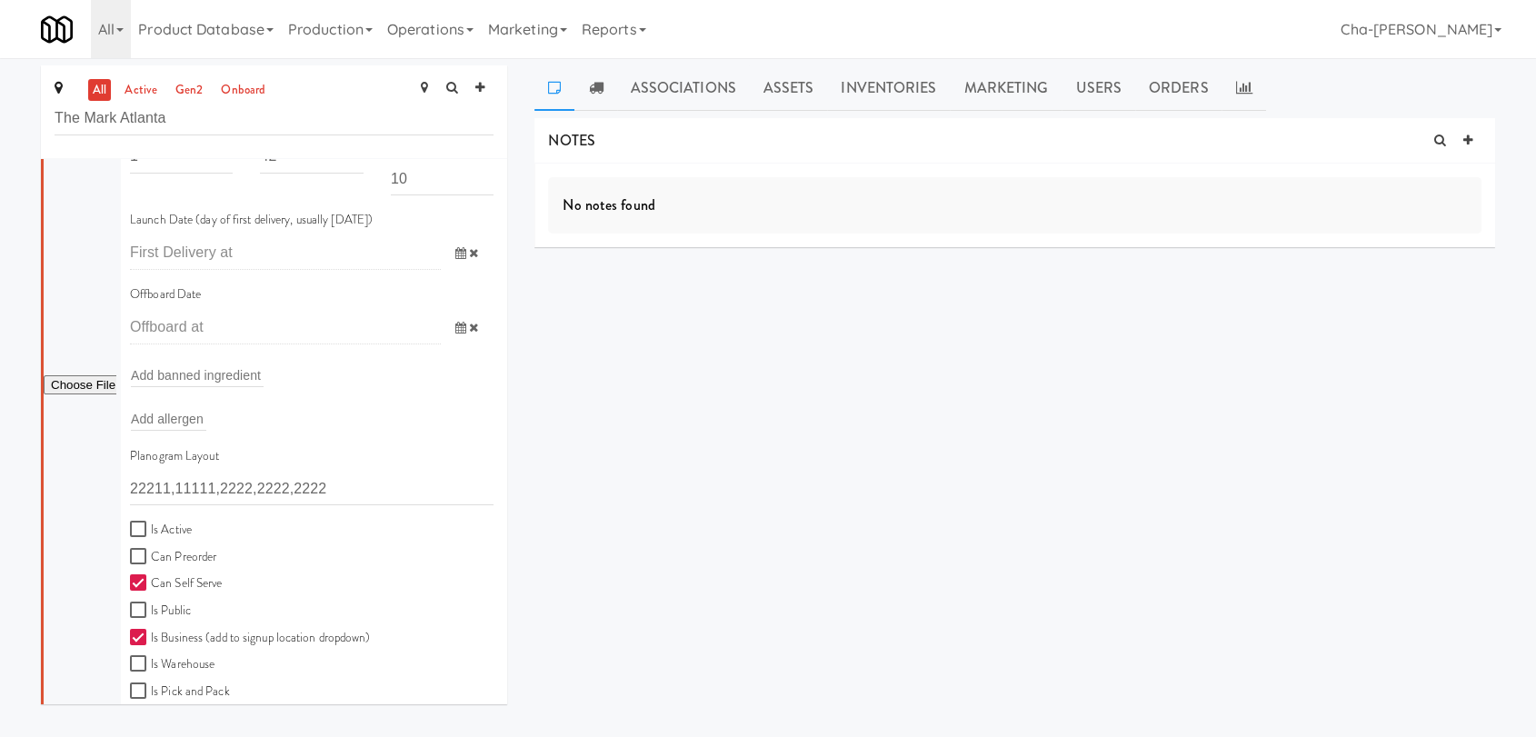
click at [169, 528] on label "Is Active" at bounding box center [161, 530] width 62 height 23
click at [151, 528] on input "Is Active" at bounding box center [140, 530] width 21 height 15
checkbox input "true"
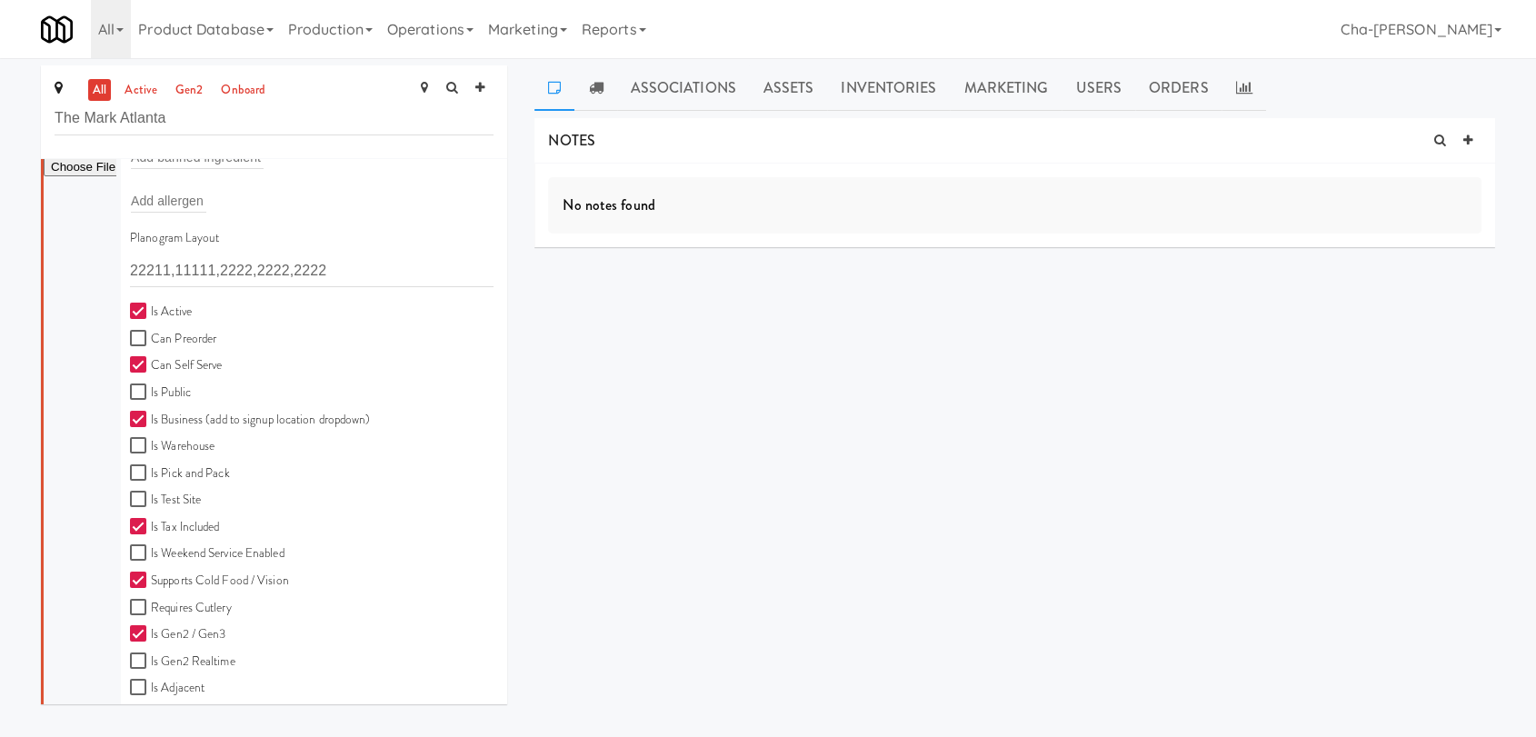
scroll to position [605, 0]
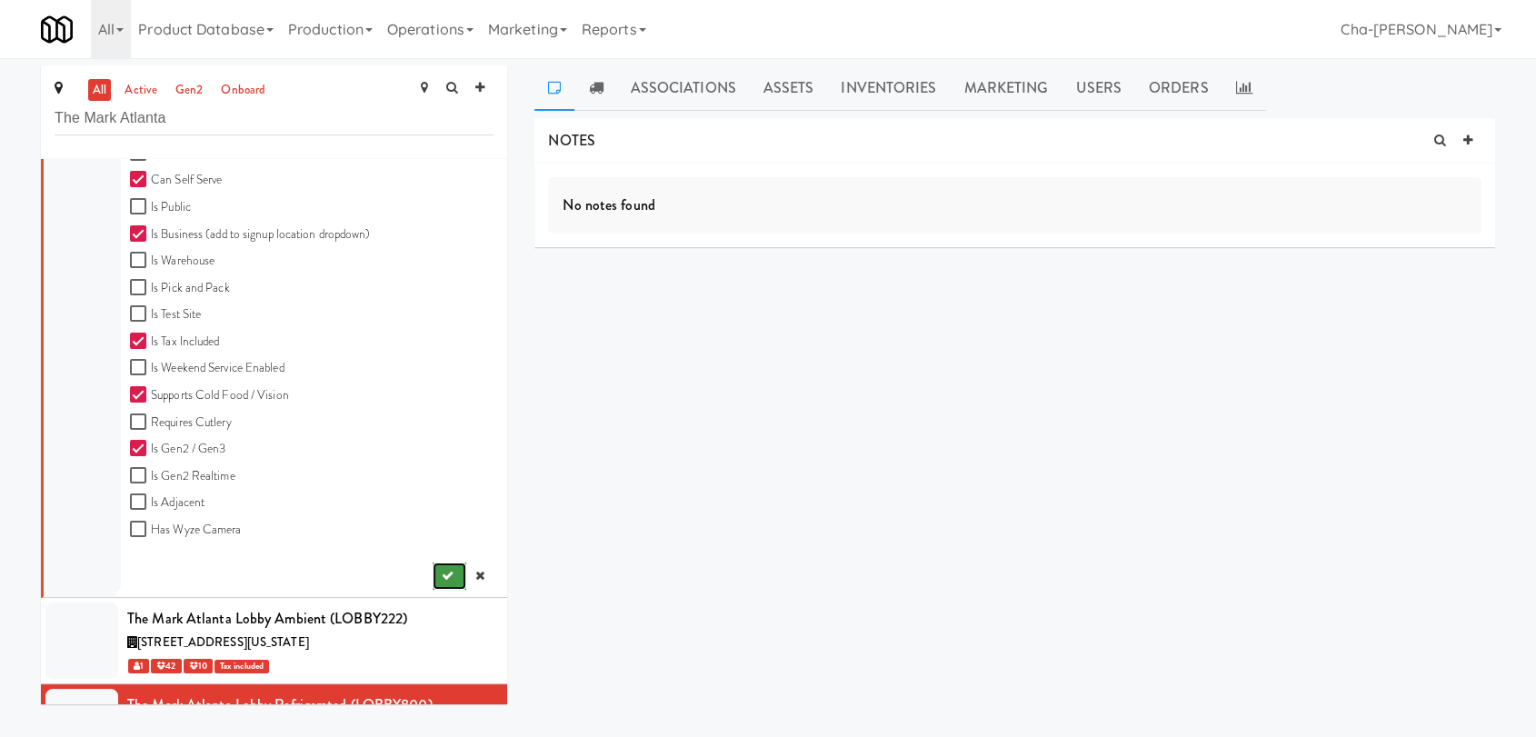
click at [439, 569] on button "submit" at bounding box center [450, 575] width 34 height 27
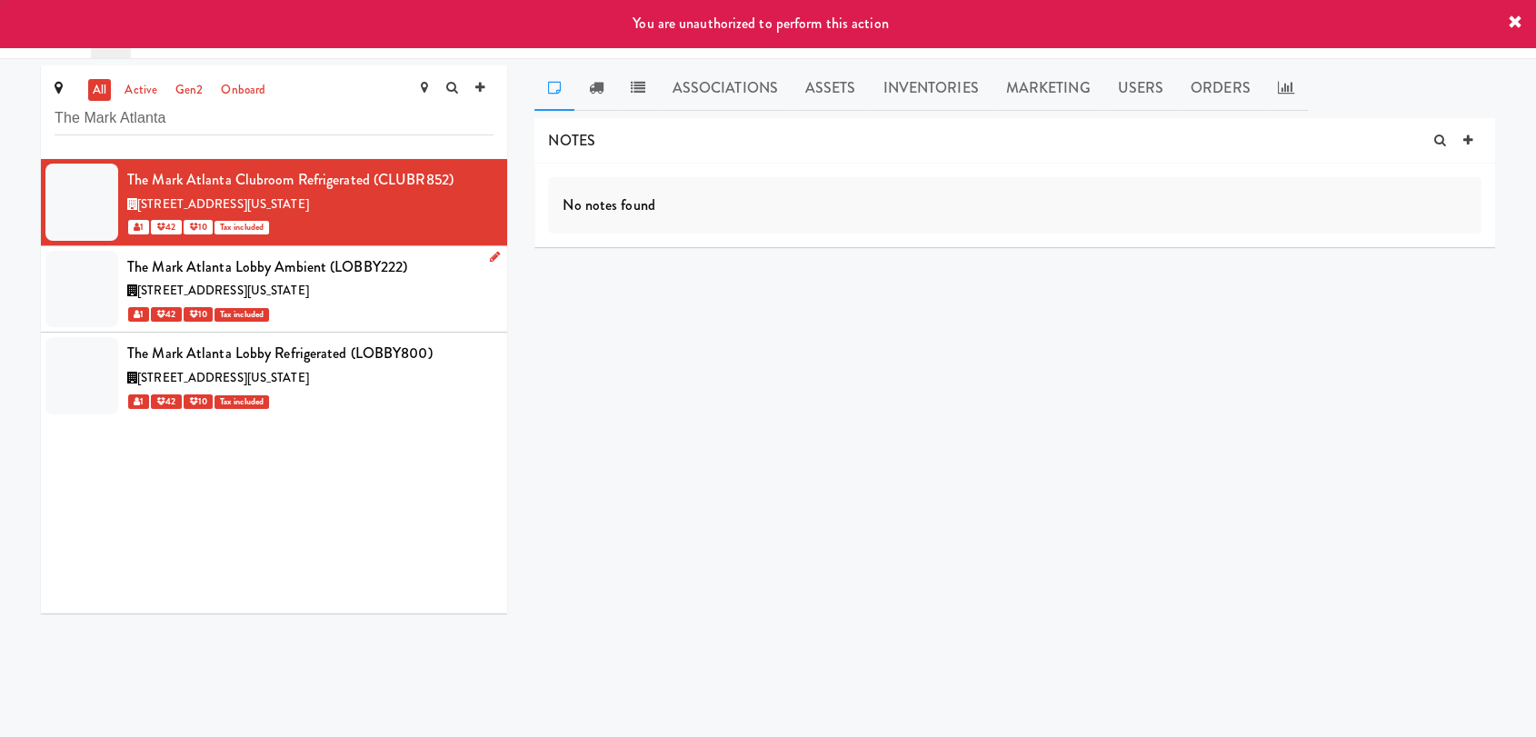
click at [490, 255] on icon at bounding box center [495, 257] width 10 height 12
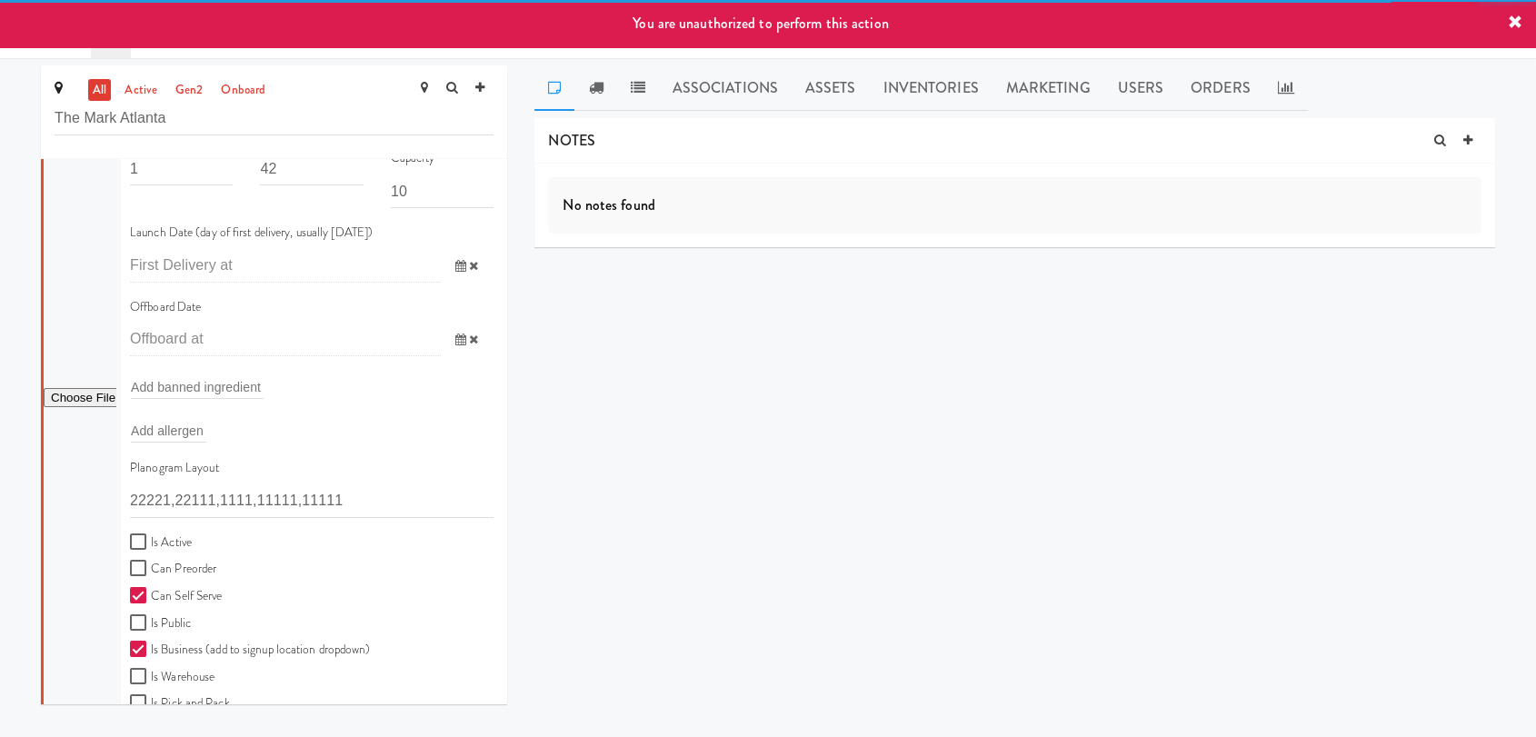
scroll to position [303, 0]
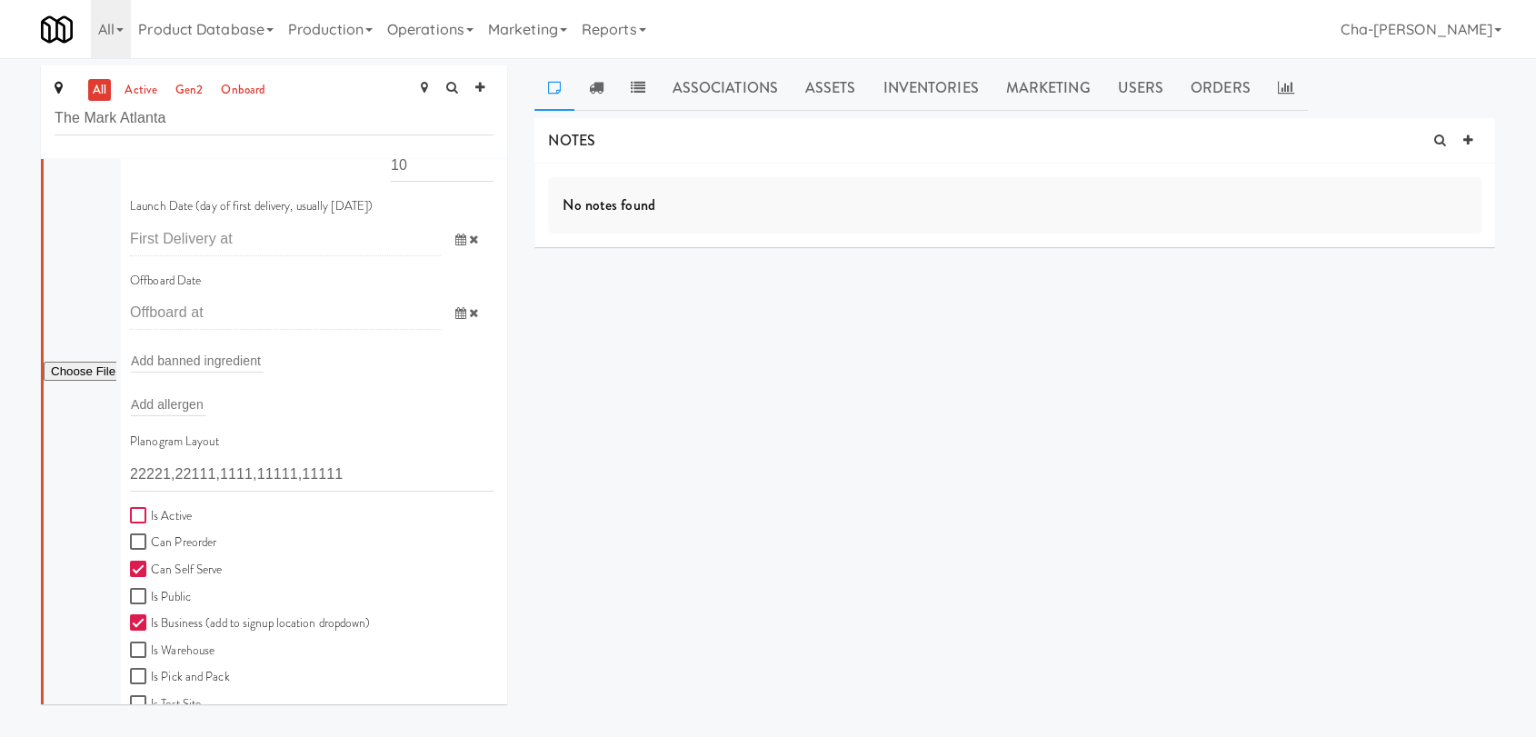
click at [131, 509] on input "Is Active" at bounding box center [140, 516] width 21 height 15
checkbox input "true"
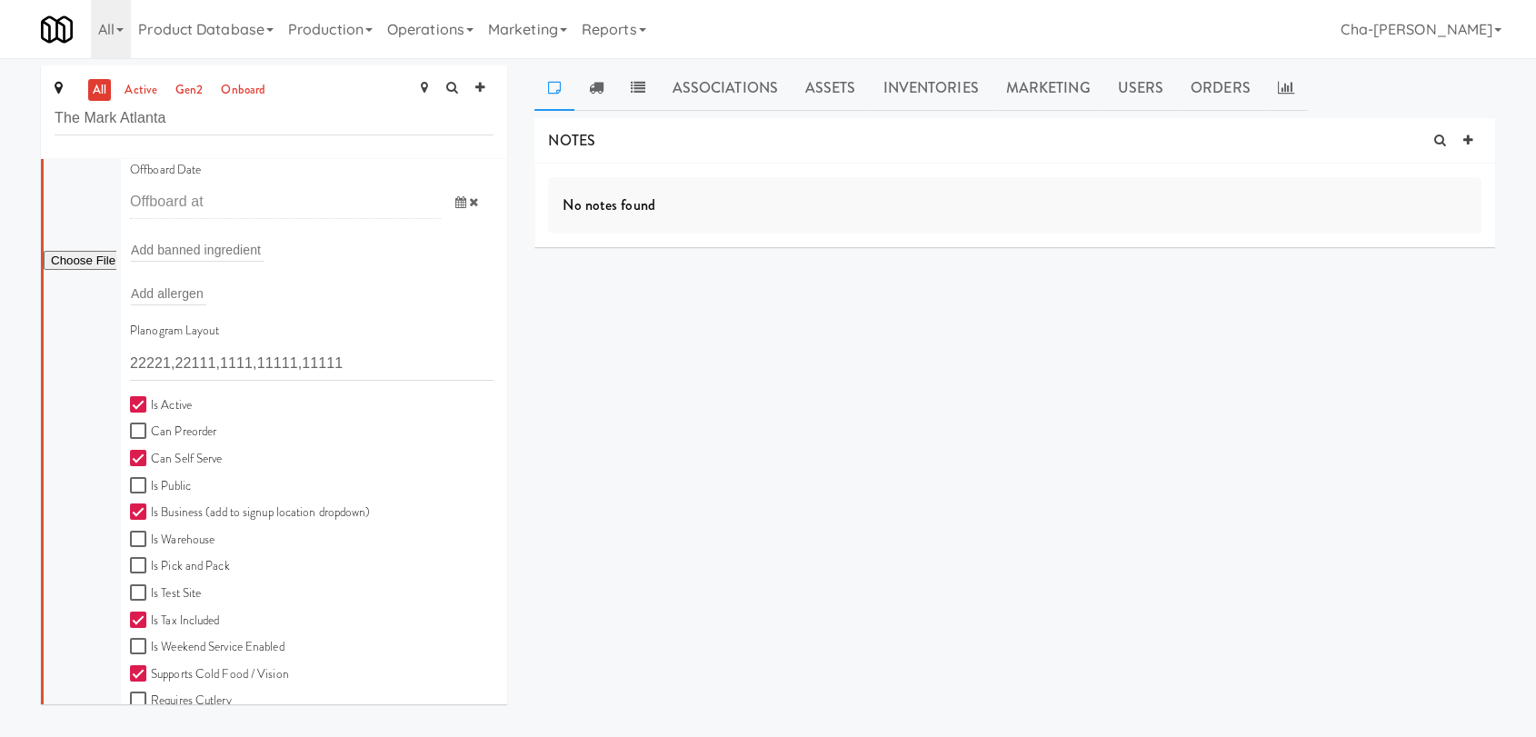
scroll to position [672, 0]
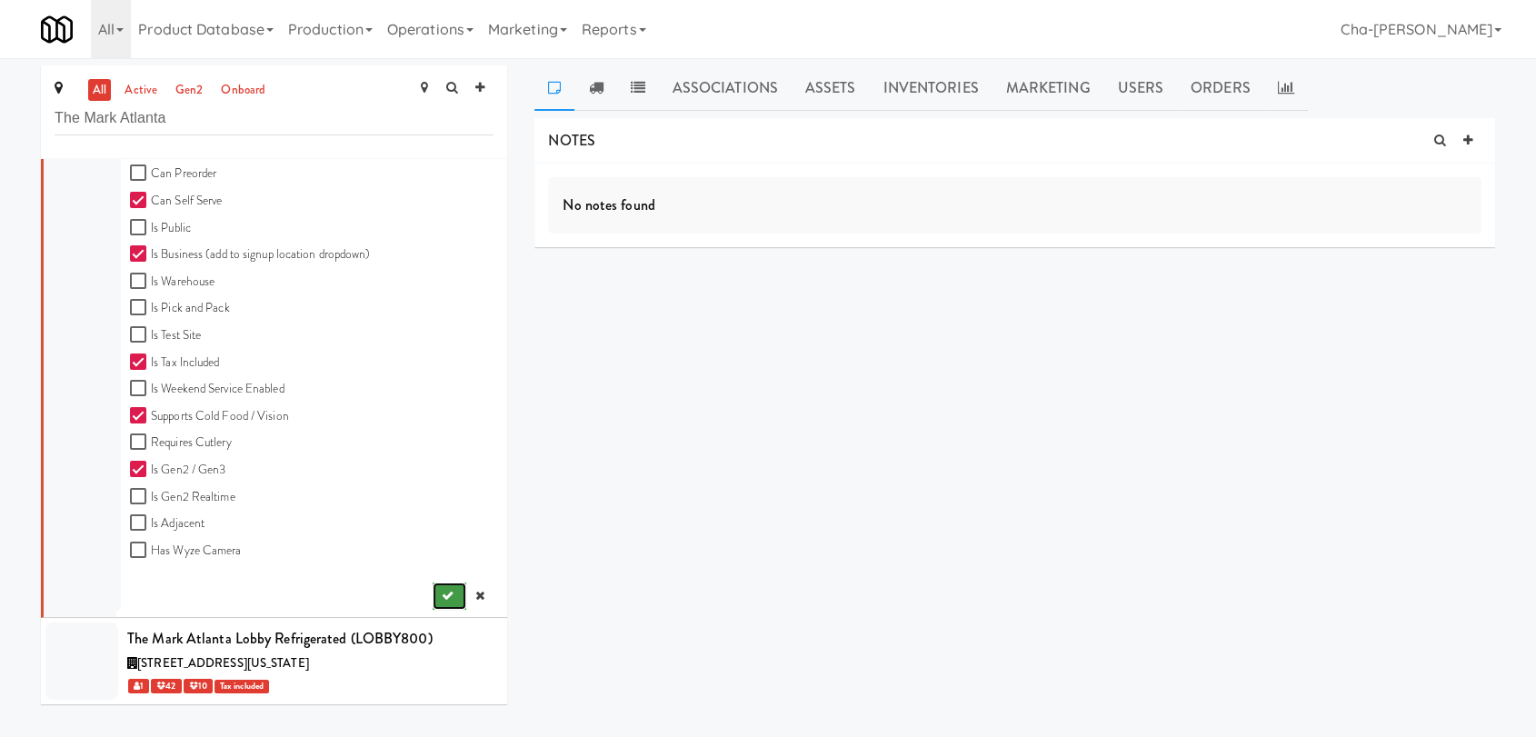
click at [442, 591] on icon "submit" at bounding box center [448, 596] width 12 height 12
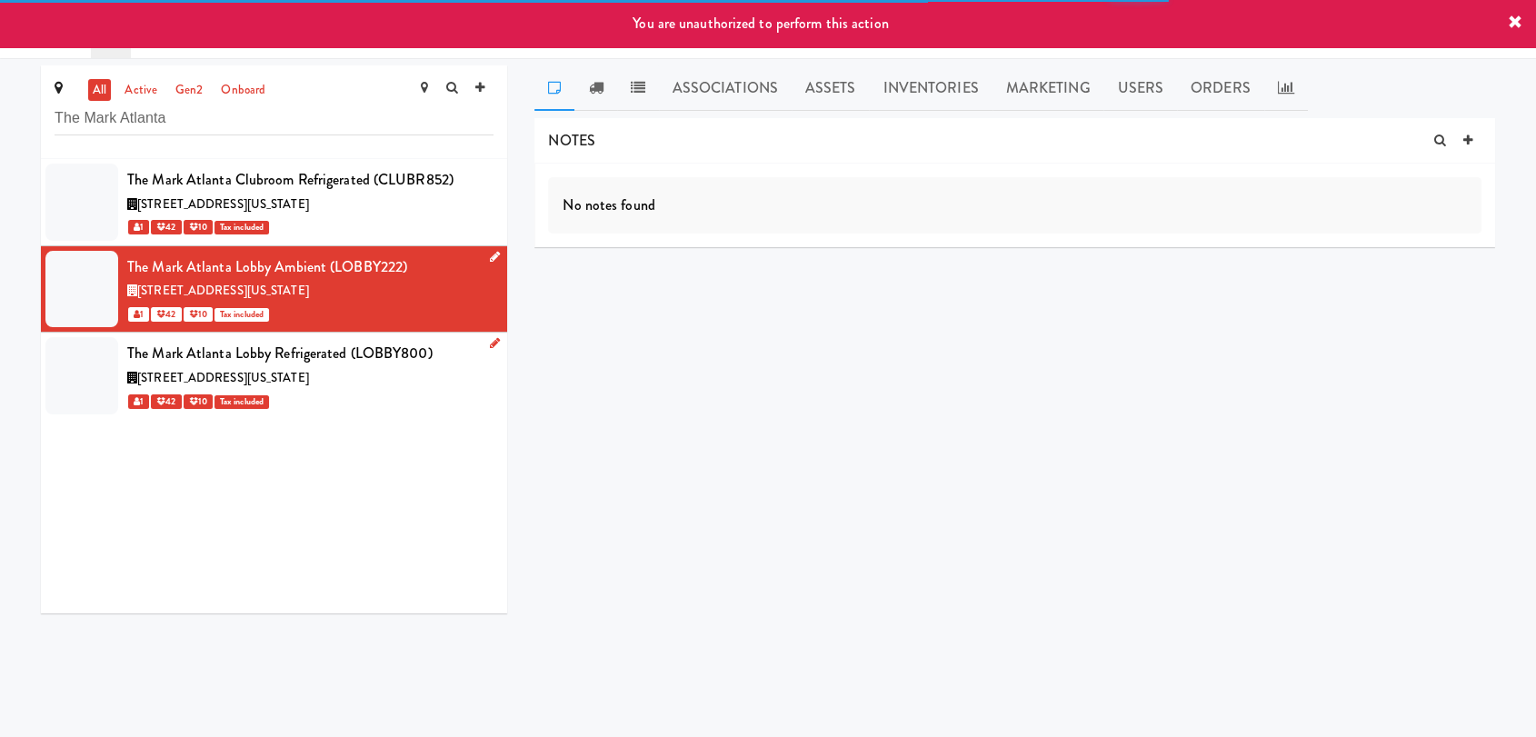
click at [483, 344] on link at bounding box center [491, 344] width 17 height 23
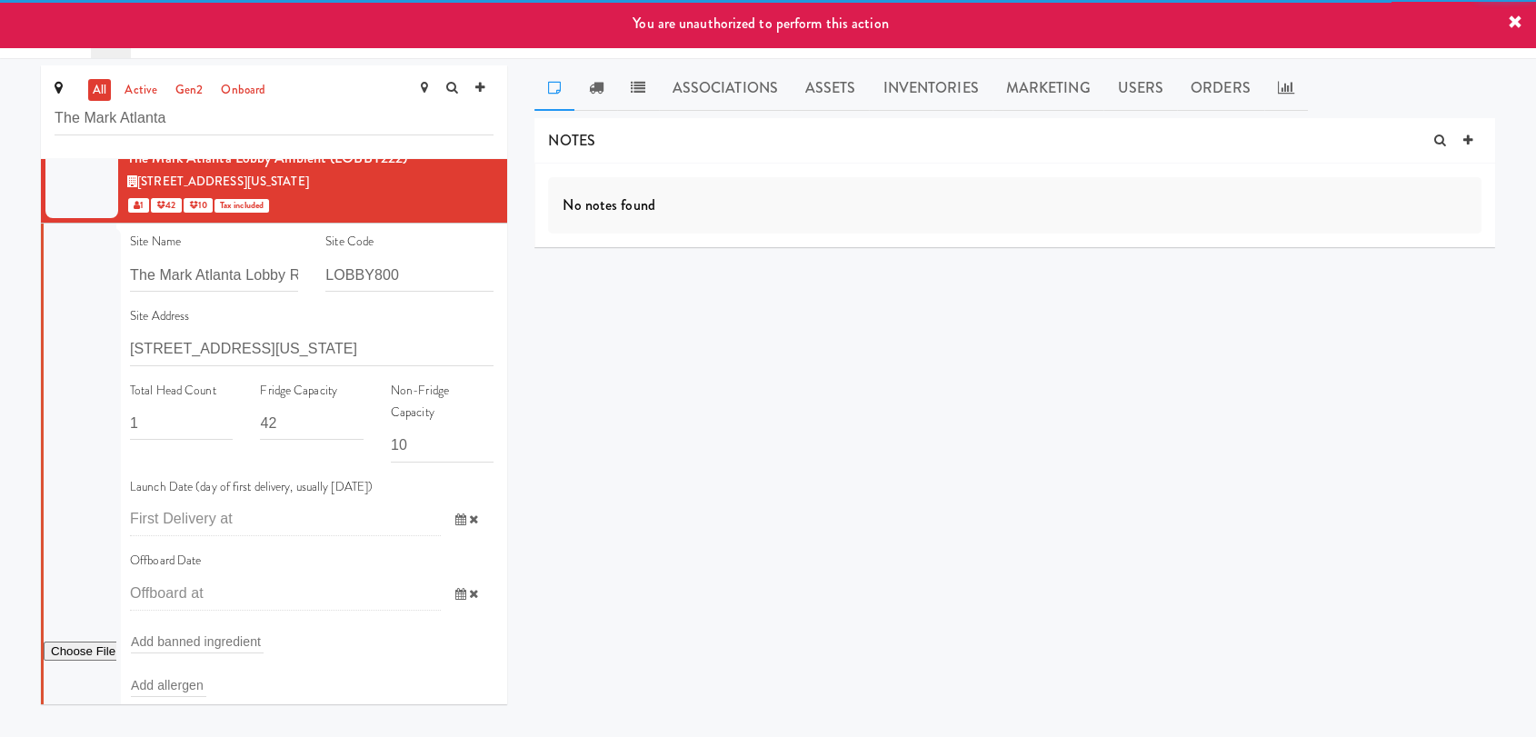
scroll to position [403, 0]
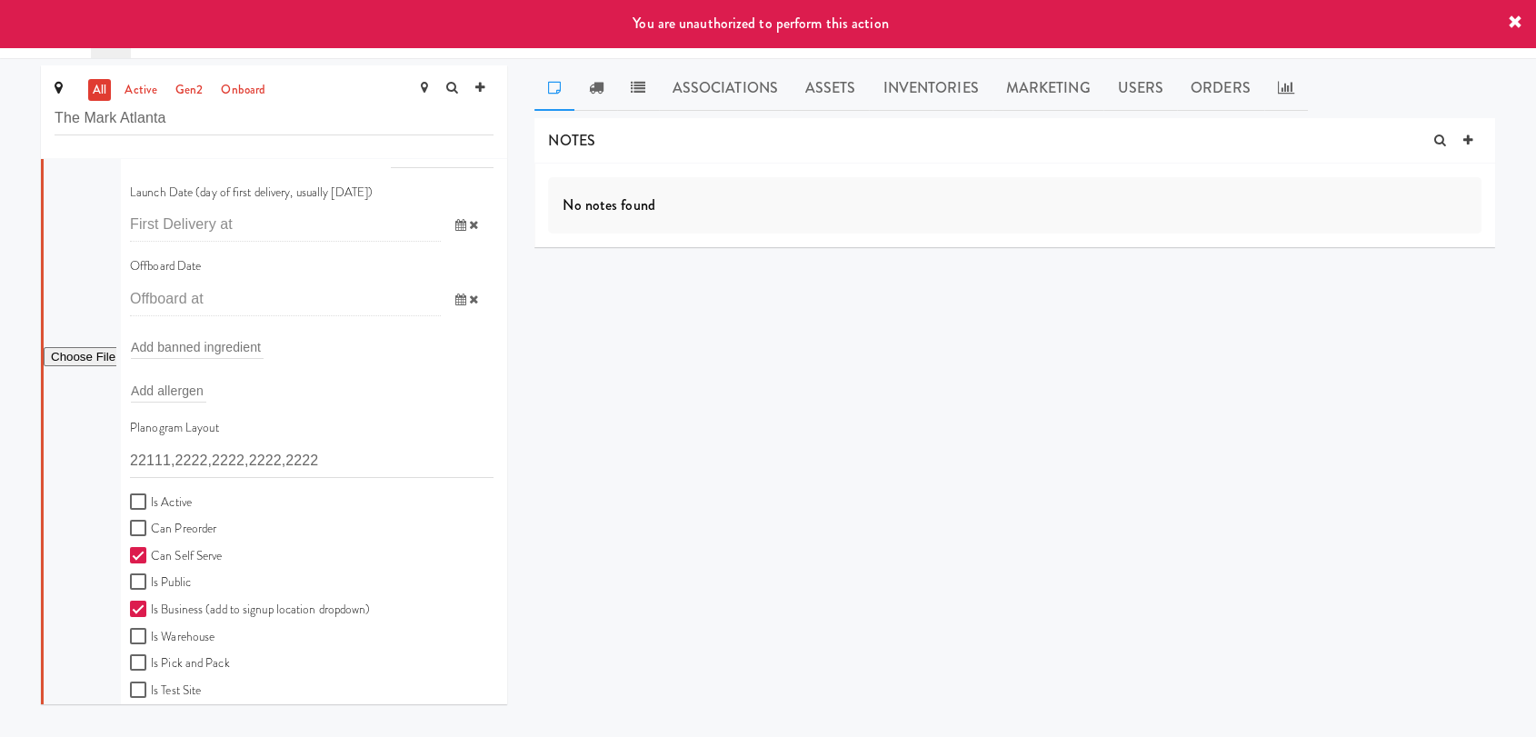
click at [160, 499] on label "Is Active" at bounding box center [161, 503] width 62 height 23
click at [151, 499] on input "Is Active" at bounding box center [140, 502] width 21 height 15
checkbox input "true"
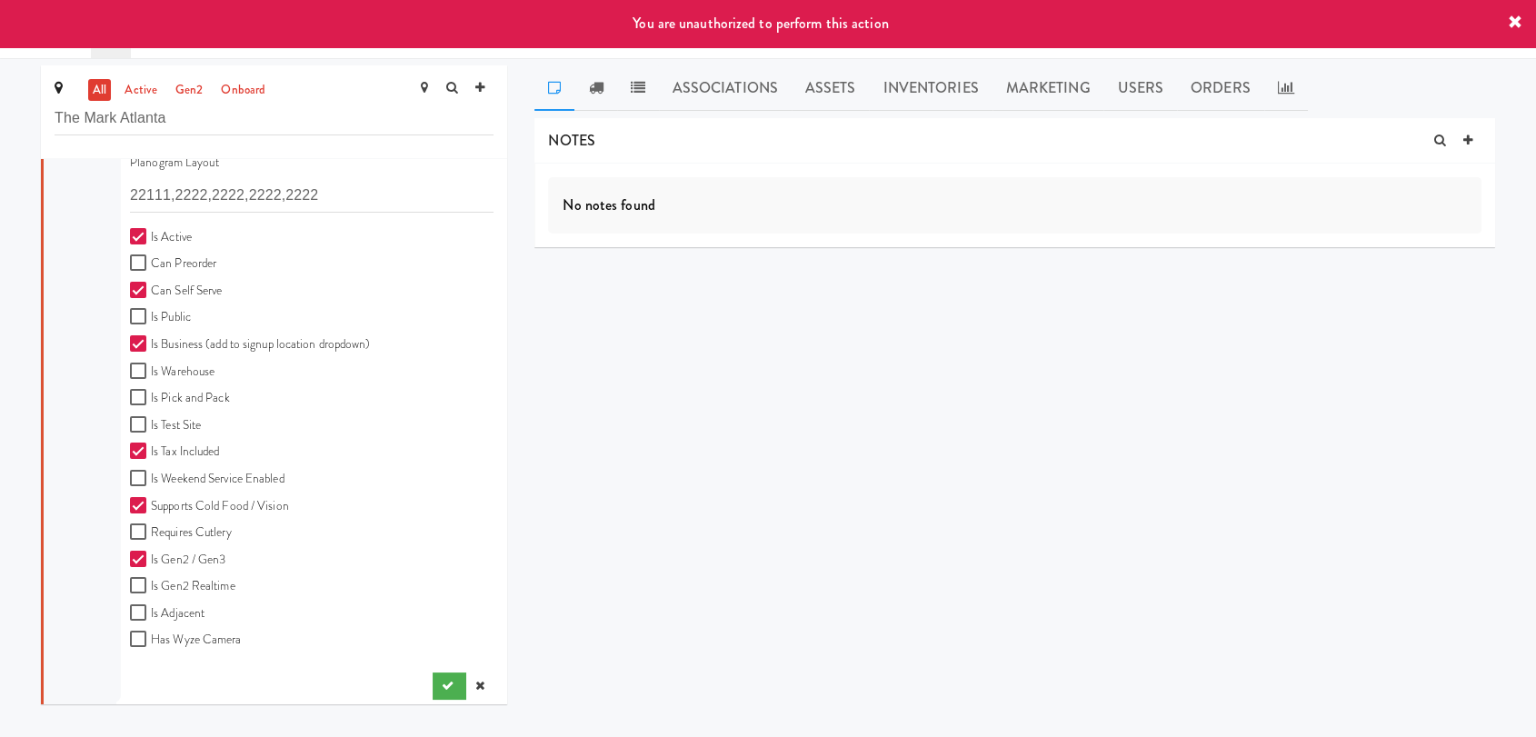
scroll to position [677, 0]
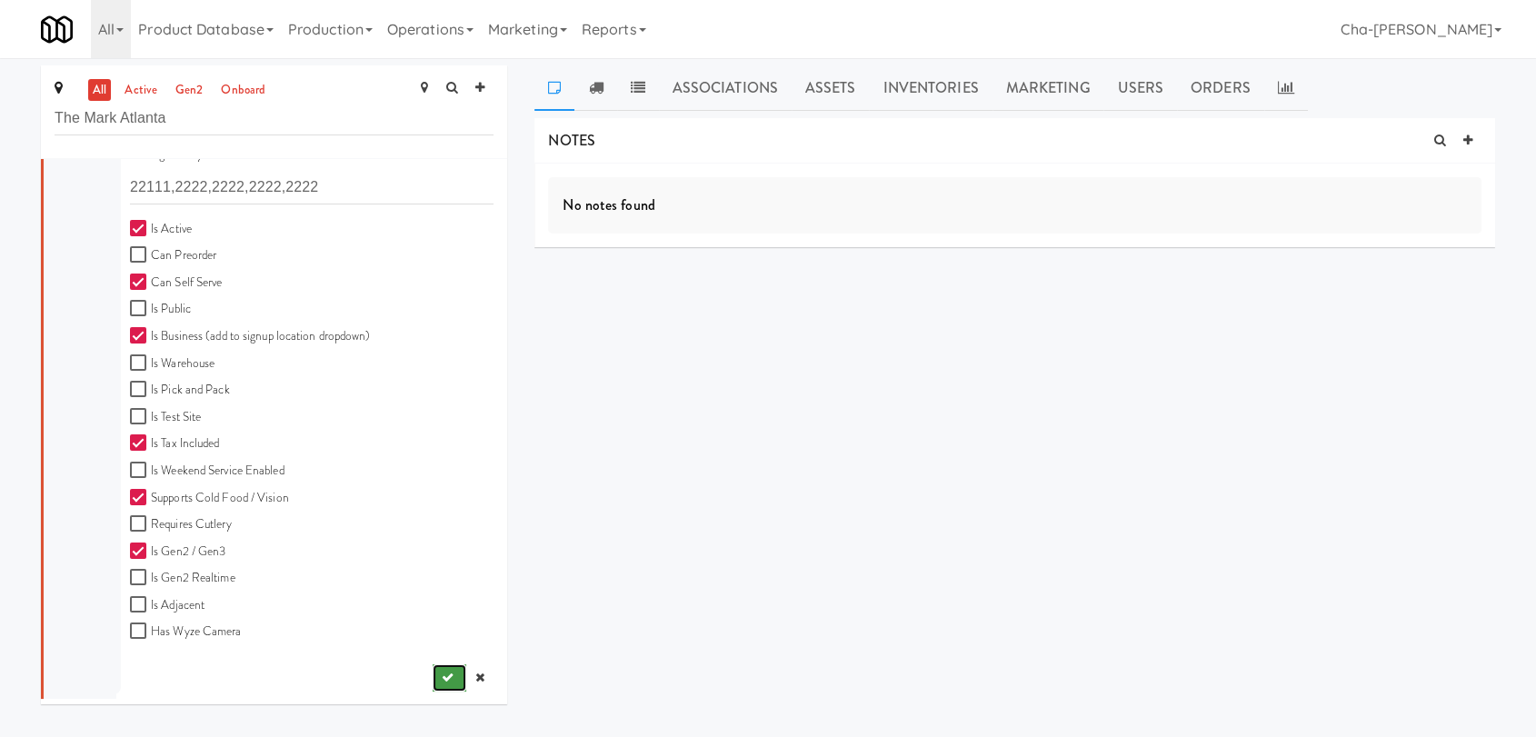
click at [433, 683] on button "submit" at bounding box center [450, 677] width 34 height 27
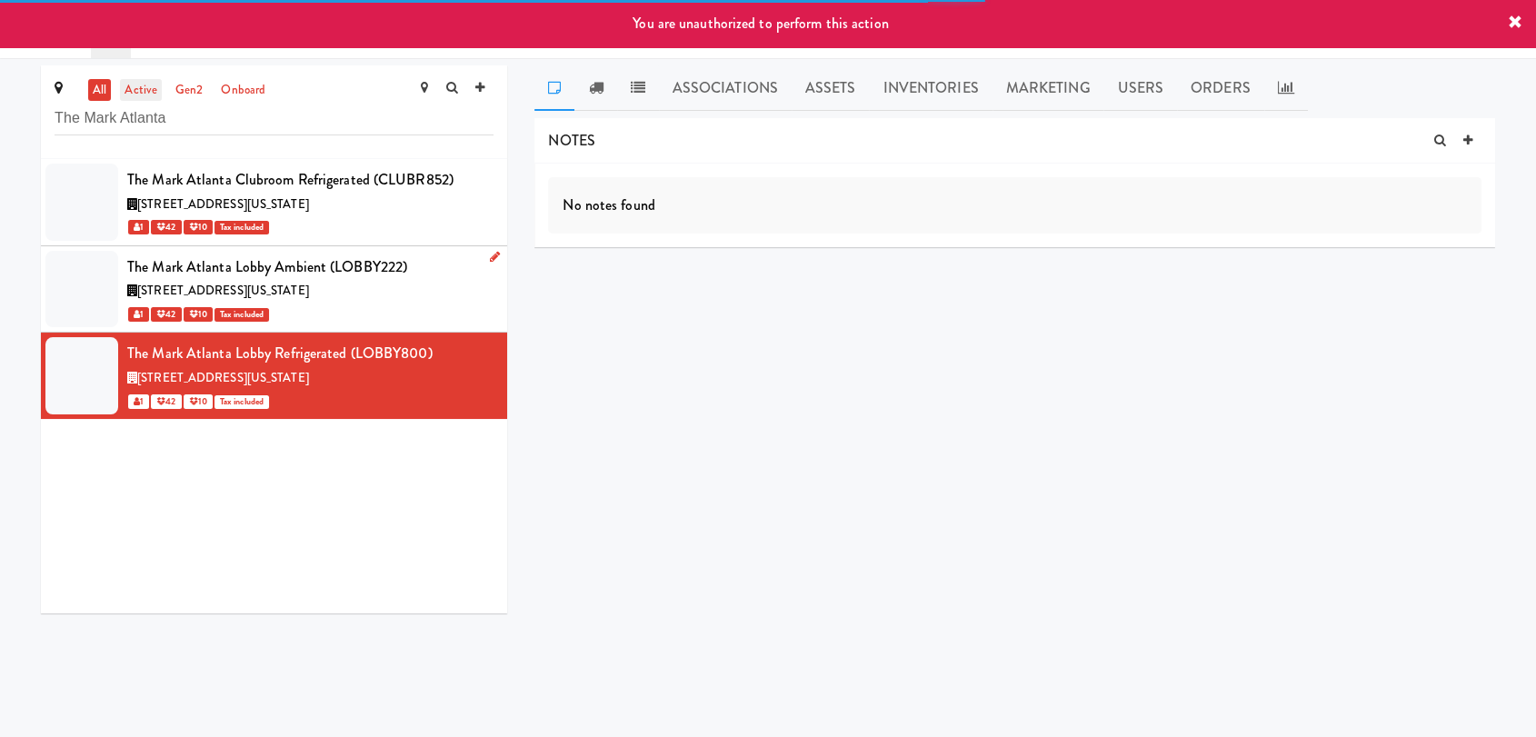
click at [145, 89] on link "active" at bounding box center [141, 90] width 42 height 23
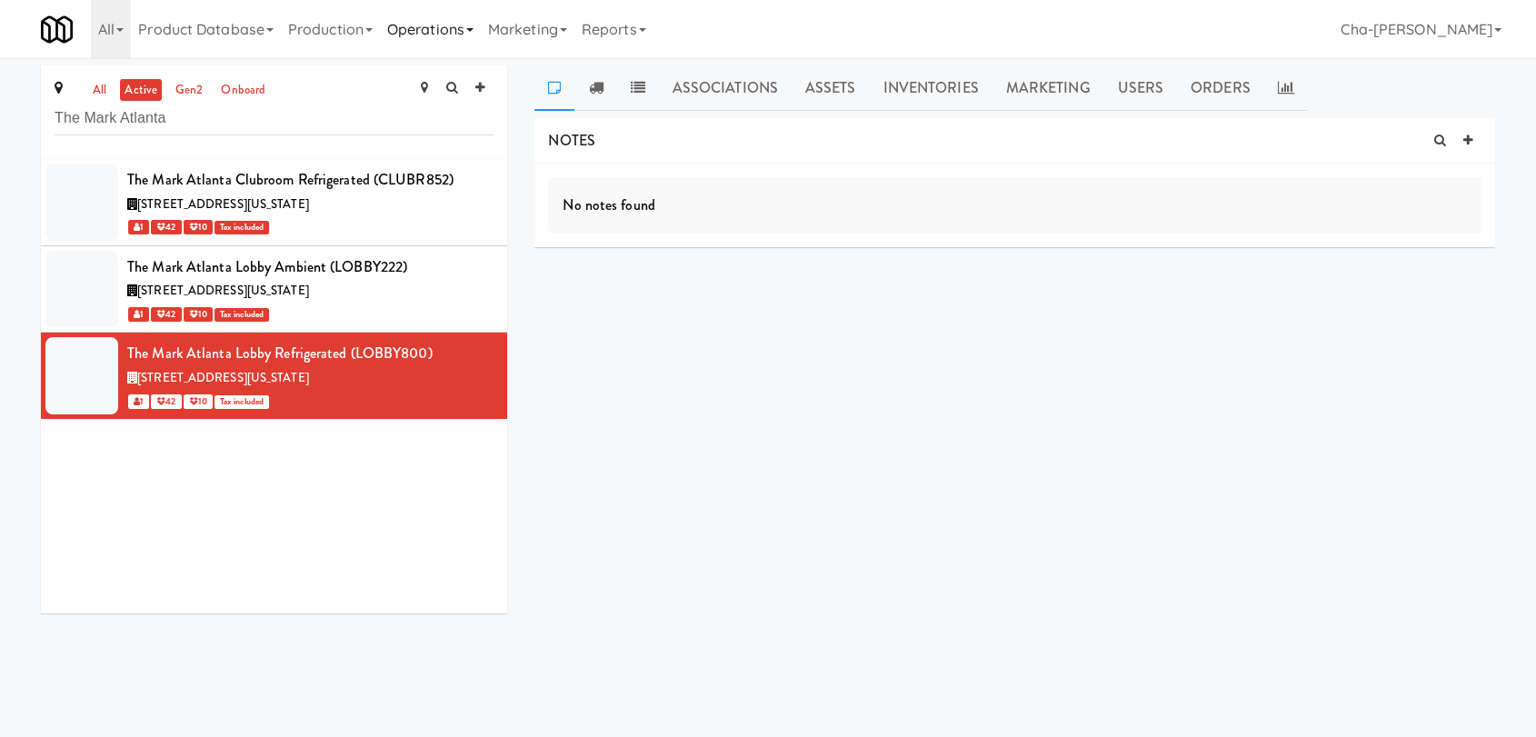
drag, startPoint x: 445, startPoint y: 35, endPoint x: 433, endPoint y: 31, distance: 13.2
click at [444, 34] on link "Operations" at bounding box center [430, 29] width 101 height 58
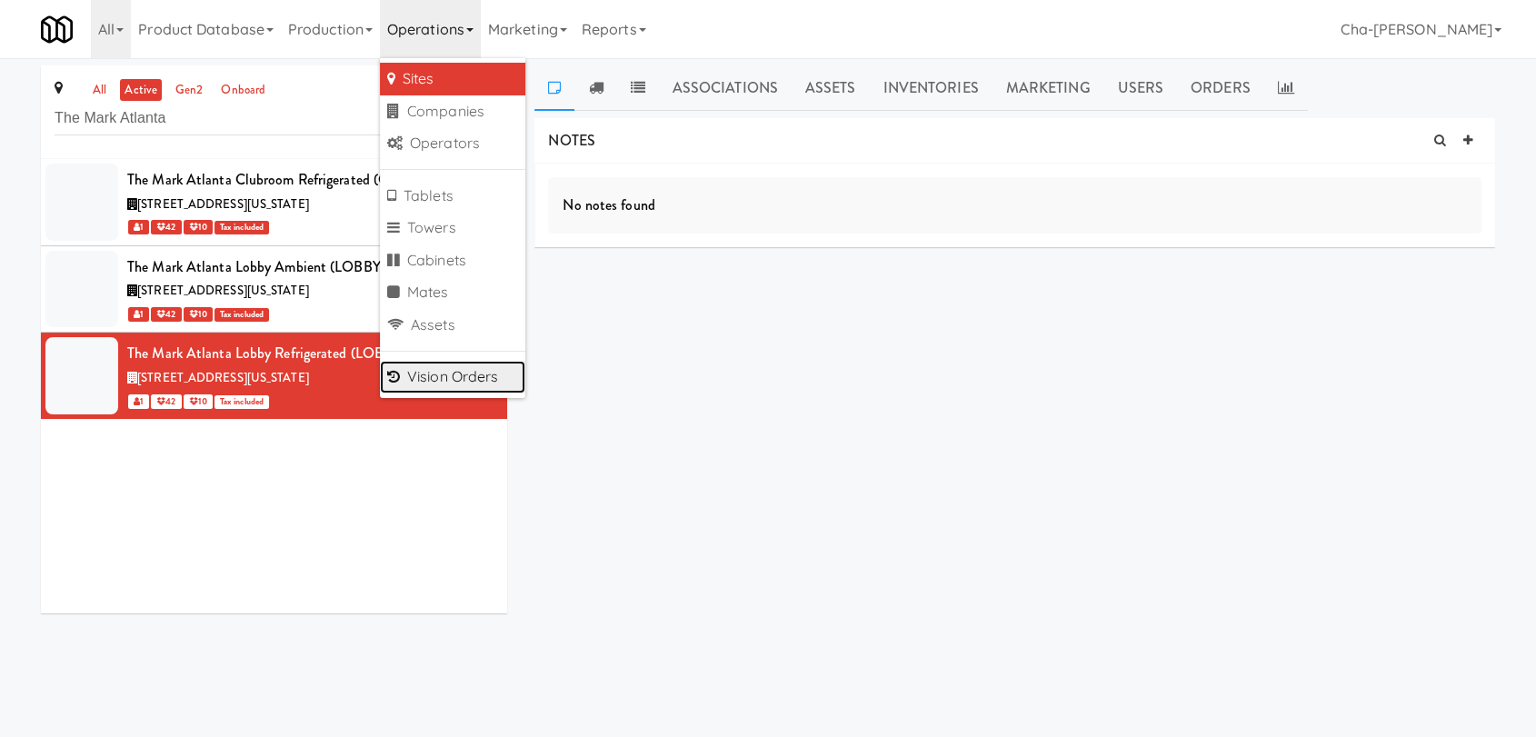
click at [448, 382] on link "Vision Orders" at bounding box center [452, 377] width 145 height 33
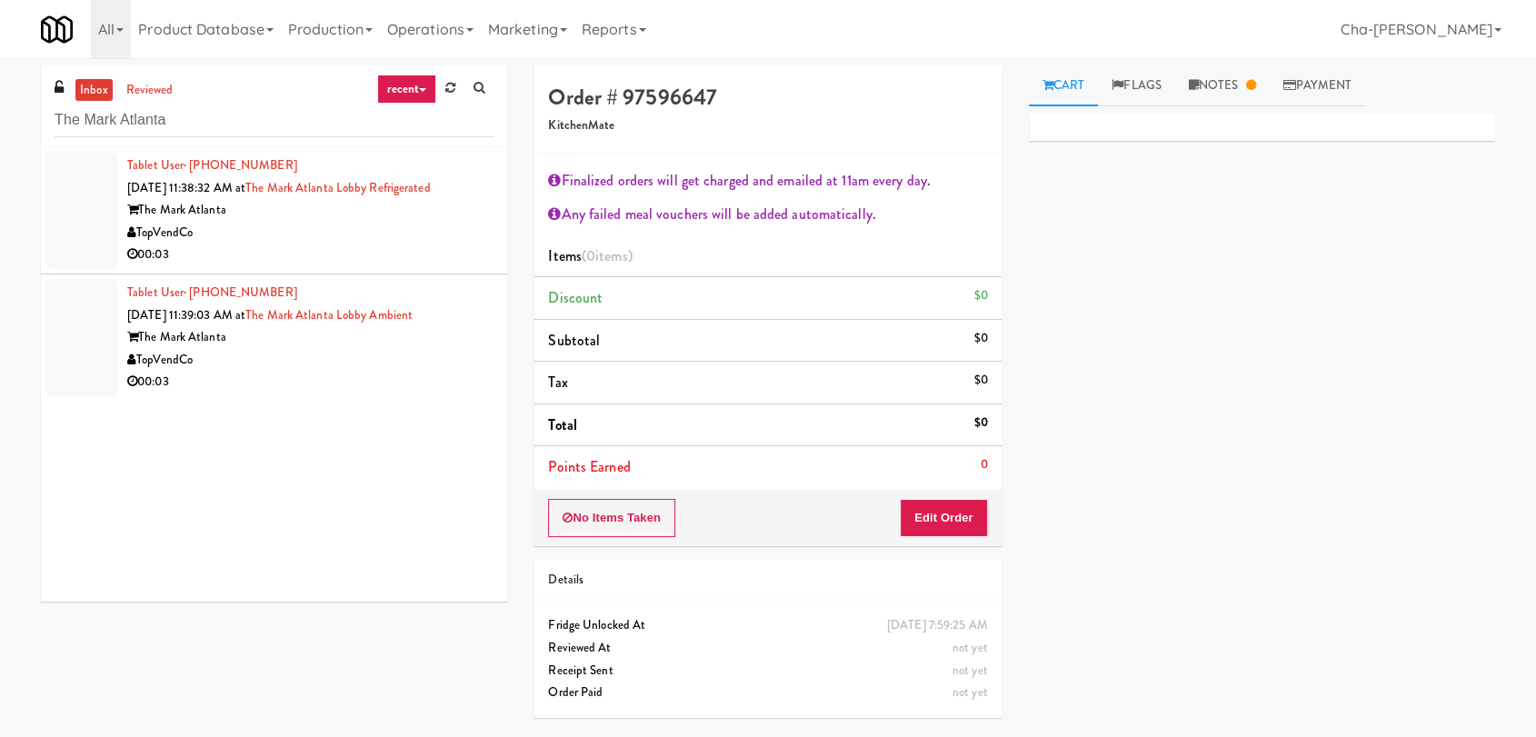
type input "The Mark Atlanta"
click at [336, 230] on div "TopVendCo" at bounding box center [310, 233] width 366 height 23
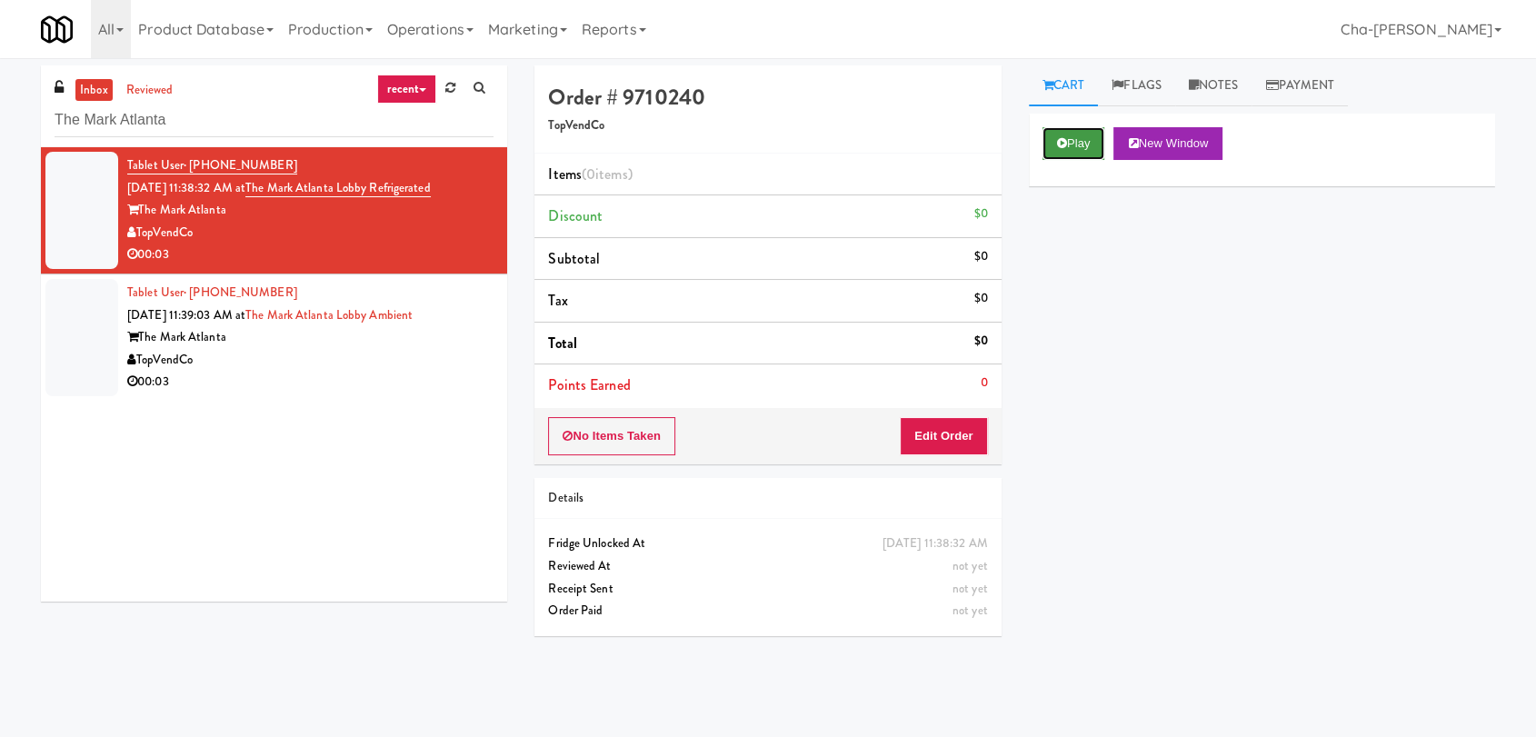
click at [1084, 152] on button "Play" at bounding box center [1073, 143] width 63 height 33
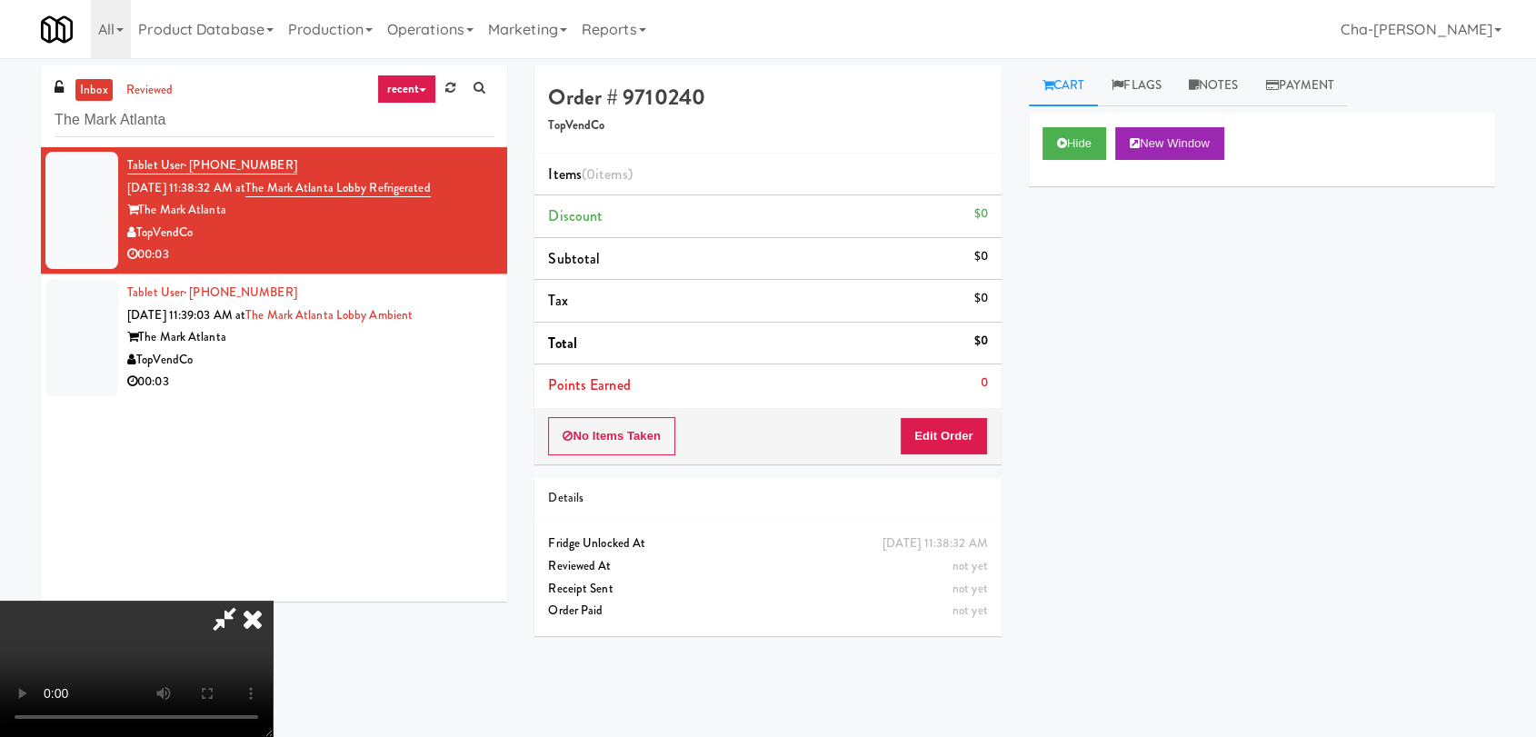
click at [273, 601] on icon at bounding box center [253, 619] width 40 height 36
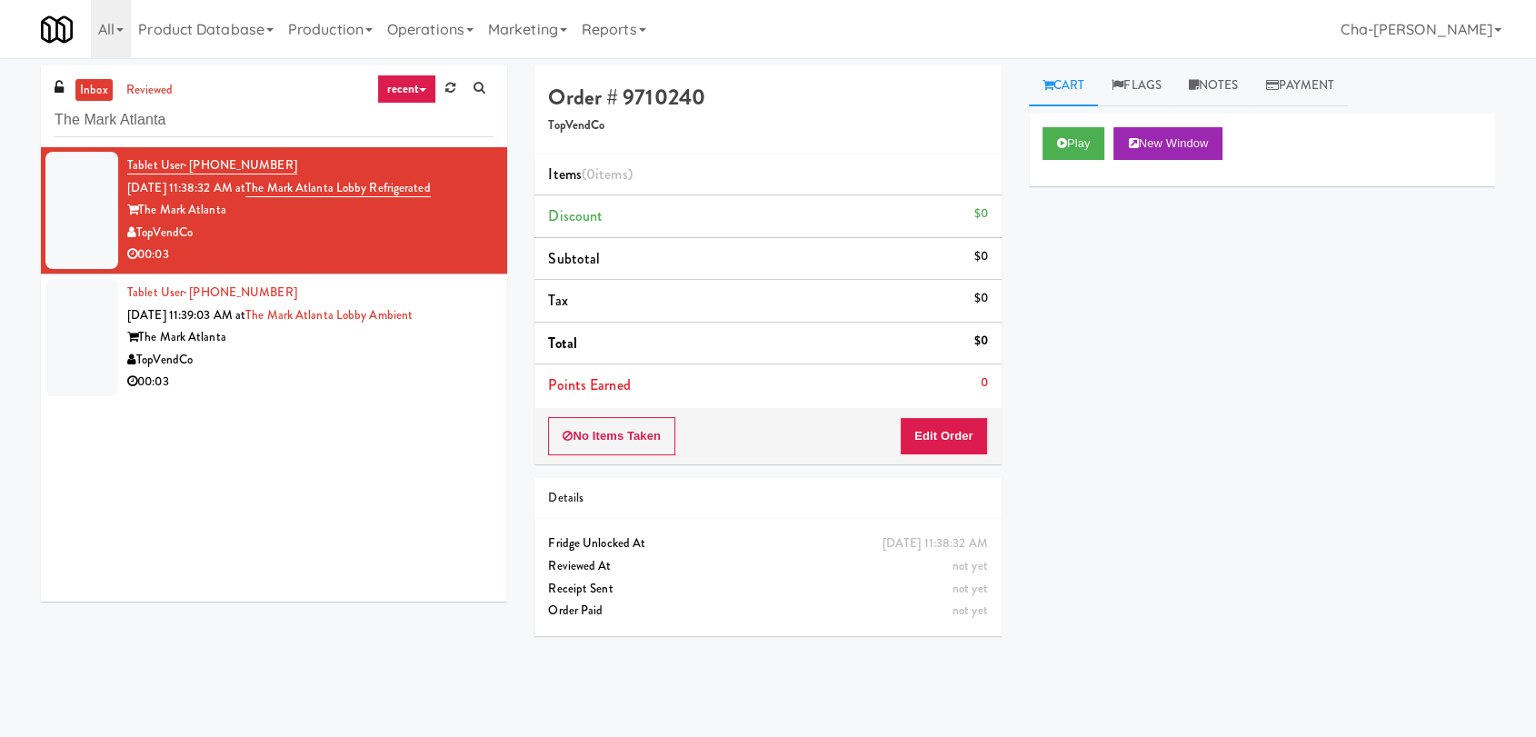
click at [383, 367] on div "TopVendCo" at bounding box center [310, 360] width 366 height 23
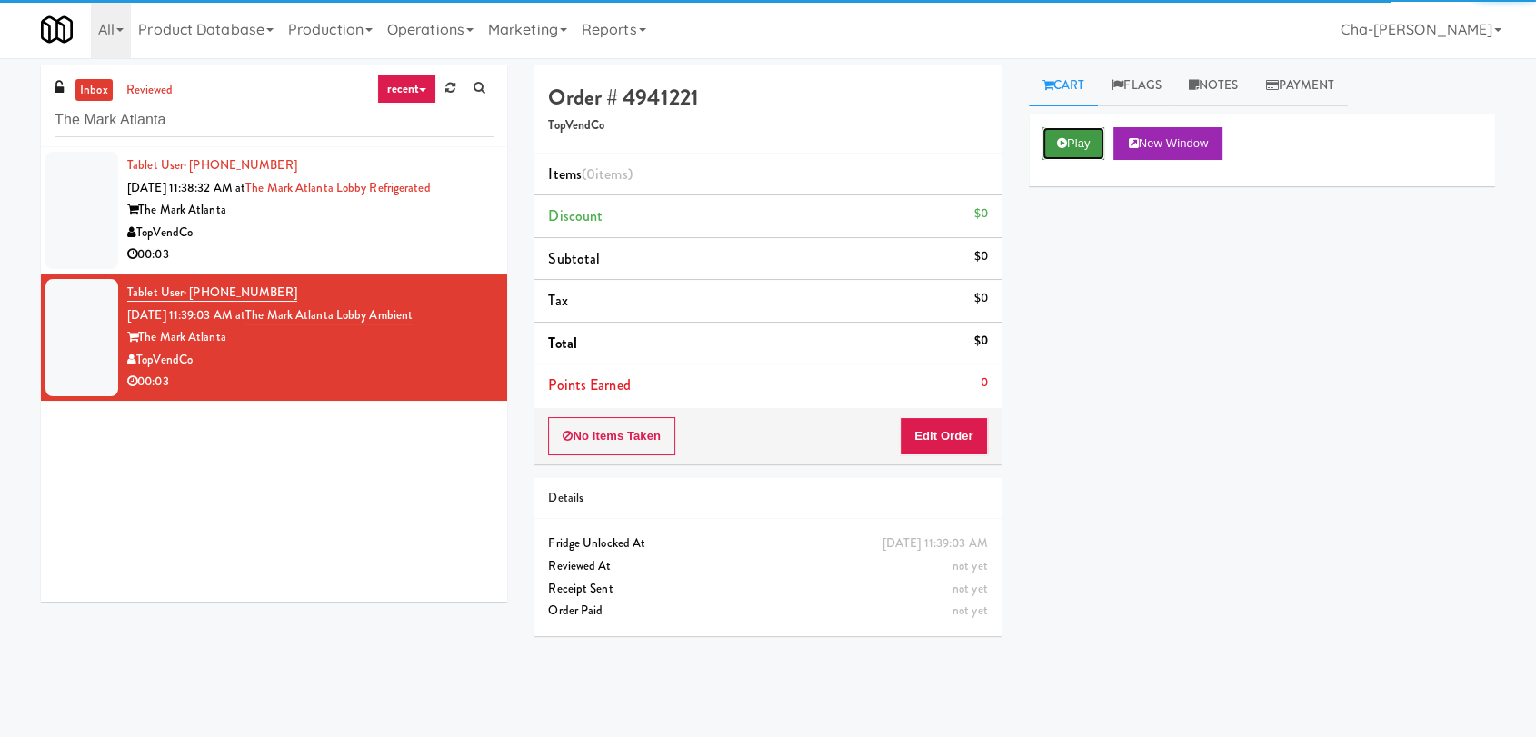
click at [1087, 147] on button "Play" at bounding box center [1073, 143] width 63 height 33
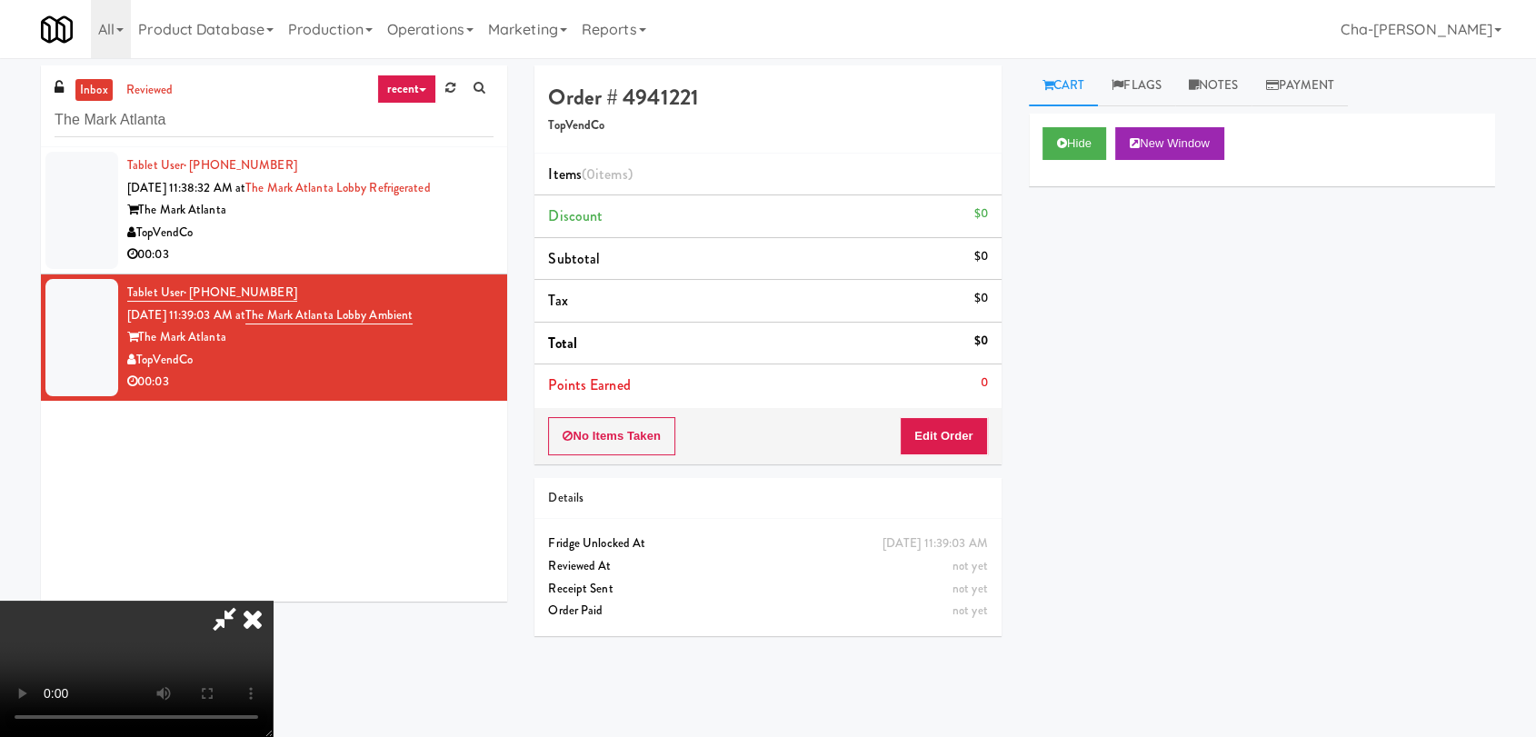
click at [273, 601] on icon at bounding box center [253, 619] width 40 height 36
